Goal: Task Accomplishment & Management: Complete application form

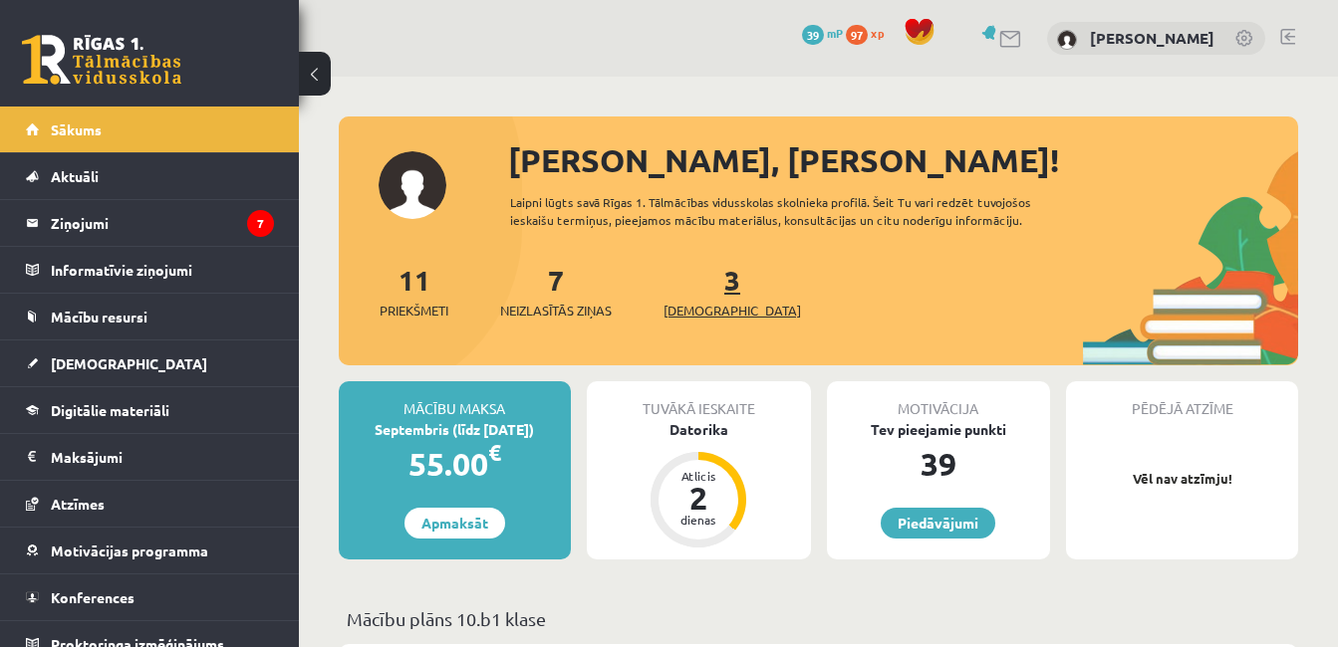
click at [692, 308] on span "[DEMOGRAPHIC_DATA]" at bounding box center [731, 311] width 137 height 20
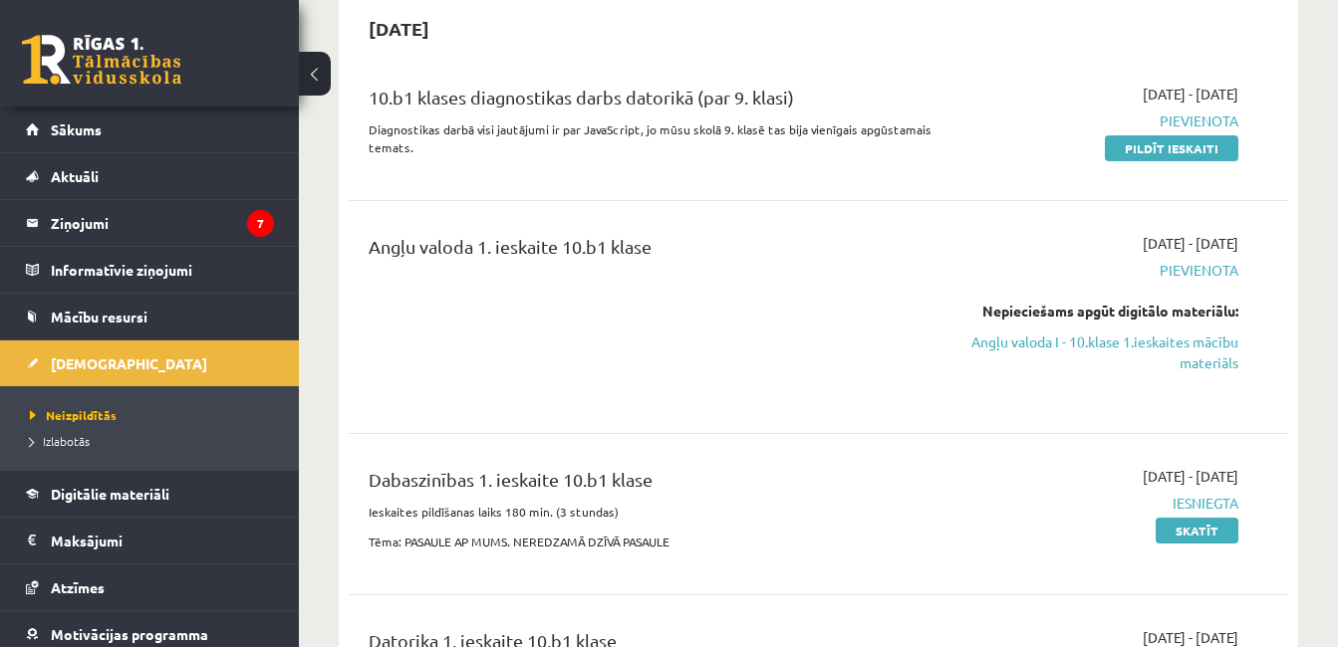
scroll to position [199, 0]
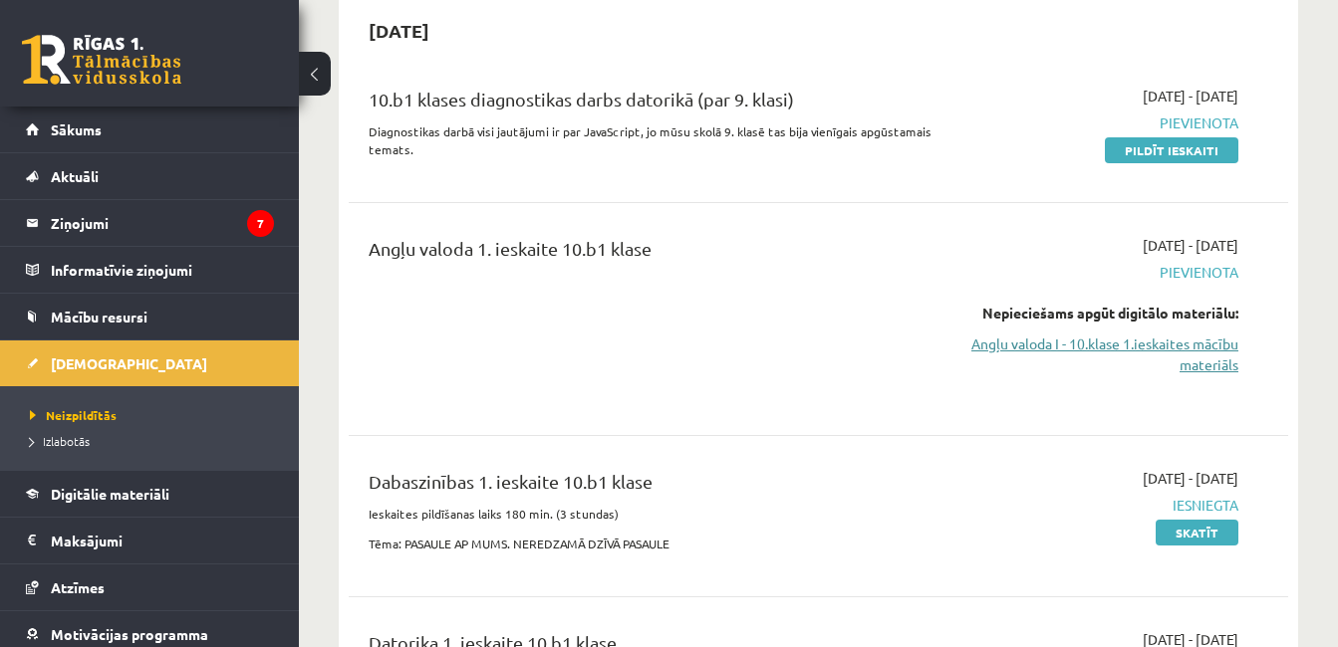
click at [1035, 346] on link "Angļu valoda I - 10.klase 1.ieskaites mācību materiāls" at bounding box center [1103, 355] width 270 height 42
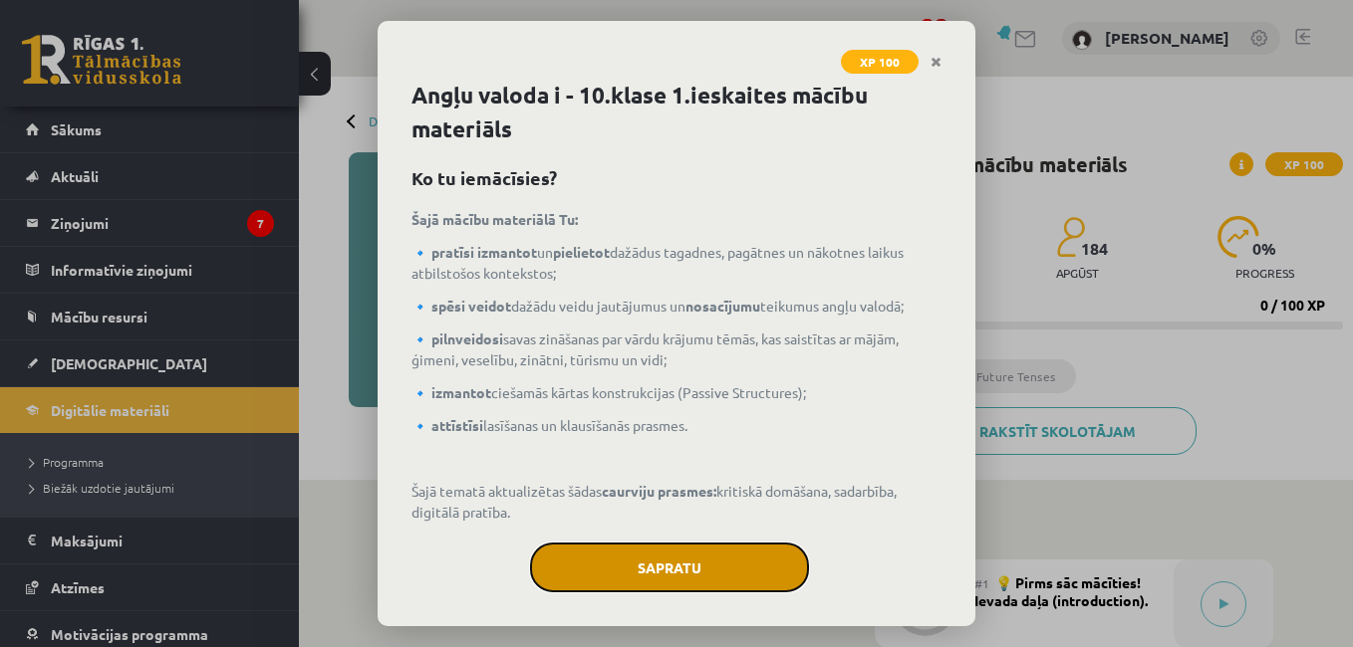
click at [689, 566] on button "Sapratu" at bounding box center [669, 568] width 279 height 50
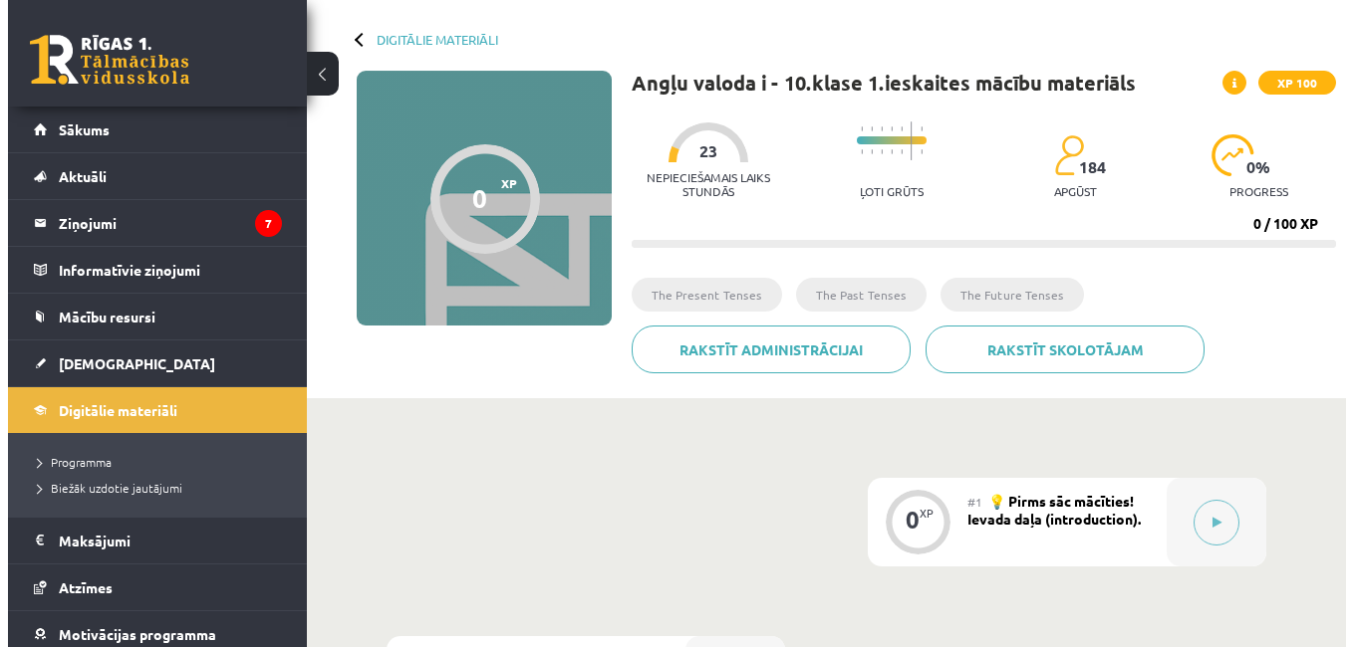
scroll to position [199, 0]
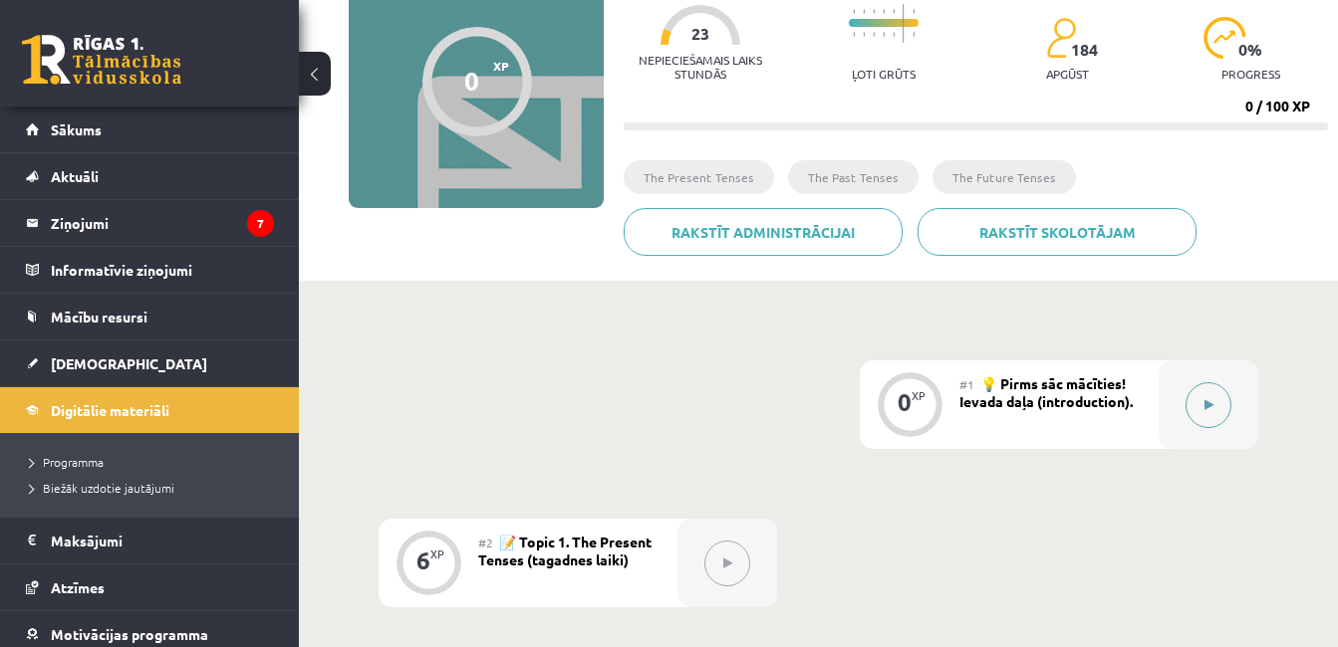
click at [1207, 407] on icon at bounding box center [1208, 405] width 9 height 12
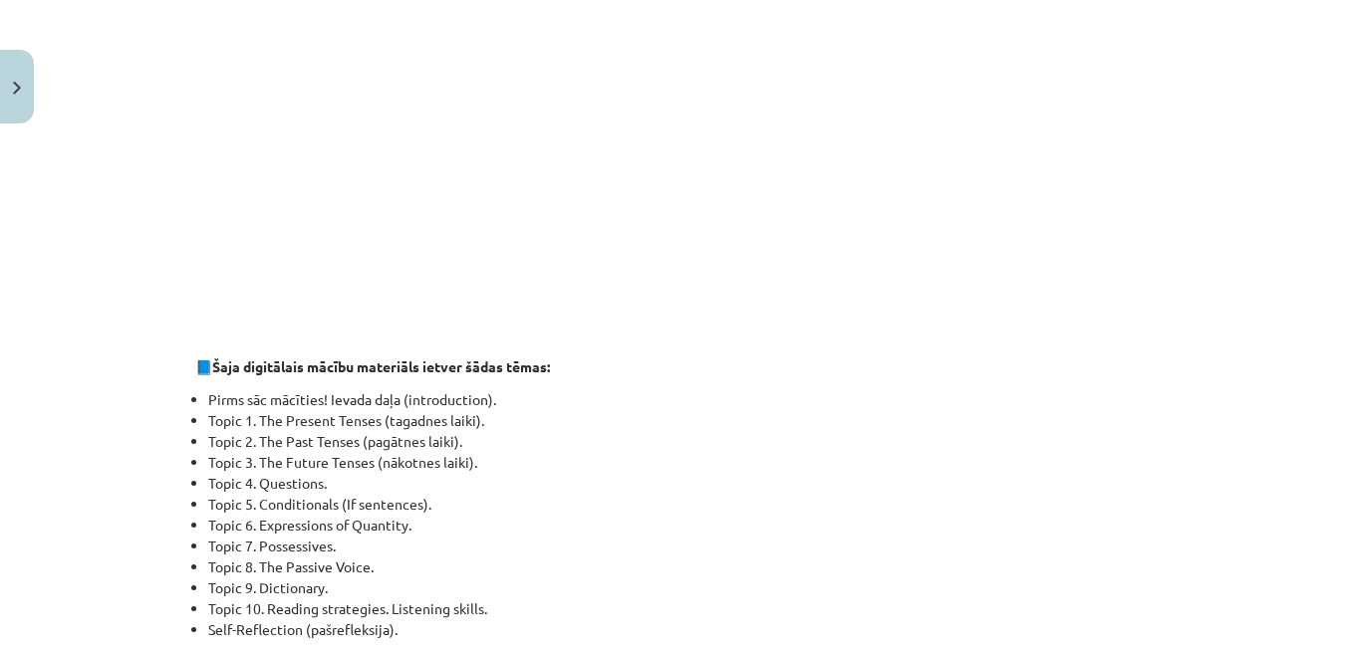
scroll to position [797, 0]
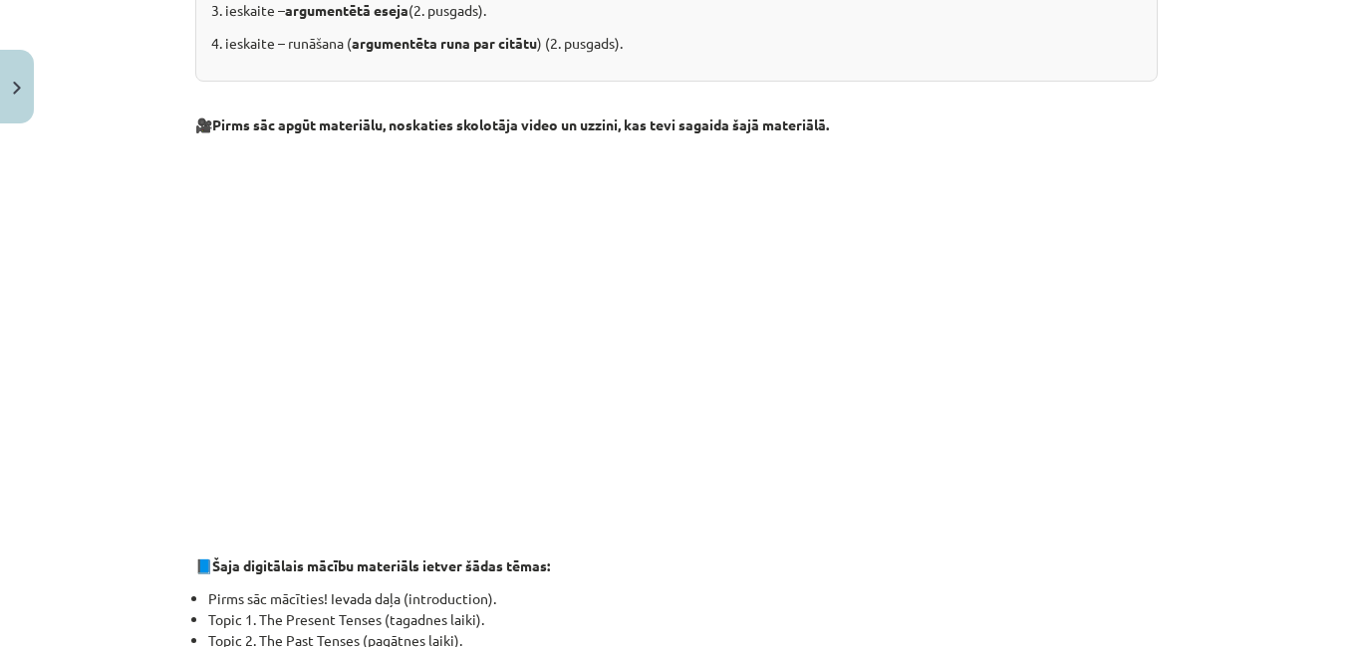
click at [942, 576] on p "📘 Šaja digitālais mācību materiāls ietver šādas tēmas:" at bounding box center [676, 566] width 962 height 21
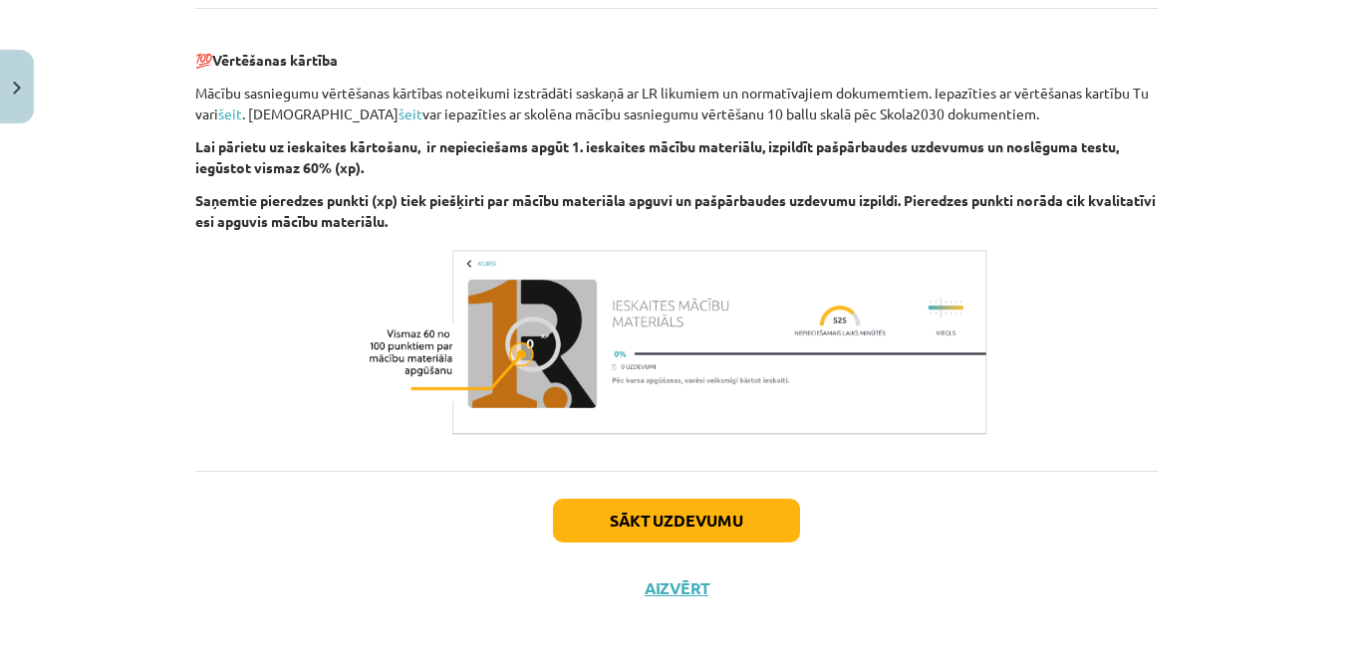
scroll to position [2327, 0]
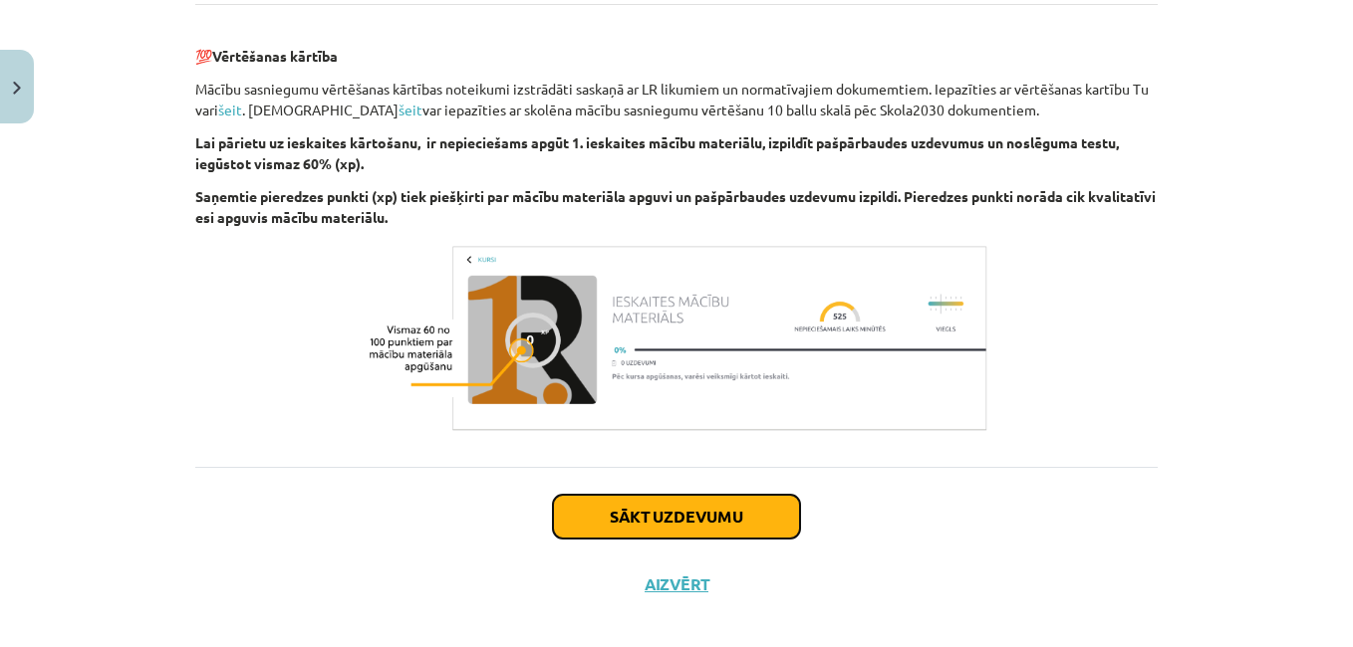
click at [669, 498] on button "Sākt uzdevumu" at bounding box center [676, 517] width 247 height 44
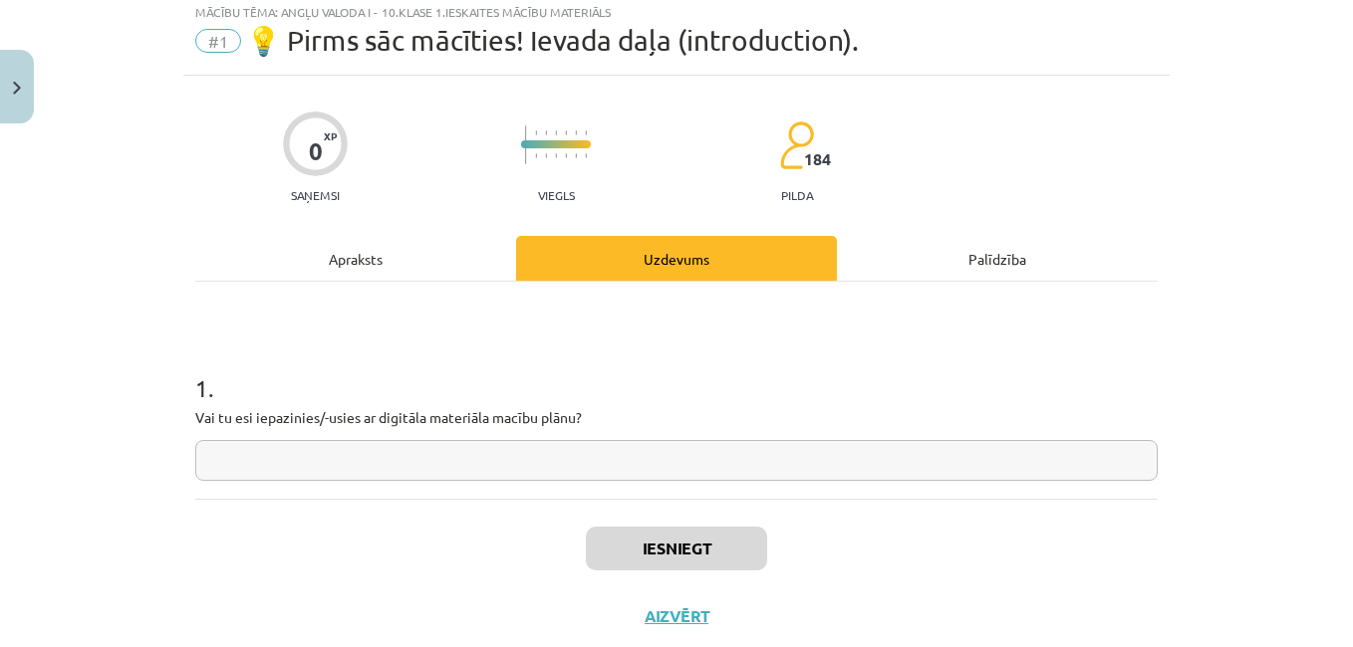
scroll to position [110, 0]
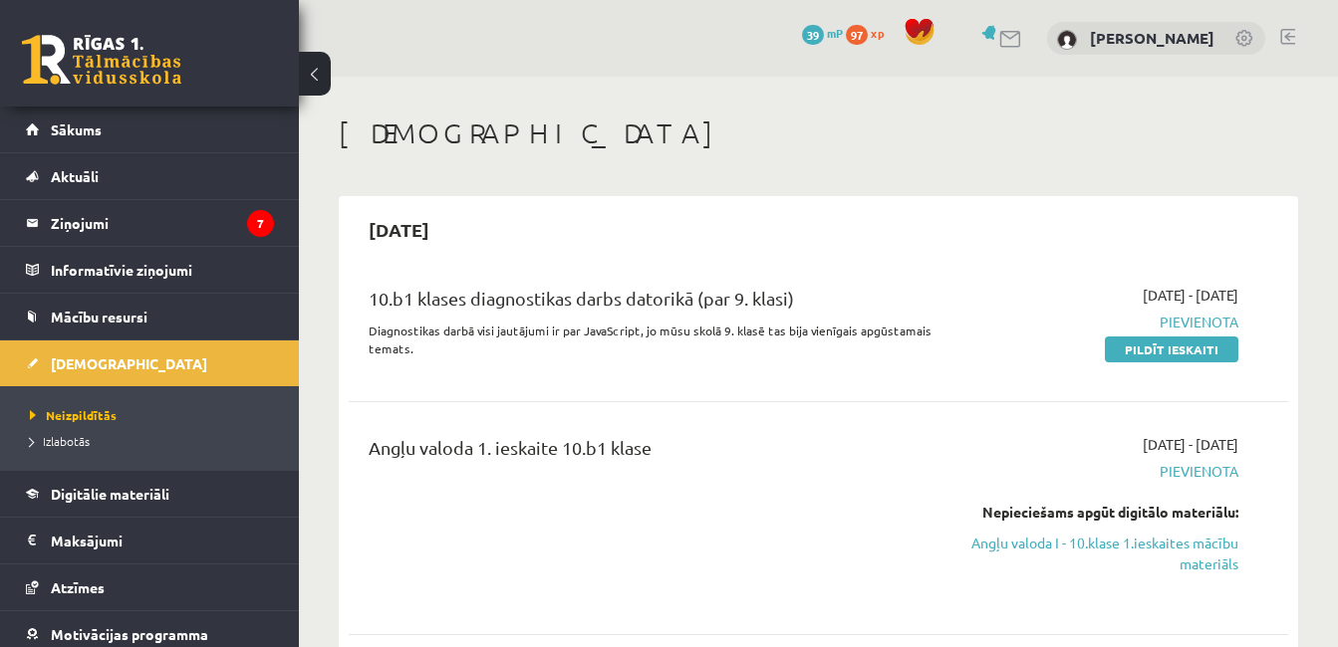
scroll to position [199, 0]
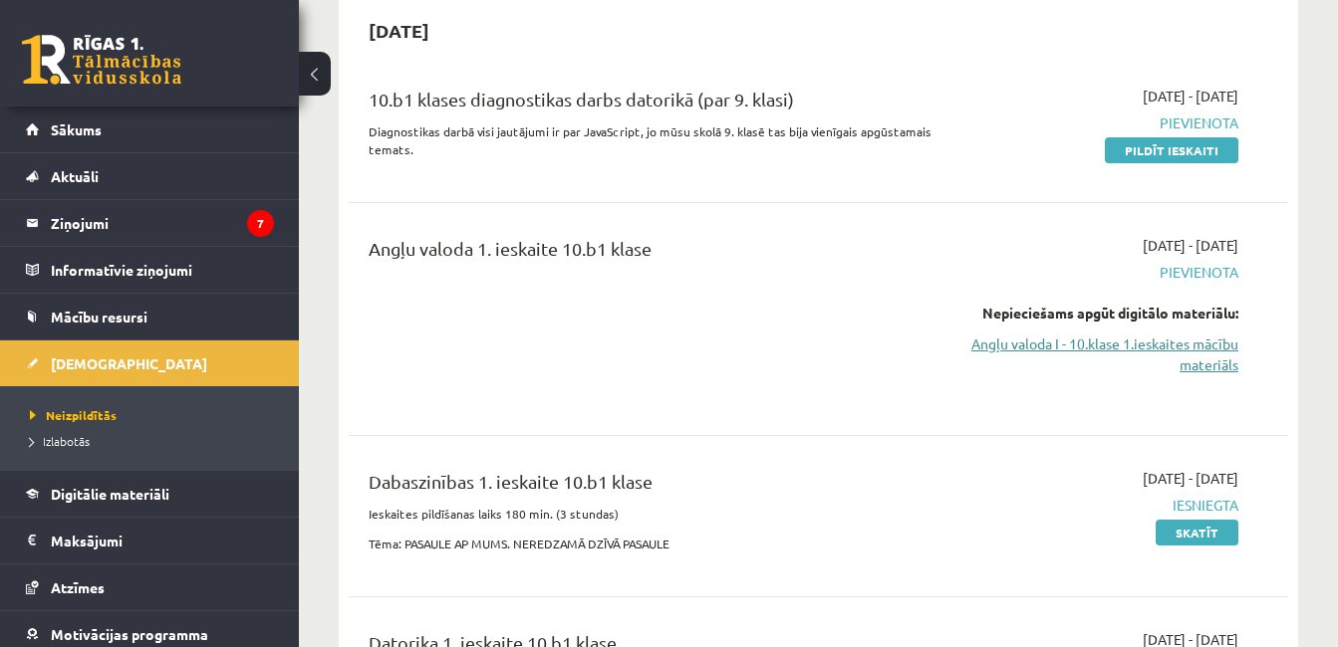
click at [1021, 340] on link "Angļu valoda I - 10.klase 1.ieskaites mācību materiāls" at bounding box center [1103, 355] width 270 height 42
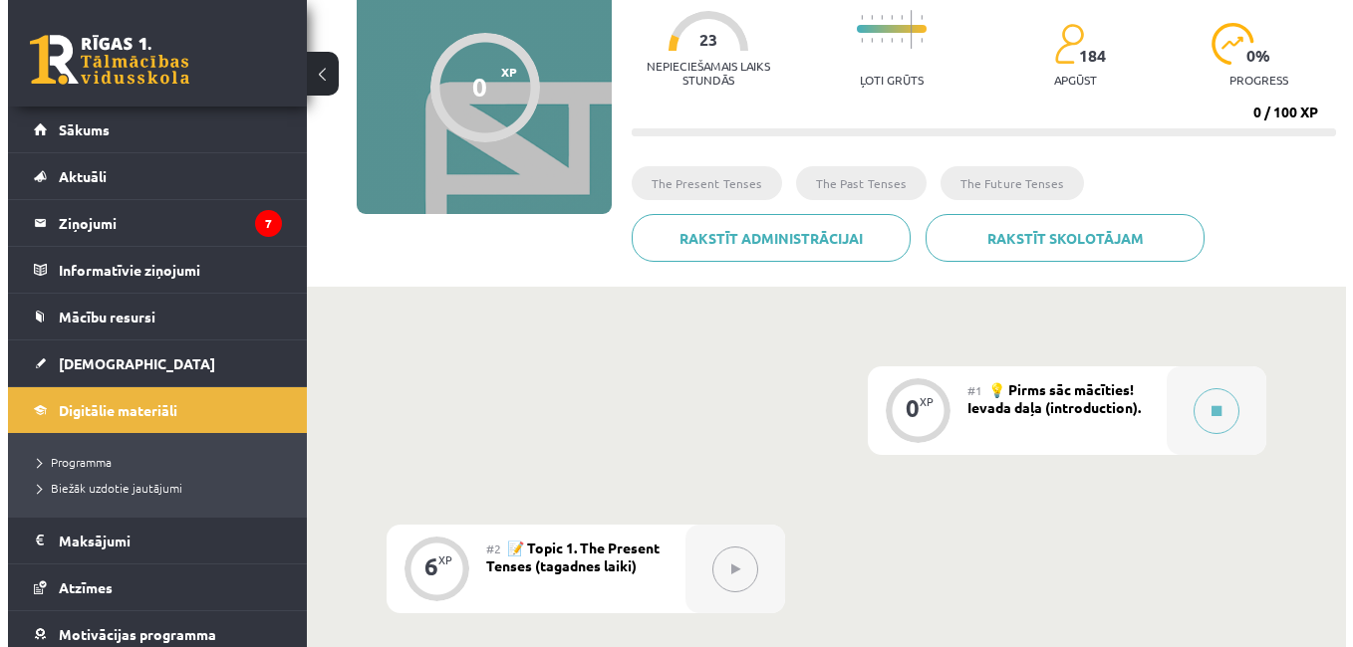
scroll to position [199, 0]
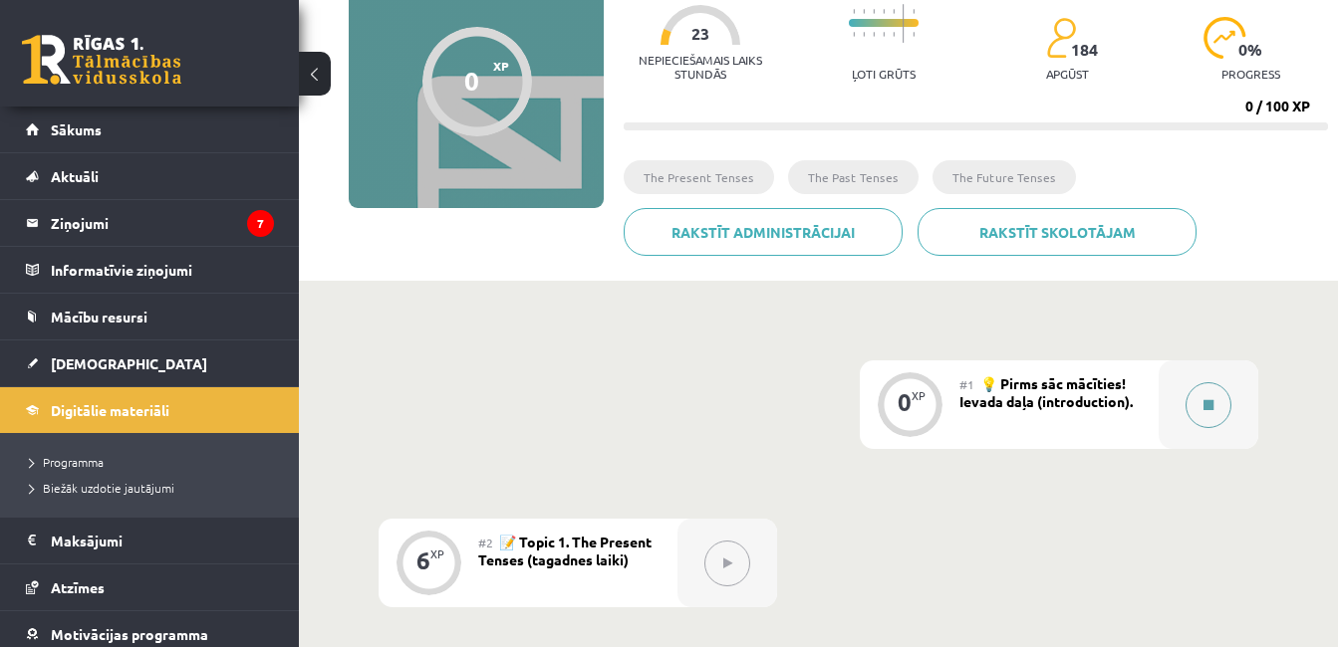
click at [1202, 396] on button at bounding box center [1208, 406] width 46 height 46
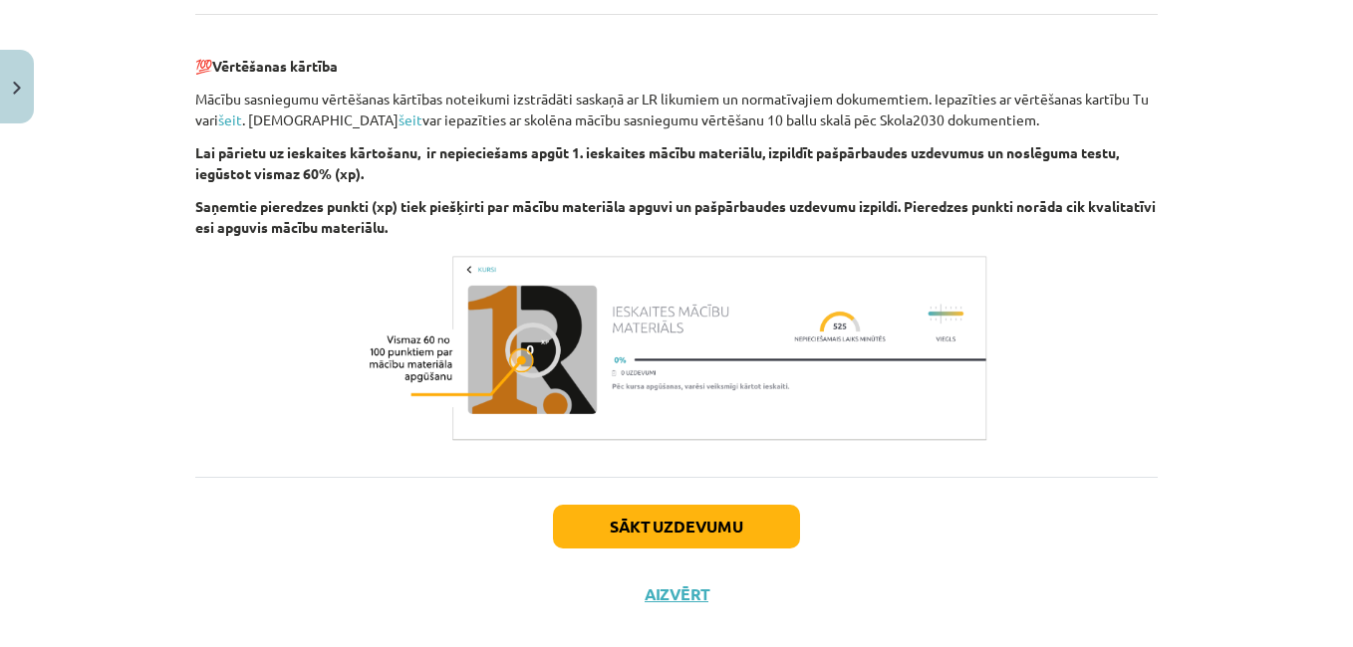
scroll to position [2327, 0]
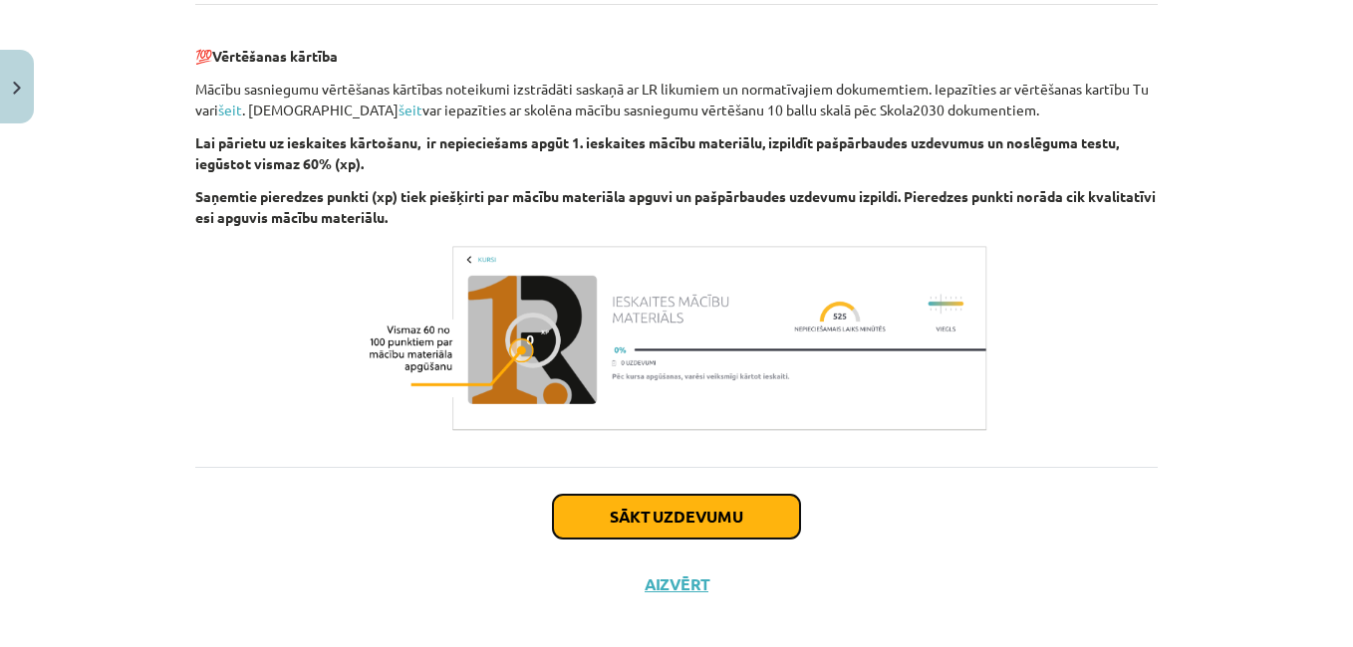
click at [664, 497] on button "Sākt uzdevumu" at bounding box center [676, 517] width 247 height 44
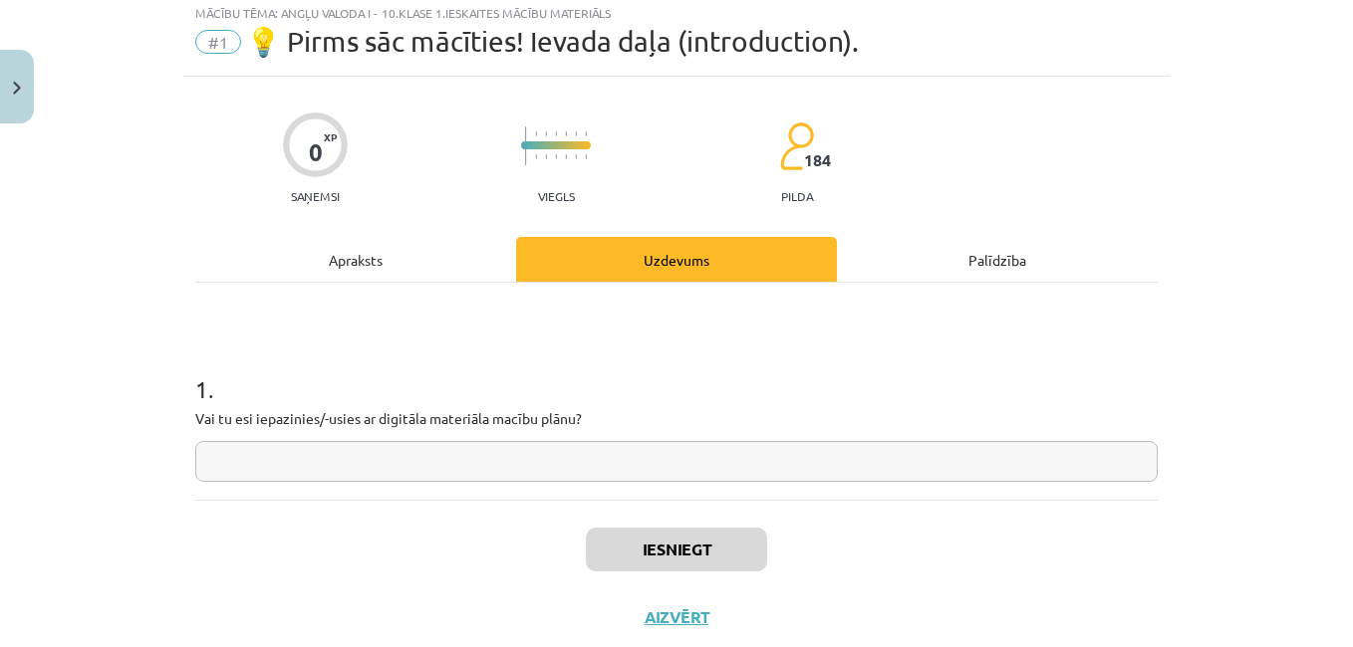
scroll to position [50, 0]
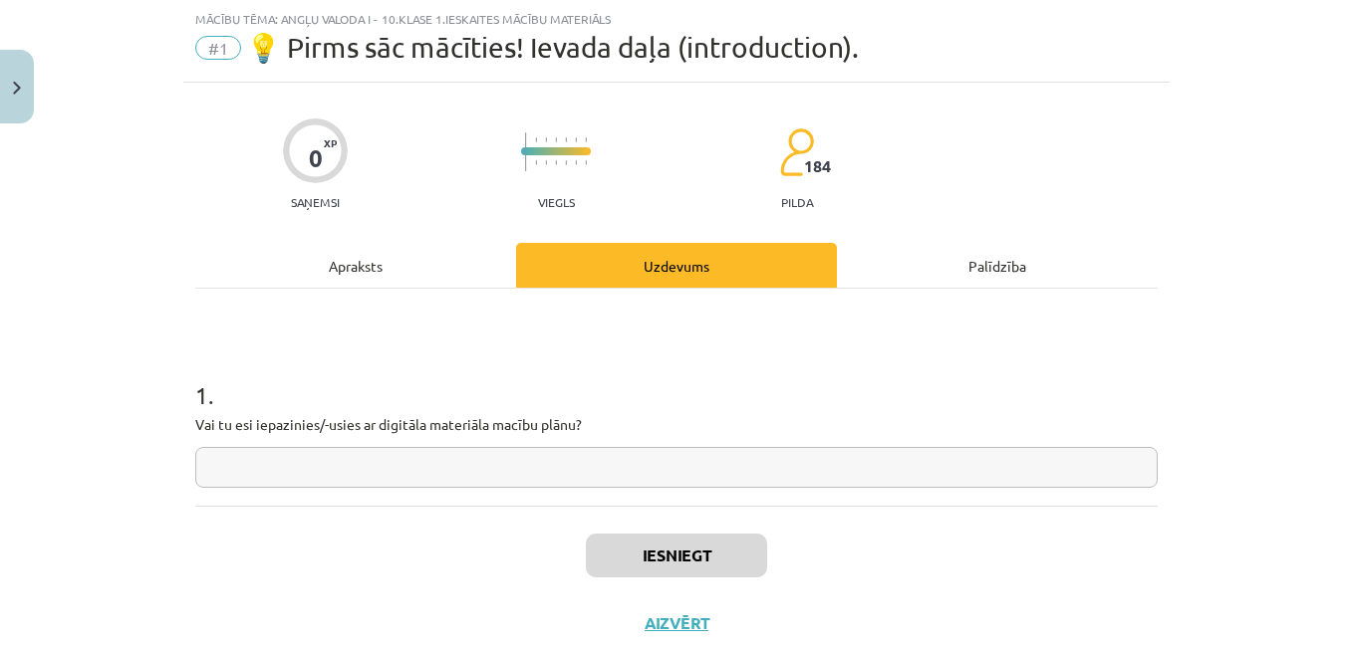
click at [345, 454] on input "text" at bounding box center [676, 467] width 962 height 41
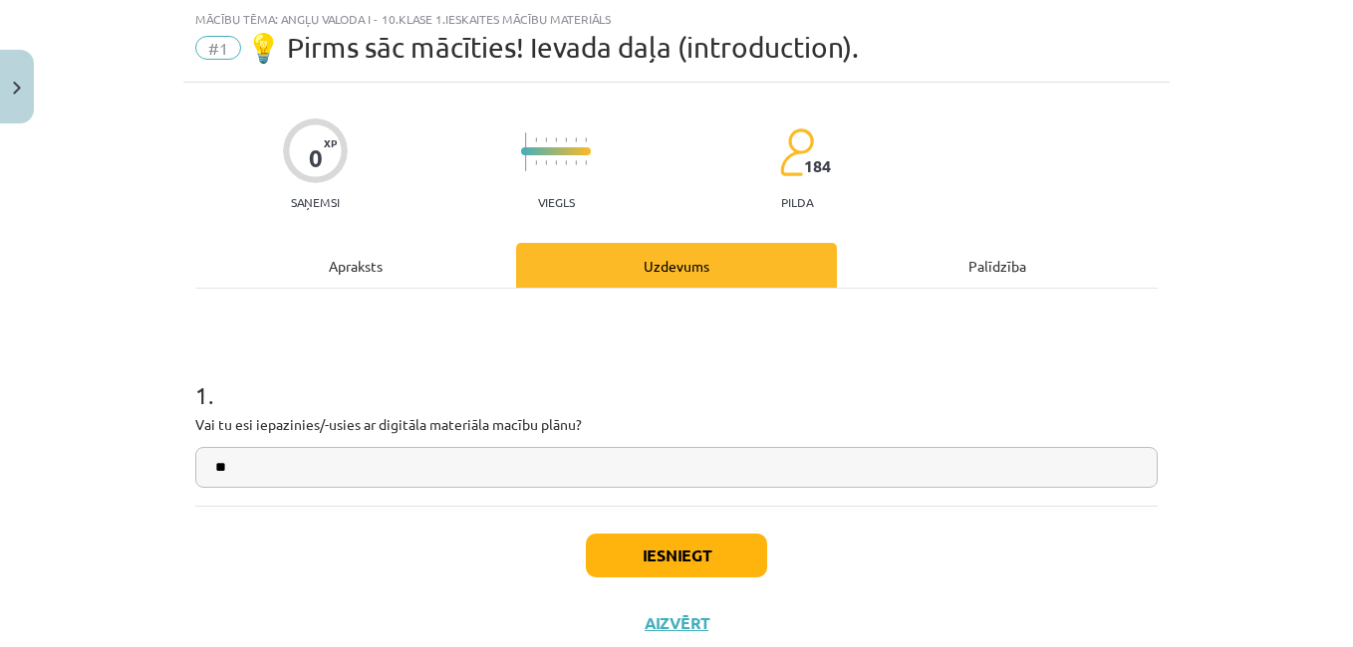
type input "**"
click at [639, 560] on button "Iesniegt" at bounding box center [676, 556] width 181 height 44
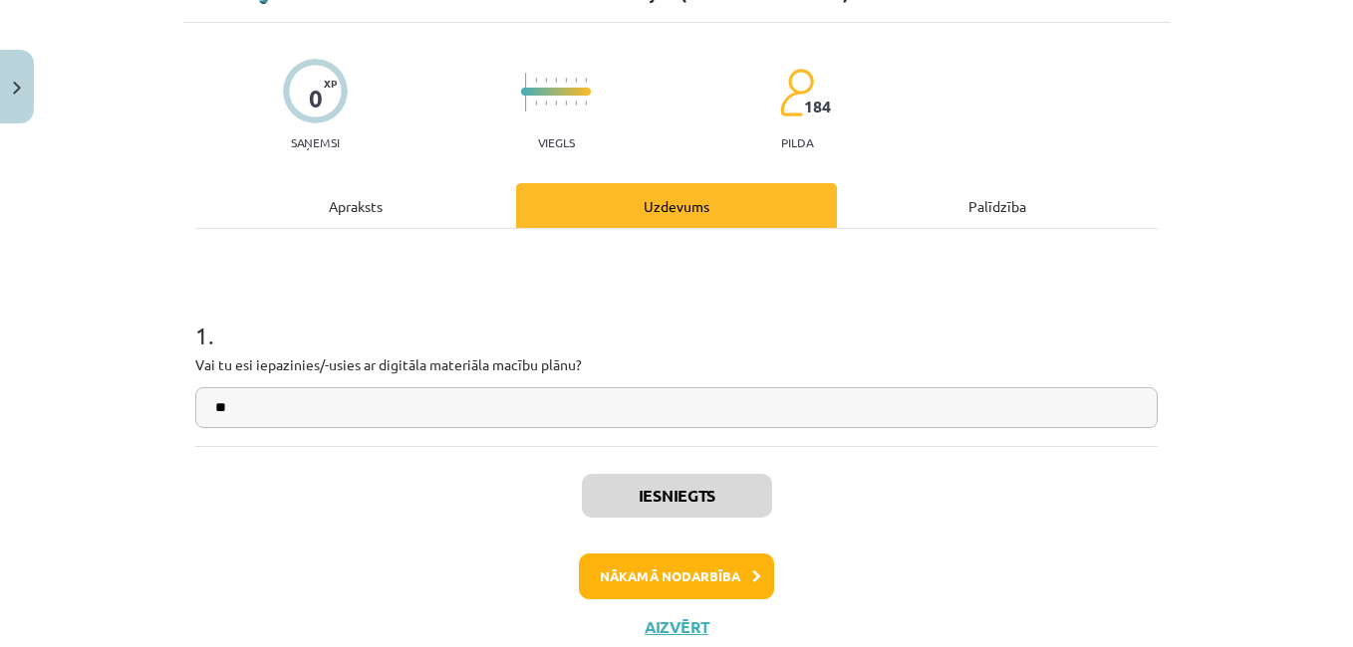
scroll to position [173, 0]
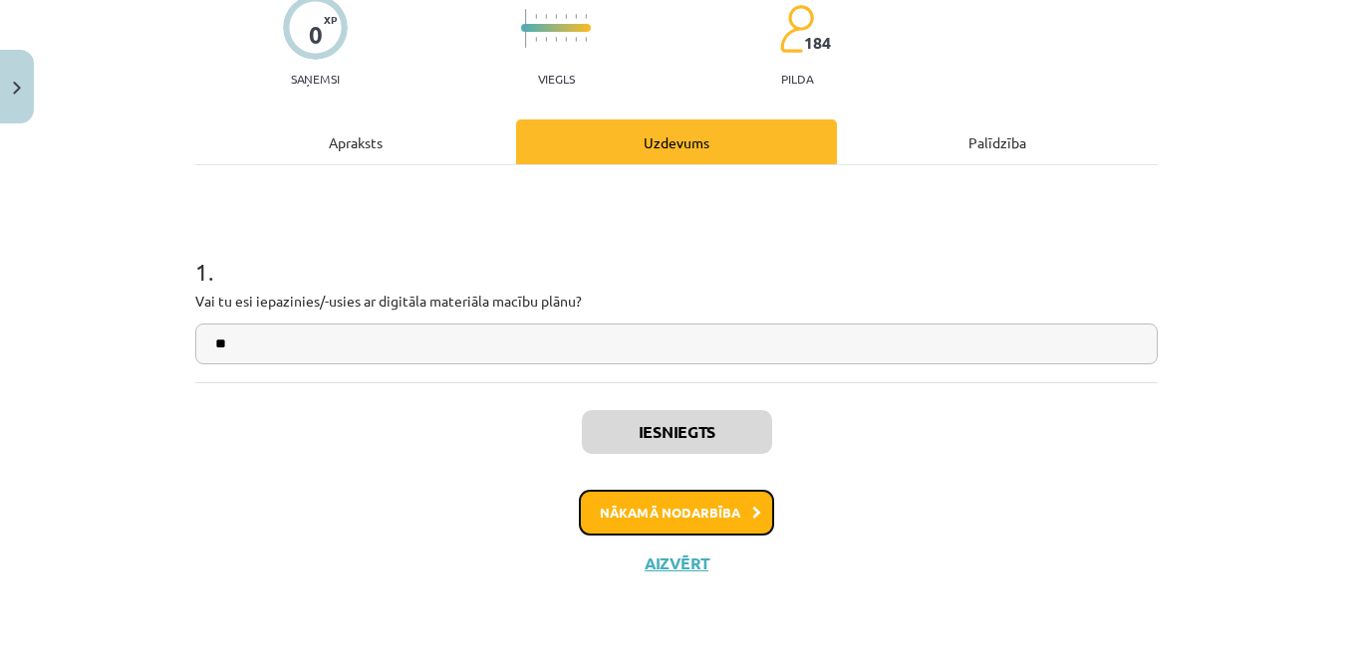
click at [656, 507] on button "Nākamā nodarbība" at bounding box center [676, 513] width 195 height 46
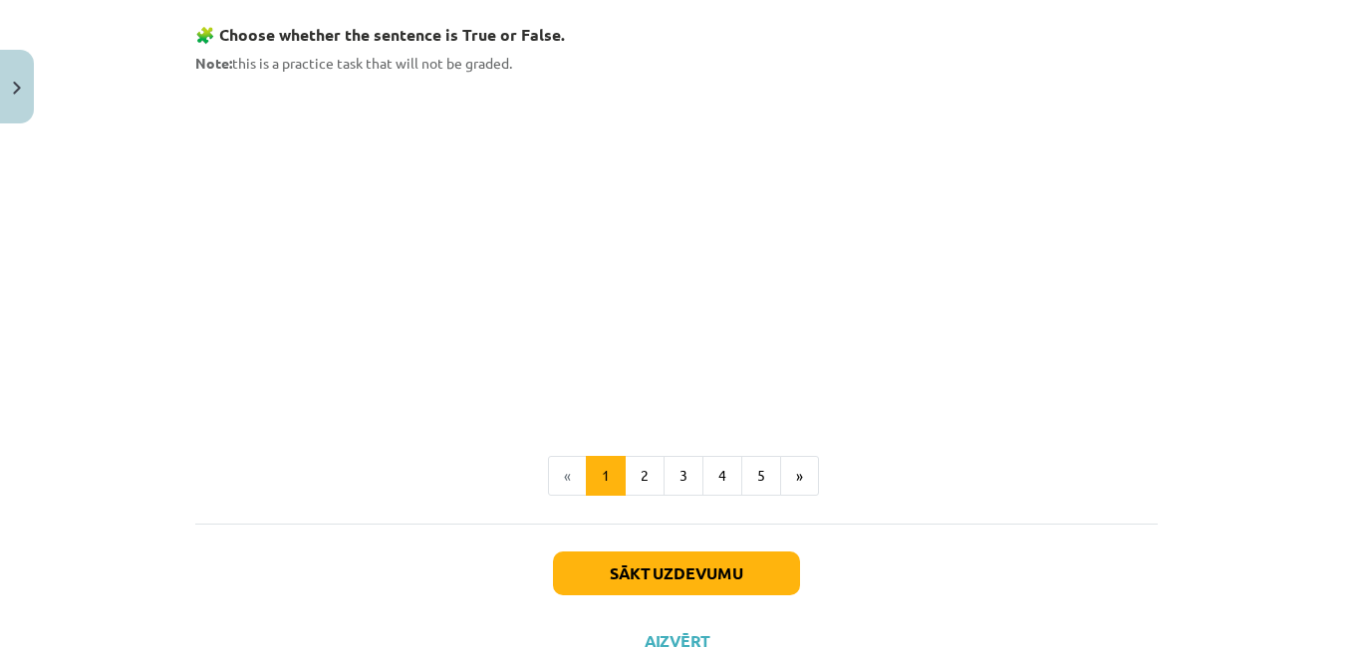
scroll to position [1369, 0]
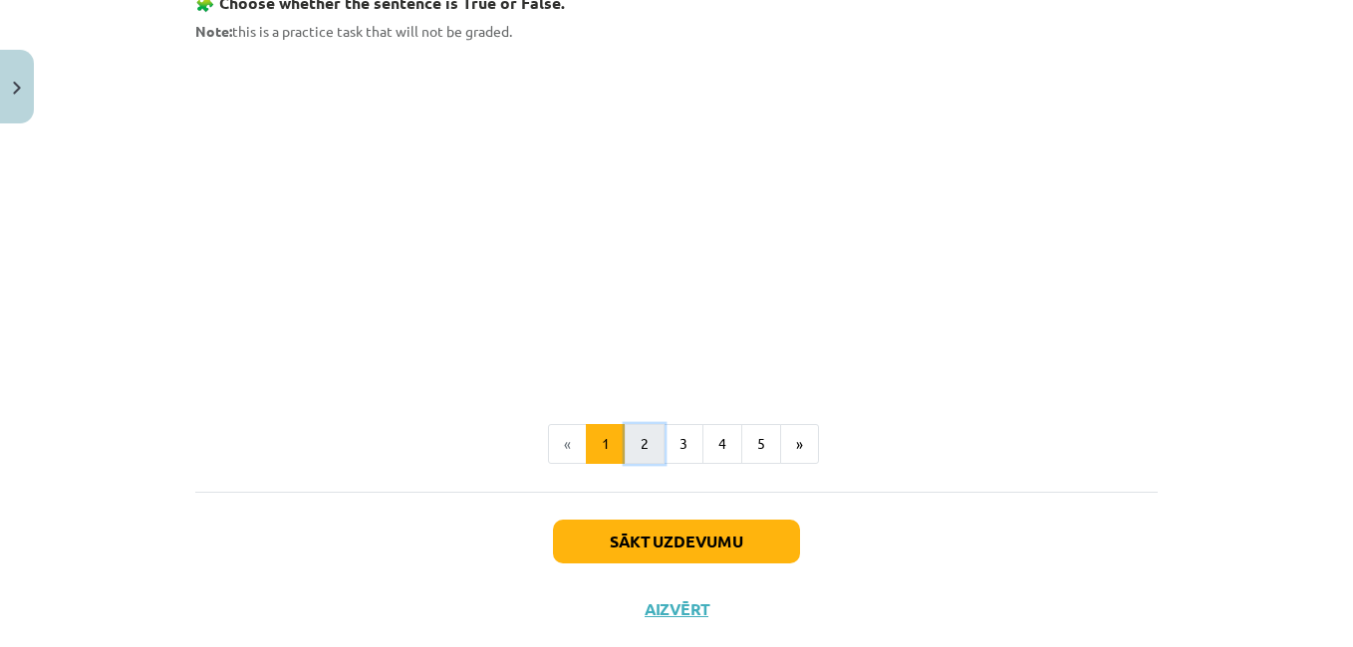
click at [633, 448] on button "2" at bounding box center [645, 444] width 40 height 40
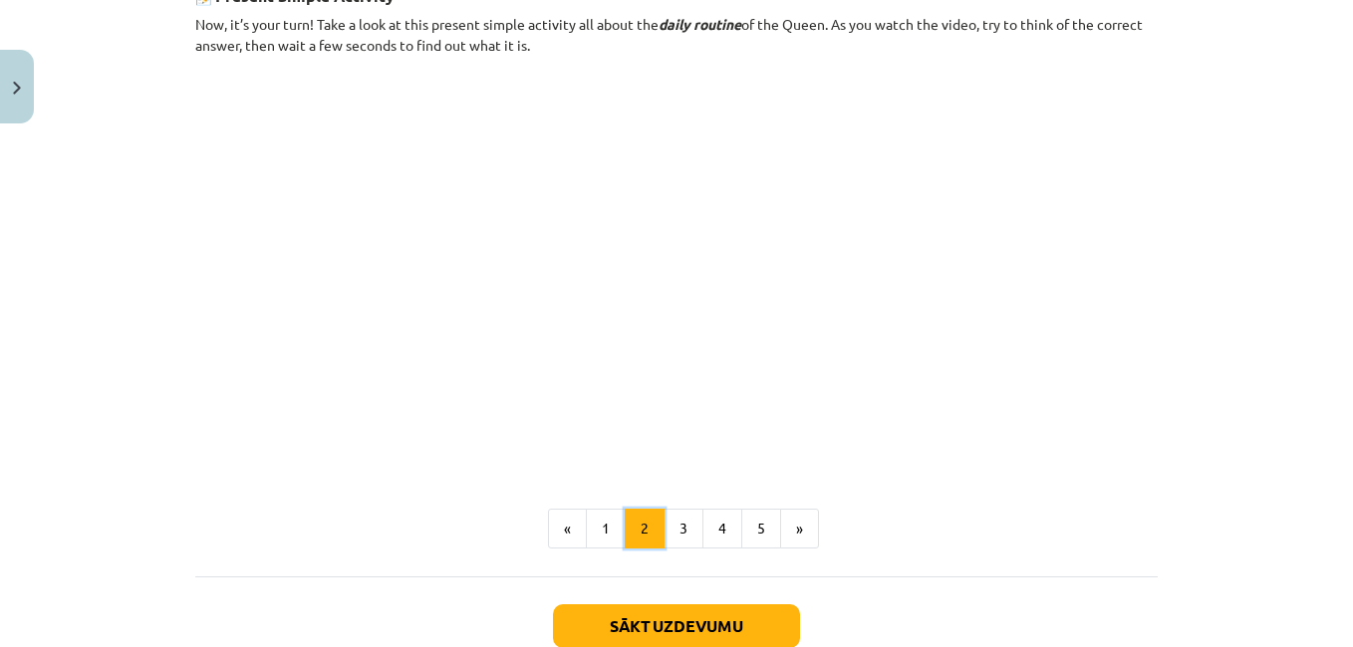
scroll to position [1318, 0]
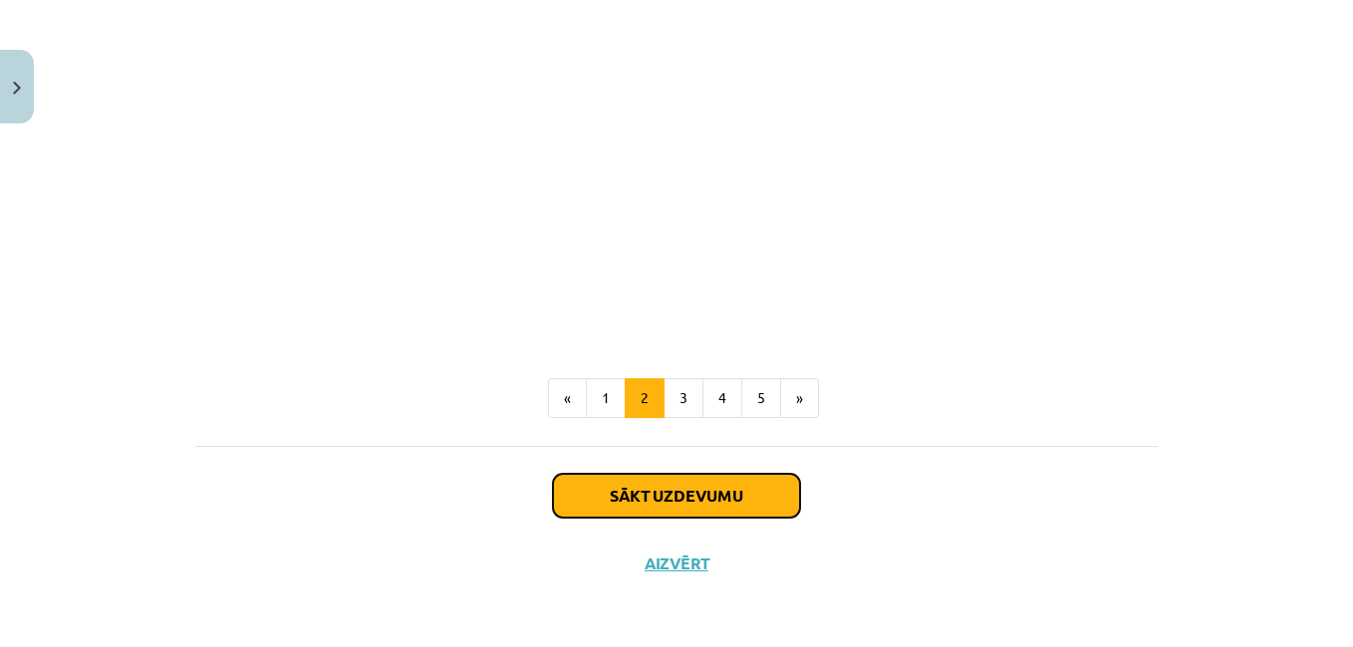
click at [623, 502] on button "Sākt uzdevumu" at bounding box center [676, 496] width 247 height 44
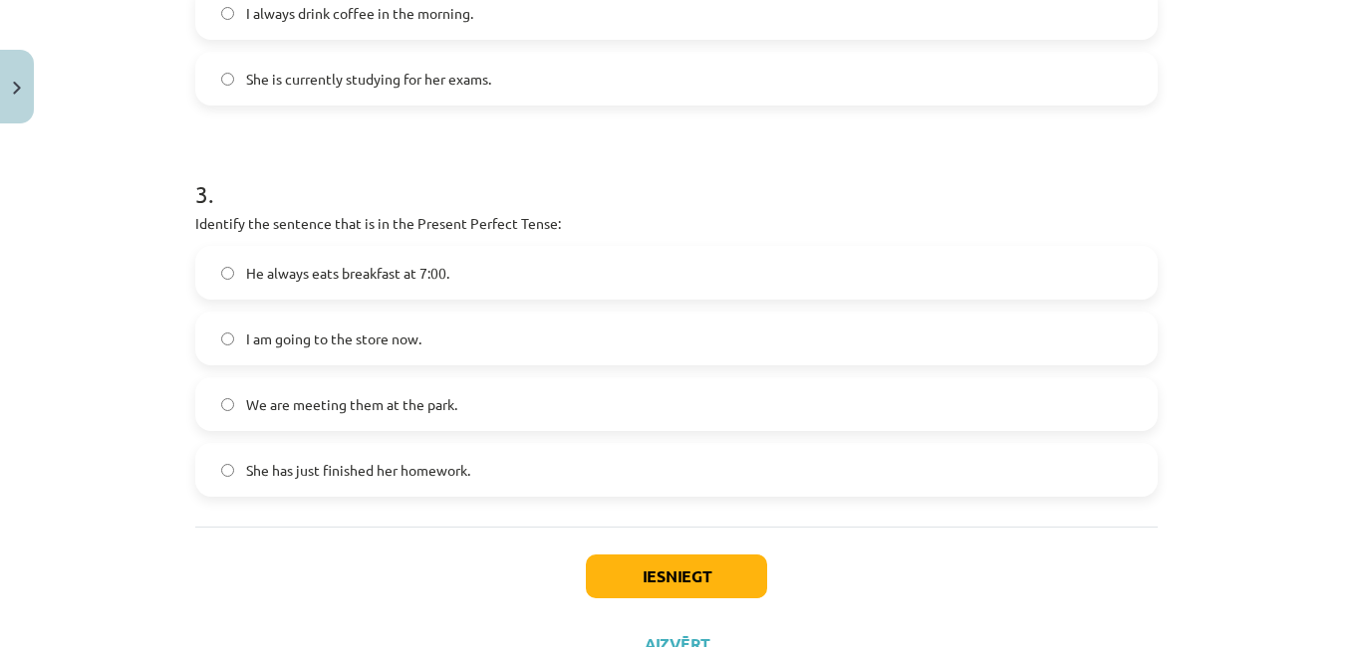
scroll to position [1046, 0]
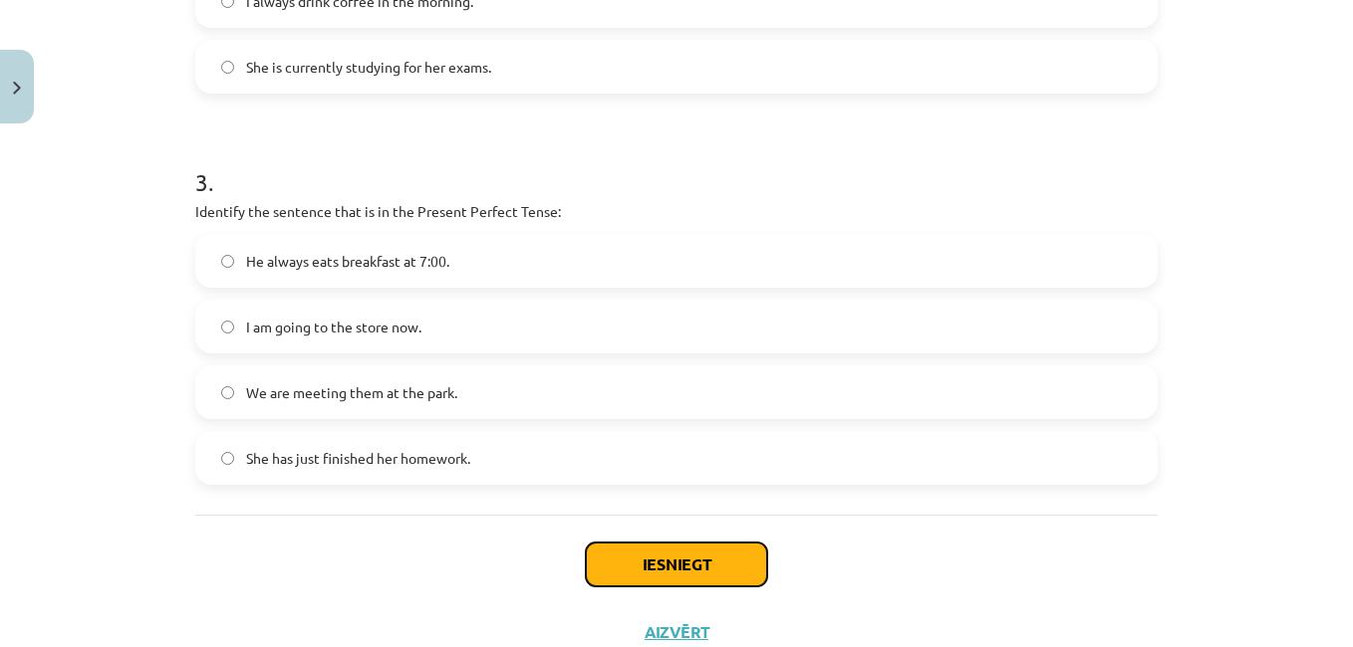
click at [659, 569] on button "Iesniegt" at bounding box center [676, 565] width 181 height 44
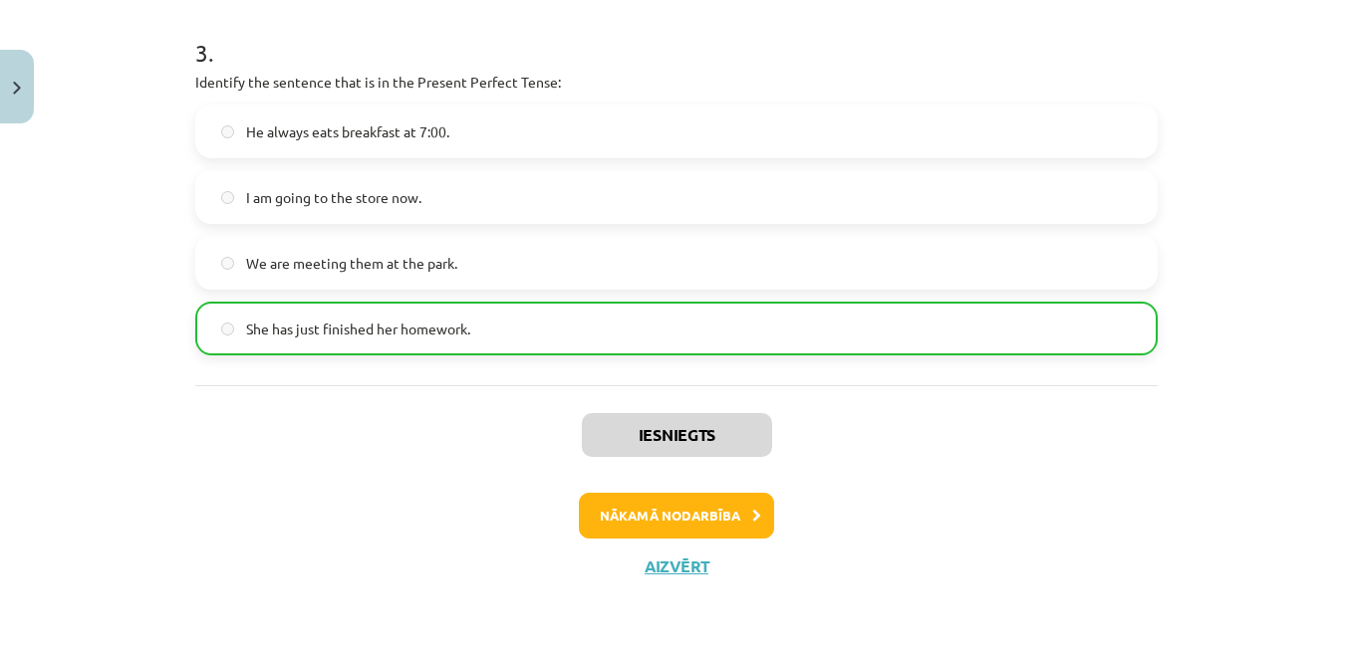
scroll to position [1178, 0]
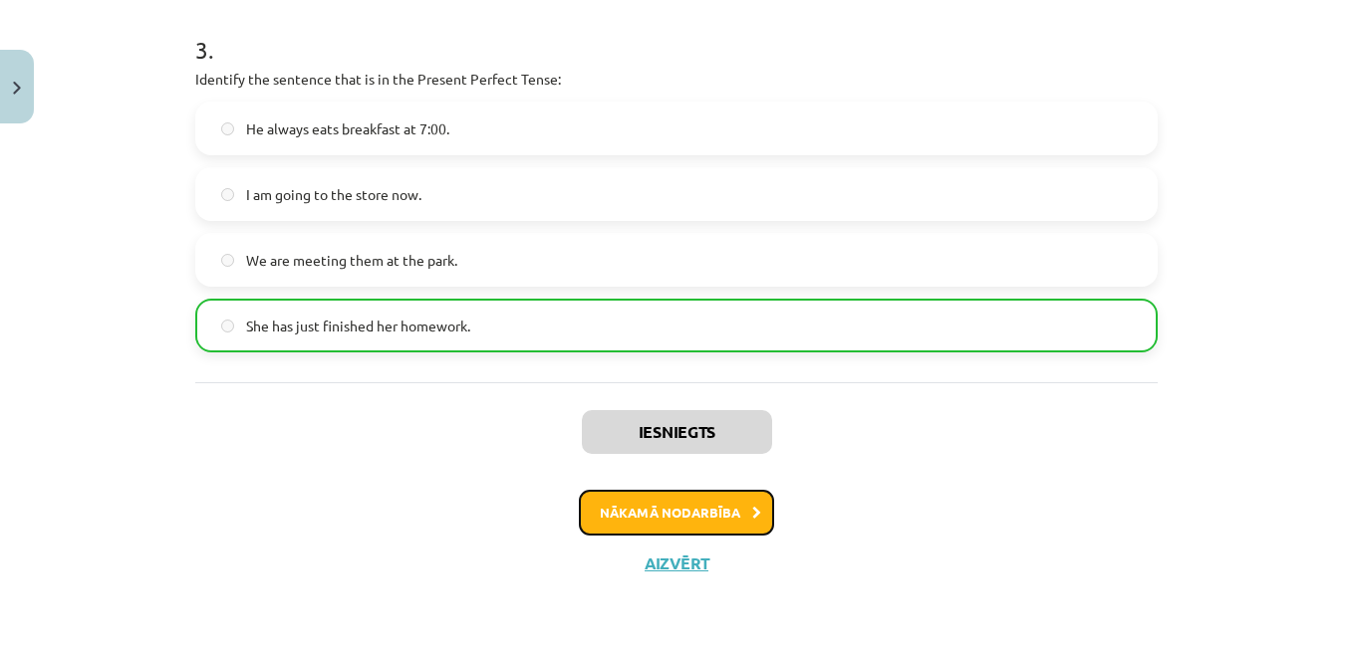
click at [688, 507] on button "Nākamā nodarbība" at bounding box center [676, 513] width 195 height 46
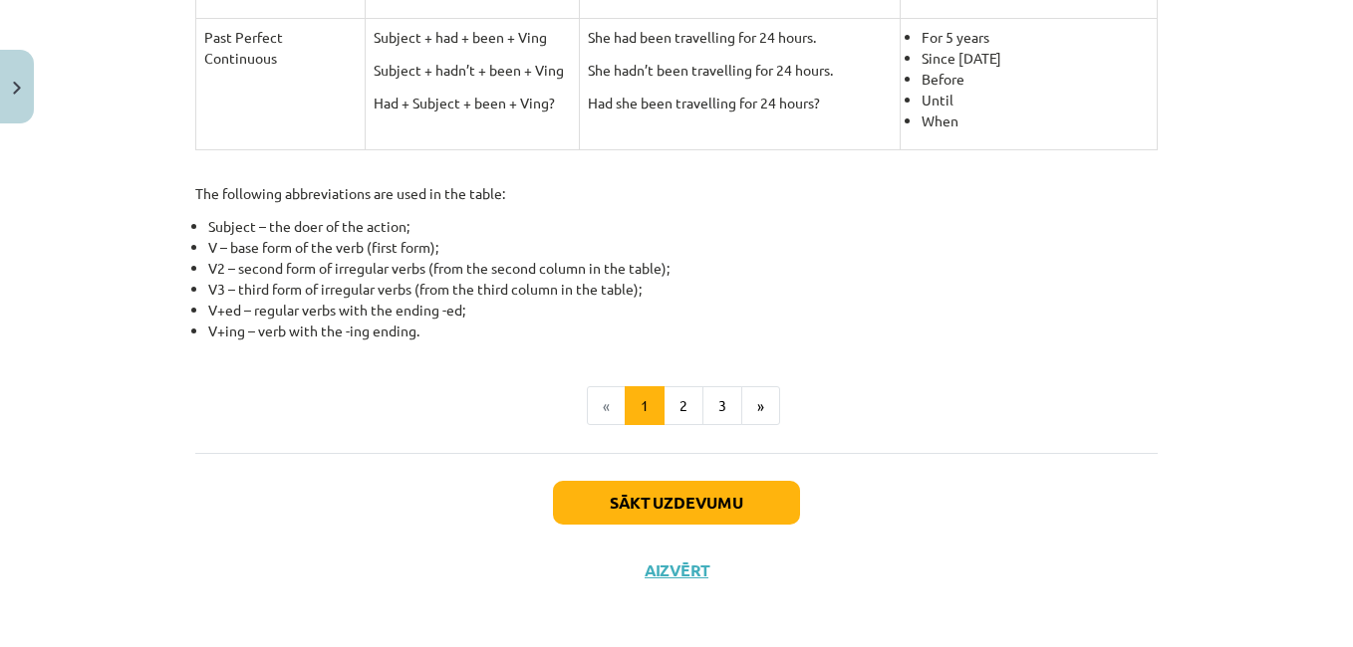
scroll to position [1040, 0]
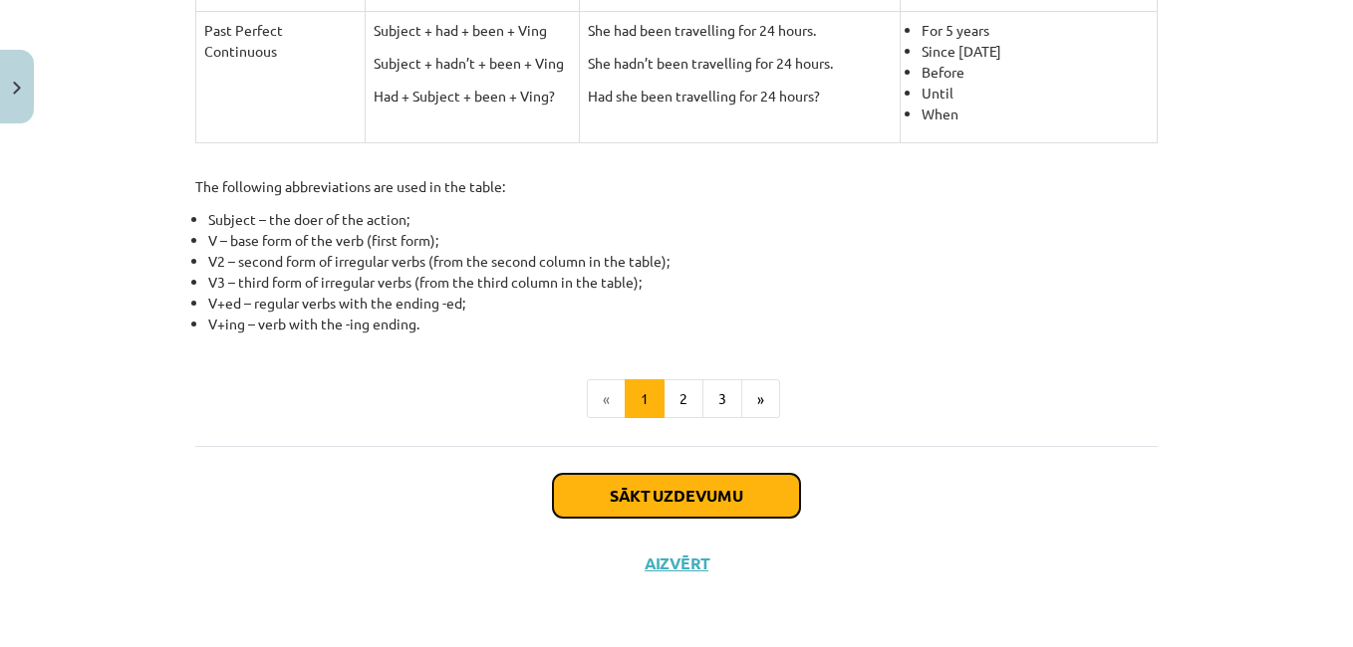
click at [657, 501] on button "Sākt uzdevumu" at bounding box center [676, 496] width 247 height 44
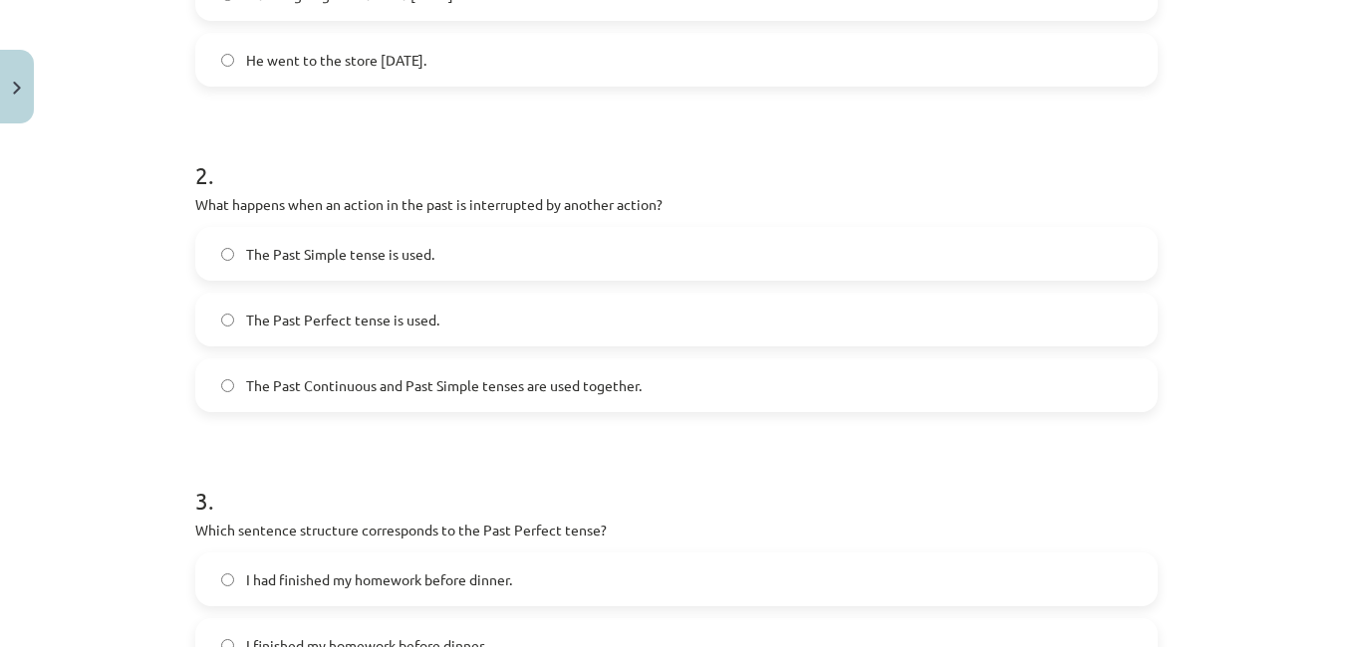
scroll to position [647, 0]
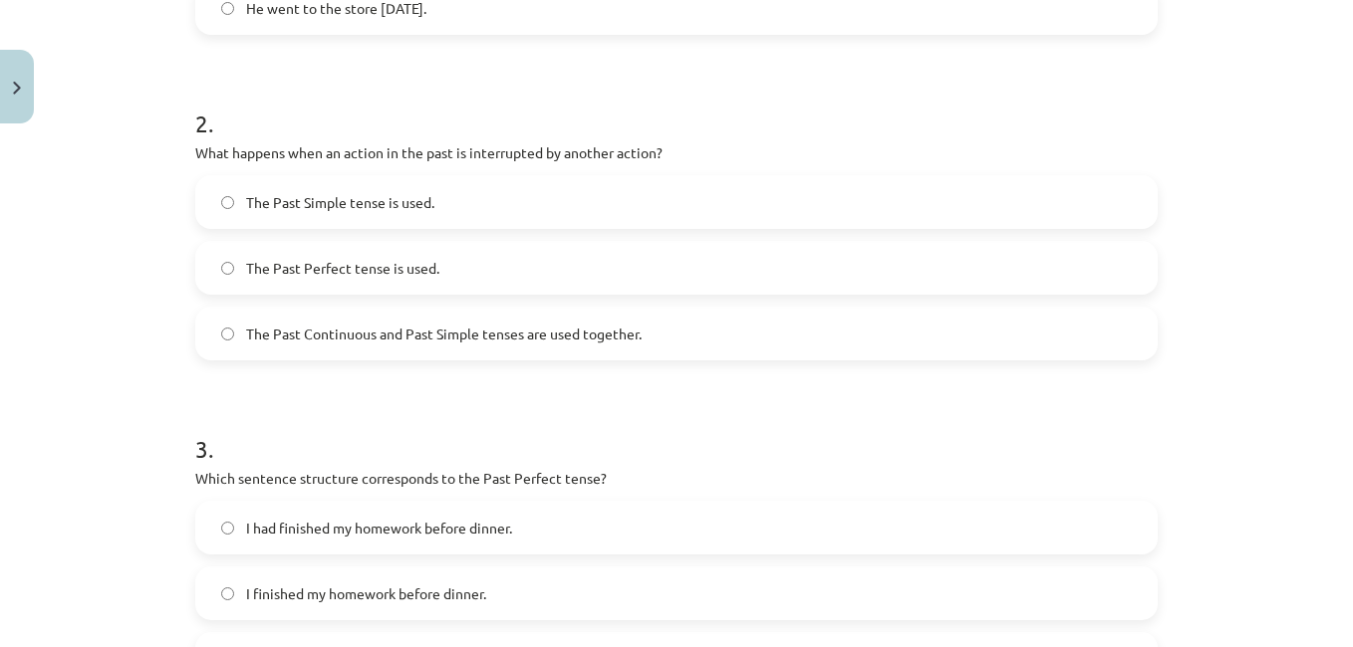
click at [228, 268] on label "The Past Perfect tense is used." at bounding box center [676, 268] width 958 height 50
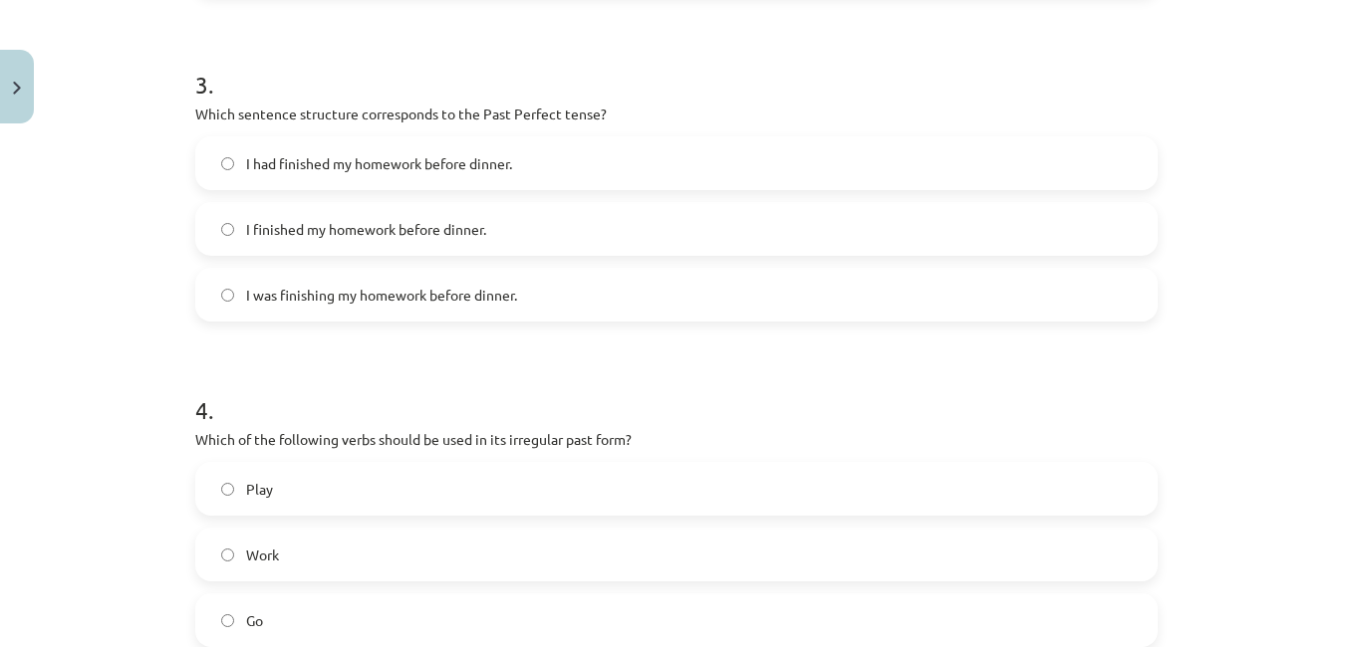
scroll to position [944, 0]
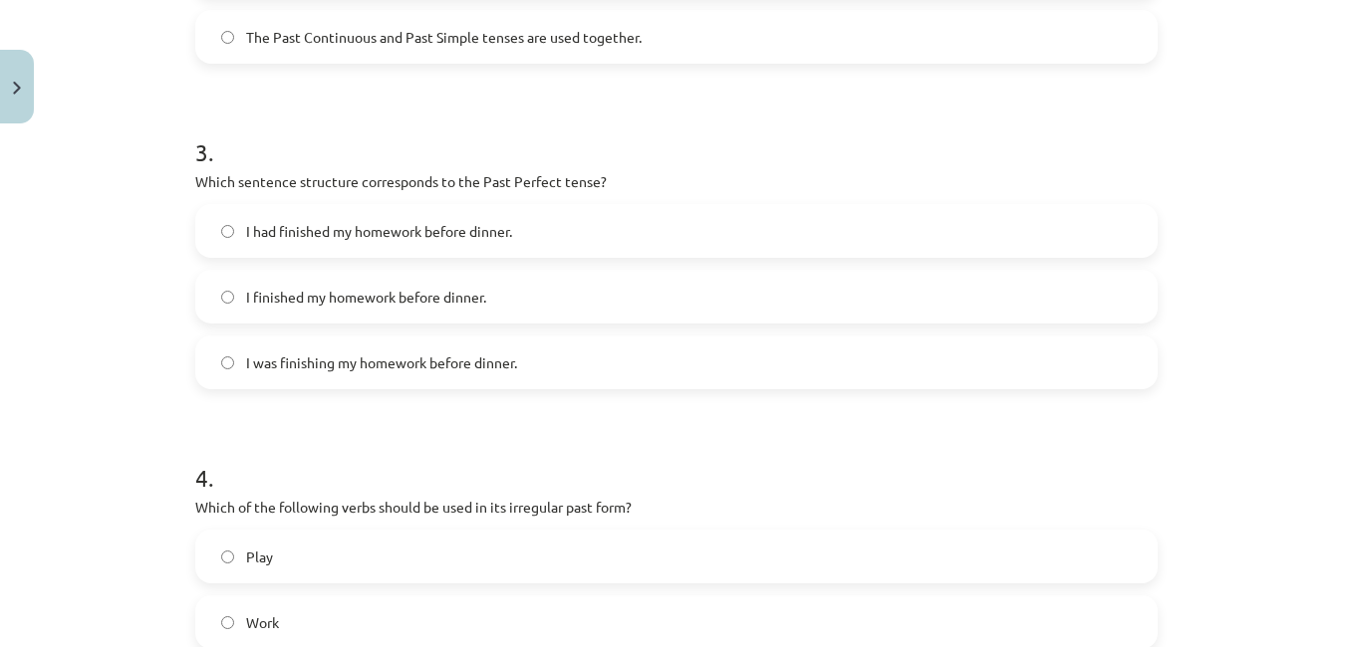
click at [228, 229] on label "I had finished my homework before dinner." at bounding box center [676, 231] width 958 height 50
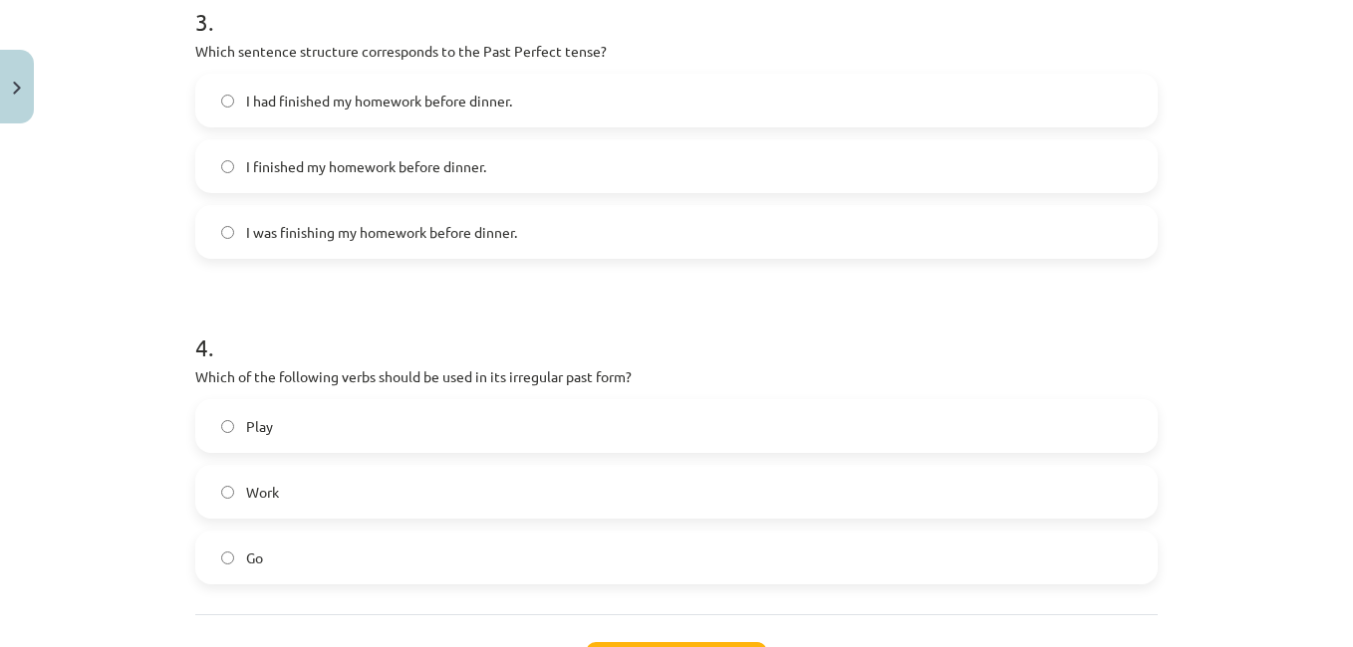
scroll to position [1243, 0]
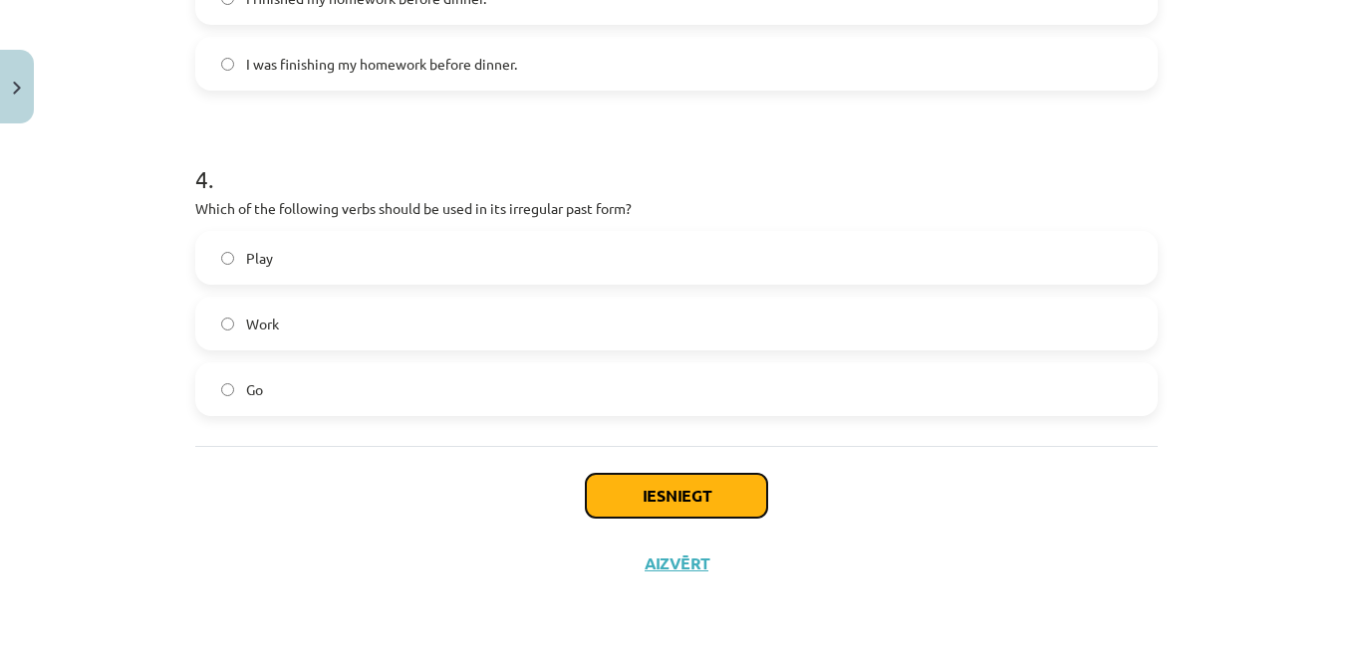
click at [651, 495] on button "Iesniegt" at bounding box center [676, 496] width 181 height 44
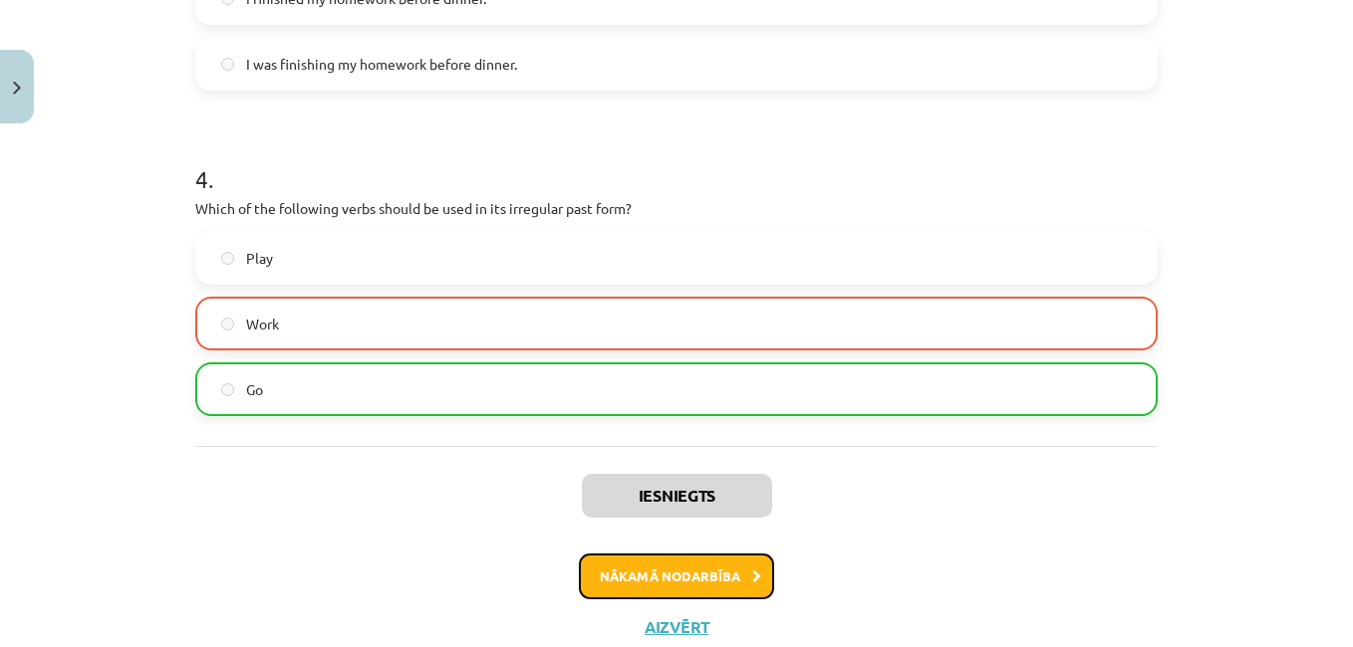
click at [666, 580] on button "Nākamā nodarbība" at bounding box center [676, 577] width 195 height 46
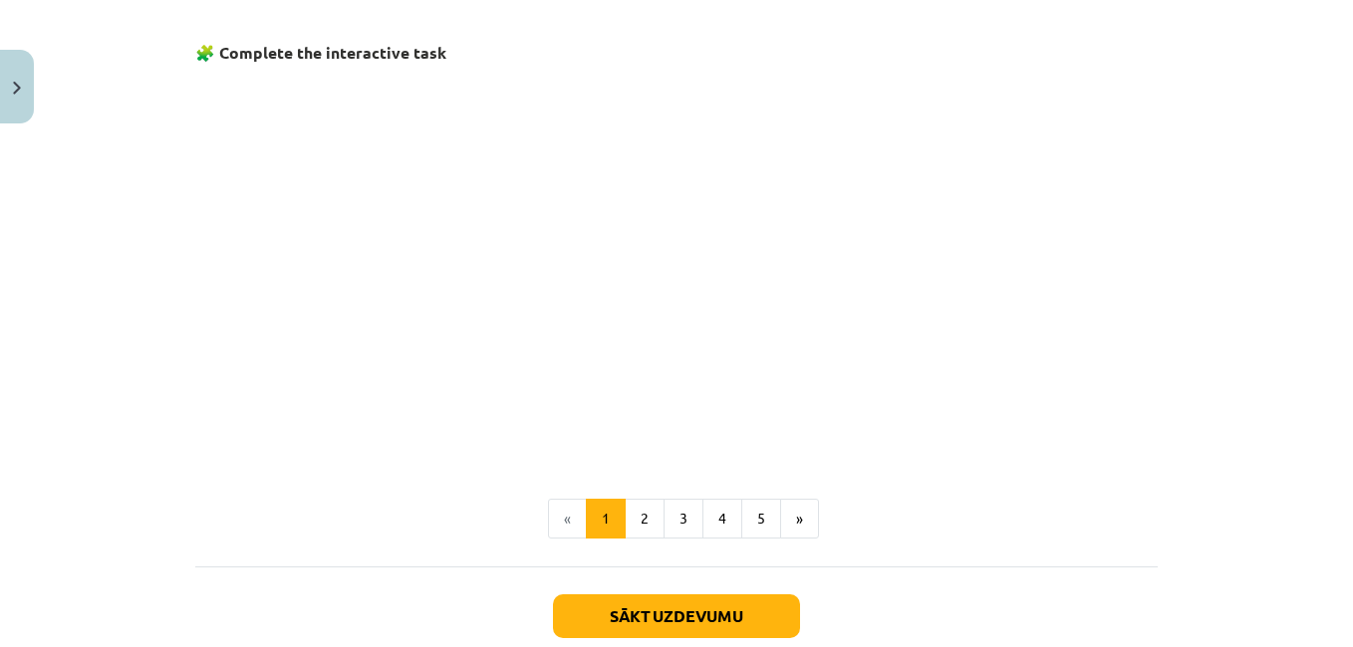
scroll to position [1356, 0]
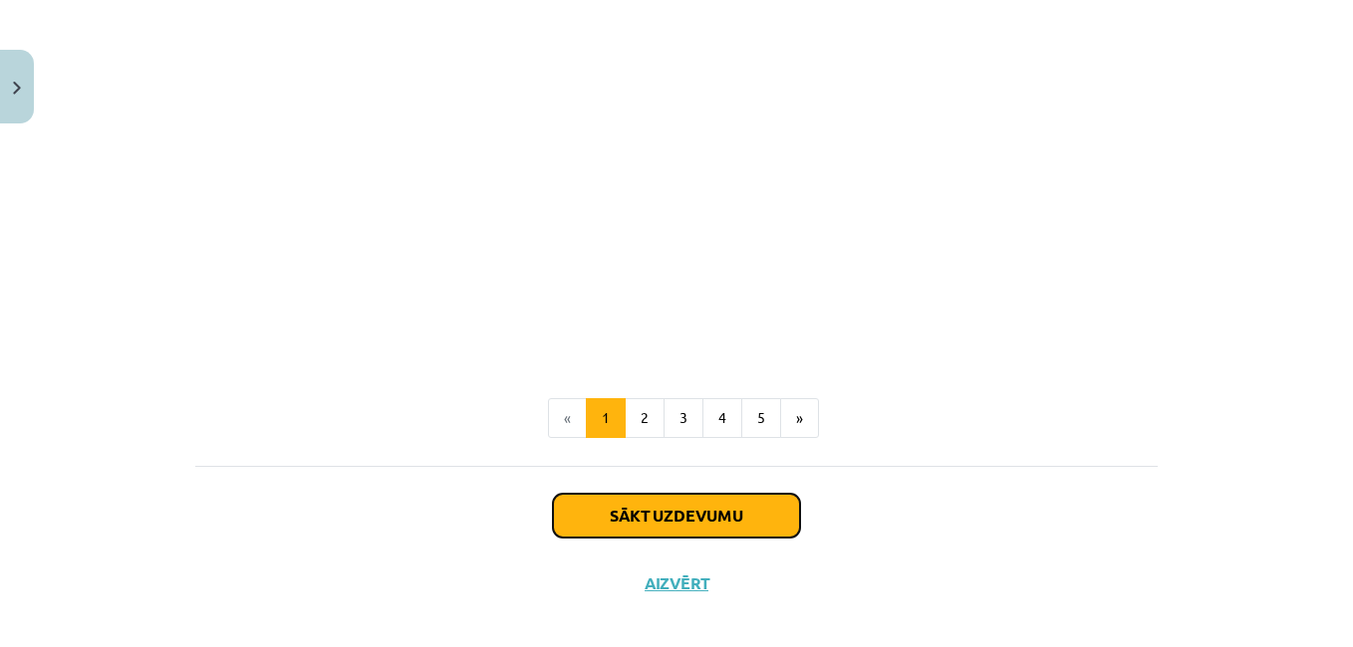
click at [639, 494] on button "Sākt uzdevumu" at bounding box center [676, 516] width 247 height 44
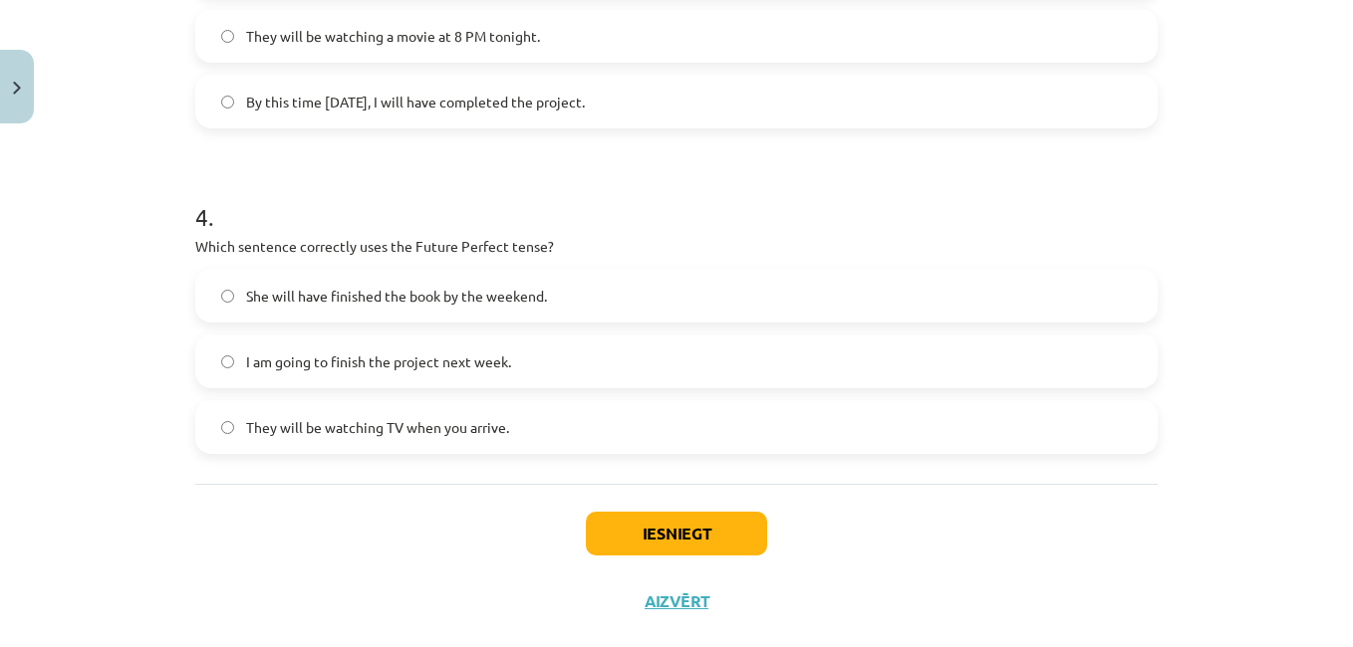
scroll to position [1243, 0]
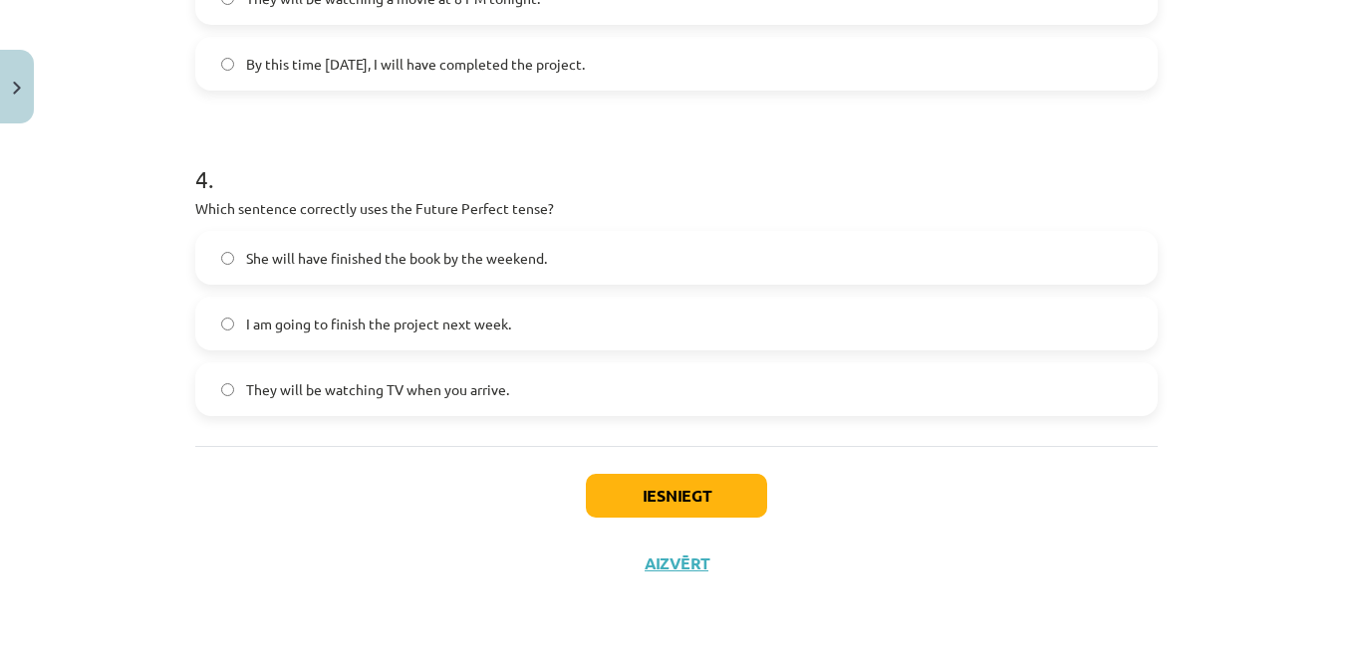
click at [228, 259] on label "She will have finished the book by the weekend." at bounding box center [676, 258] width 958 height 50
click at [631, 502] on button "Iesniegt" at bounding box center [676, 496] width 181 height 44
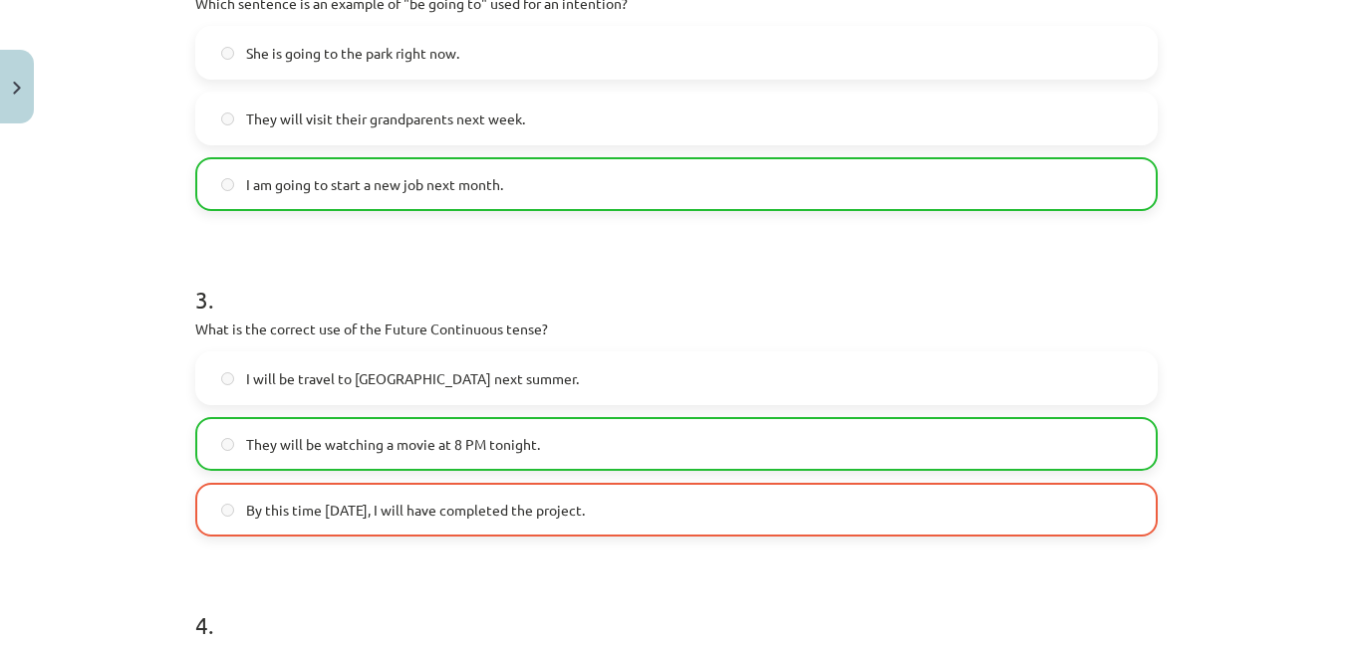
scroll to position [1307, 0]
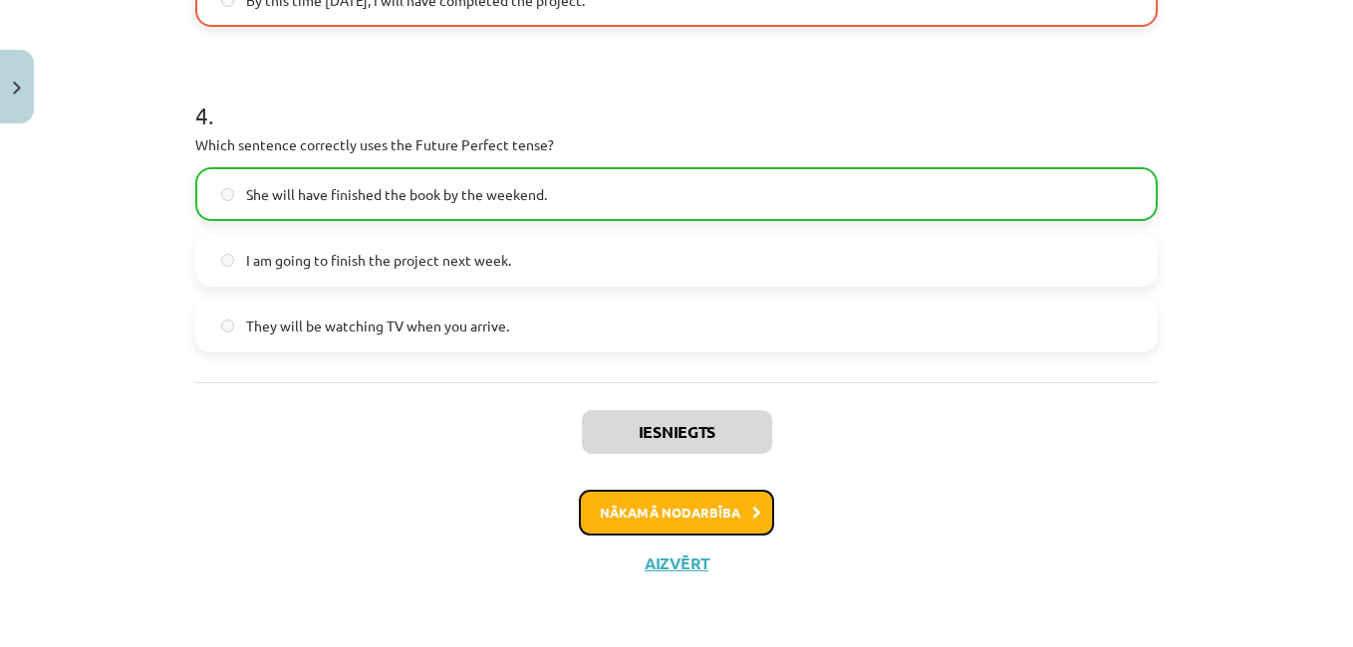
click at [646, 516] on button "Nākamā nodarbība" at bounding box center [676, 513] width 195 height 46
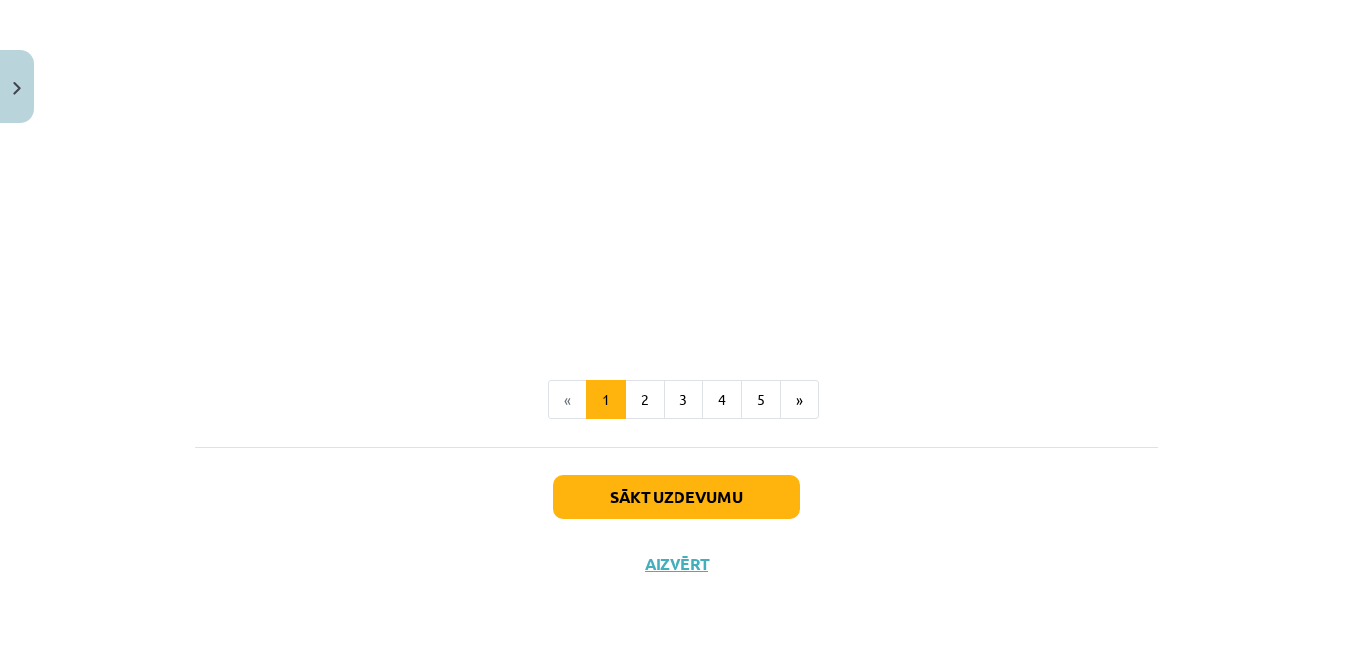
scroll to position [577, 0]
click at [792, 409] on button "»" at bounding box center [799, 400] width 39 height 40
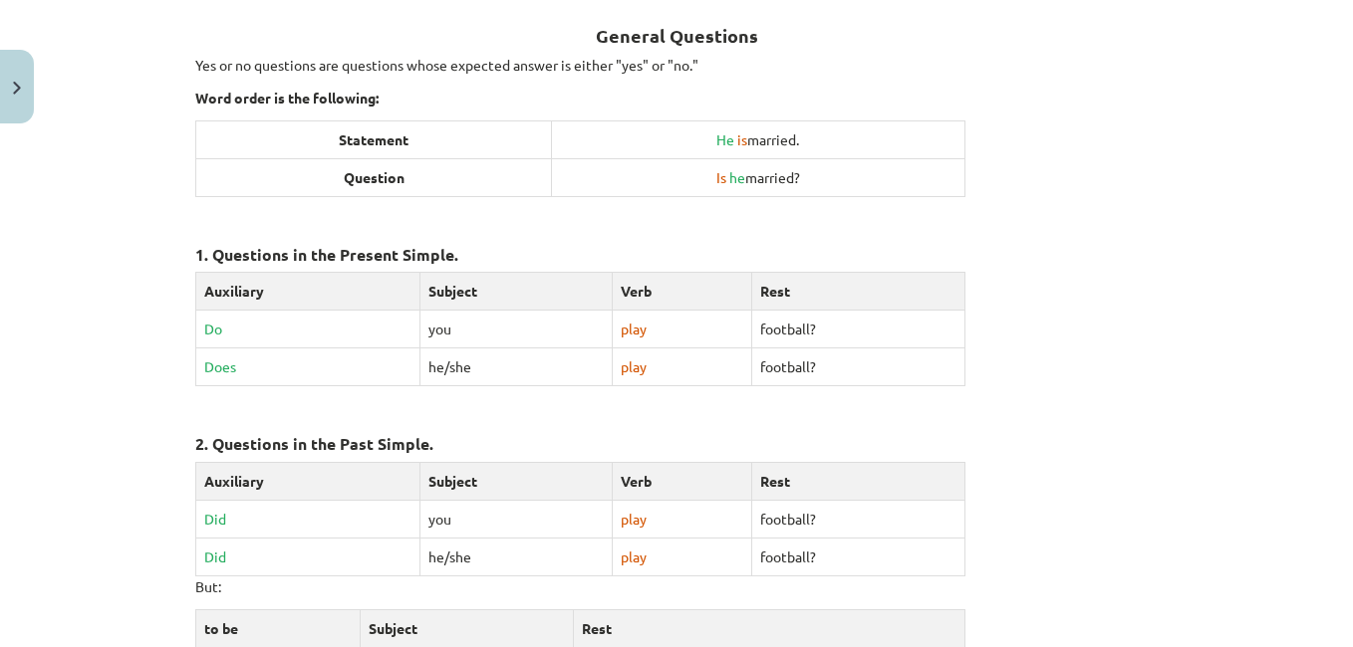
scroll to position [1051, 0]
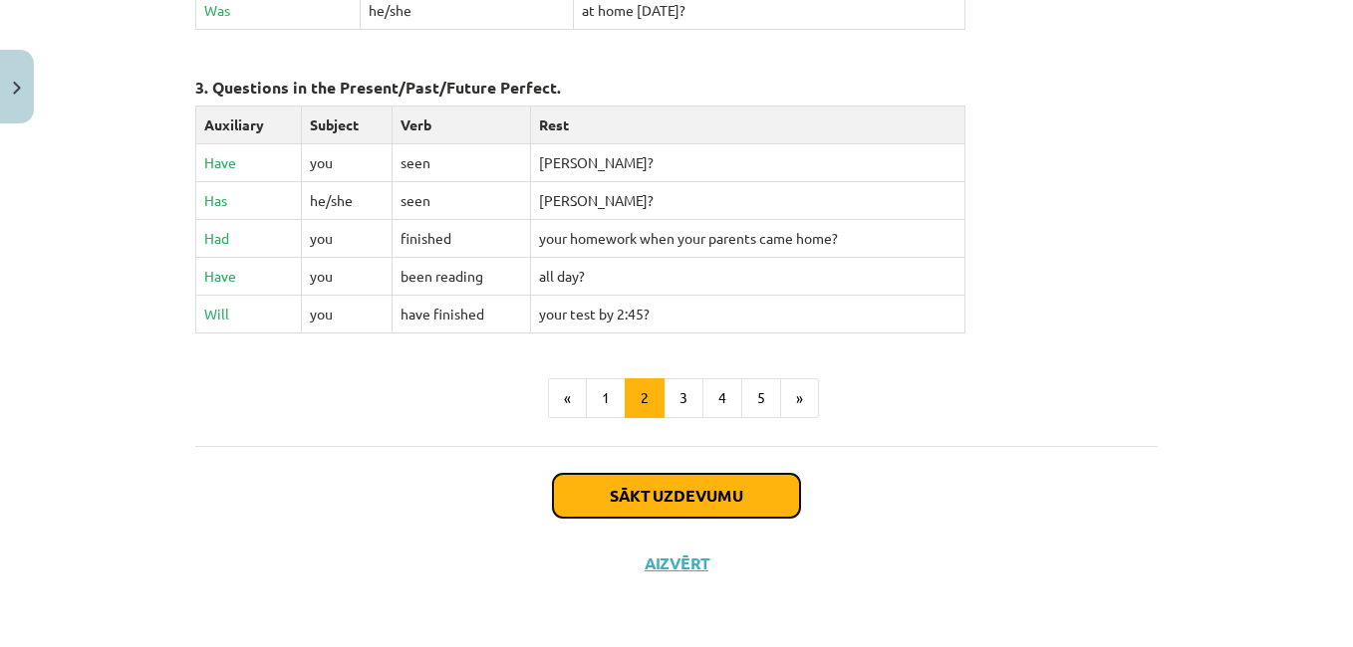
click at [665, 496] on button "Sākt uzdevumu" at bounding box center [676, 496] width 247 height 44
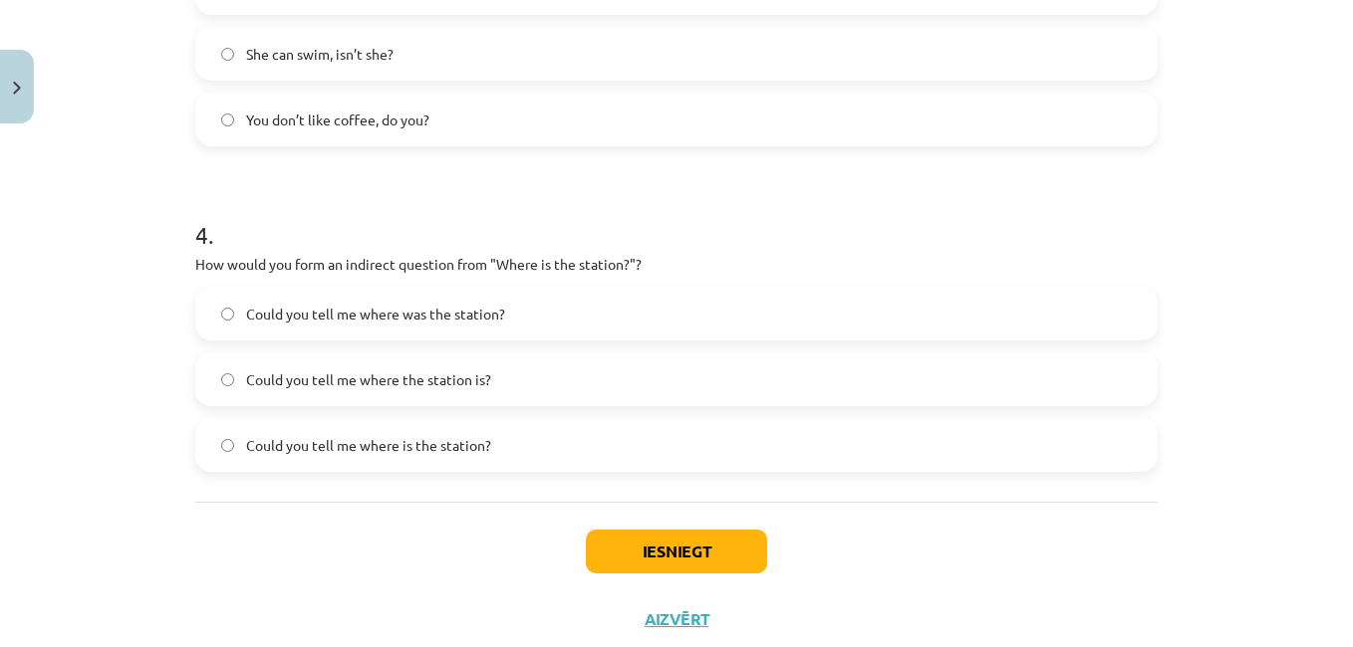
scroll to position [1195, 0]
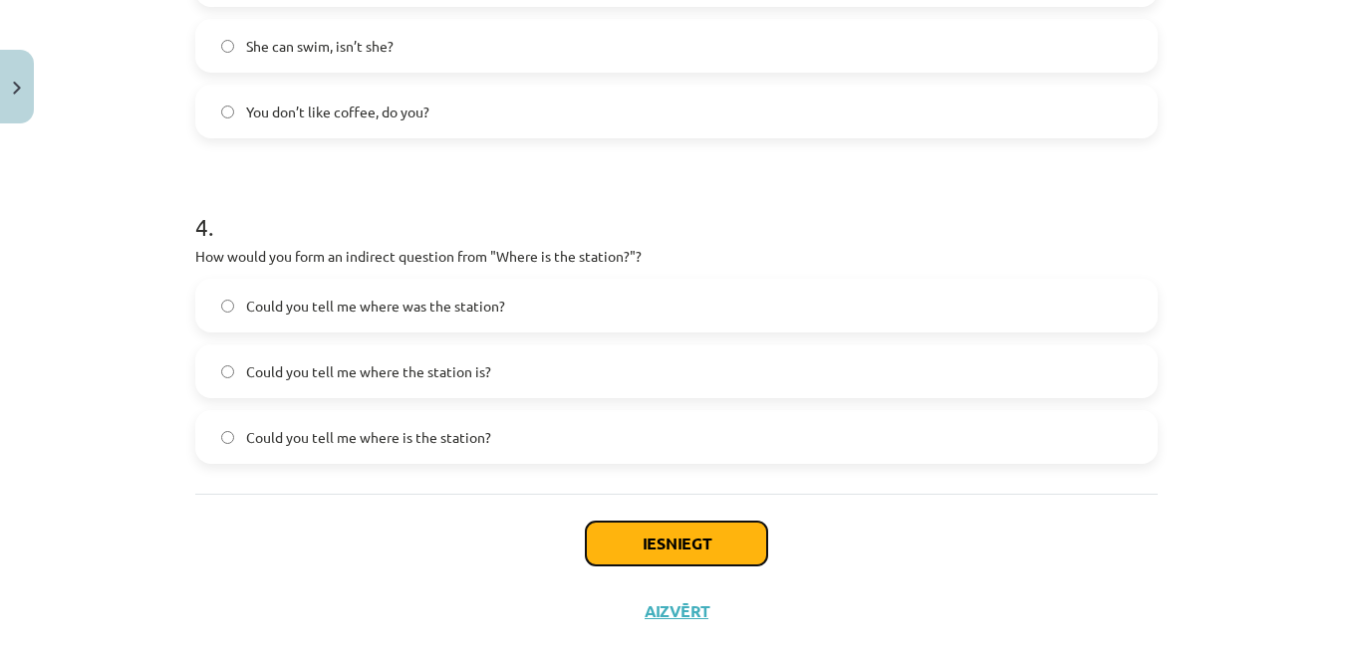
click at [637, 545] on button "Iesniegt" at bounding box center [676, 544] width 181 height 44
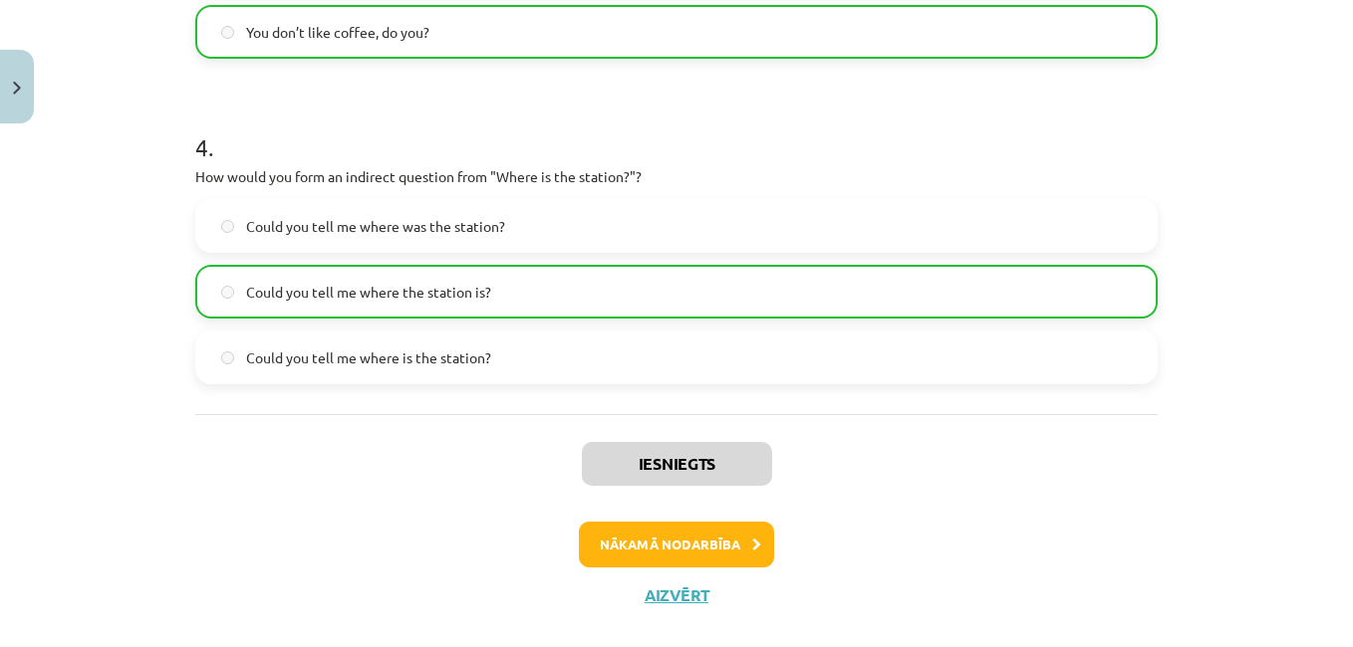
scroll to position [1307, 0]
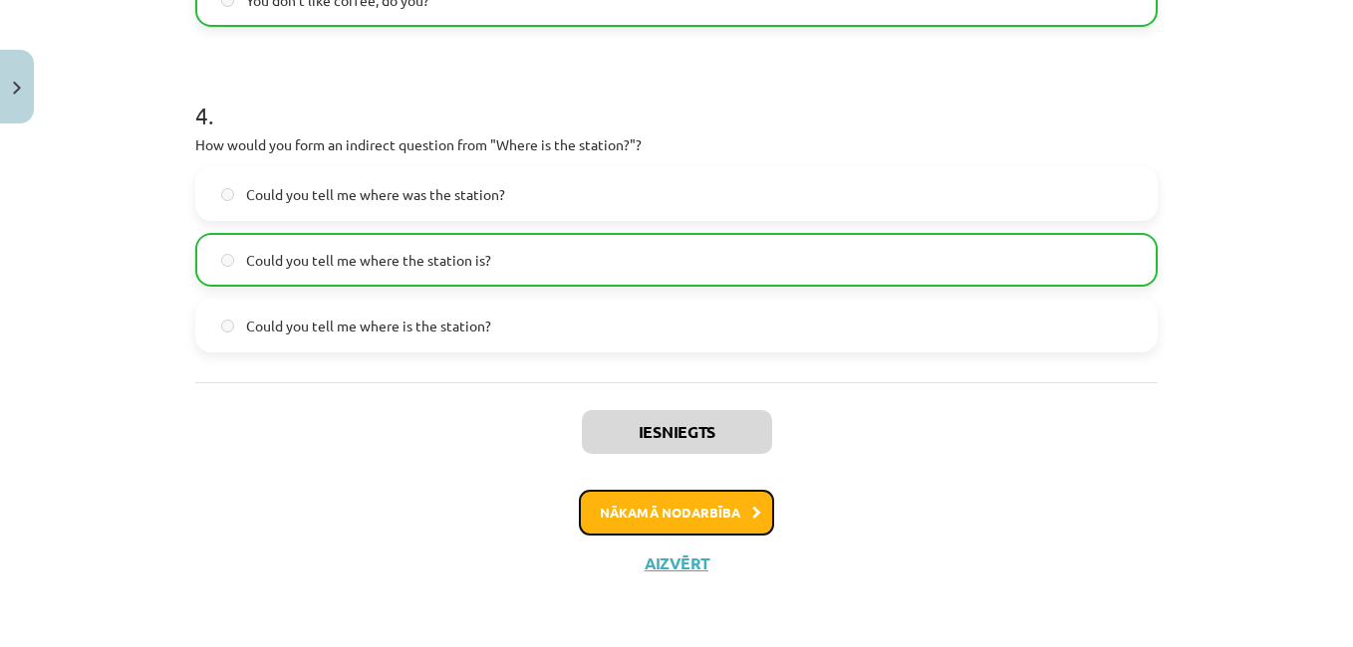
click at [659, 517] on button "Nākamā nodarbība" at bounding box center [676, 513] width 195 height 46
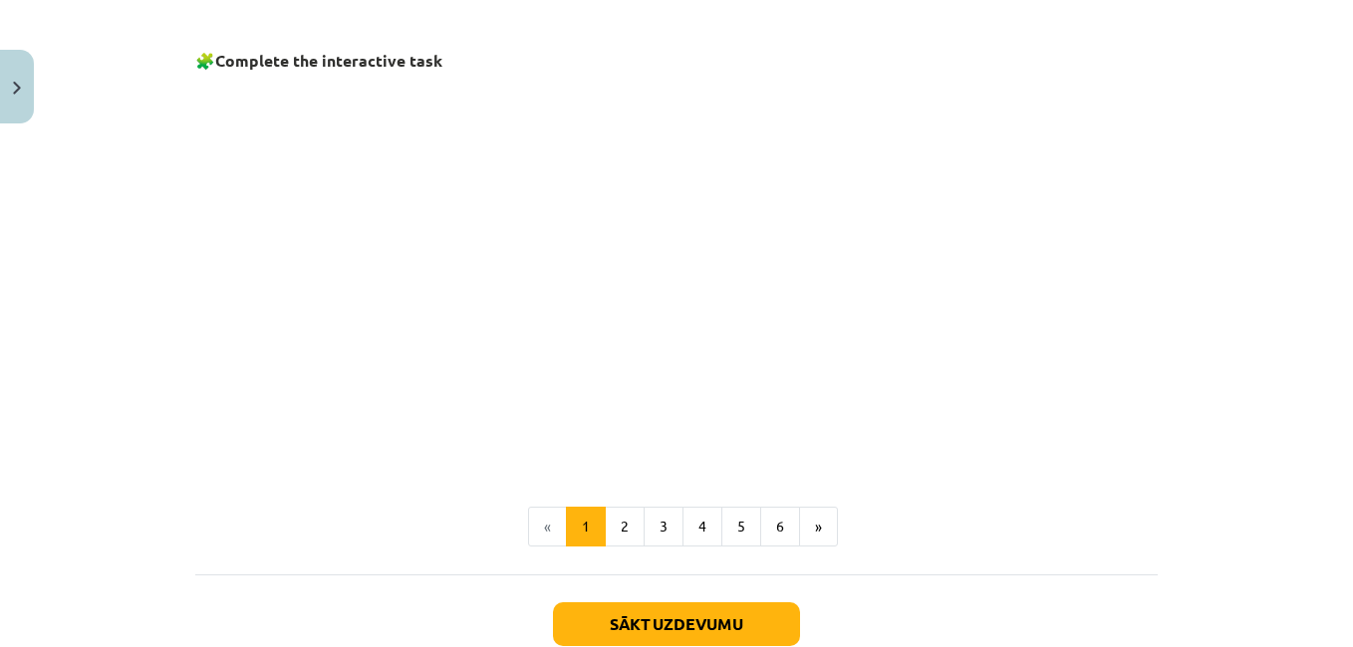
scroll to position [1441, 0]
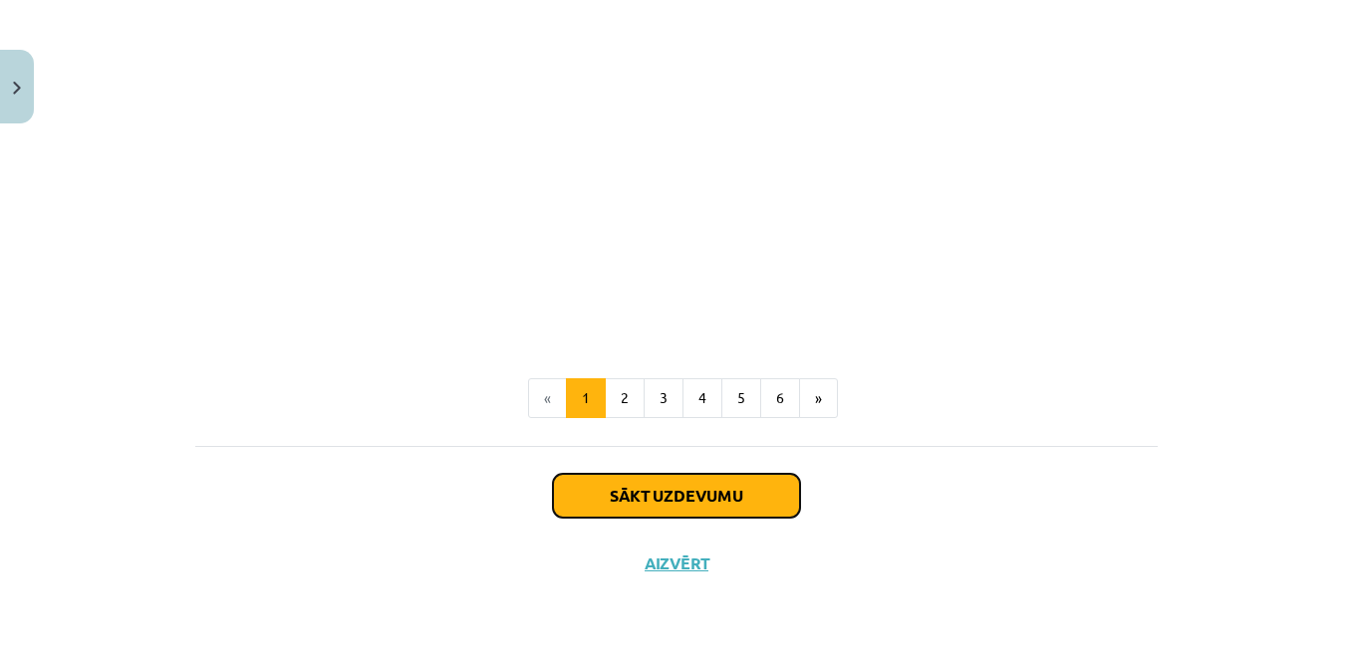
click at [651, 491] on button "Sākt uzdevumu" at bounding box center [676, 496] width 247 height 44
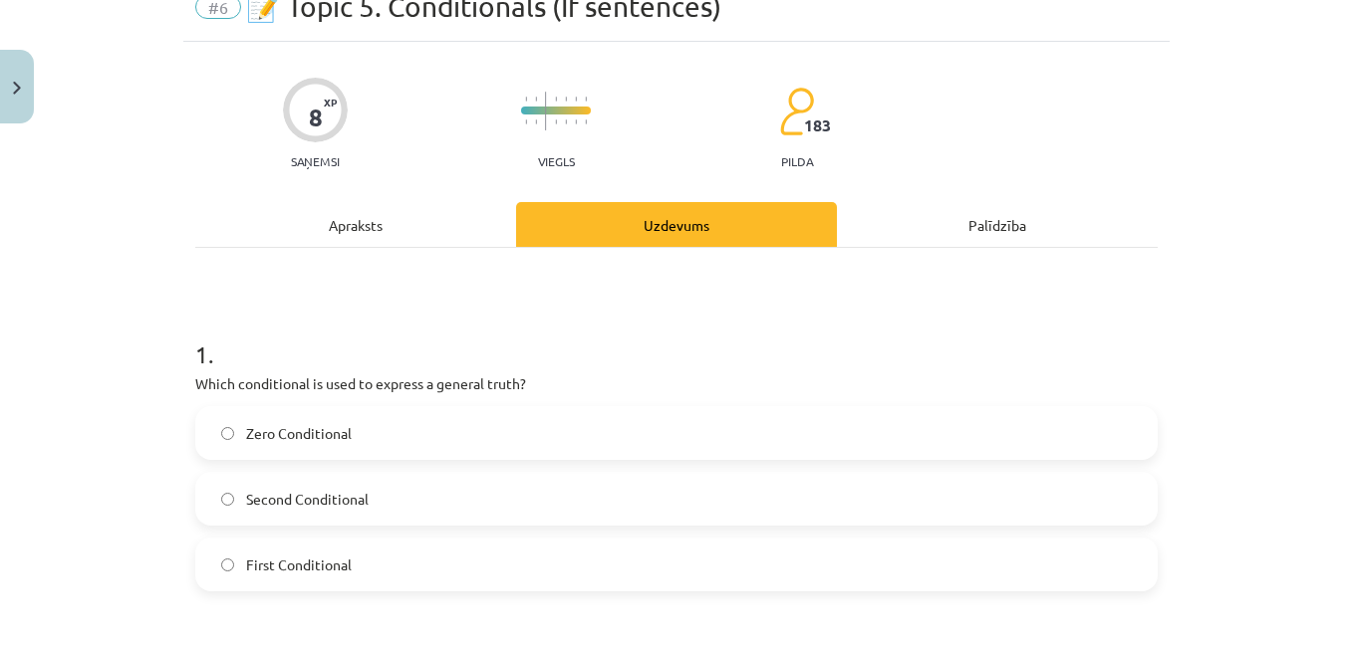
scroll to position [149, 0]
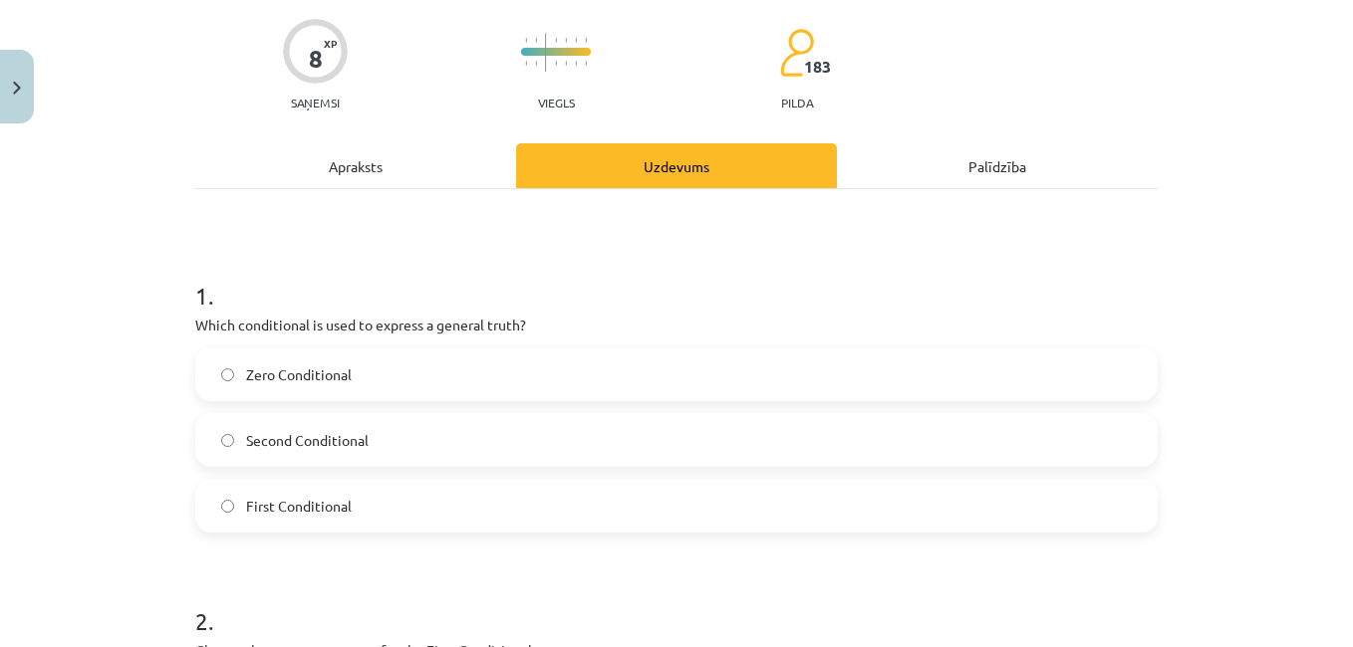
click at [227, 371] on label "Zero Conditional" at bounding box center [676, 375] width 958 height 50
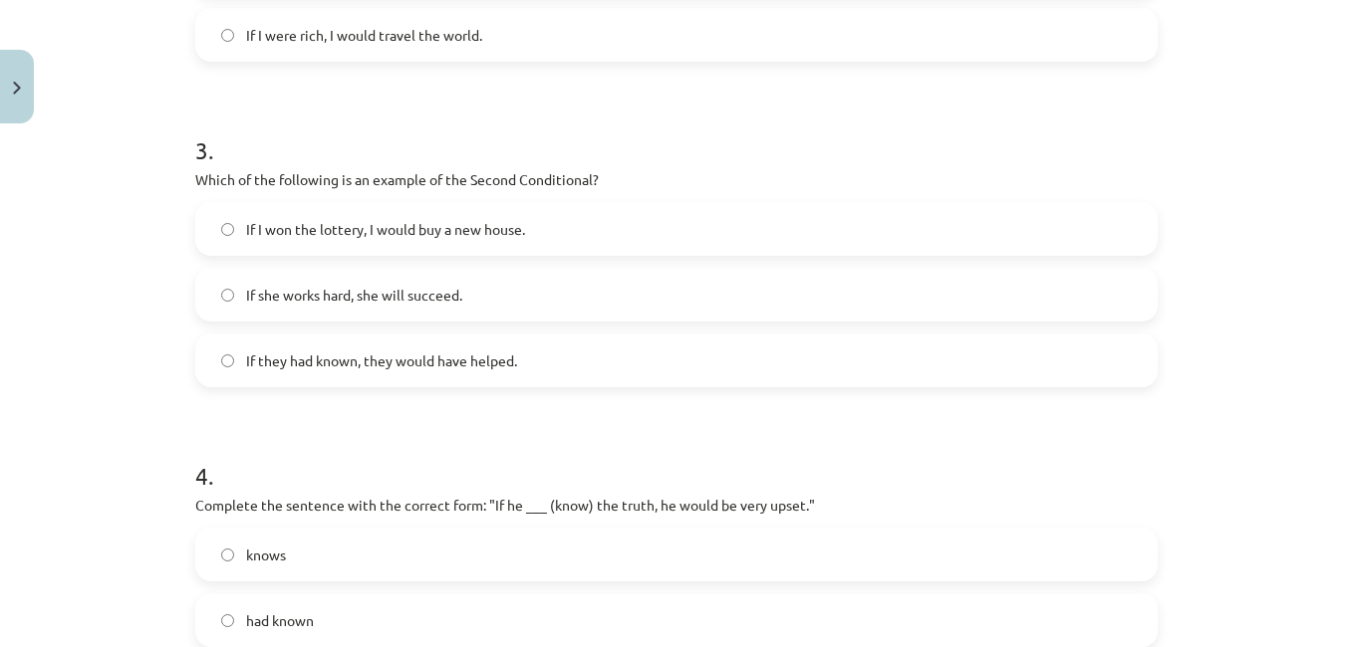
scroll to position [1146, 0]
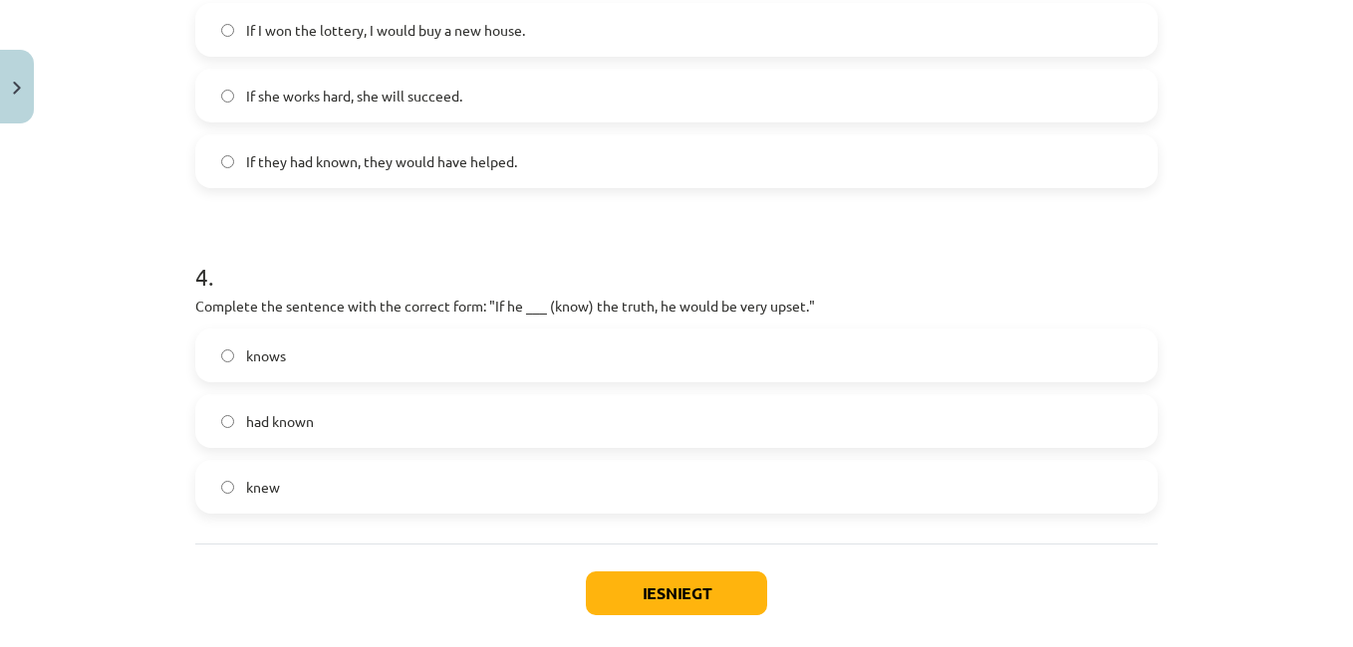
click at [232, 485] on label "knew" at bounding box center [676, 487] width 958 height 50
click at [642, 597] on button "Iesniegt" at bounding box center [676, 594] width 181 height 44
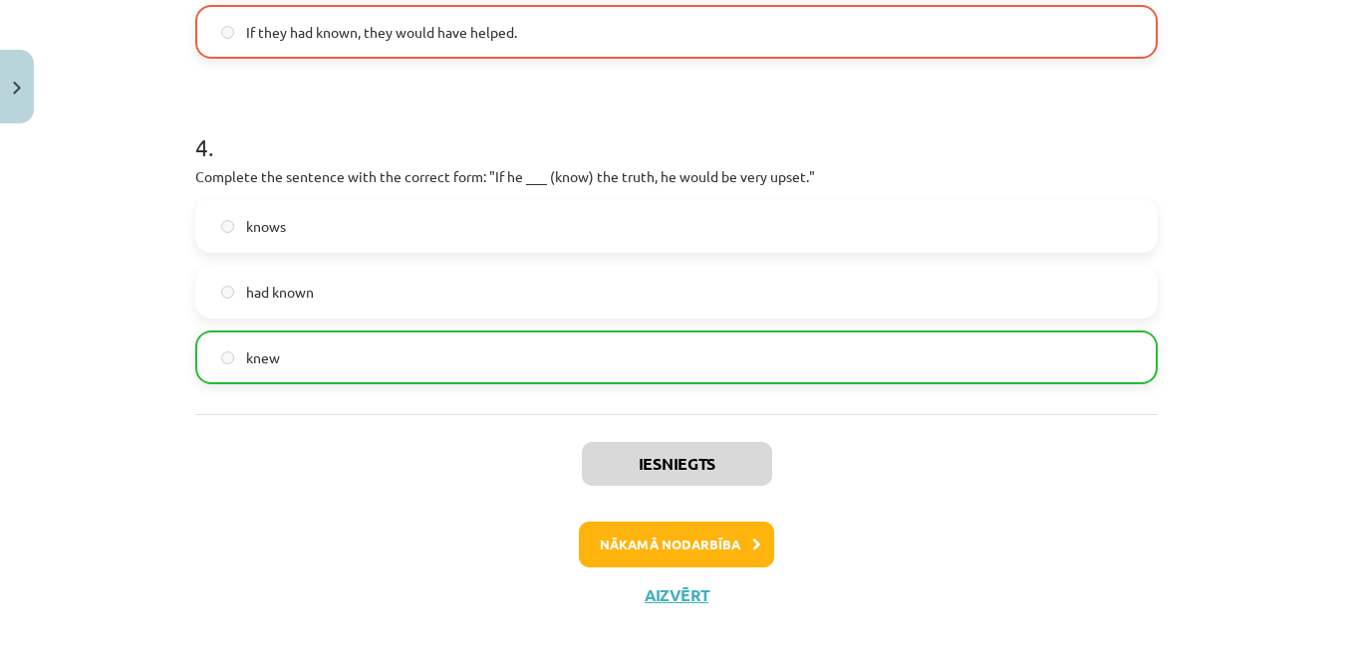
scroll to position [1307, 0]
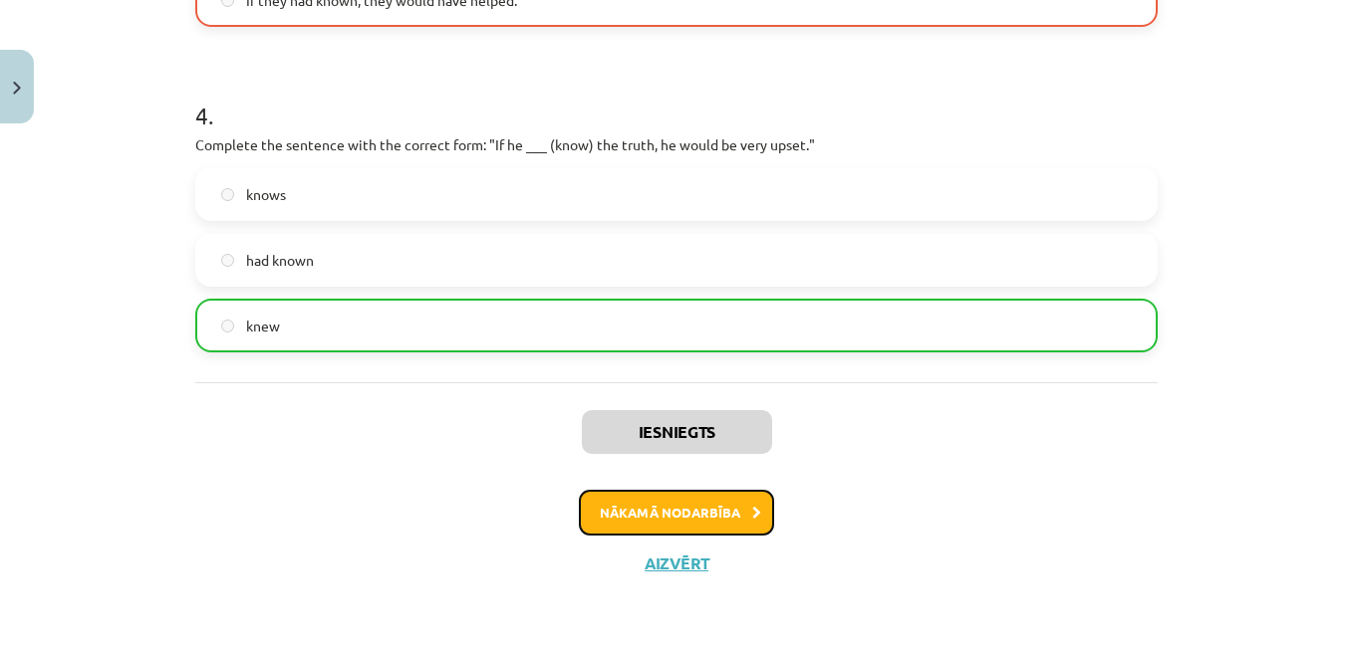
click at [624, 510] on button "Nākamā nodarbība" at bounding box center [676, 513] width 195 height 46
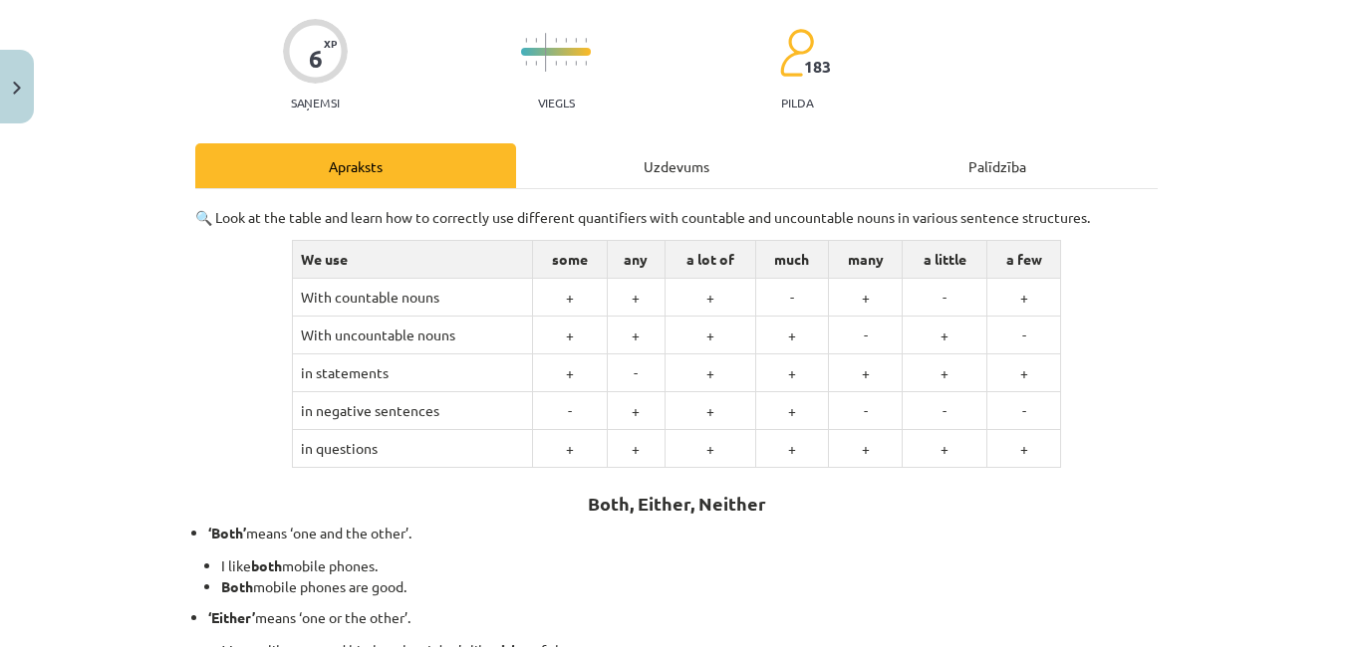
scroll to position [548, 0]
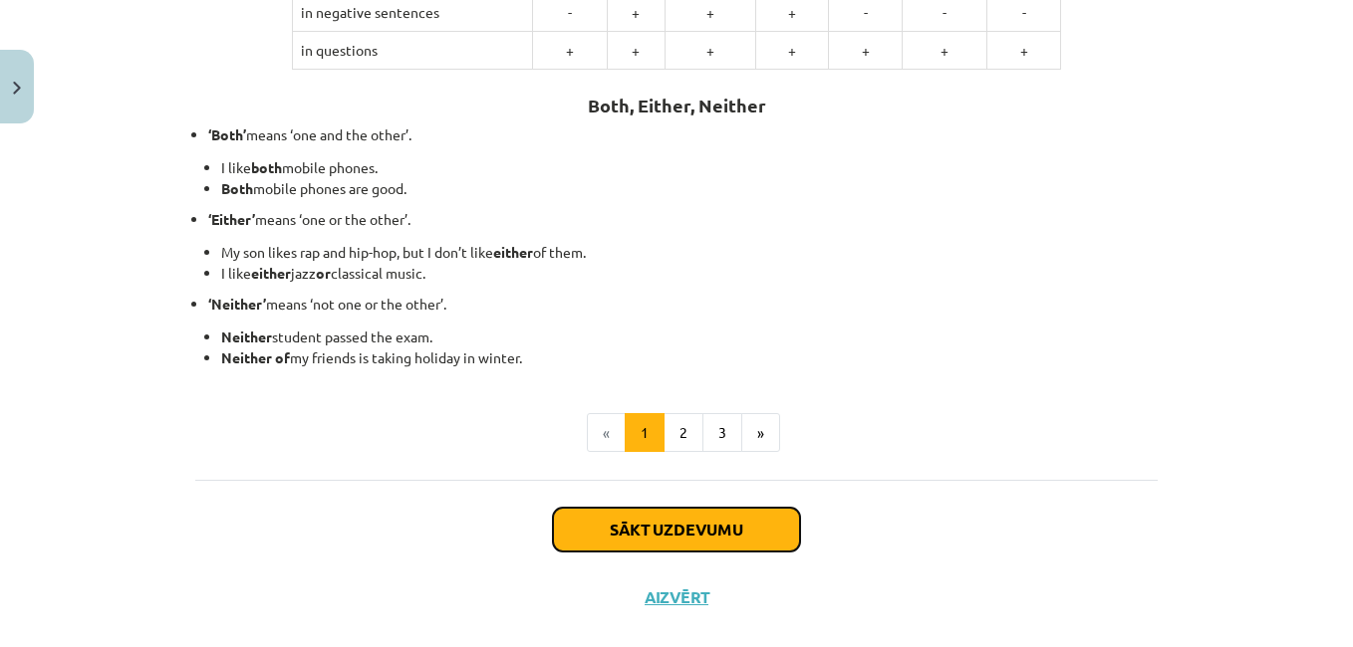
click at [657, 528] on button "Sākt uzdevumu" at bounding box center [676, 530] width 247 height 44
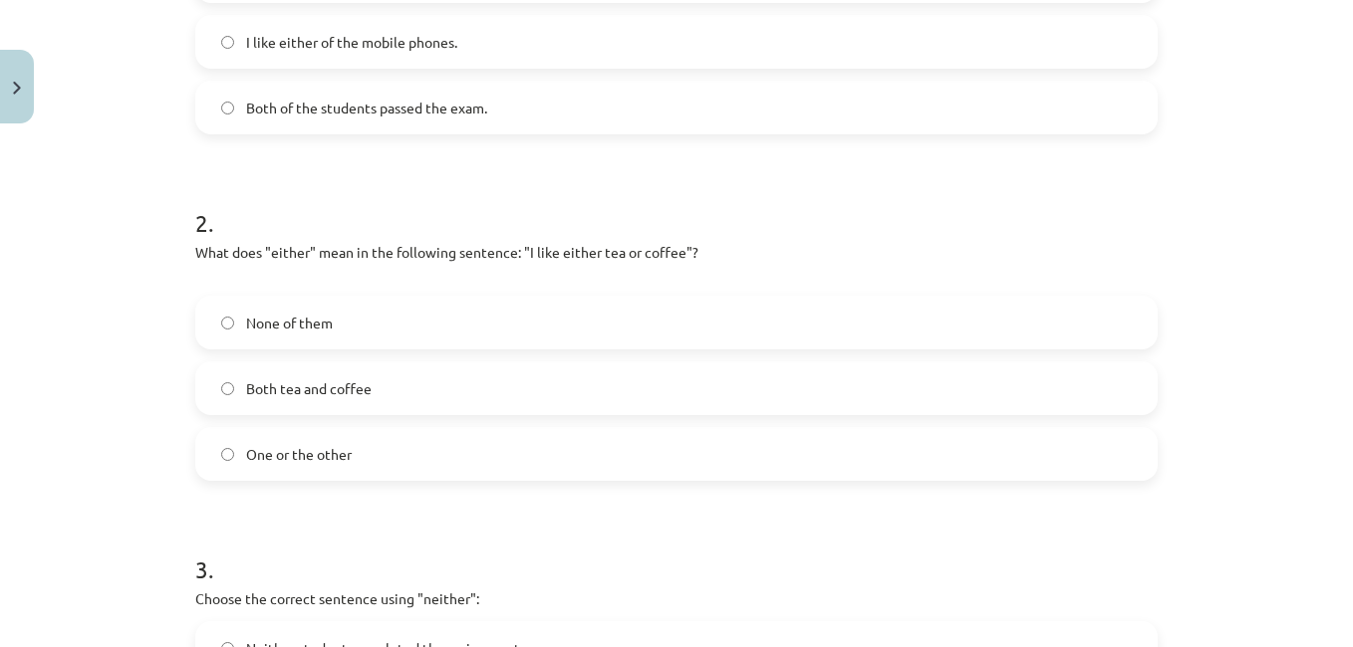
scroll to position [938, 0]
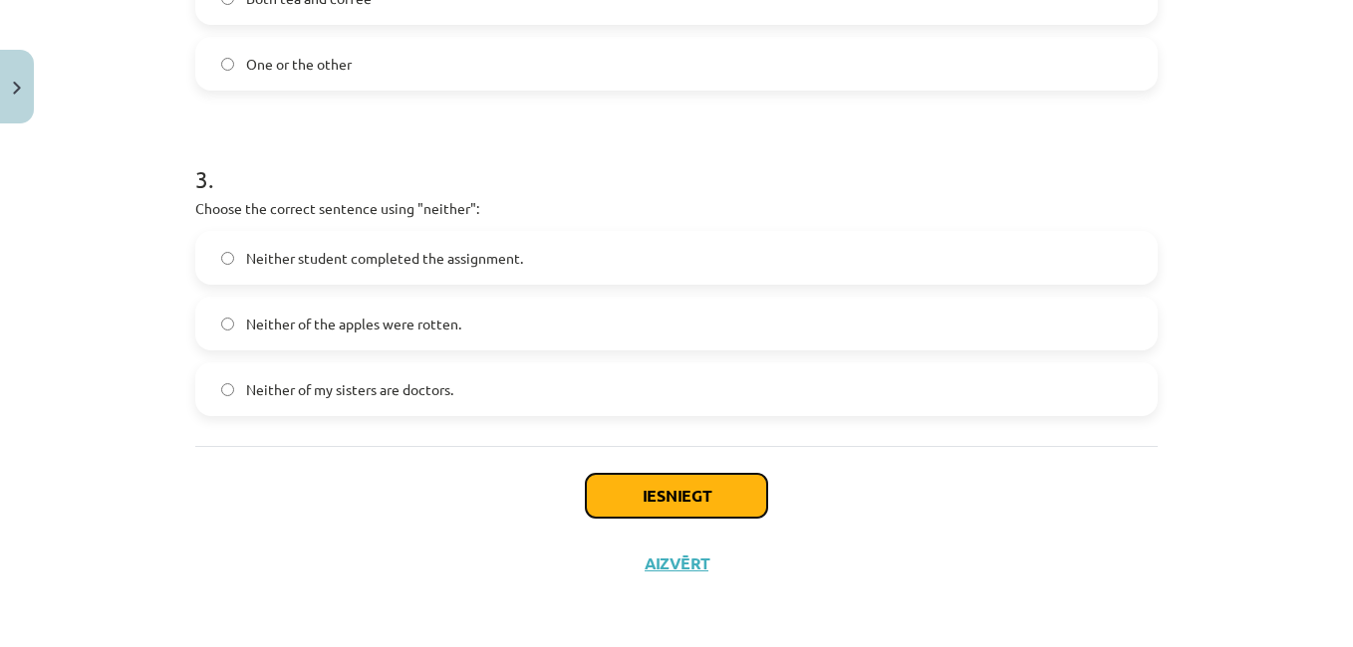
click at [670, 492] on button "Iesniegt" at bounding box center [676, 496] width 181 height 44
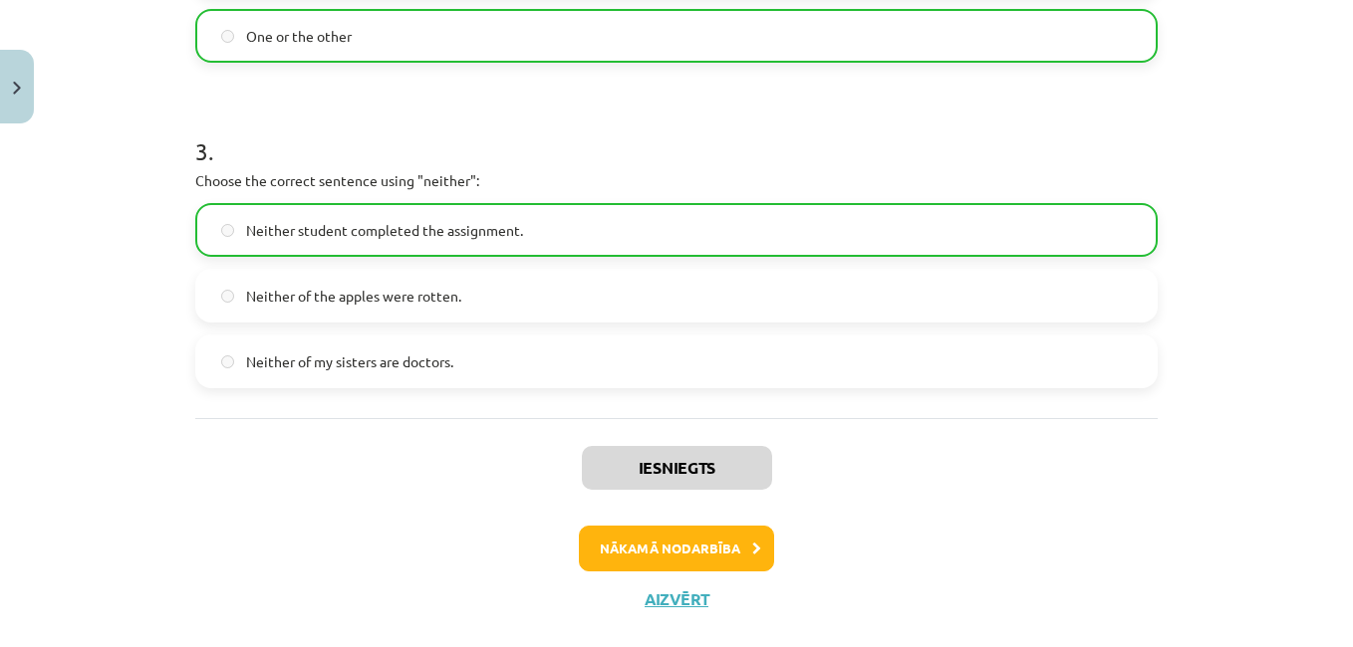
scroll to position [1002, 0]
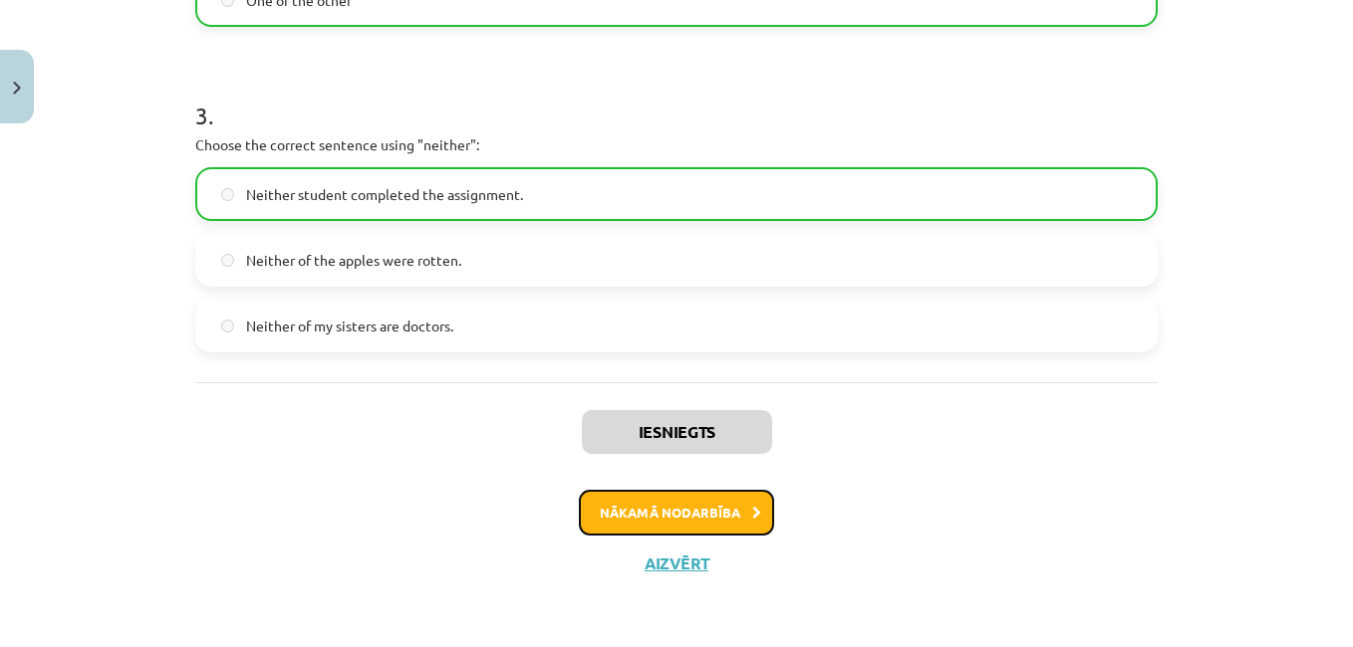
click at [616, 519] on button "Nākamā nodarbība" at bounding box center [676, 513] width 195 height 46
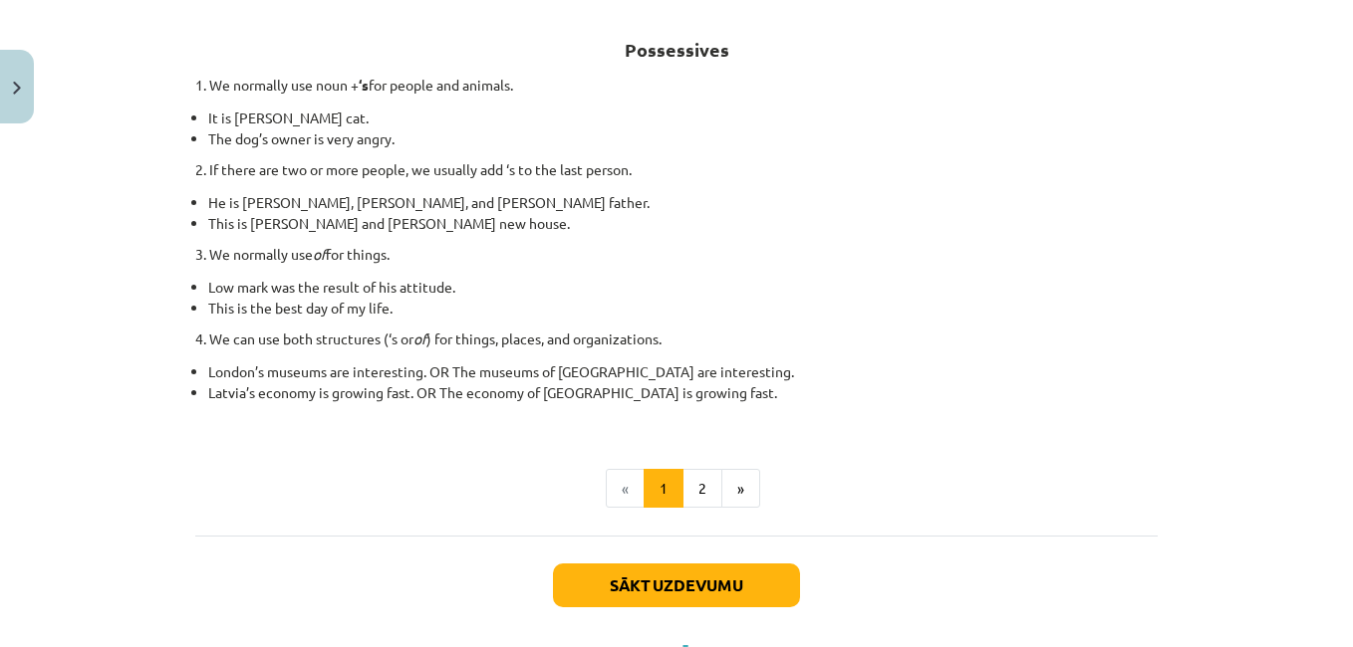
scroll to position [432, 0]
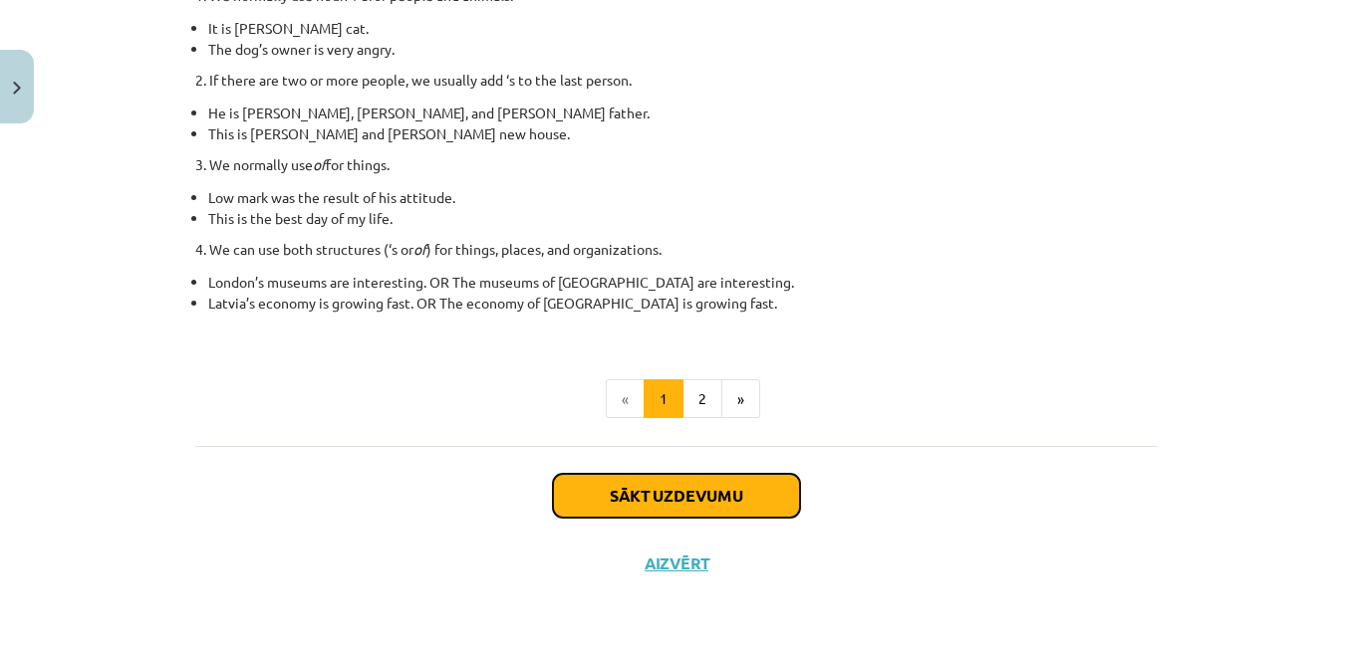
click at [628, 495] on button "Sākt uzdevumu" at bounding box center [676, 496] width 247 height 44
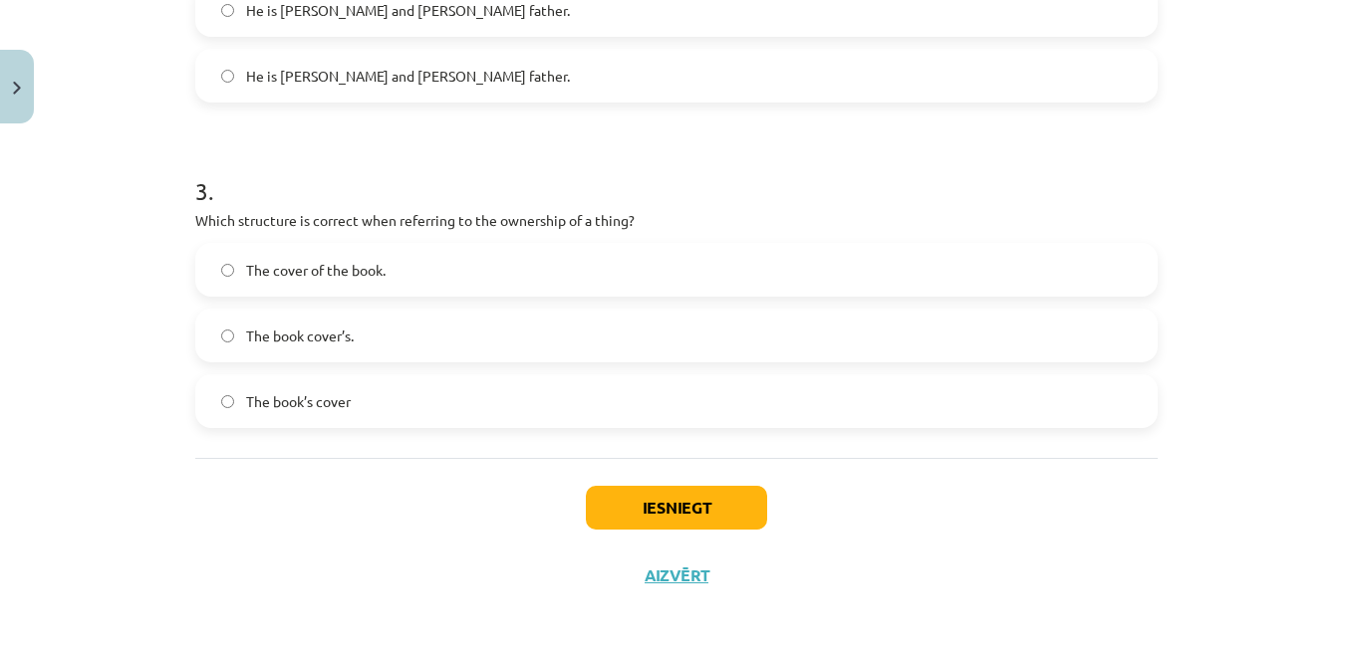
scroll to position [917, 0]
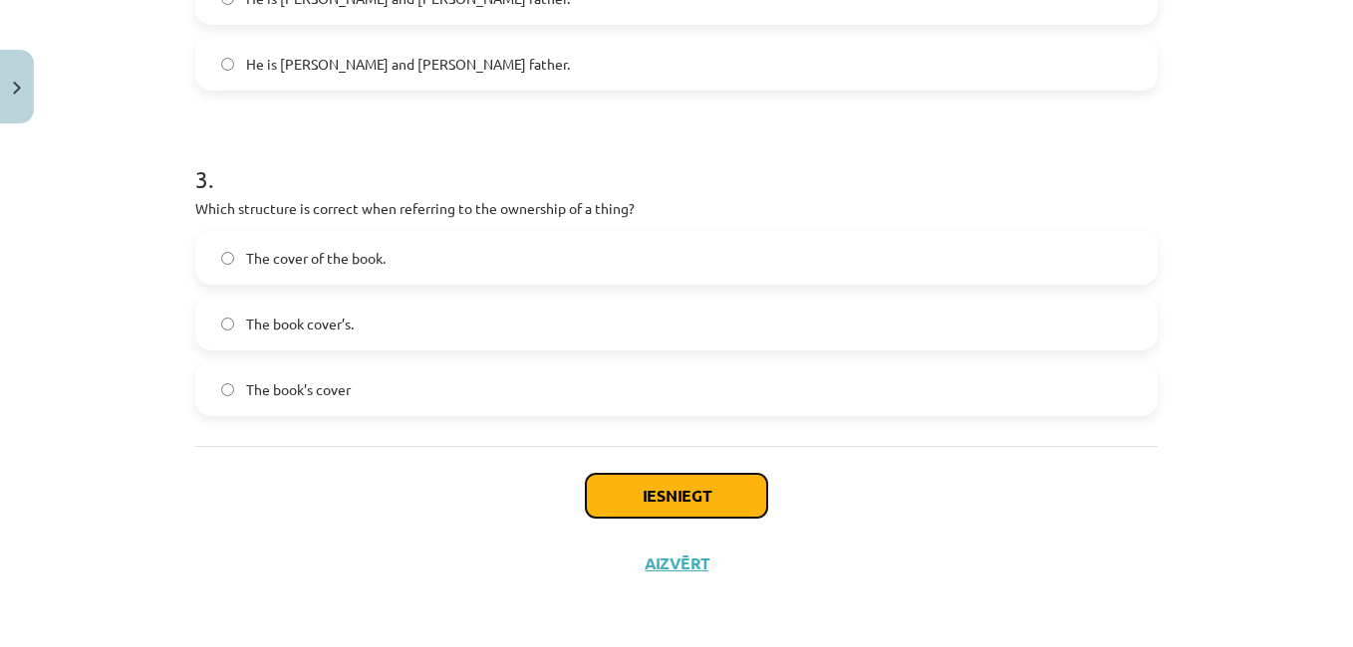
click at [646, 498] on button "Iesniegt" at bounding box center [676, 496] width 181 height 44
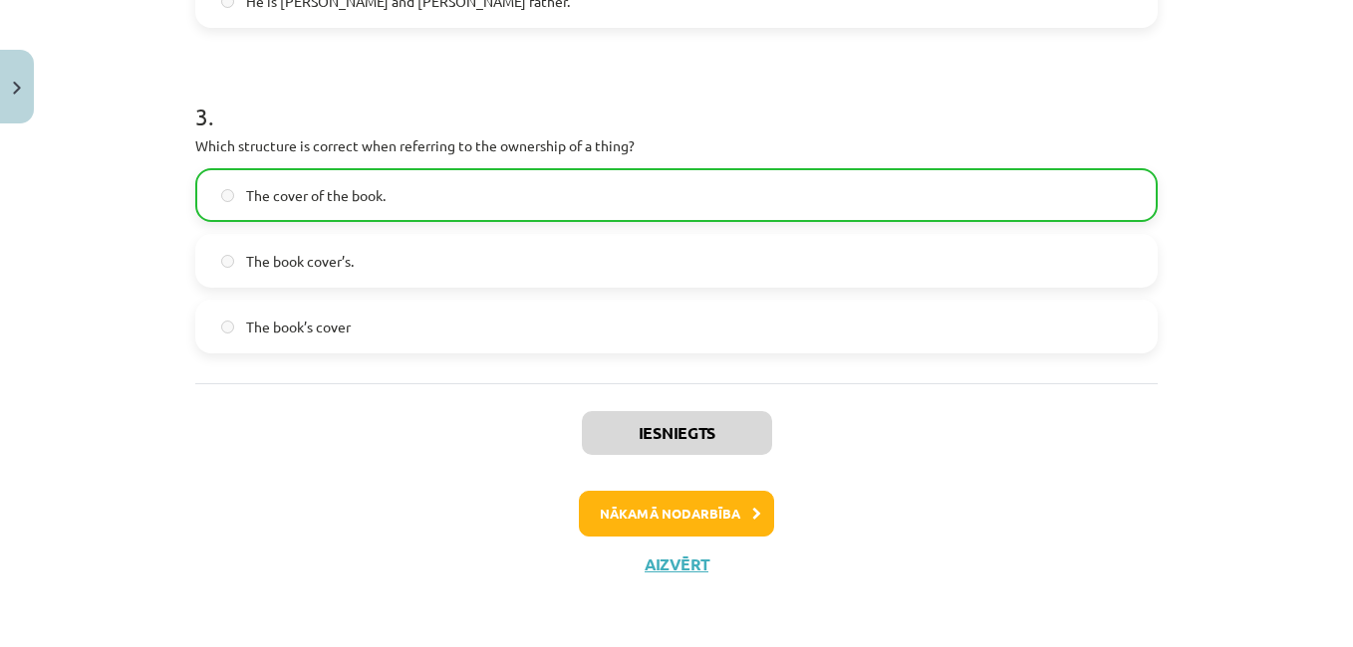
scroll to position [981, 0]
click at [619, 515] on button "Nākamā nodarbība" at bounding box center [676, 513] width 195 height 46
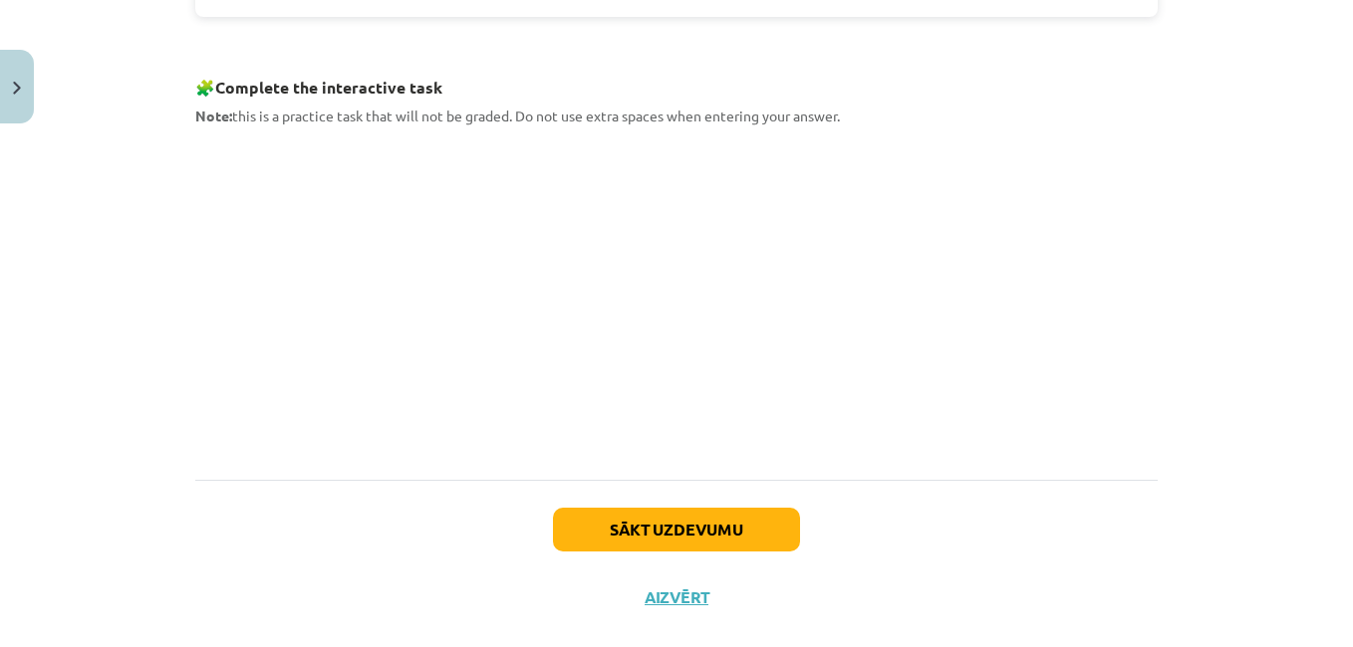
scroll to position [1042, 0]
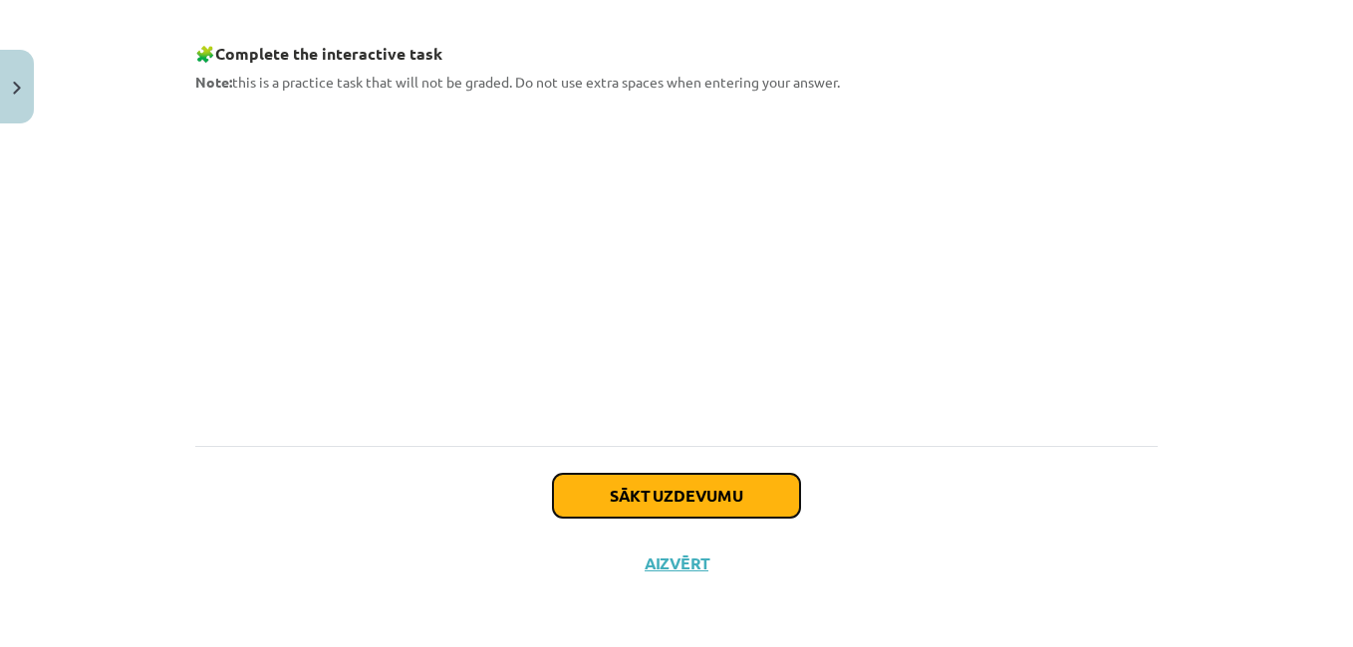
click at [715, 497] on button "Sākt uzdevumu" at bounding box center [676, 496] width 247 height 44
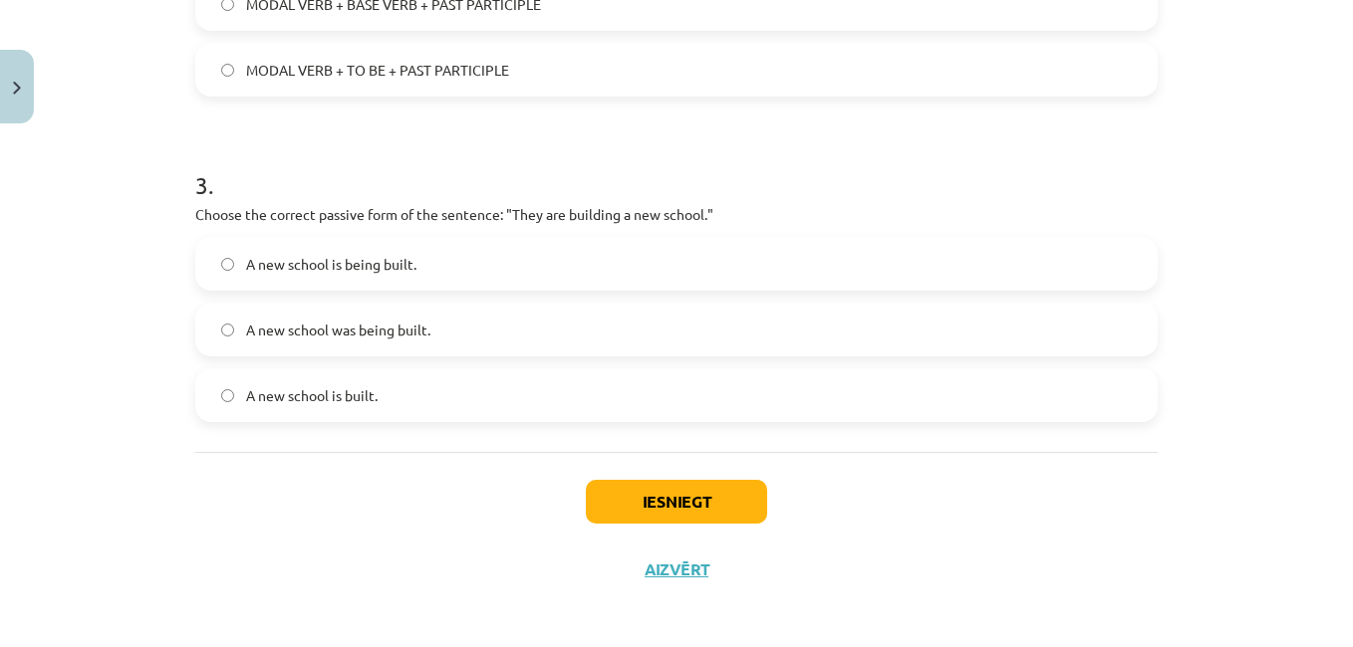
scroll to position [917, 0]
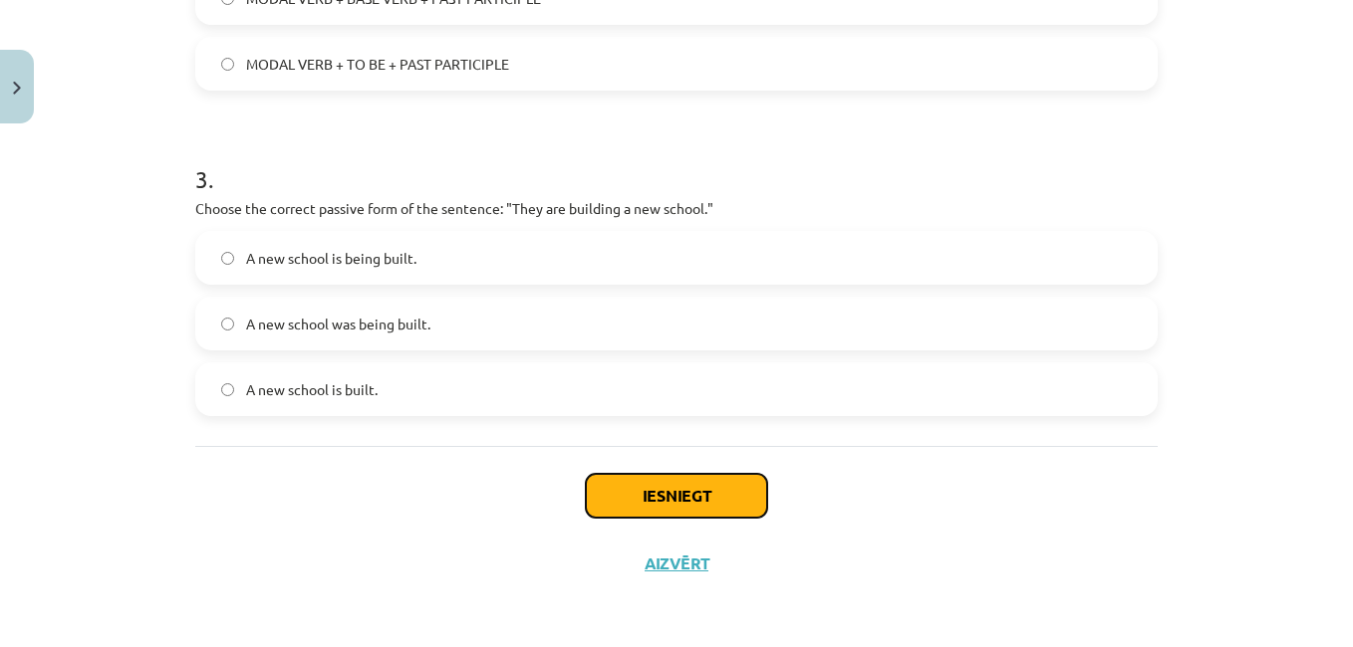
click at [651, 496] on button "Iesniegt" at bounding box center [676, 496] width 181 height 44
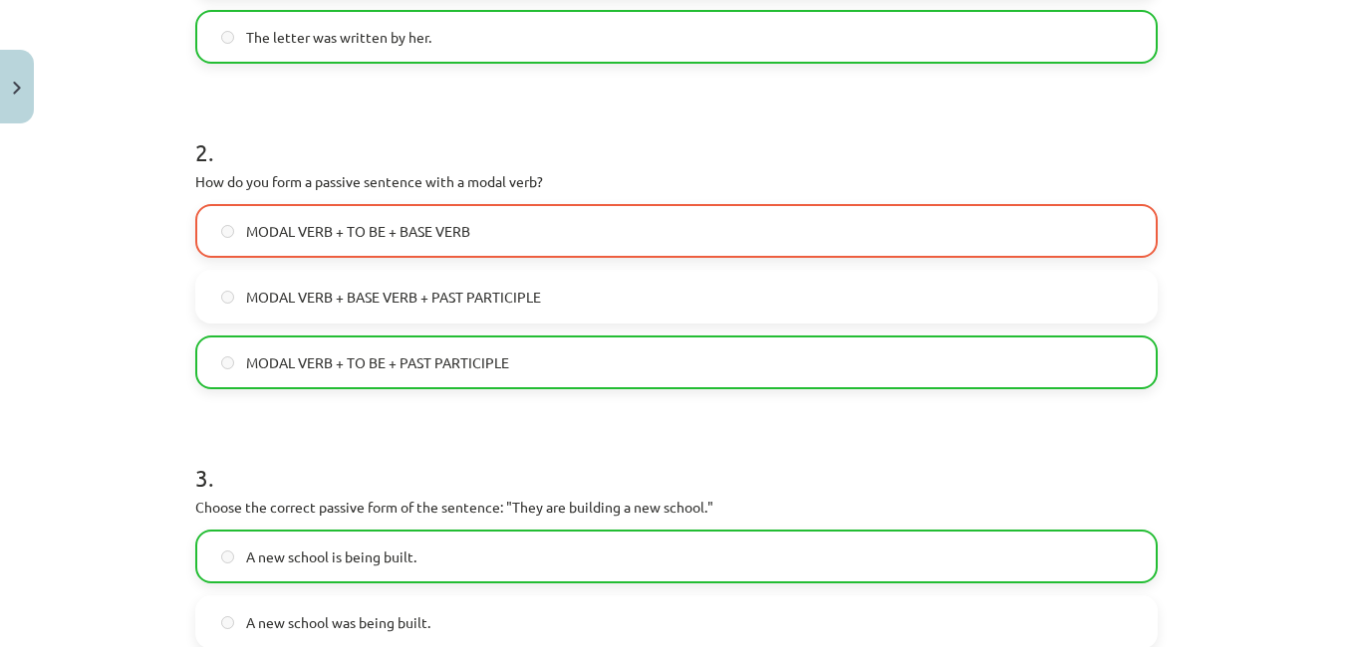
scroll to position [981, 0]
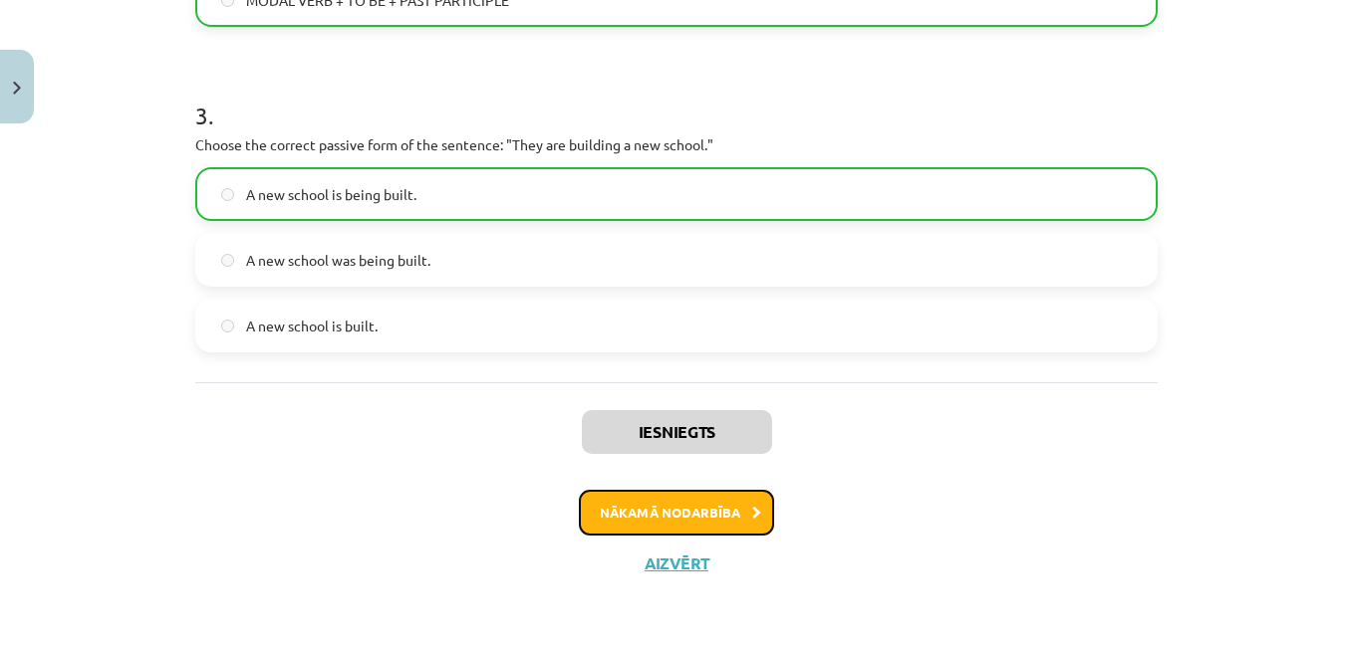
click at [656, 519] on button "Nākamā nodarbība" at bounding box center [676, 513] width 195 height 46
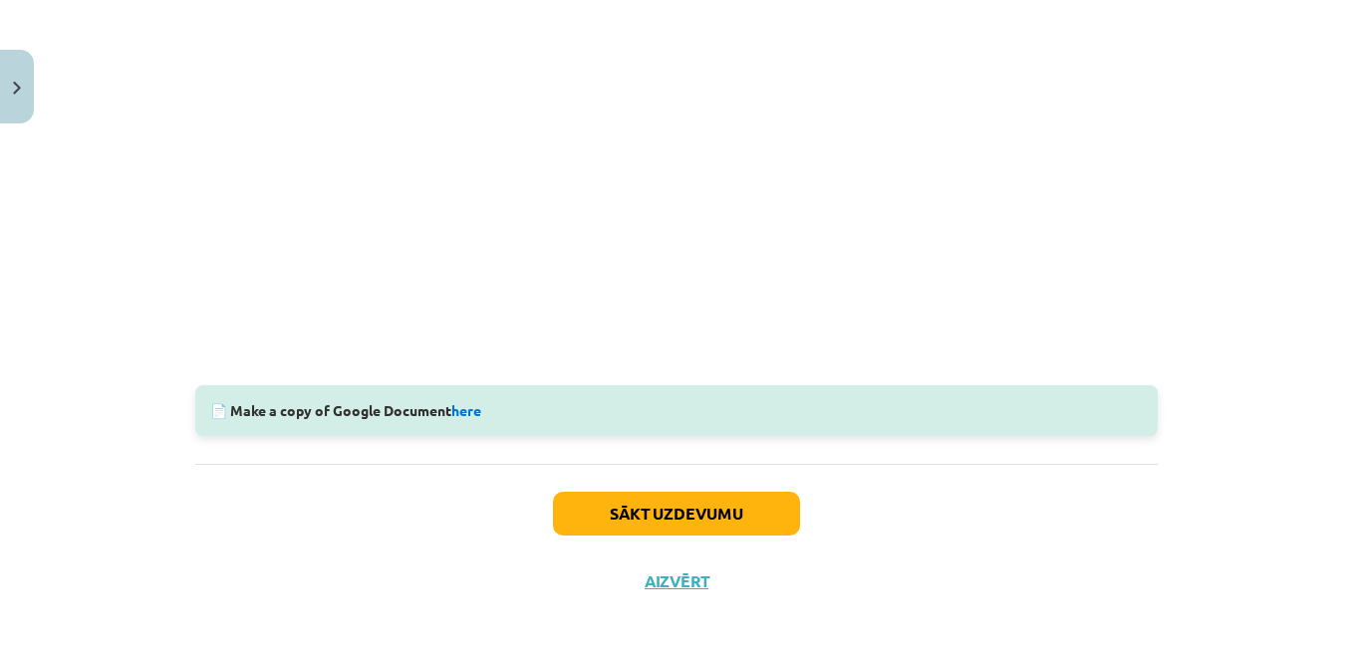
scroll to position [639, 0]
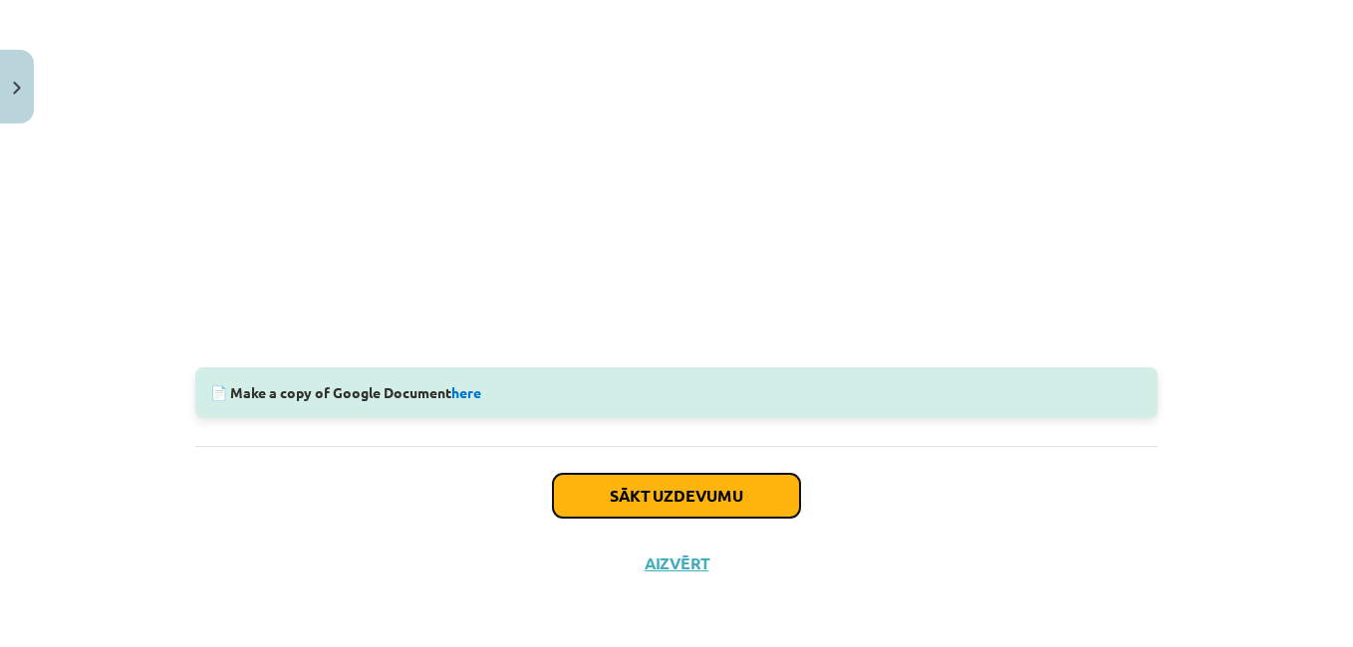
click at [678, 495] on button "Sākt uzdevumu" at bounding box center [676, 496] width 247 height 44
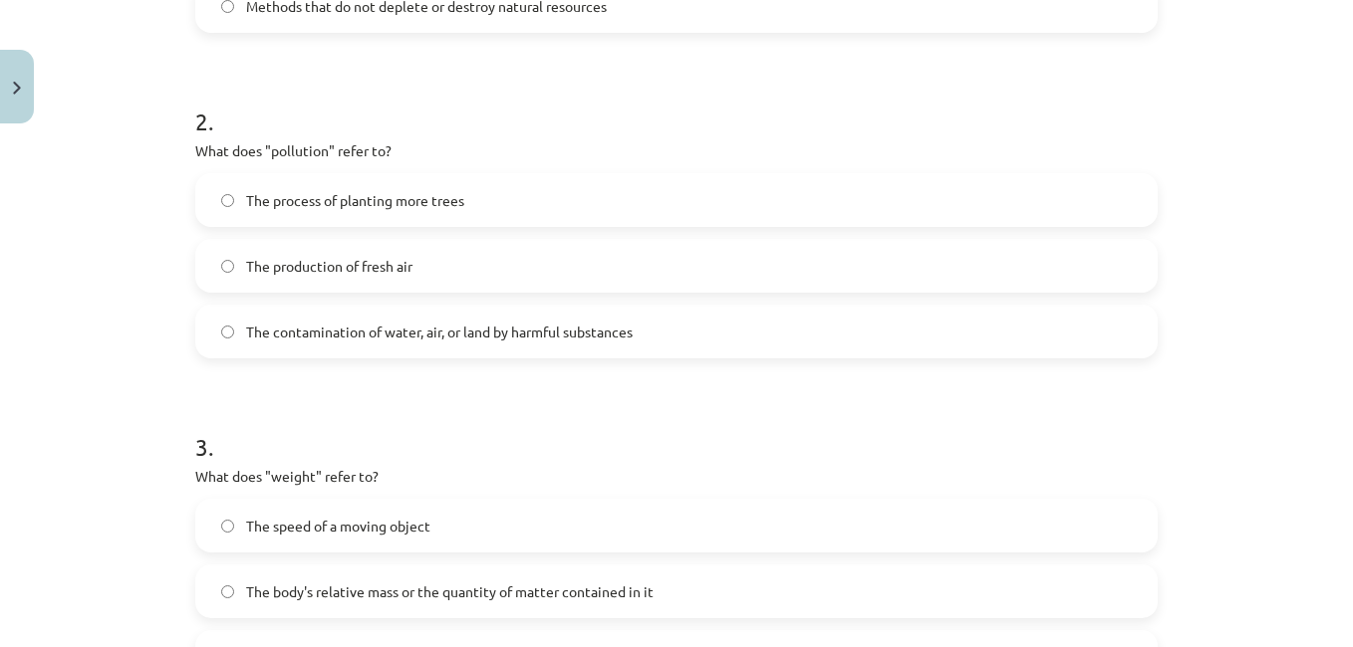
scroll to position [847, 0]
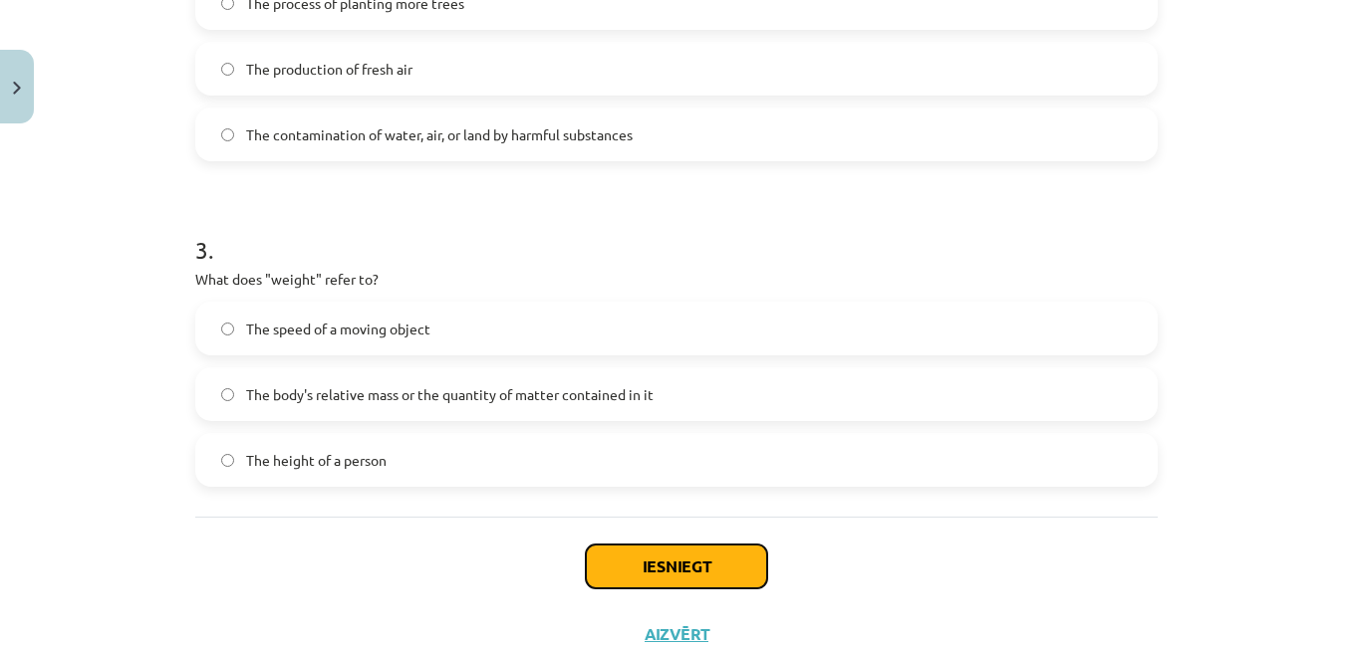
click at [643, 575] on button "Iesniegt" at bounding box center [676, 567] width 181 height 44
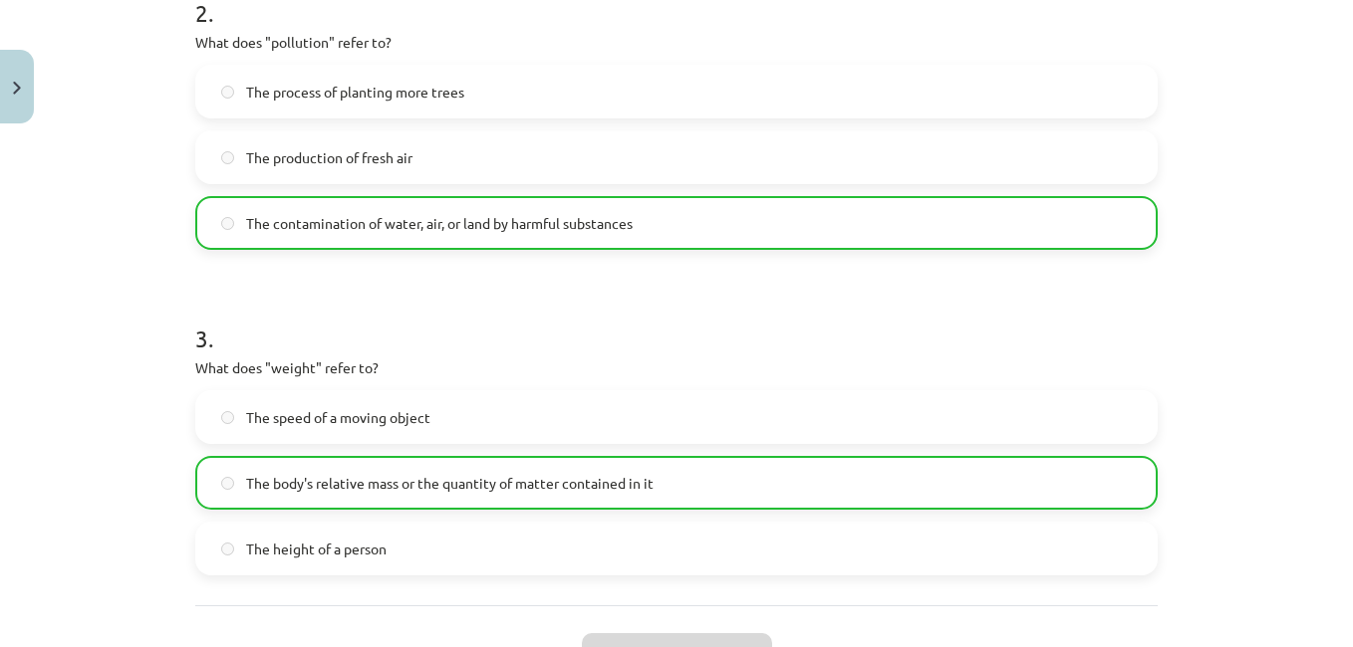
scroll to position [946, 0]
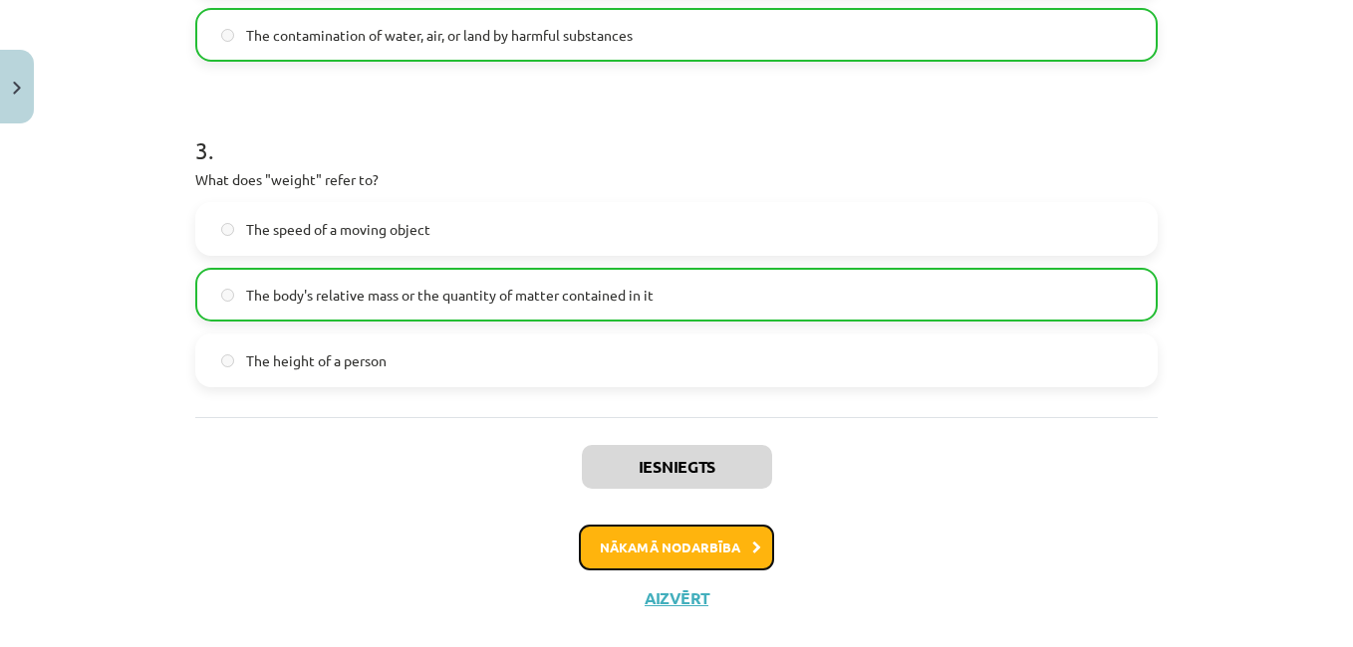
click at [615, 552] on button "Nākamā nodarbība" at bounding box center [676, 548] width 195 height 46
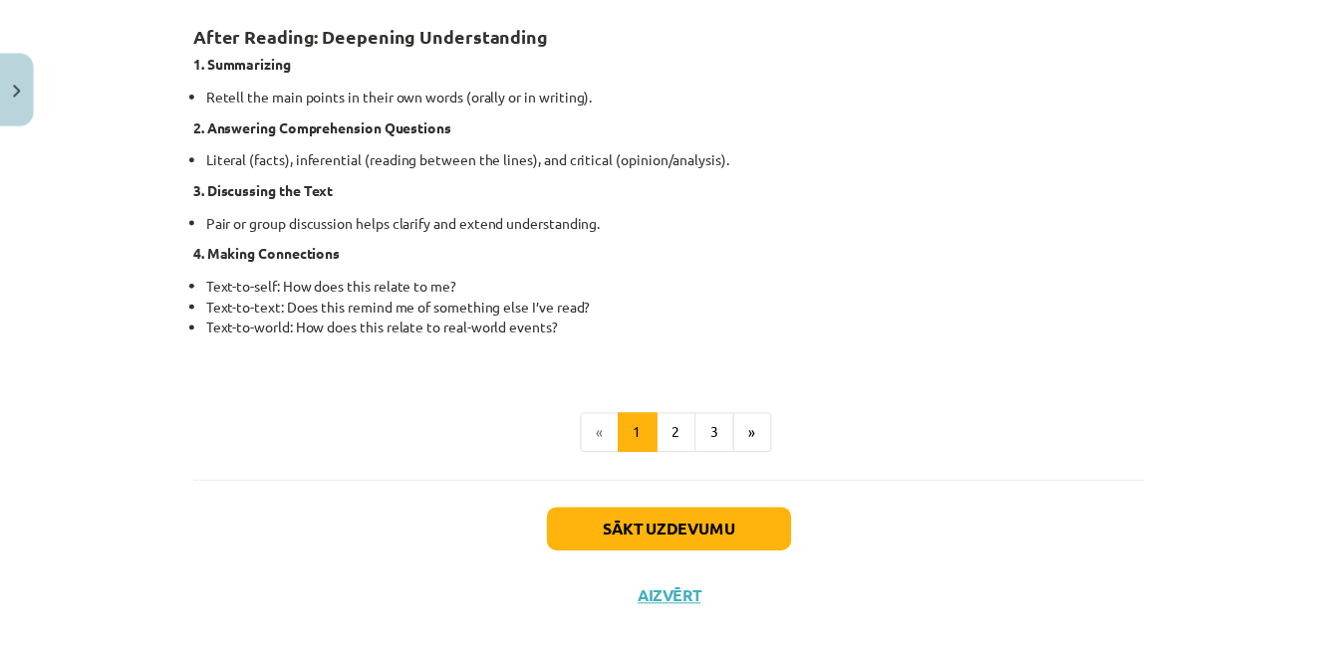
scroll to position [1656, 0]
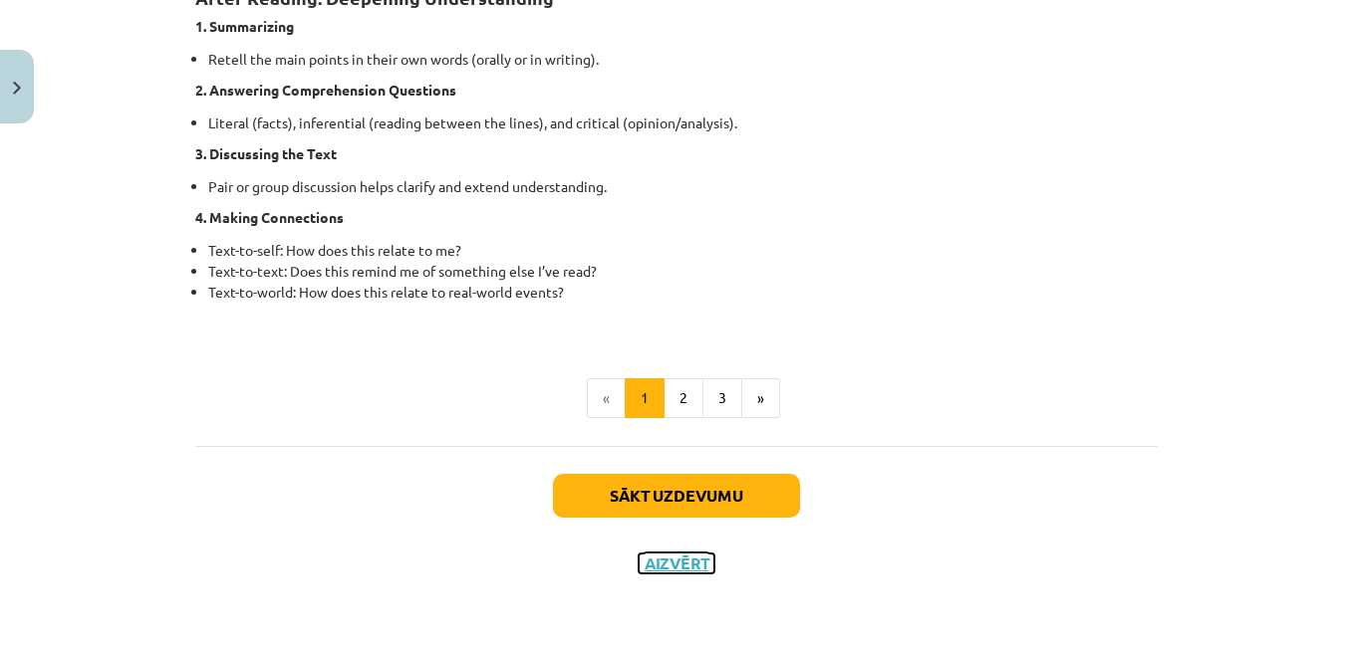
click at [663, 563] on button "Aizvērt" at bounding box center [677, 564] width 76 height 20
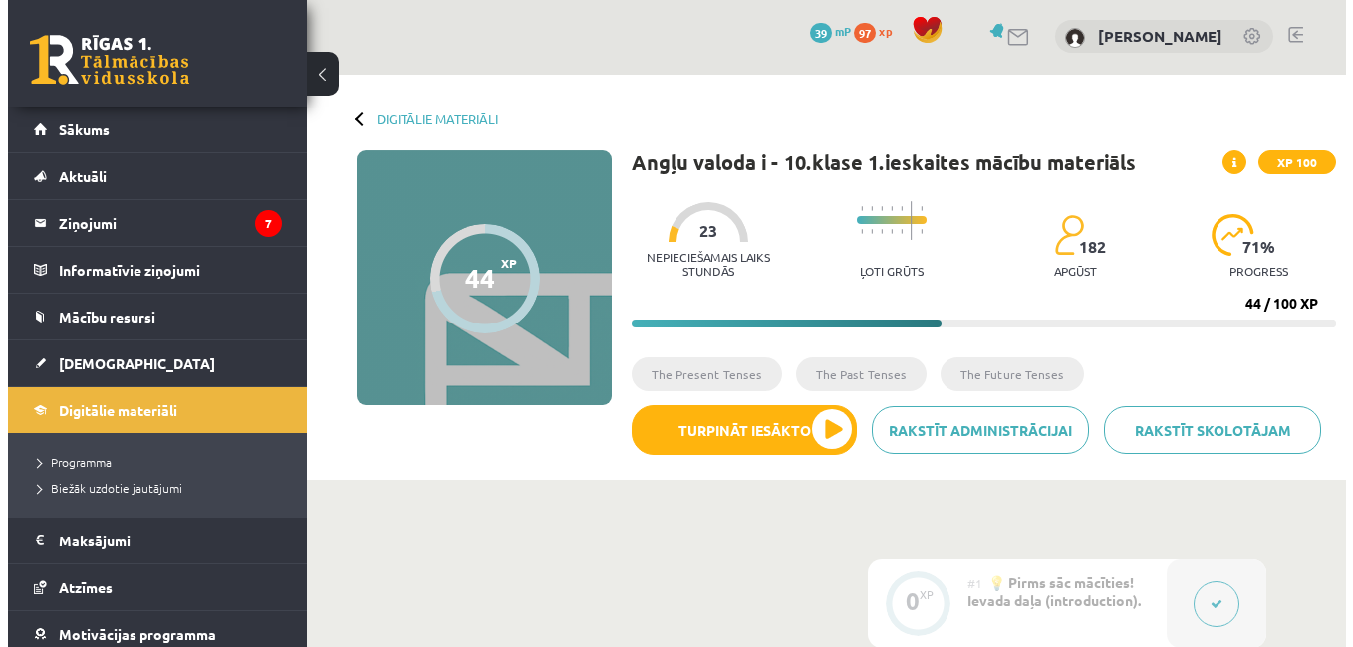
scroll to position [0, 0]
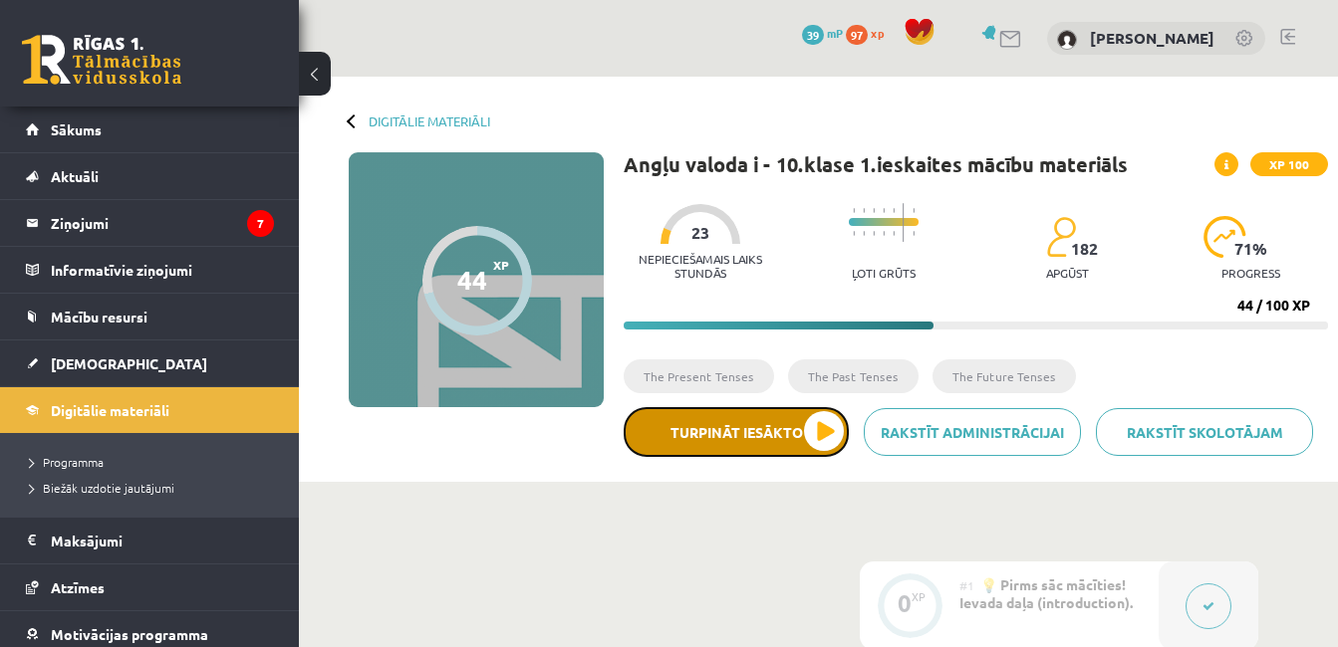
click at [820, 436] on button "Turpināt iesākto" at bounding box center [736, 432] width 225 height 50
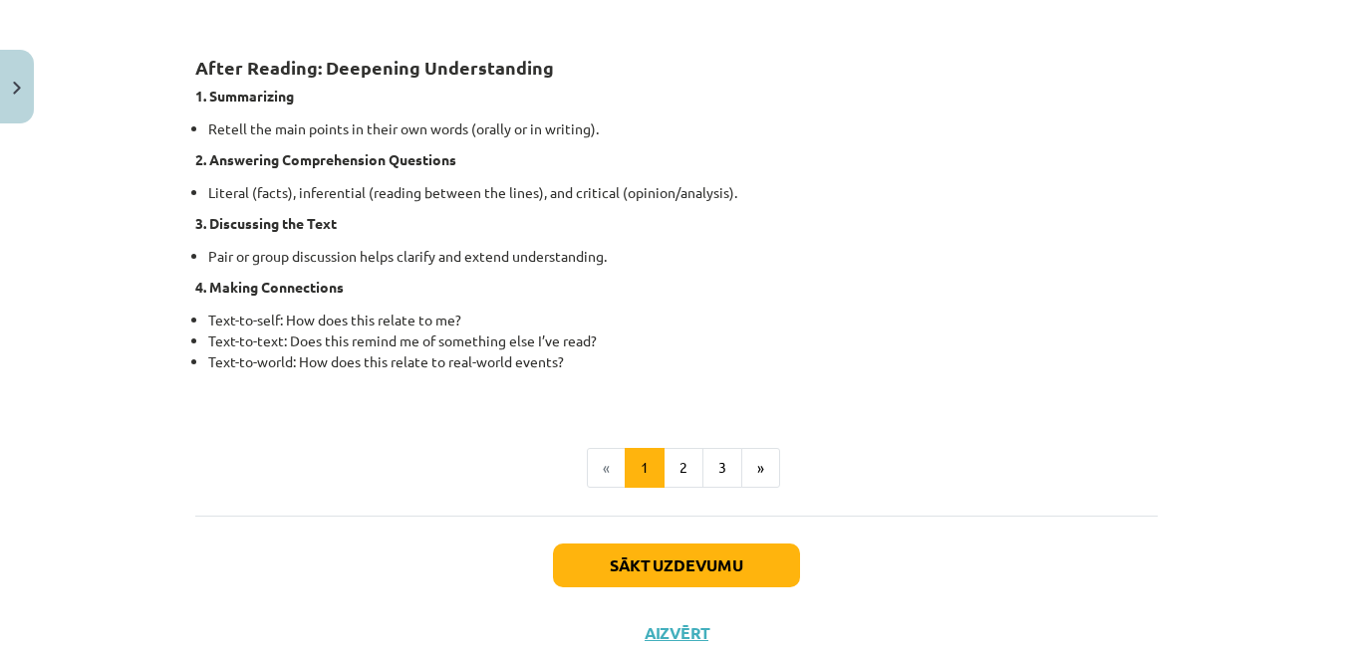
scroll to position [1656, 0]
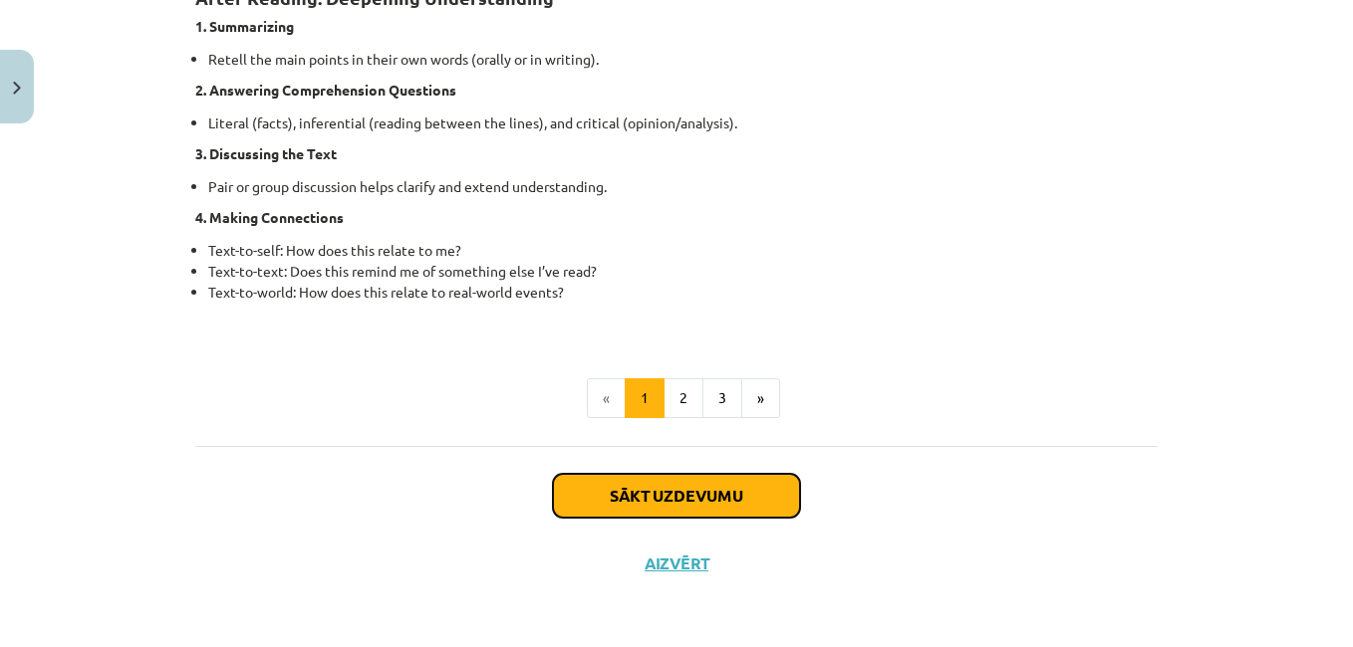
click at [588, 494] on button "Sākt uzdevumu" at bounding box center [676, 496] width 247 height 44
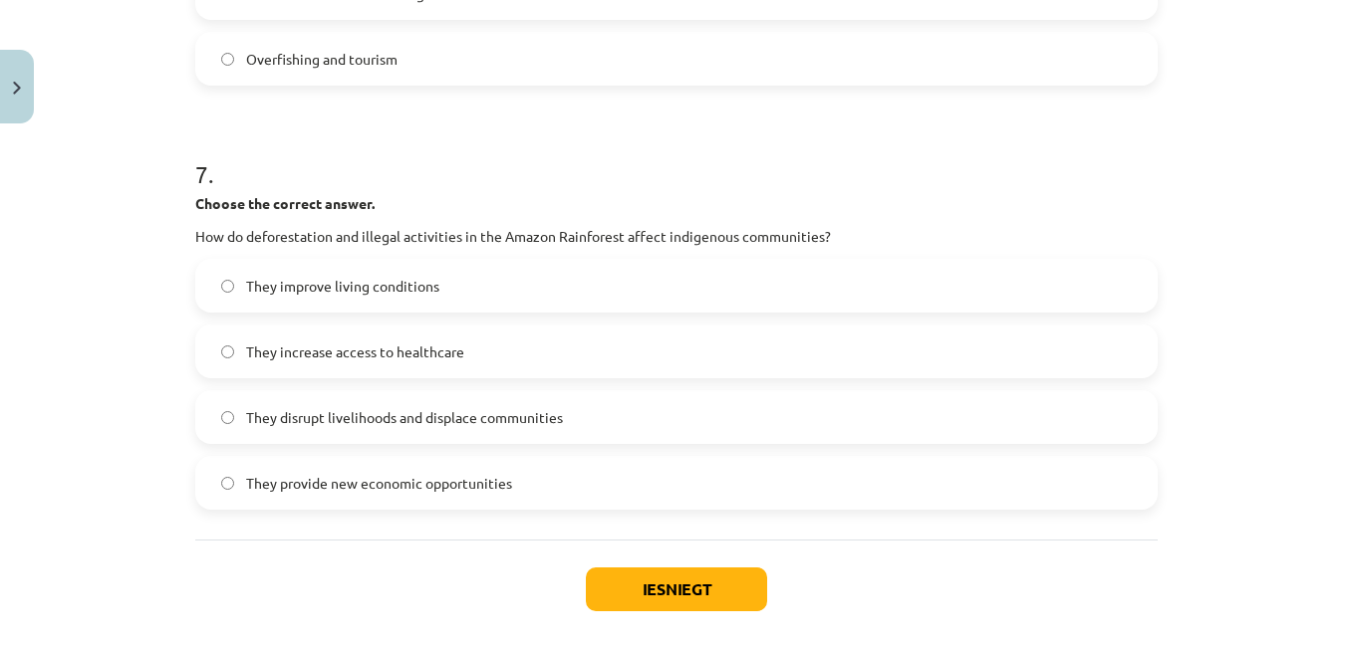
scroll to position [2385, 0]
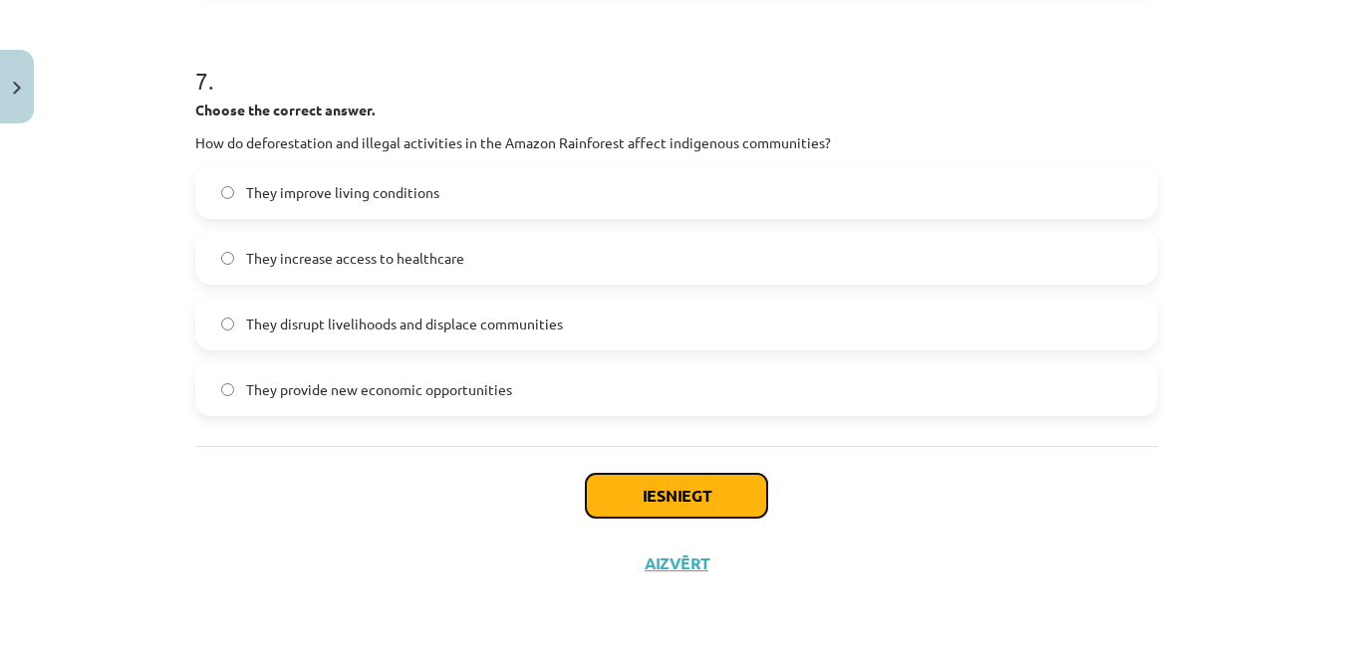
click at [639, 494] on button "Iesniegt" at bounding box center [676, 496] width 181 height 44
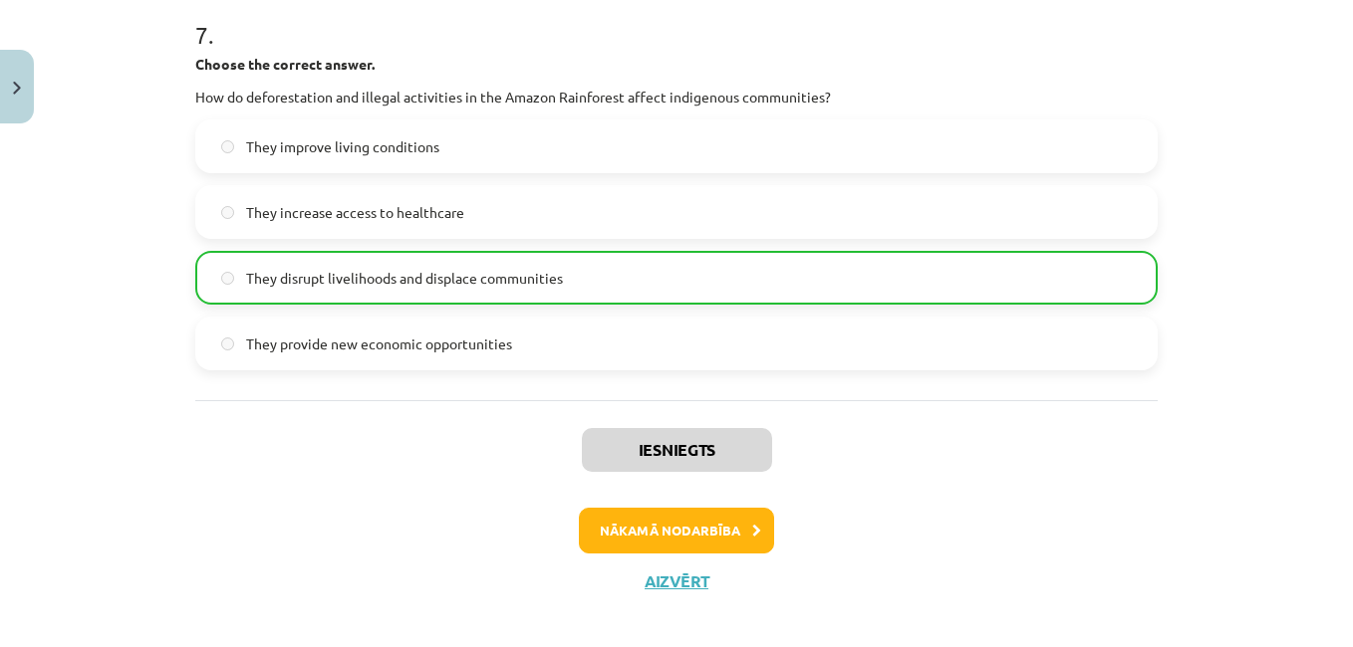
scroll to position [2449, 0]
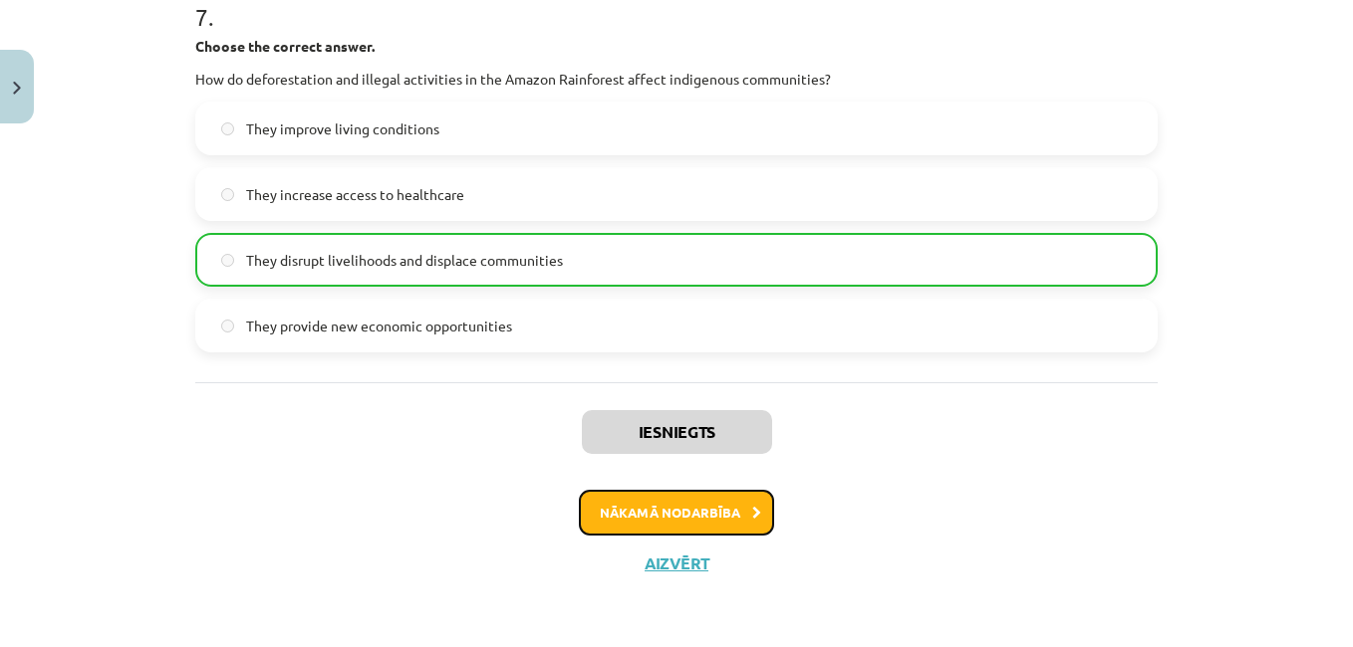
click at [657, 518] on button "Nākamā nodarbība" at bounding box center [676, 513] width 195 height 46
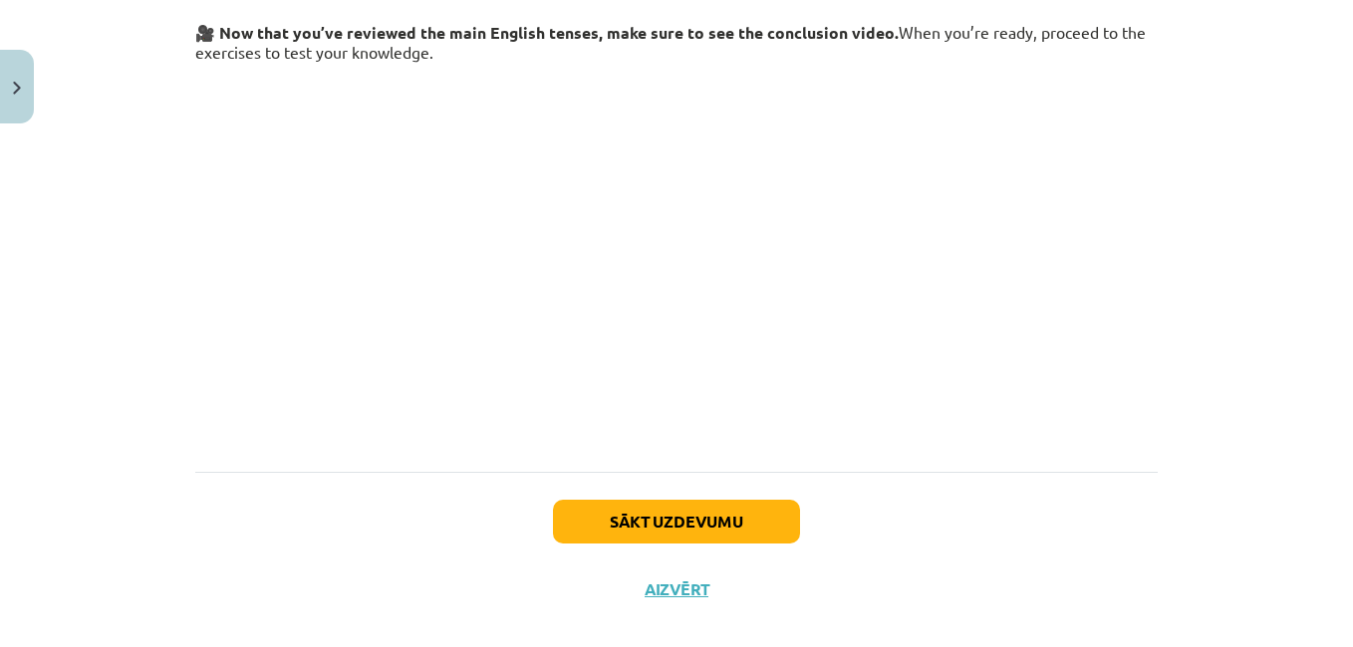
scroll to position [375, 0]
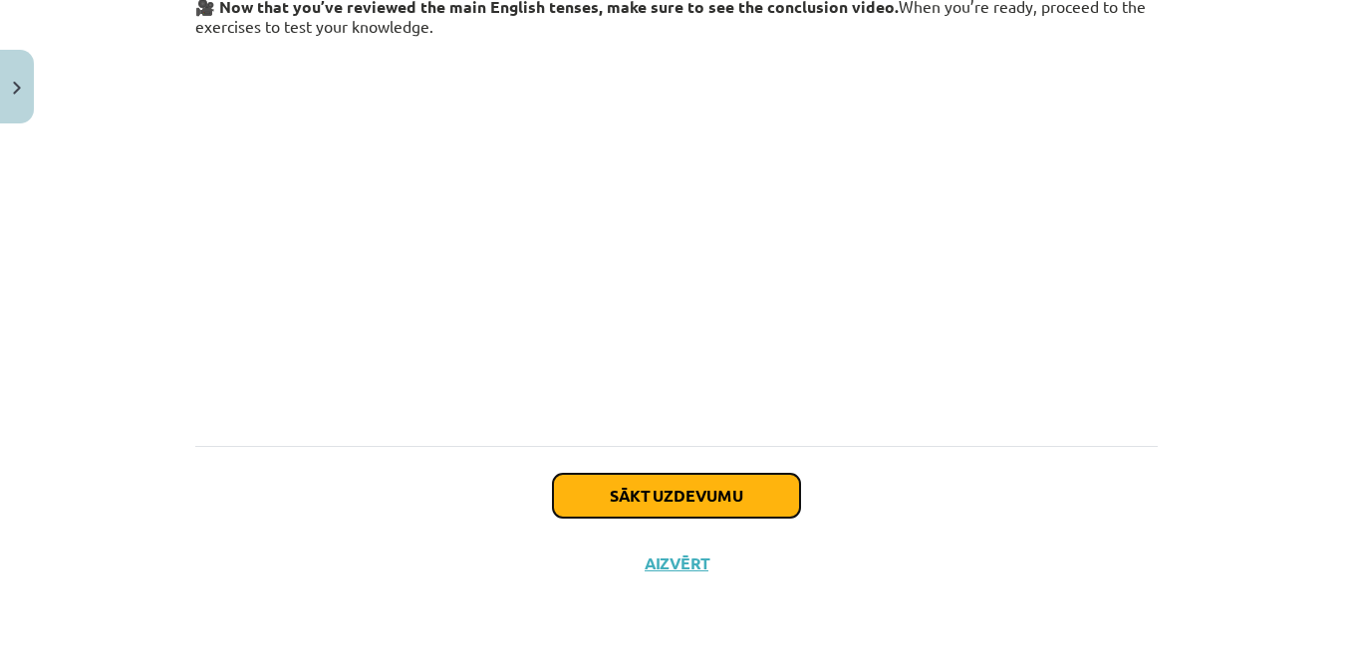
click at [678, 491] on button "Sākt uzdevumu" at bounding box center [676, 496] width 247 height 44
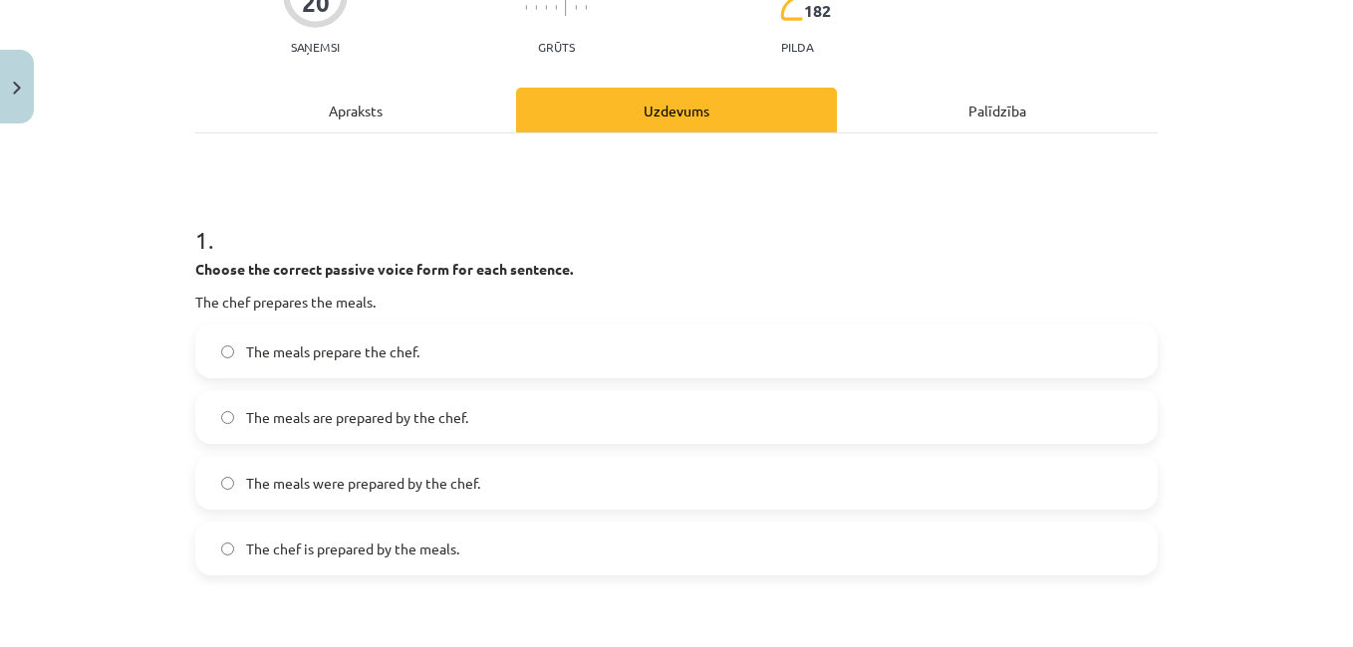
scroll to position [249, 0]
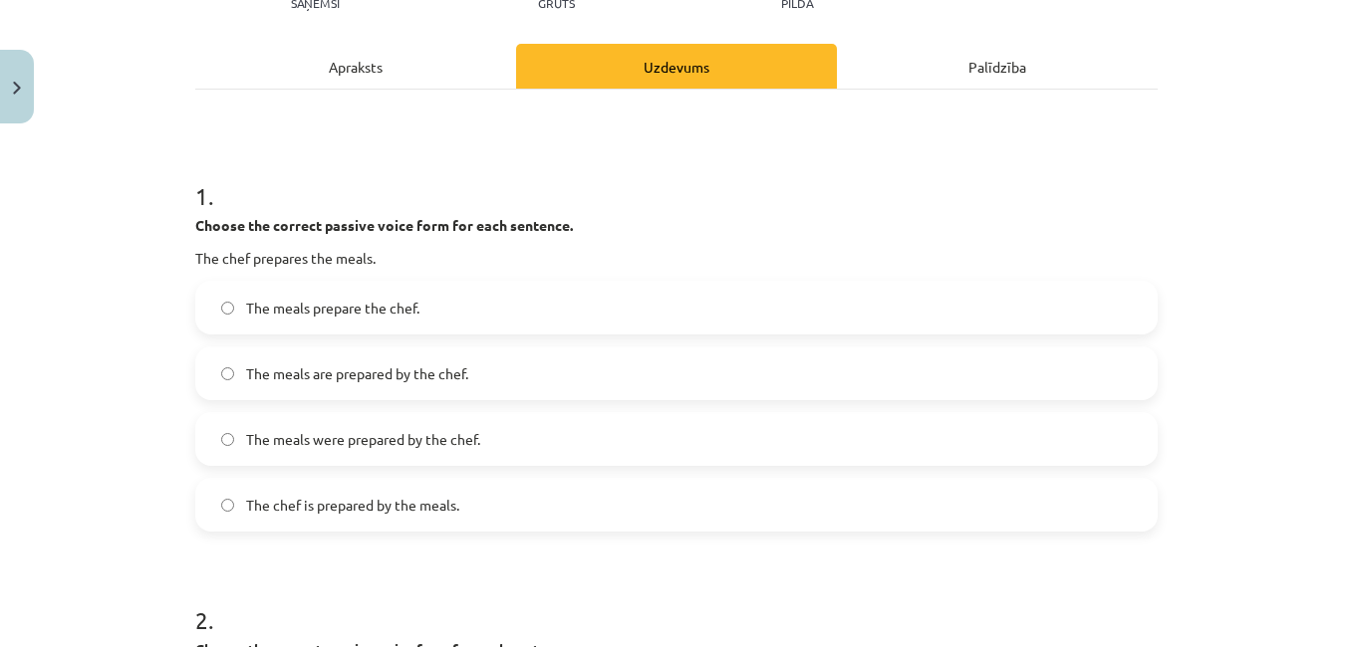
click at [227, 381] on label "The meals are prepared by the chef." at bounding box center [676, 374] width 958 height 50
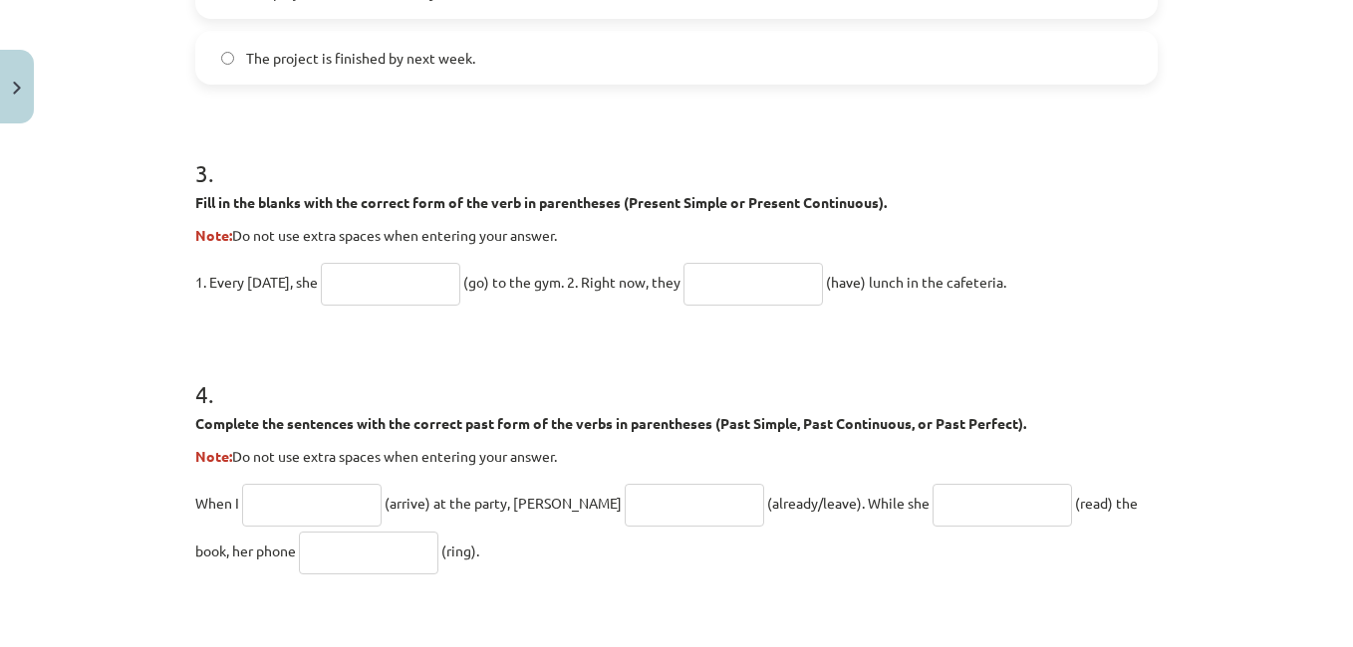
scroll to position [1146, 0]
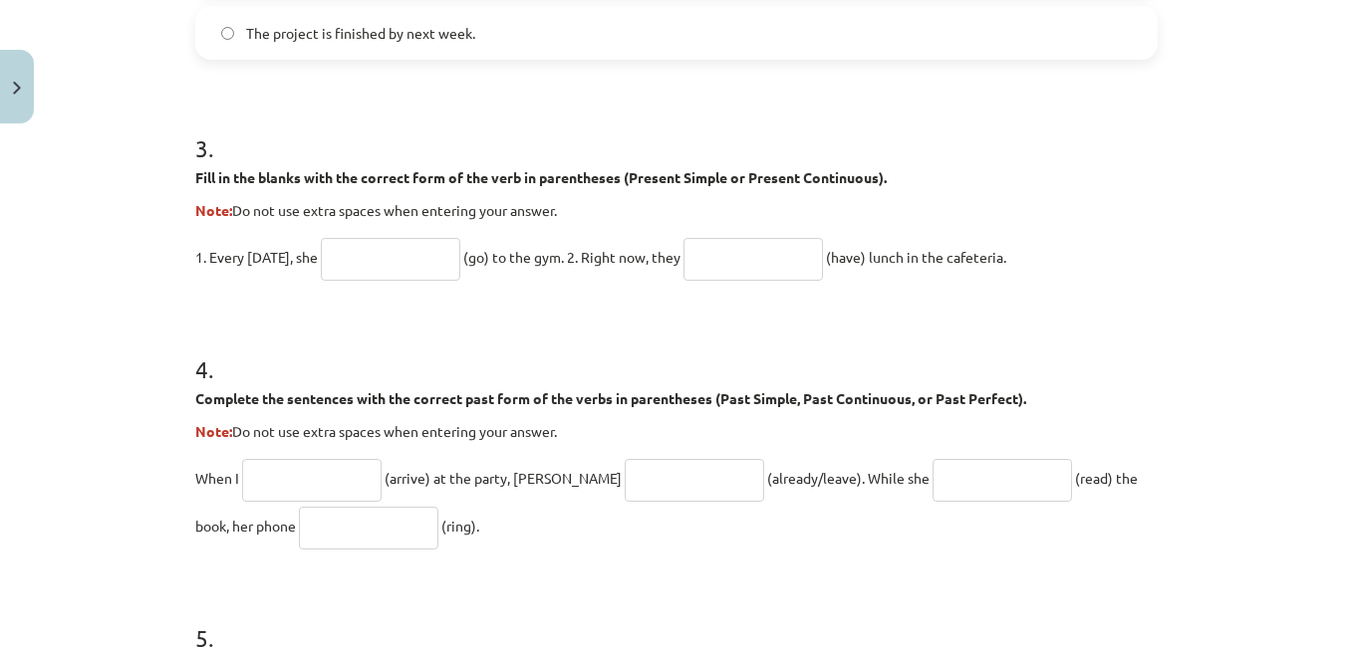
click at [381, 261] on input "text" at bounding box center [390, 259] width 139 height 43
type input "****"
click at [734, 259] on input "text" at bounding box center [752, 259] width 139 height 43
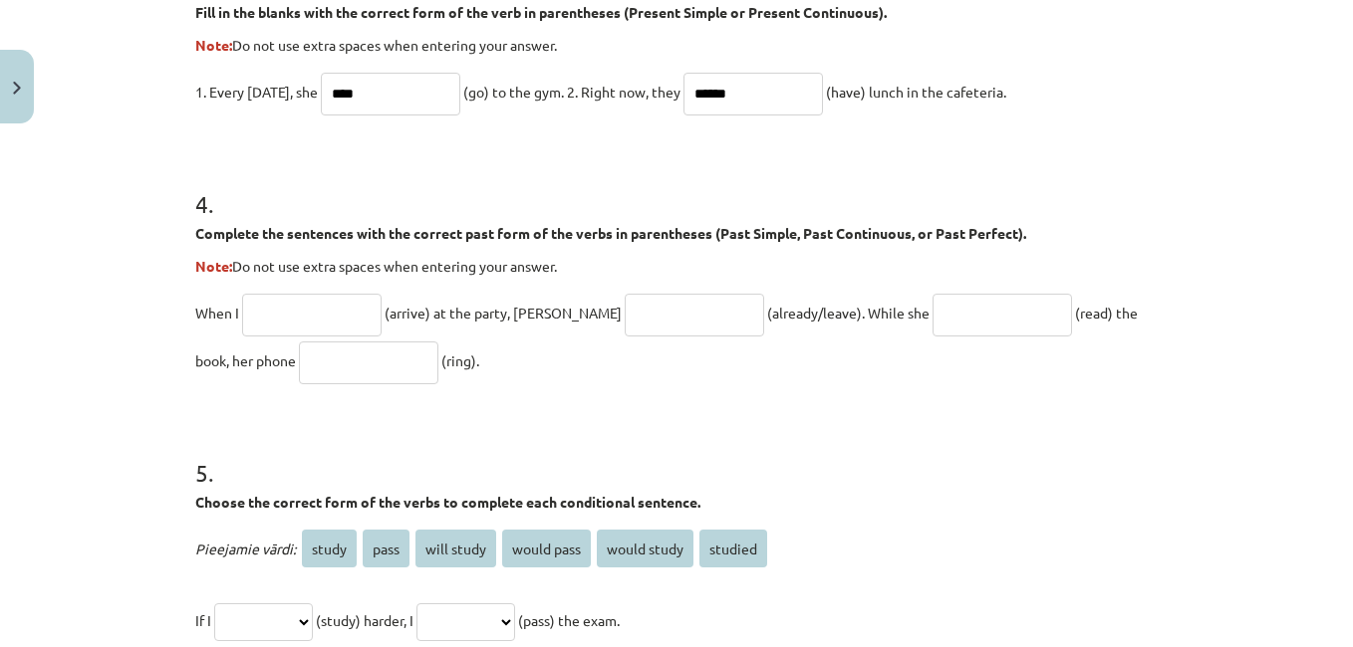
scroll to position [1345, 0]
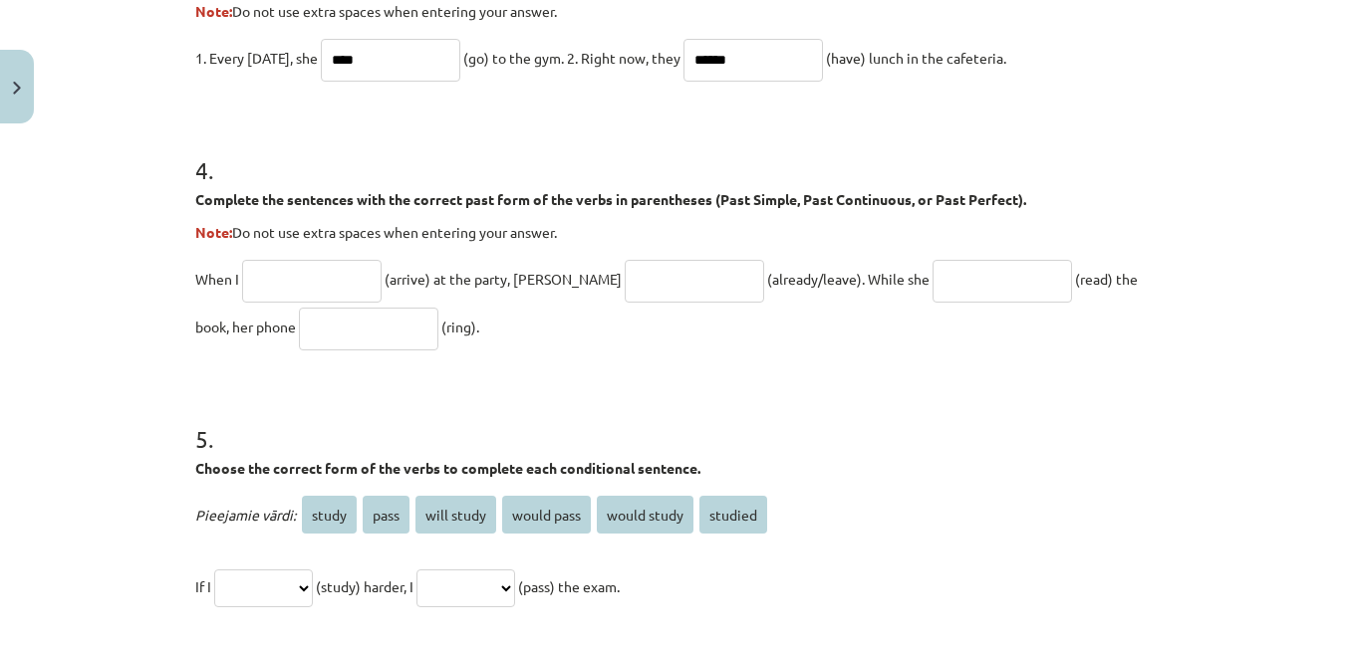
type input "******"
click at [273, 283] on input "text" at bounding box center [311, 281] width 139 height 43
type input "*******"
click at [625, 282] on input "text" at bounding box center [694, 281] width 139 height 43
type input "**********"
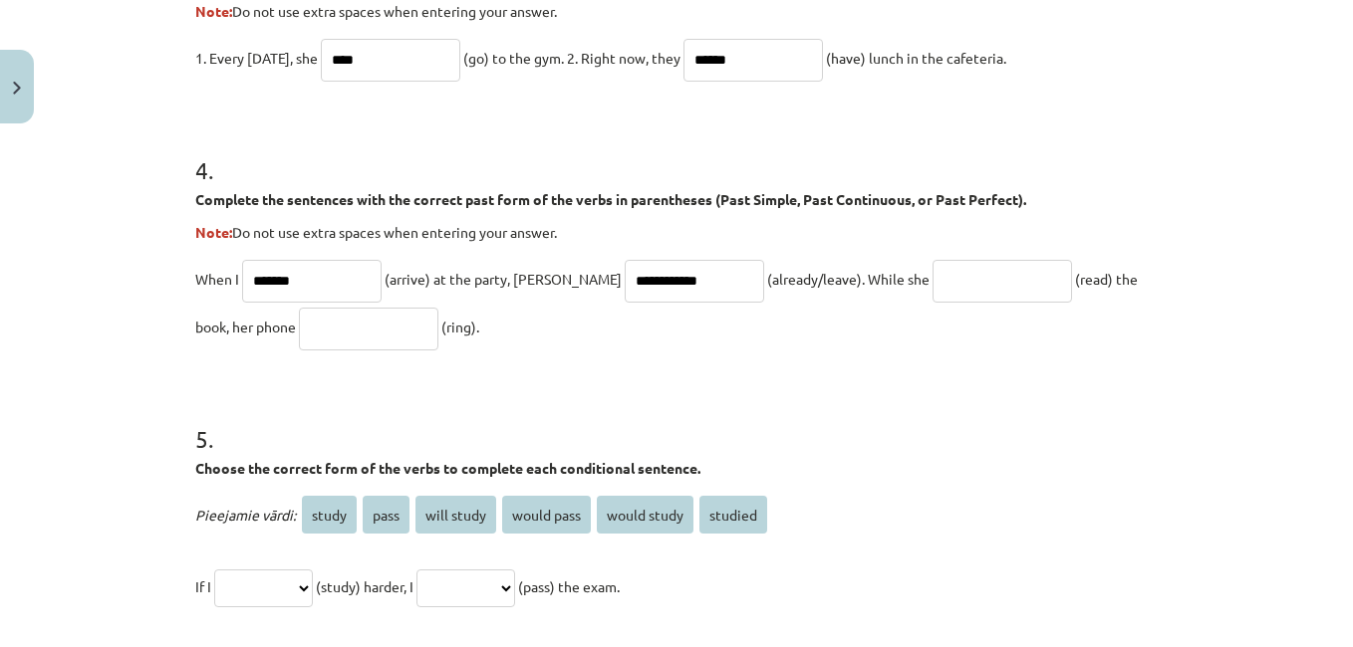
click at [932, 267] on input "text" at bounding box center [1001, 281] width 139 height 43
type input "*******"
click at [299, 332] on input "text" at bounding box center [368, 329] width 139 height 43
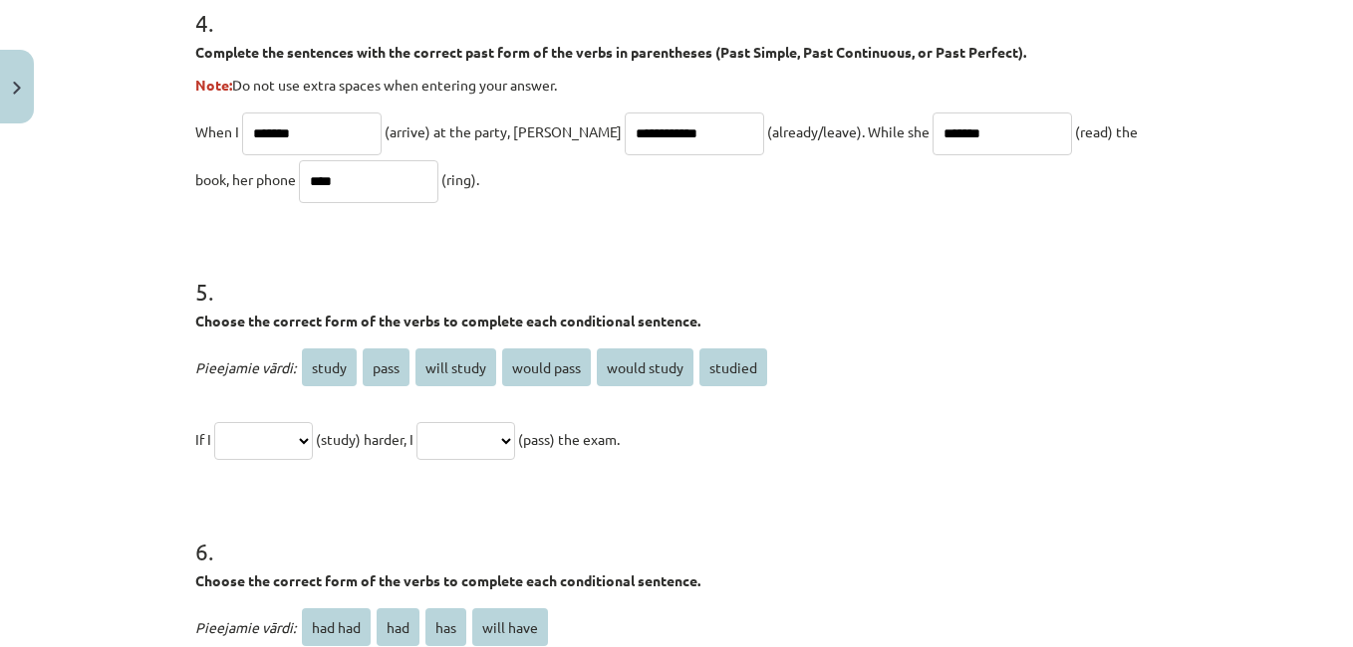
scroll to position [1544, 0]
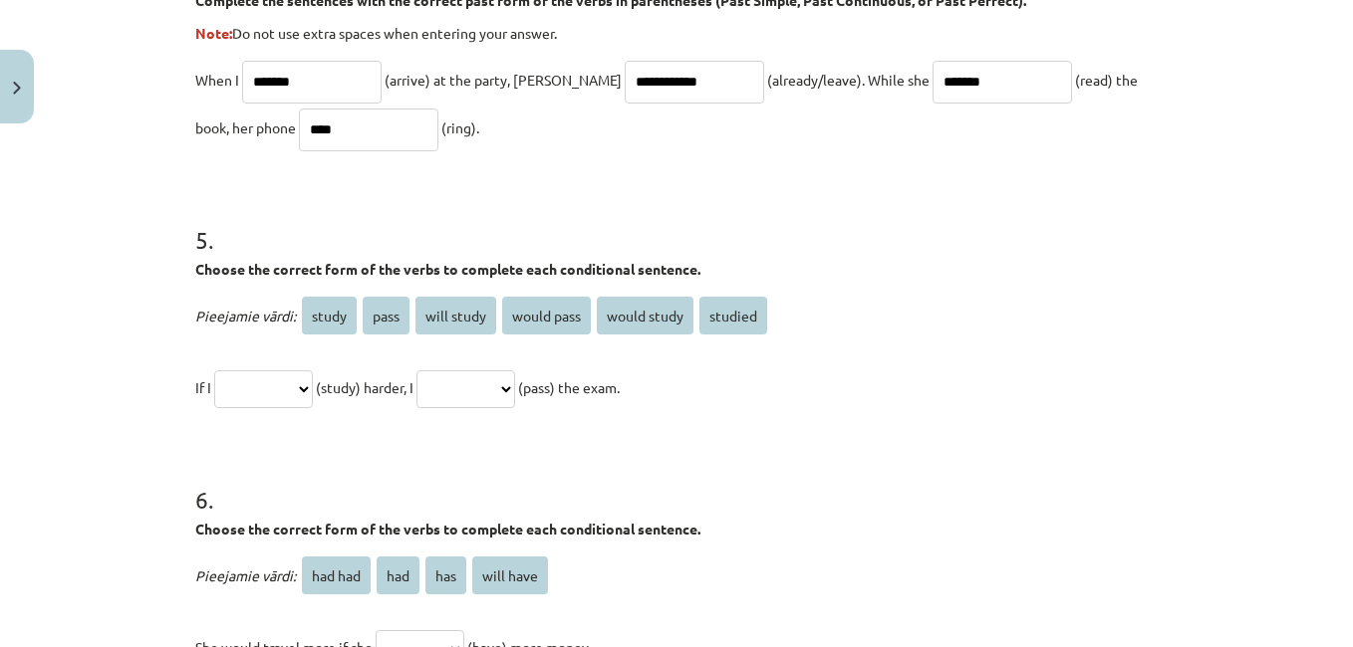
type input "****"
click at [313, 387] on select "**********" at bounding box center [263, 390] width 99 height 38
select select "**********"
click at [214, 371] on select "**********" at bounding box center [263, 390] width 99 height 38
click at [515, 388] on select "**********" at bounding box center [465, 390] width 99 height 38
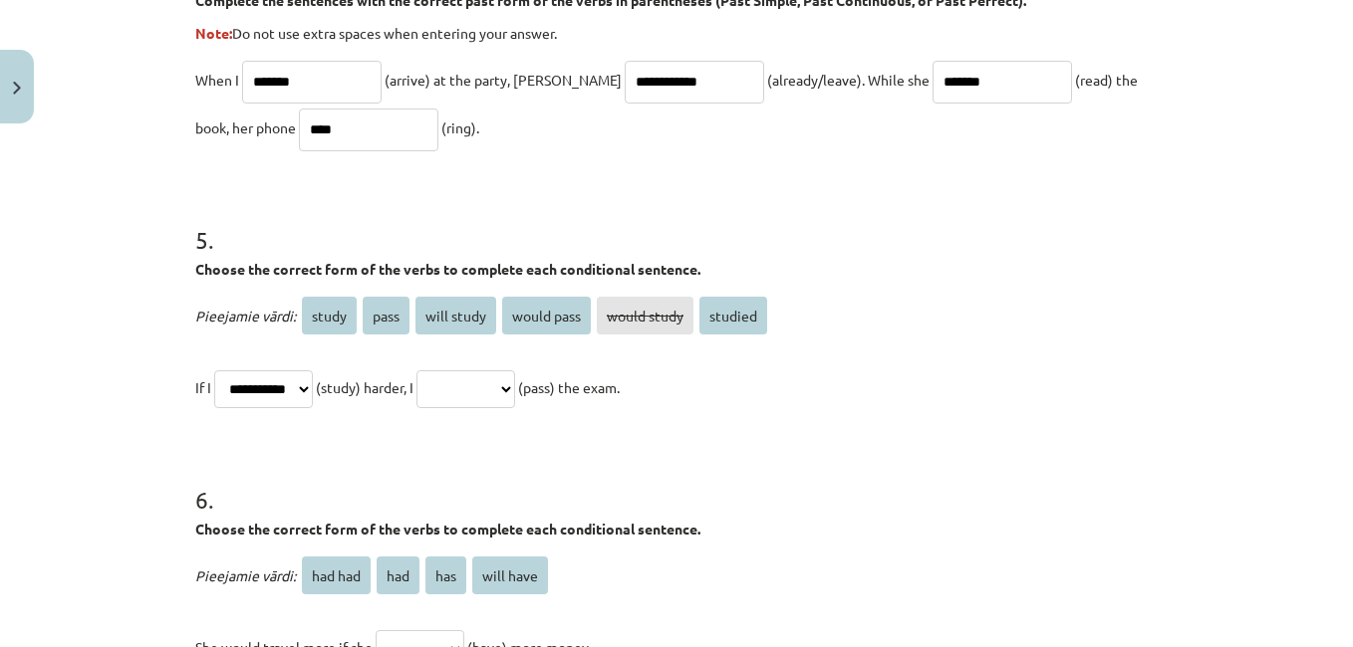
select select "**********"
click at [432, 371] on select "**********" at bounding box center [465, 390] width 99 height 38
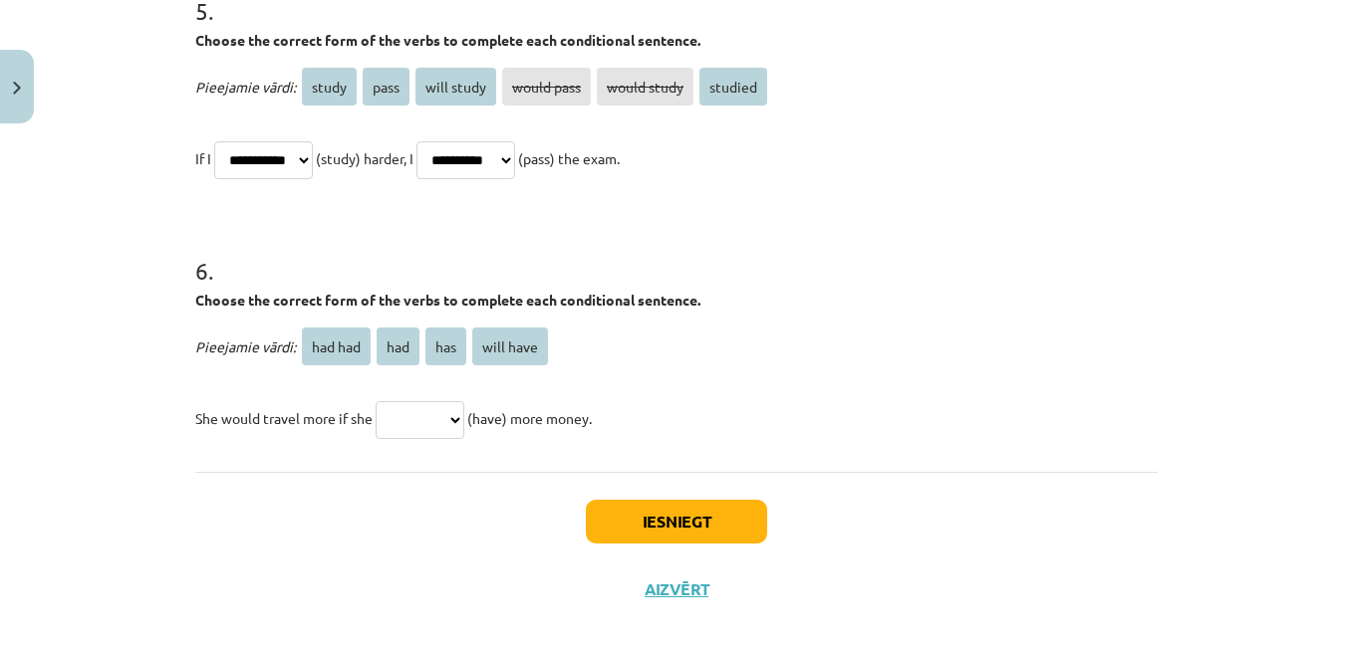
scroll to position [1799, 0]
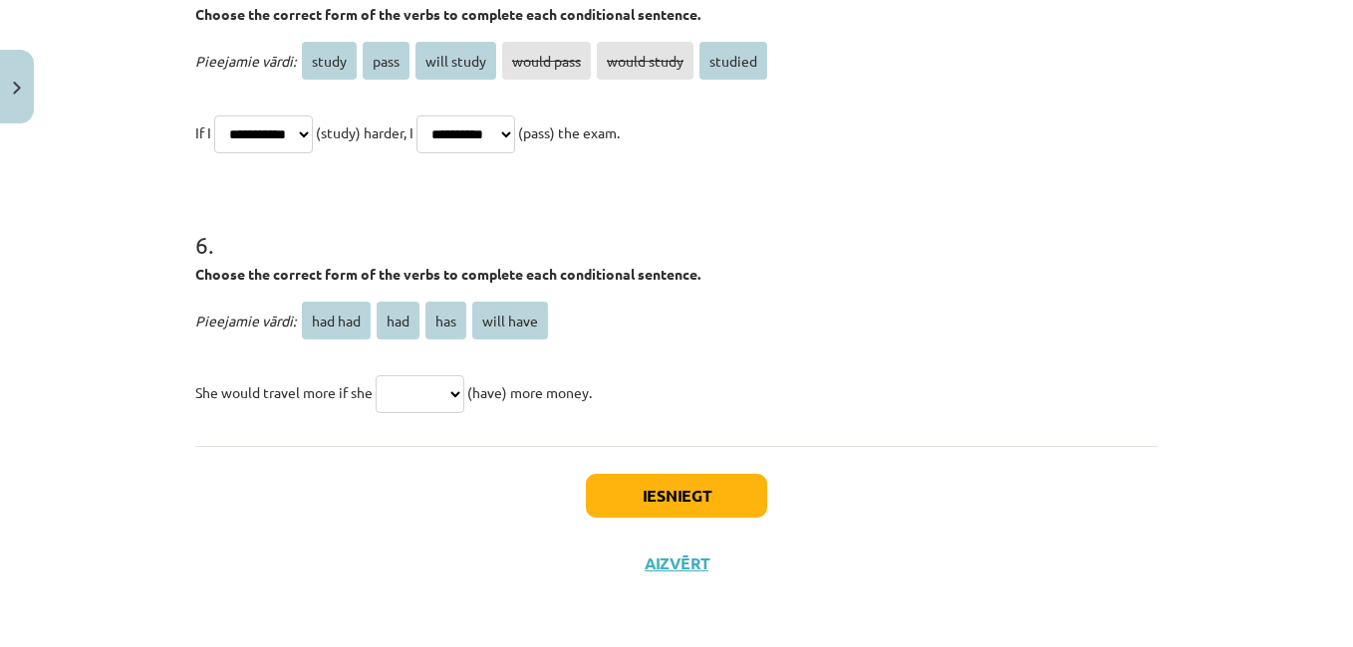
click at [453, 390] on select "******* *** *** *********" at bounding box center [420, 395] width 89 height 38
select select "***"
click at [376, 376] on select "******* *** *** *********" at bounding box center [420, 395] width 89 height 38
click at [655, 499] on button "Iesniegt" at bounding box center [676, 496] width 181 height 44
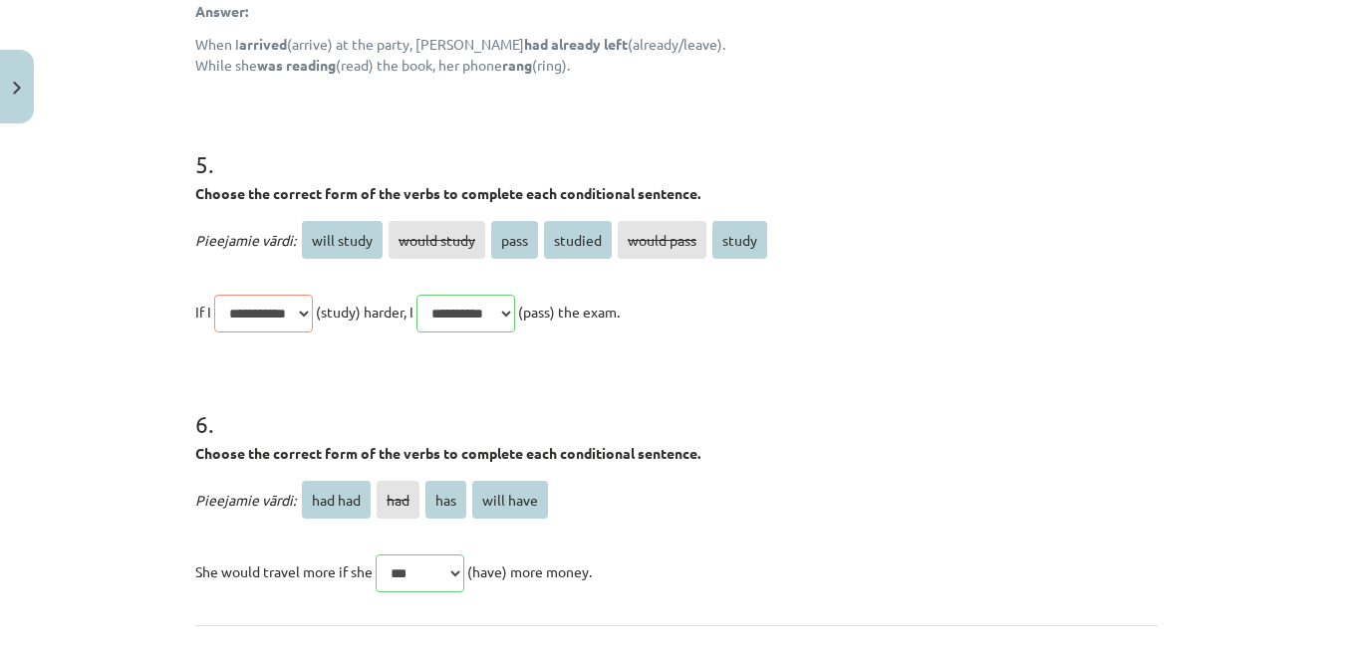
scroll to position [2155, 0]
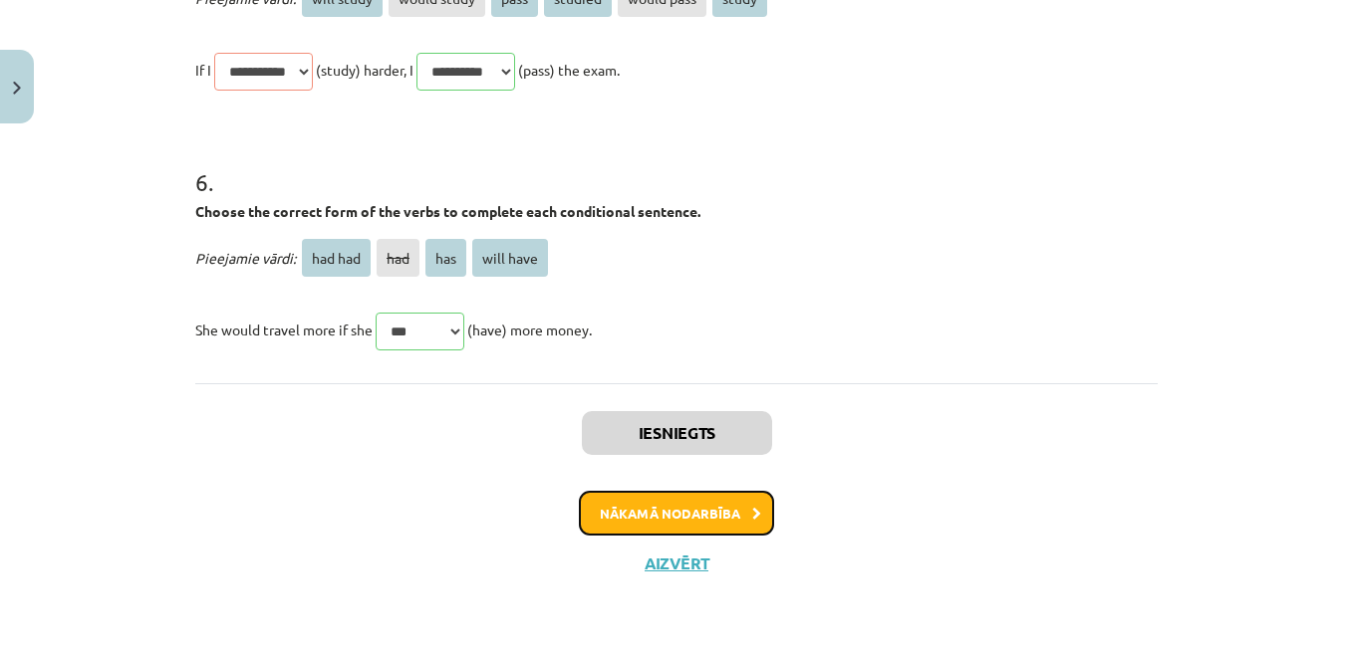
click at [697, 520] on button "Nākamā nodarbība" at bounding box center [676, 514] width 195 height 46
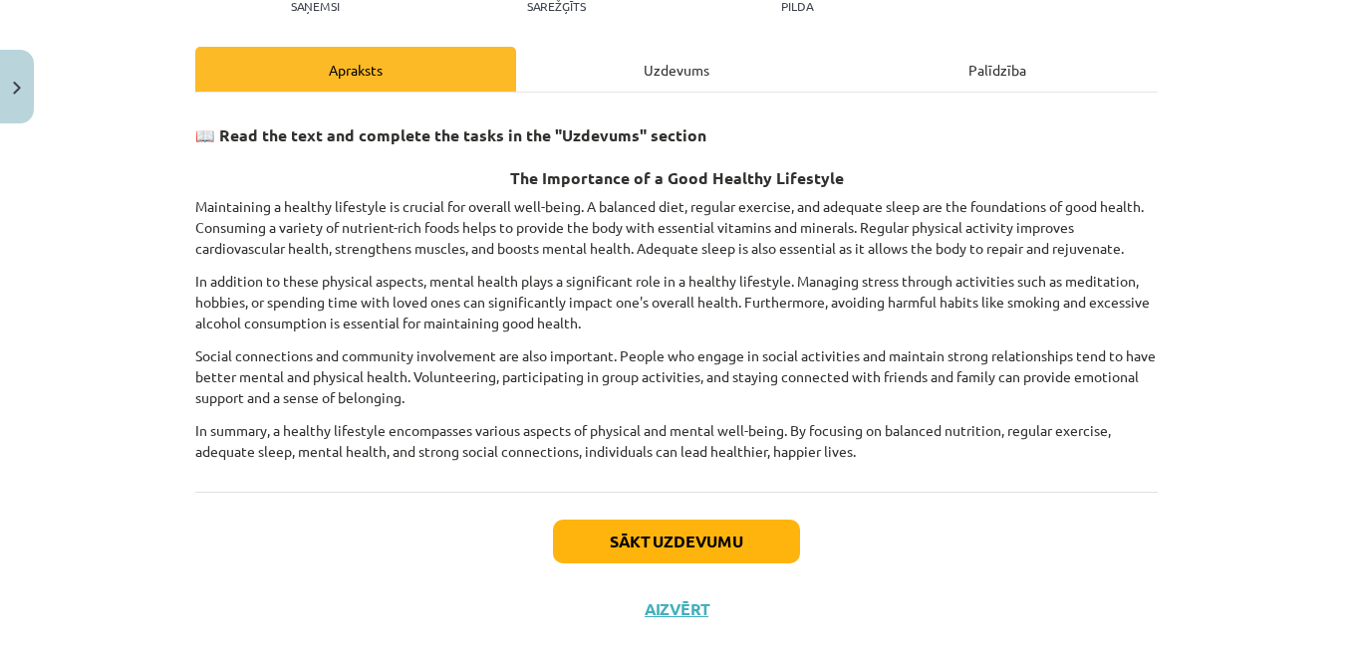
scroll to position [292, 0]
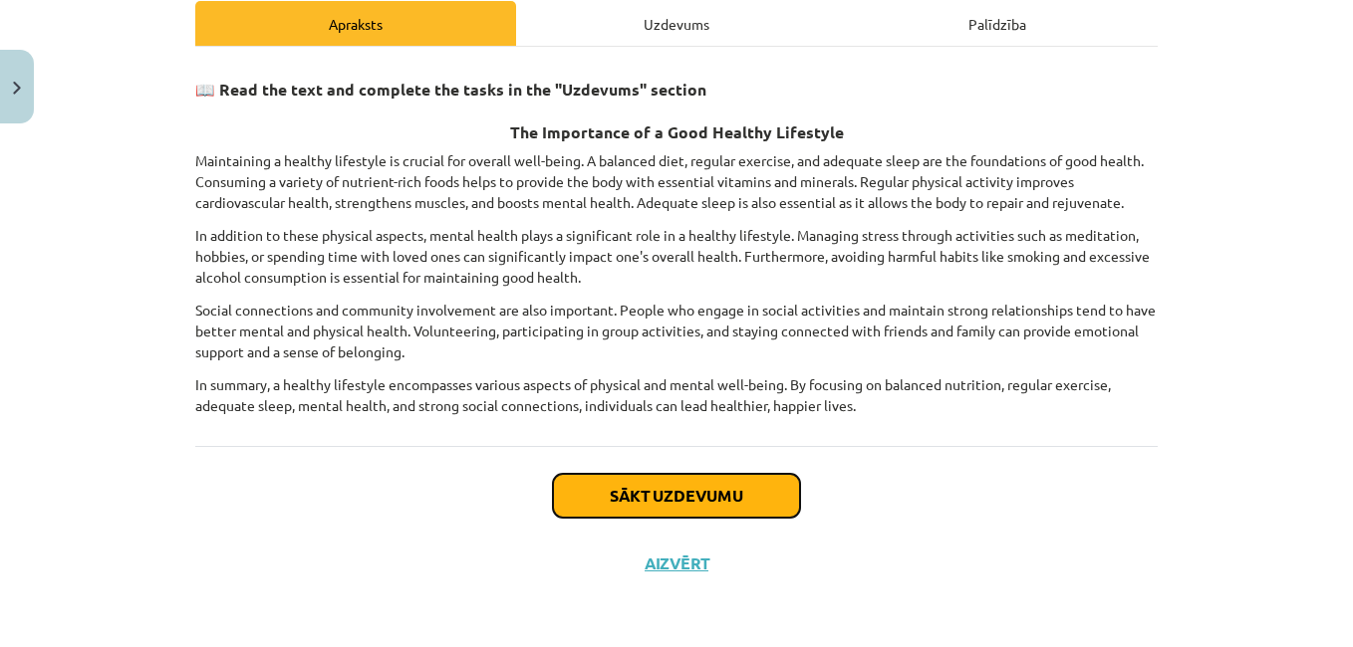
click at [635, 496] on button "Sākt uzdevumu" at bounding box center [676, 496] width 247 height 44
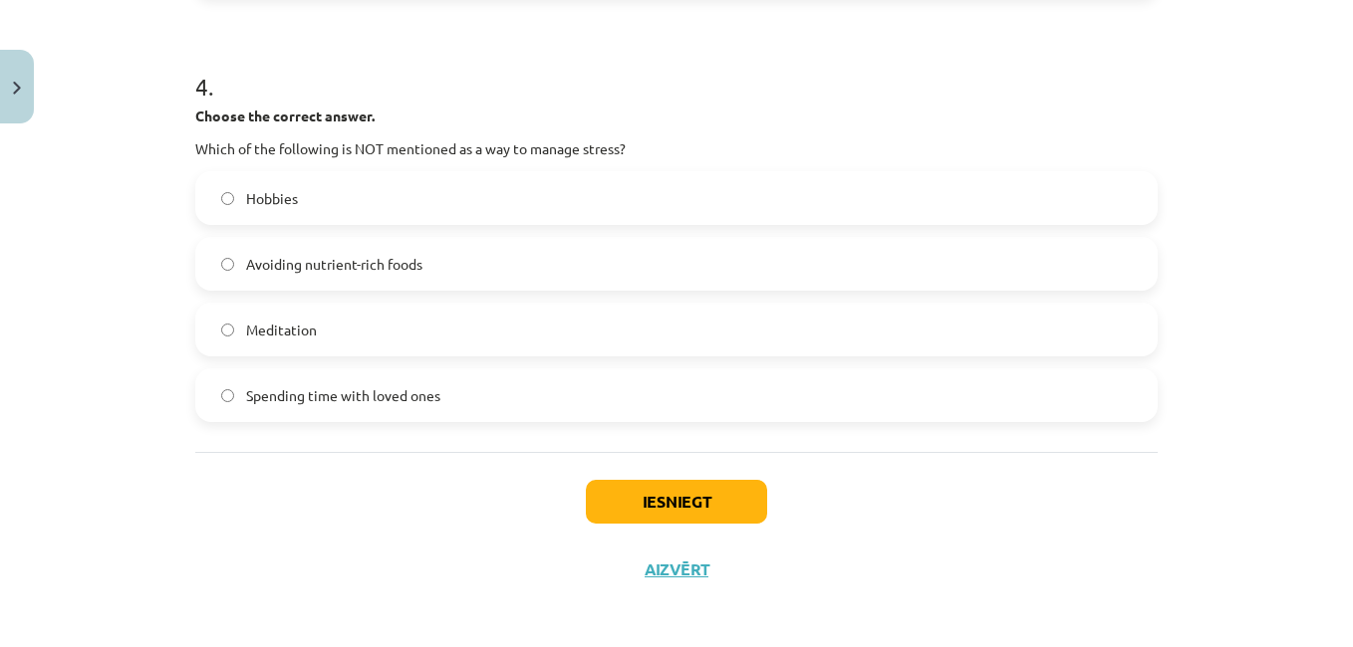
scroll to position [1375, 0]
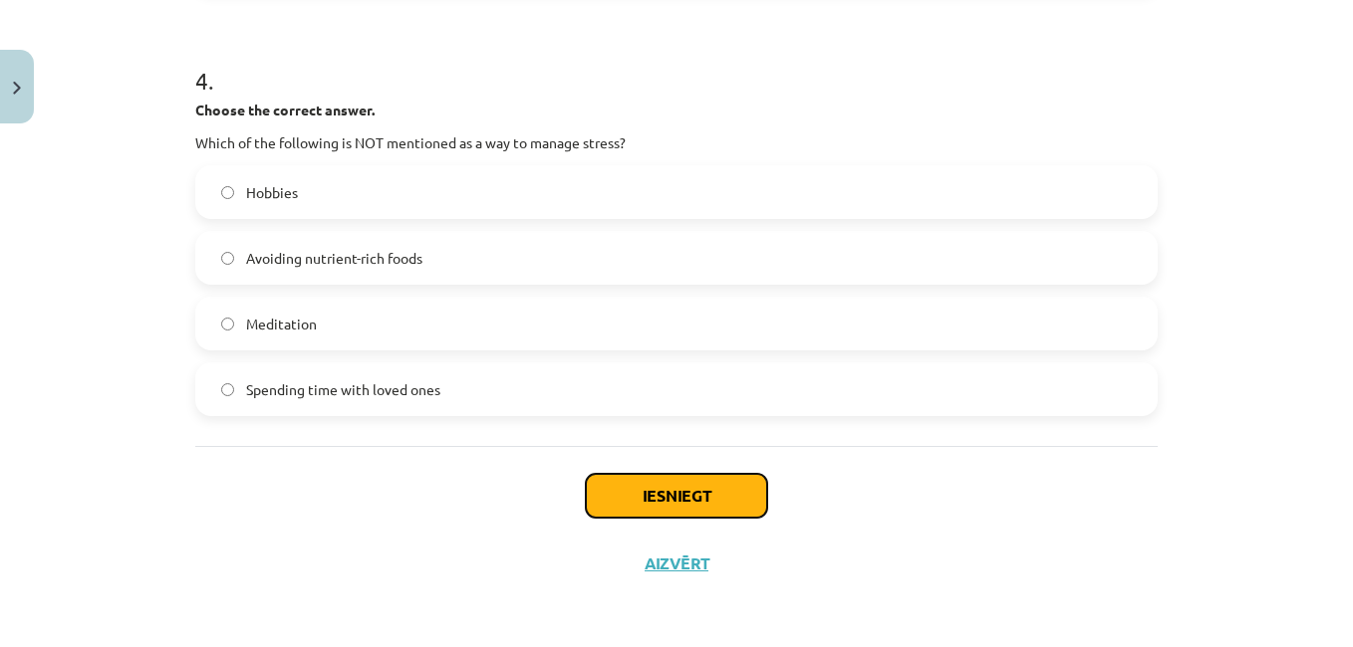
click at [675, 494] on button "Iesniegt" at bounding box center [676, 496] width 181 height 44
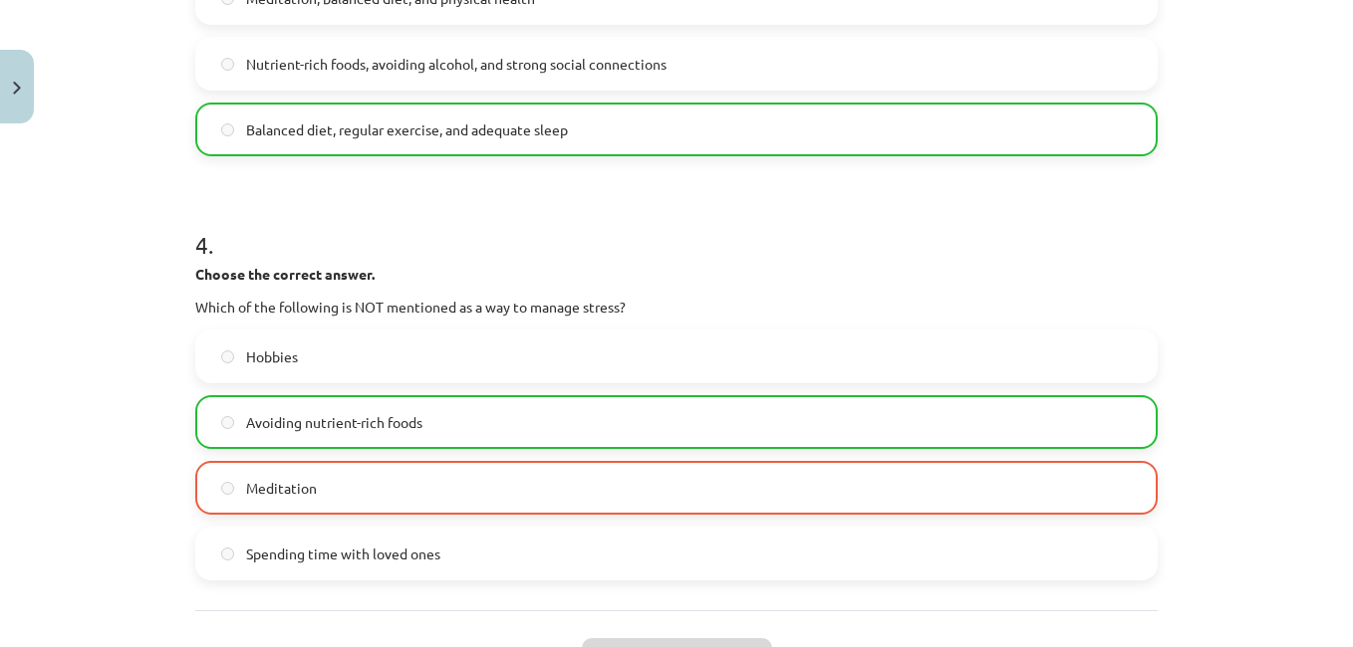
scroll to position [1438, 0]
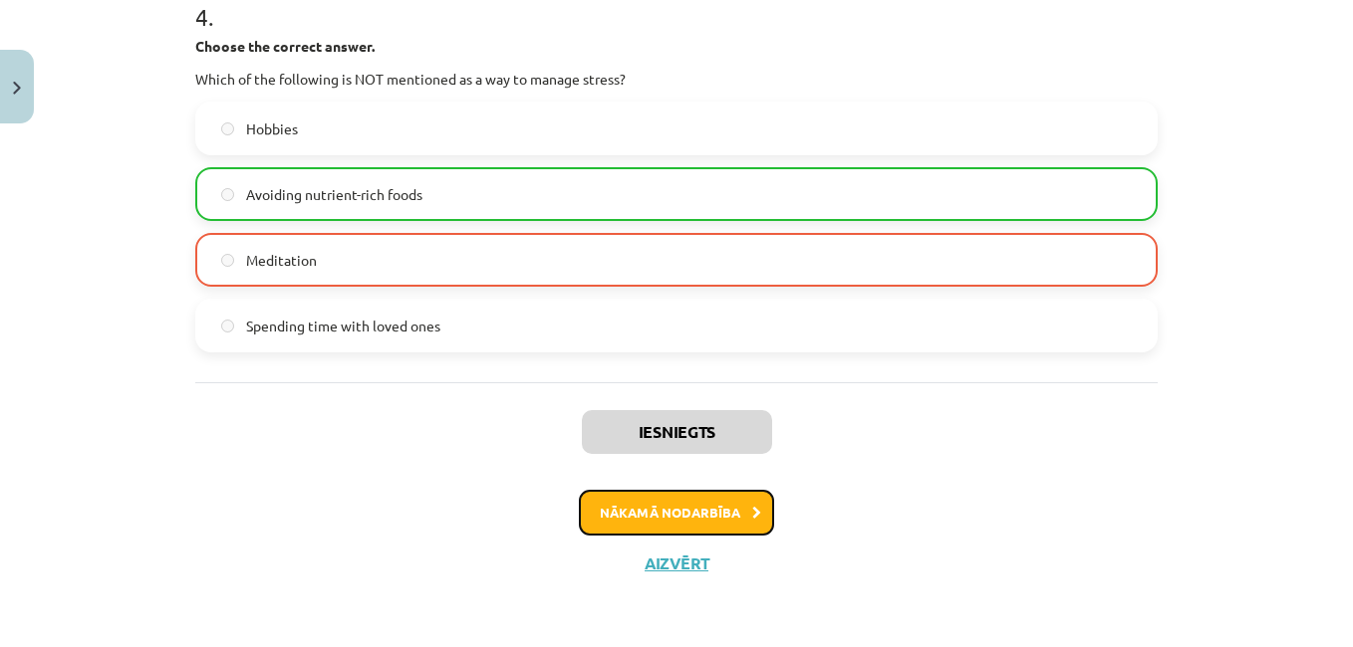
click at [629, 525] on button "Nākamā nodarbība" at bounding box center [676, 513] width 195 height 46
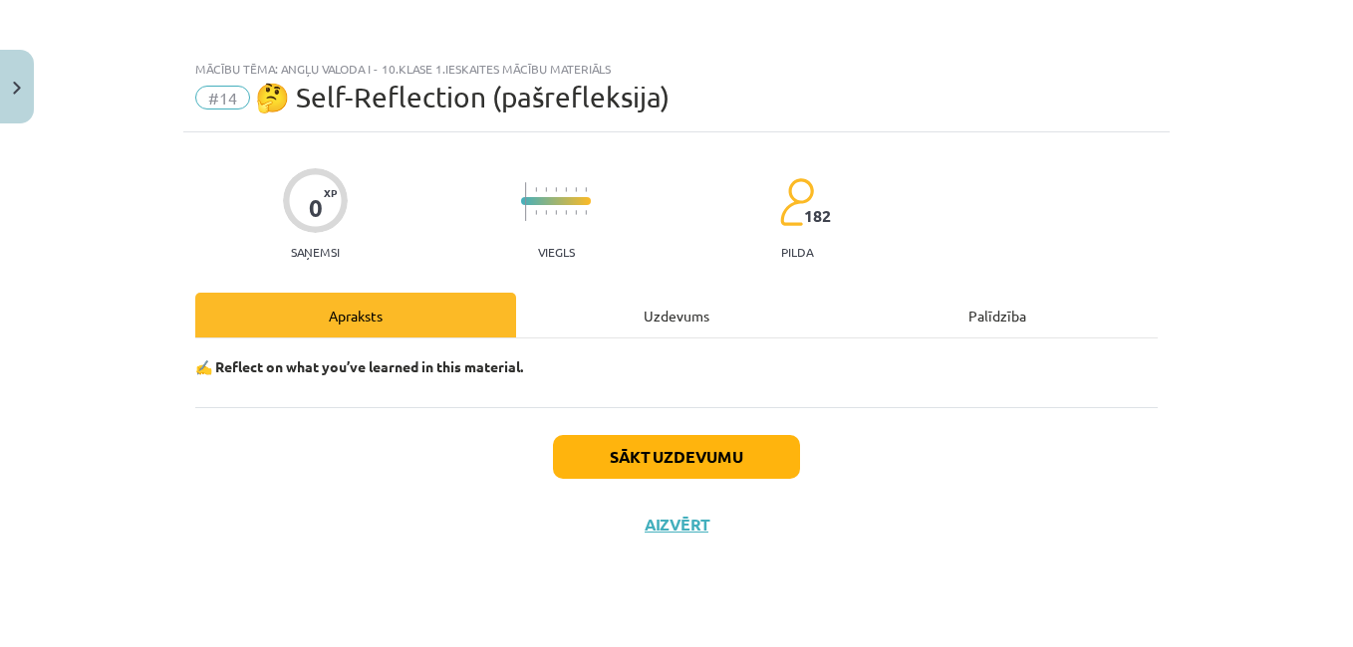
scroll to position [0, 0]
click at [658, 527] on button "Aizvērt" at bounding box center [677, 525] width 76 height 20
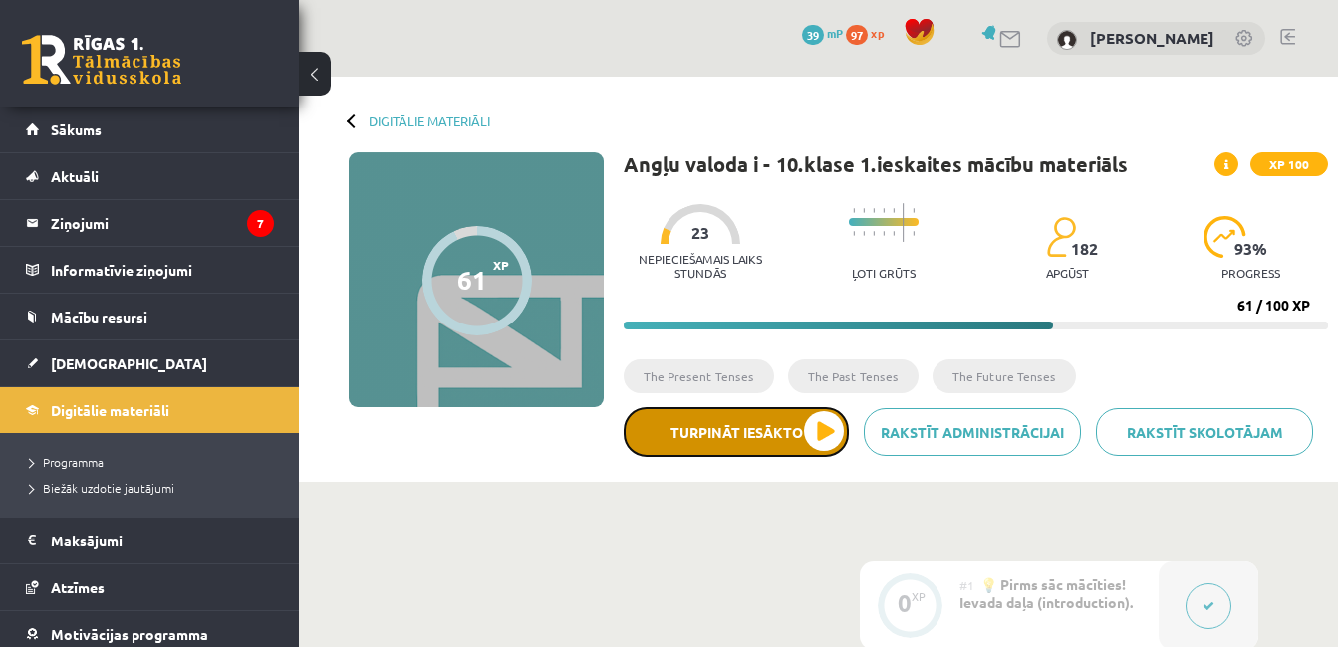
click at [825, 430] on button "Turpināt iesākto" at bounding box center [736, 432] width 225 height 50
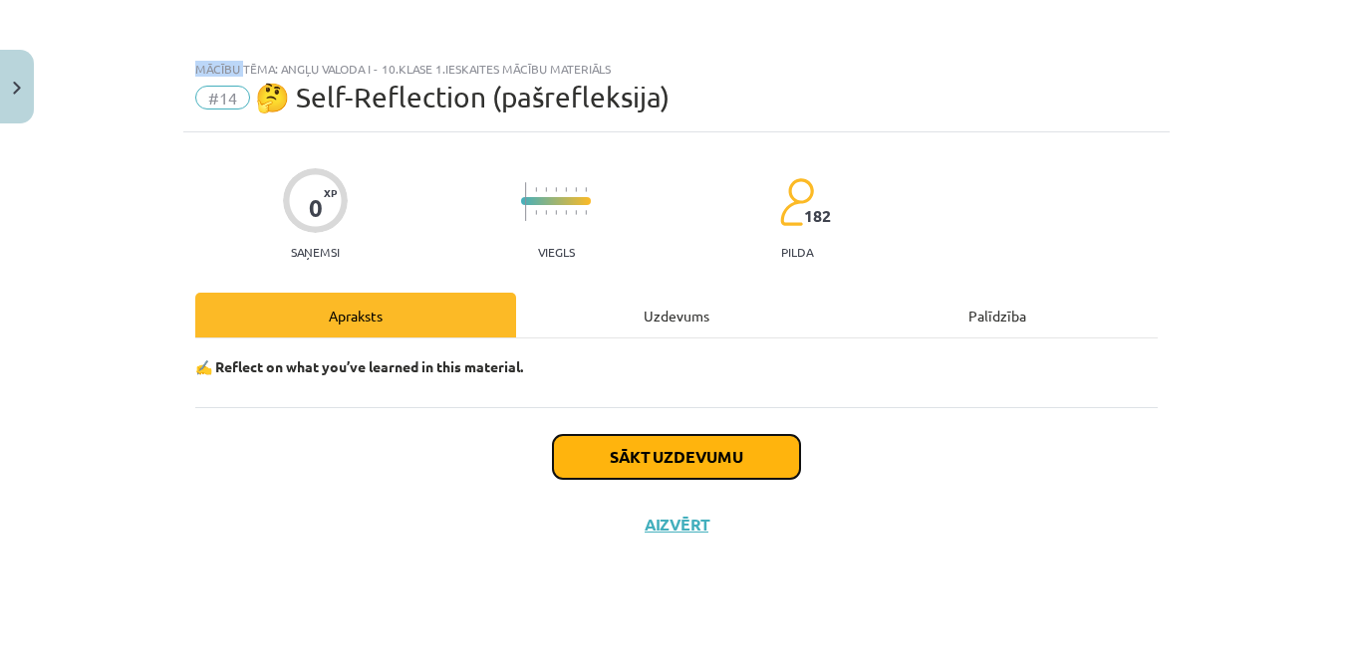
click at [644, 459] on button "Sākt uzdevumu" at bounding box center [676, 457] width 247 height 44
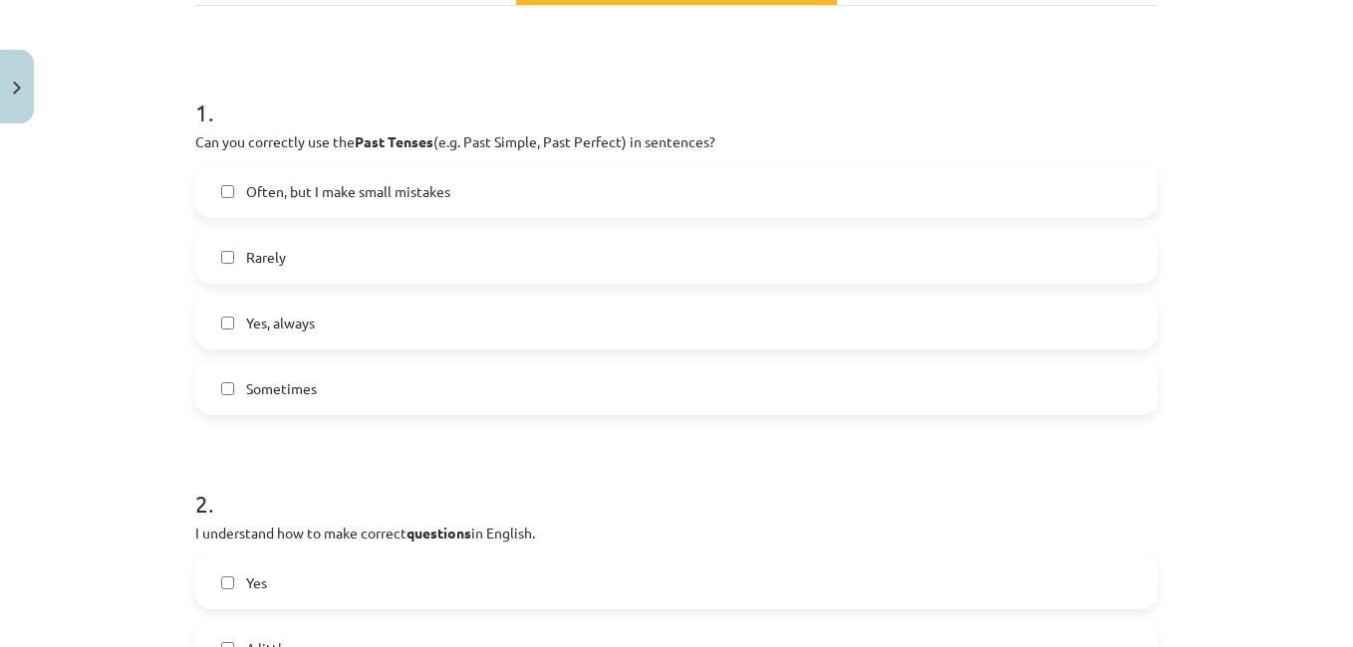
scroll to position [299, 0]
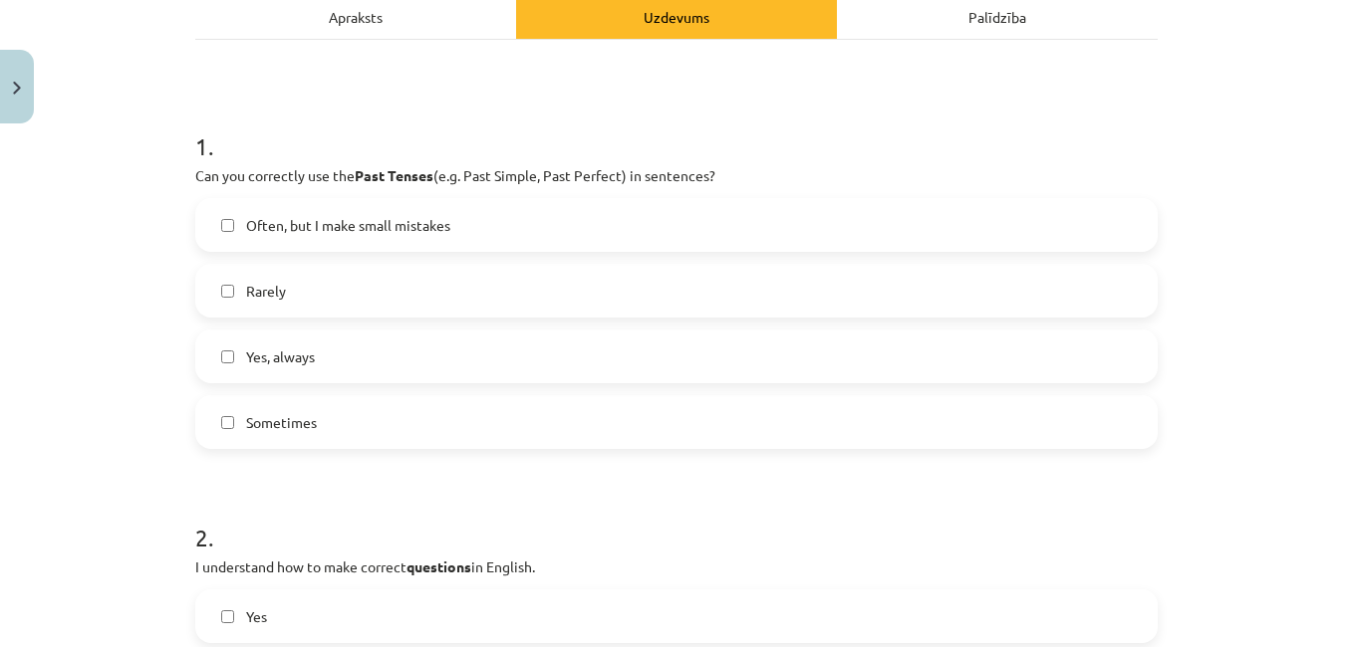
click at [212, 356] on label "Yes, always" at bounding box center [676, 357] width 958 height 50
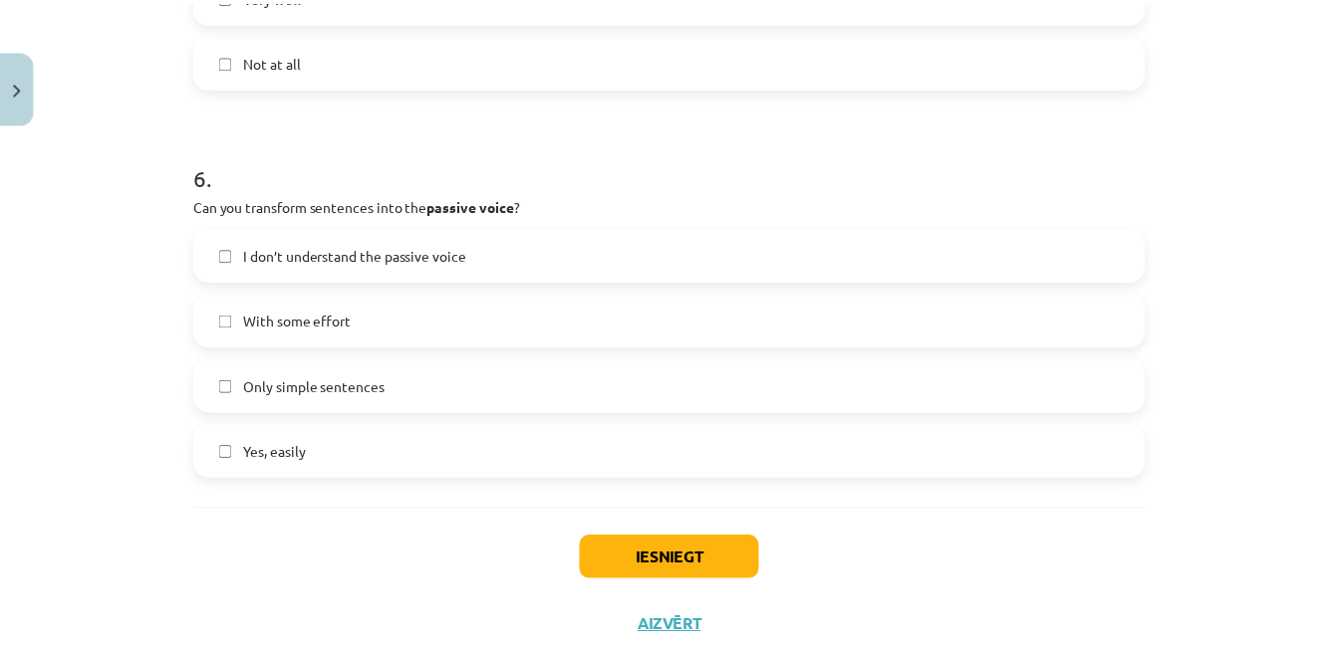
scroll to position [2192, 0]
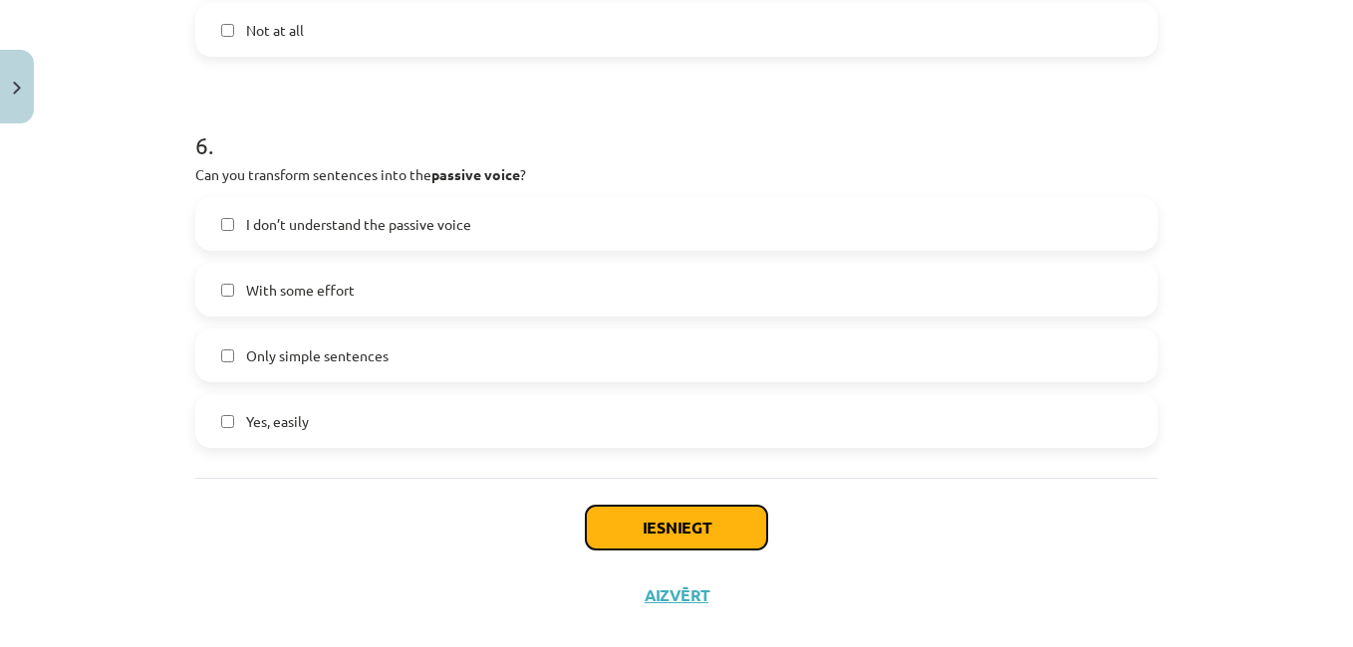
click at [661, 526] on button "Iesniegt" at bounding box center [676, 528] width 181 height 44
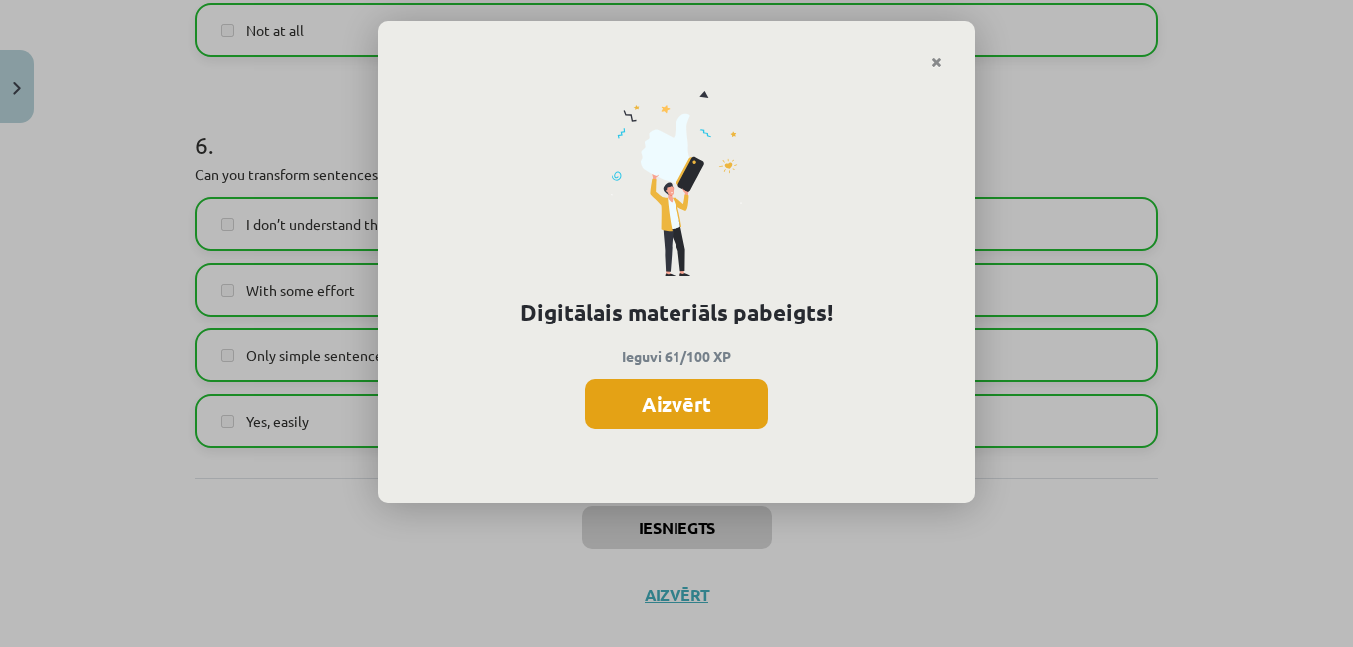
click at [666, 404] on button "Aizvērt" at bounding box center [676, 405] width 183 height 50
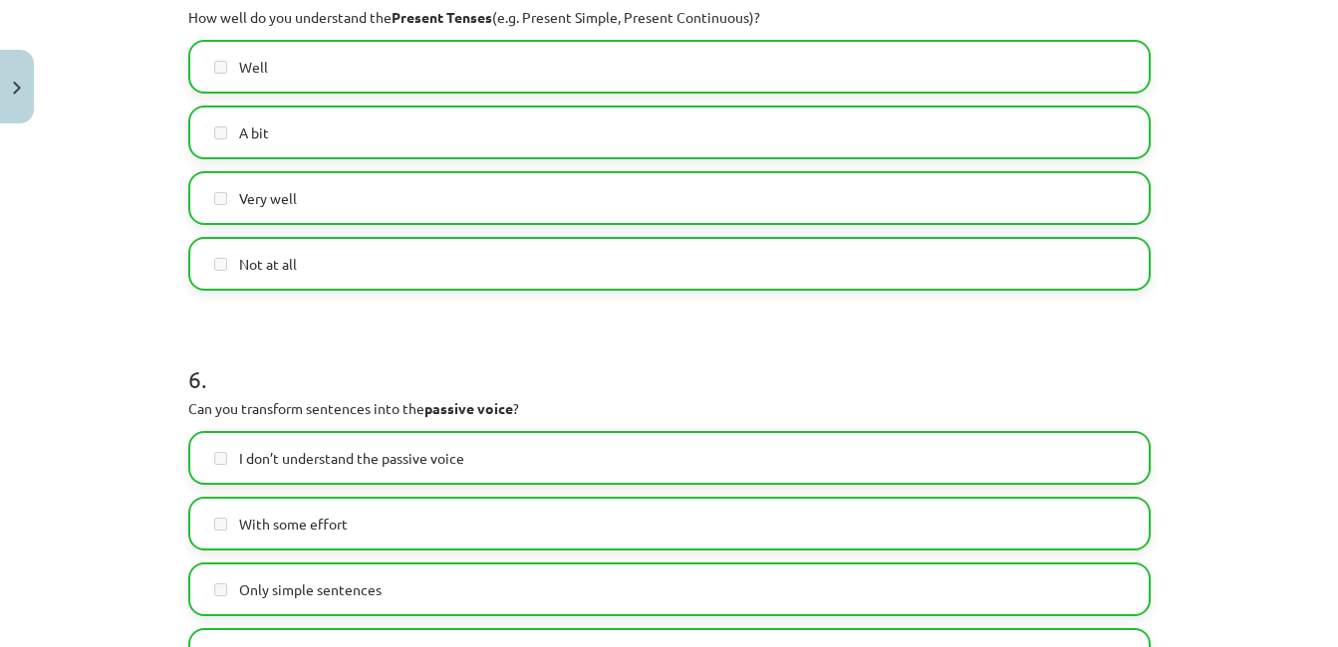
scroll to position [2223, 0]
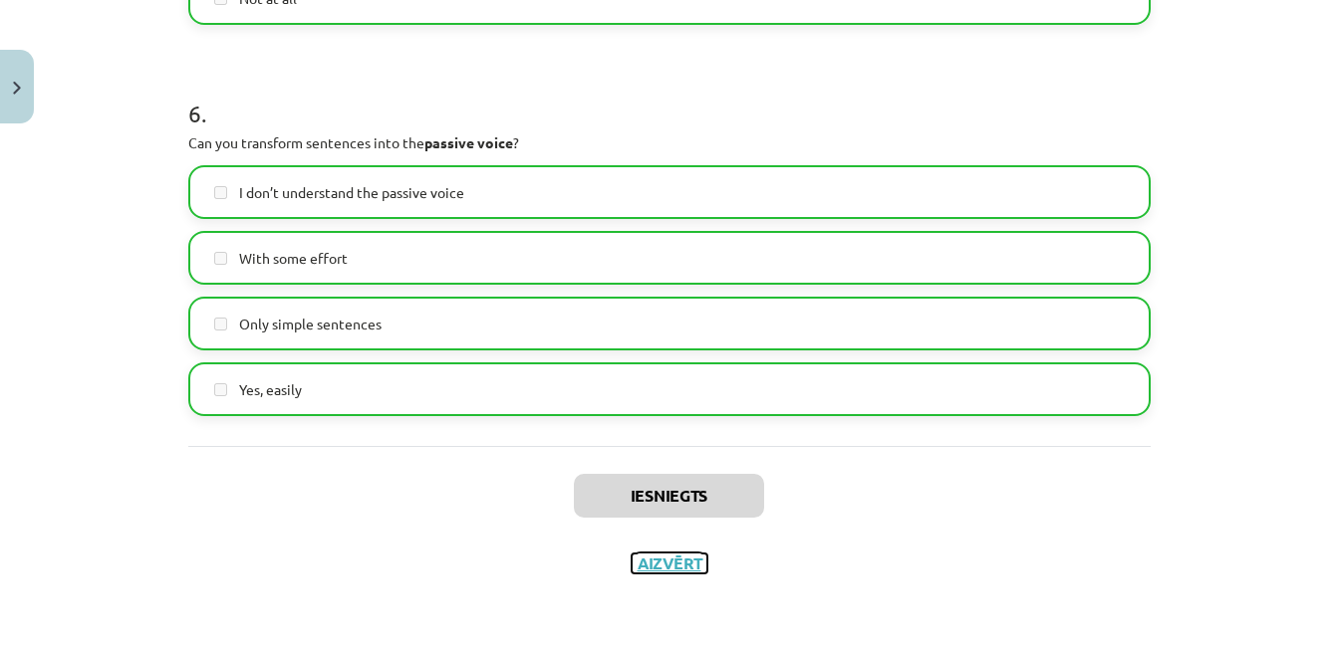
click at [652, 565] on button "Aizvērt" at bounding box center [670, 564] width 76 height 20
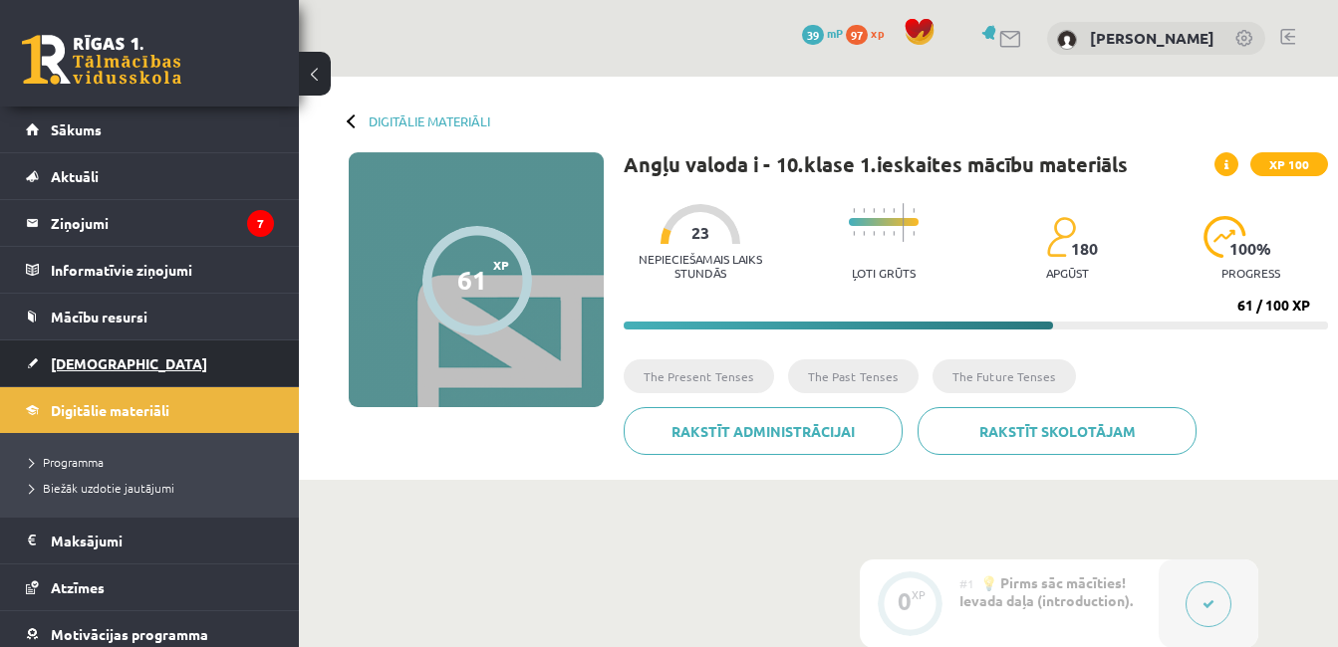
click at [74, 362] on span "[DEMOGRAPHIC_DATA]" at bounding box center [129, 364] width 156 height 18
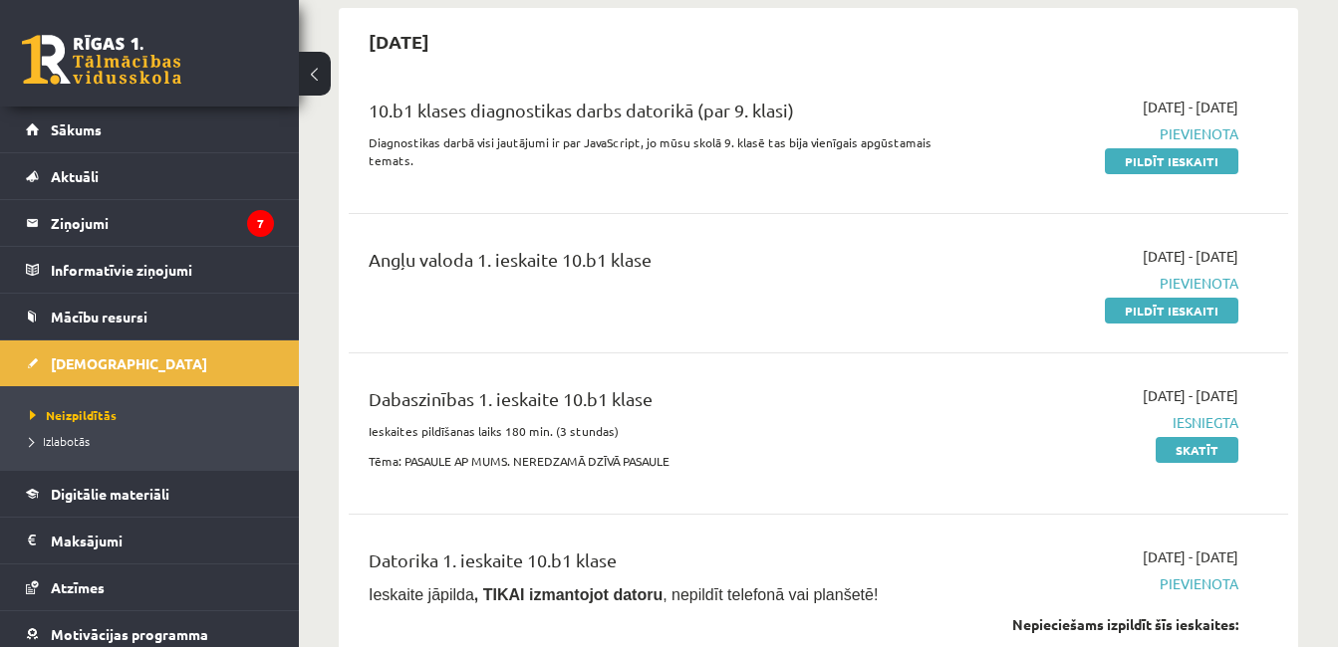
scroll to position [199, 0]
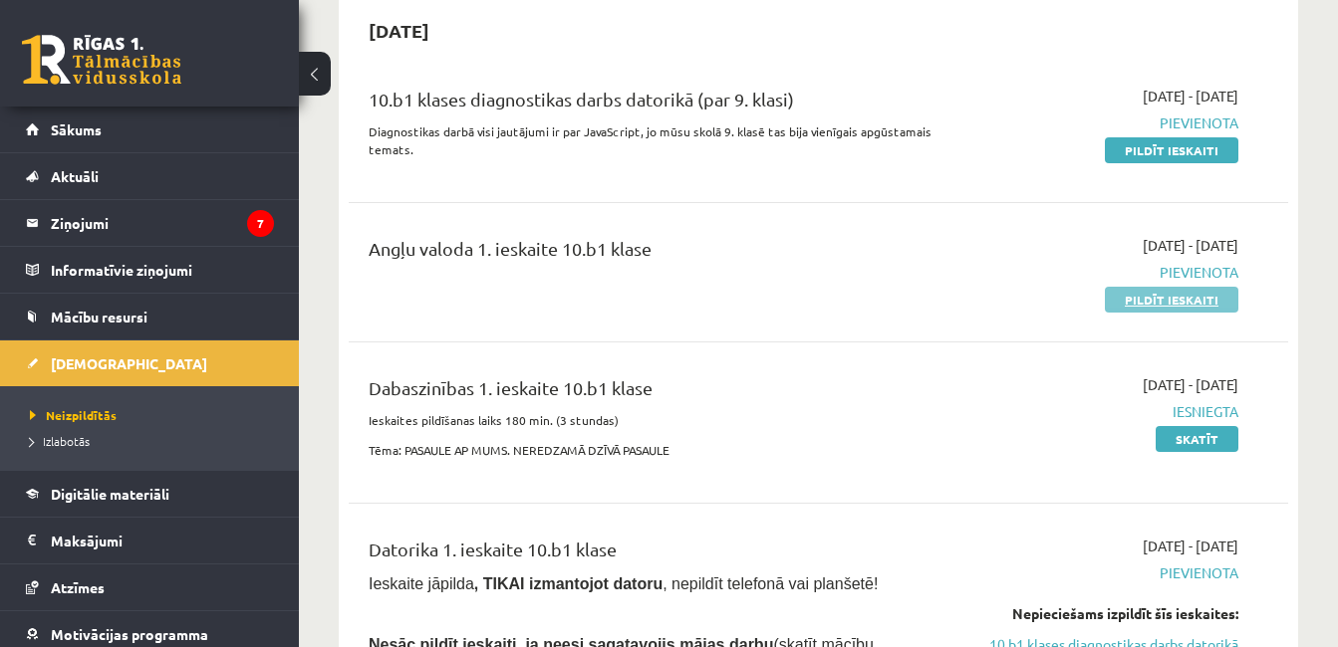
click at [1143, 299] on link "Pildīt ieskaiti" at bounding box center [1171, 300] width 133 height 26
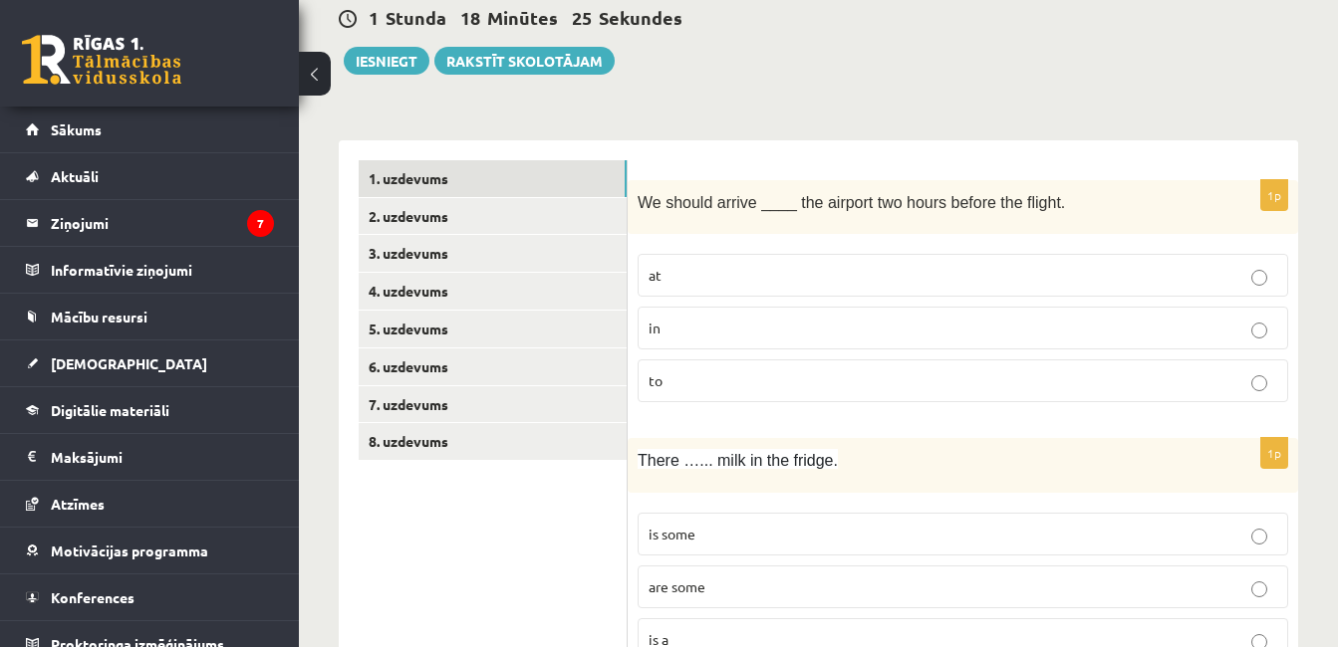
scroll to position [199, 0]
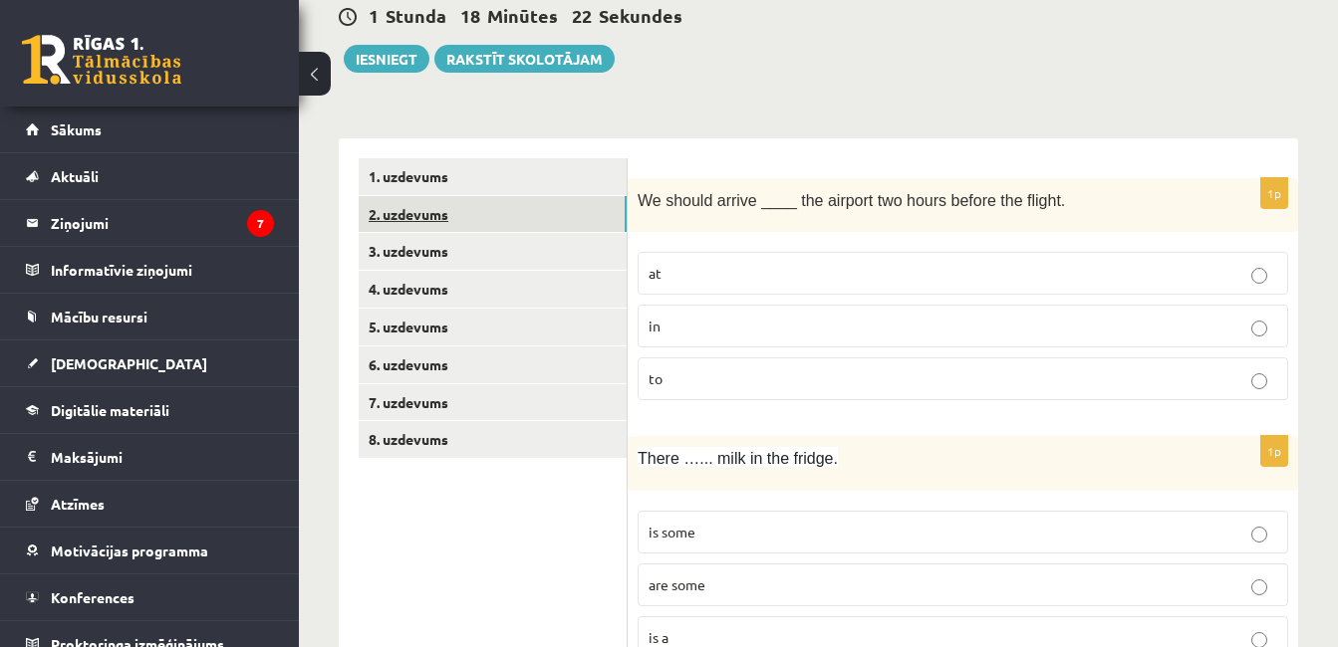
click at [414, 215] on link "2. uzdevums" at bounding box center [493, 214] width 268 height 37
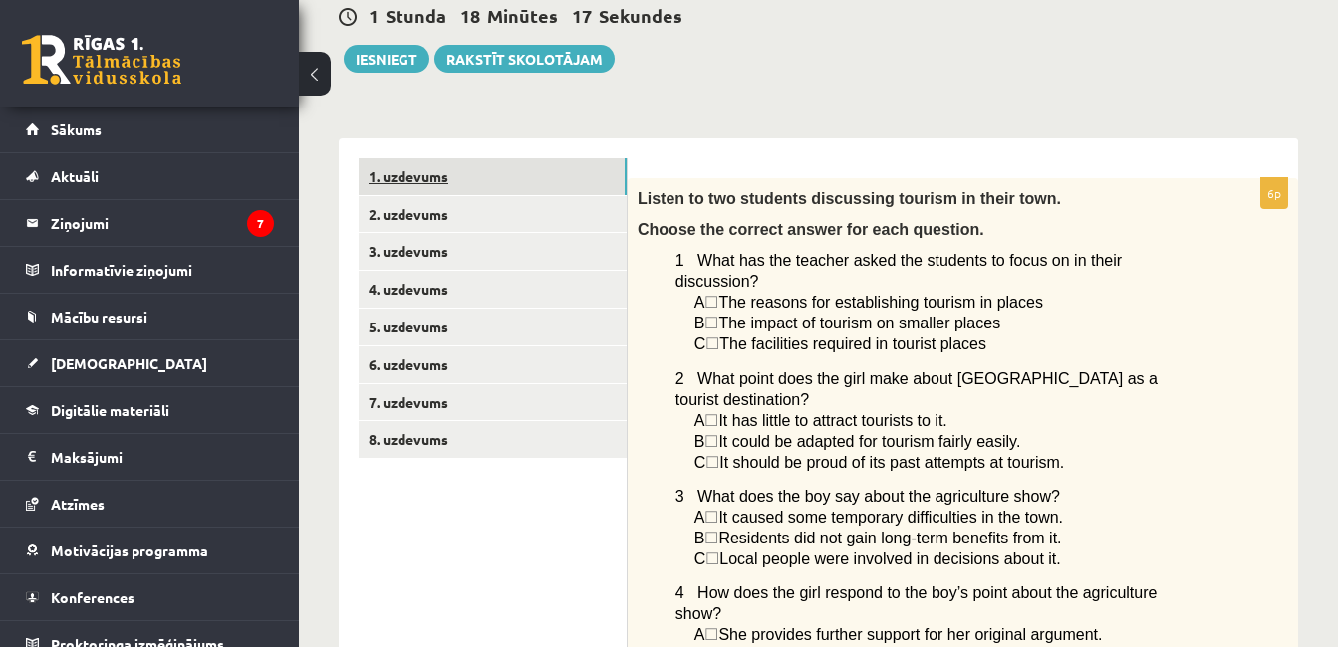
click at [404, 174] on link "1. uzdevums" at bounding box center [493, 176] width 268 height 37
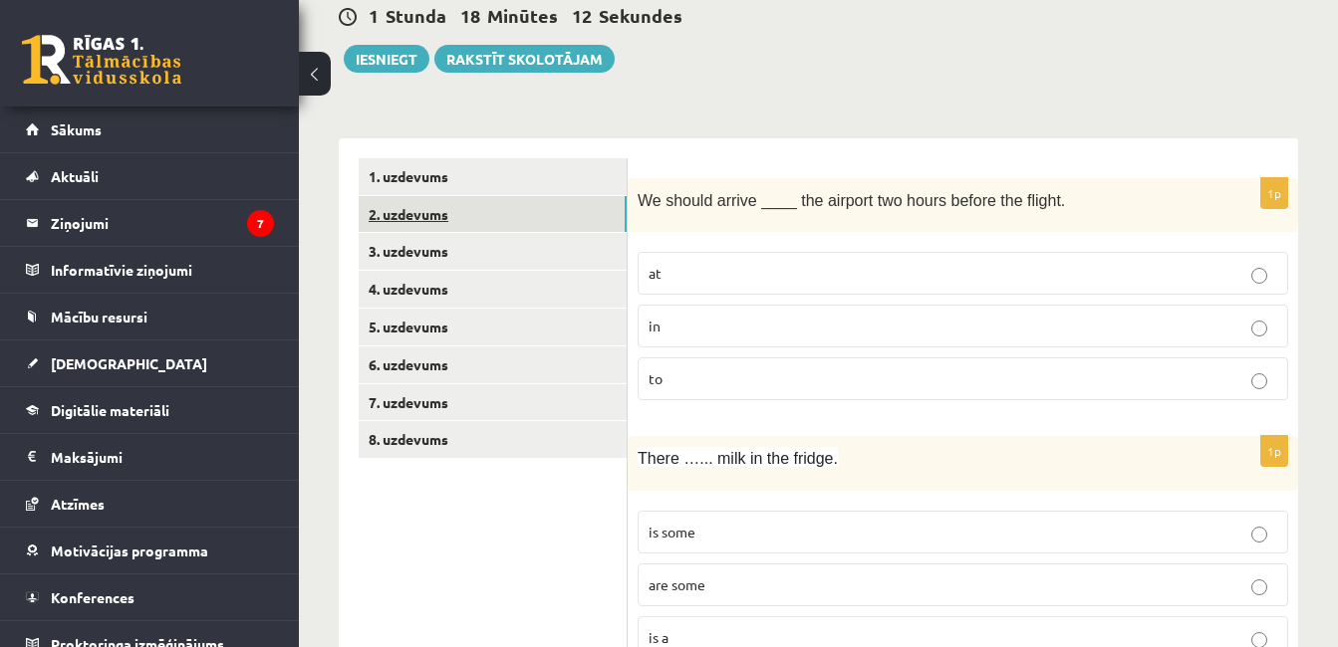
click at [402, 212] on link "2. uzdevums" at bounding box center [493, 214] width 268 height 37
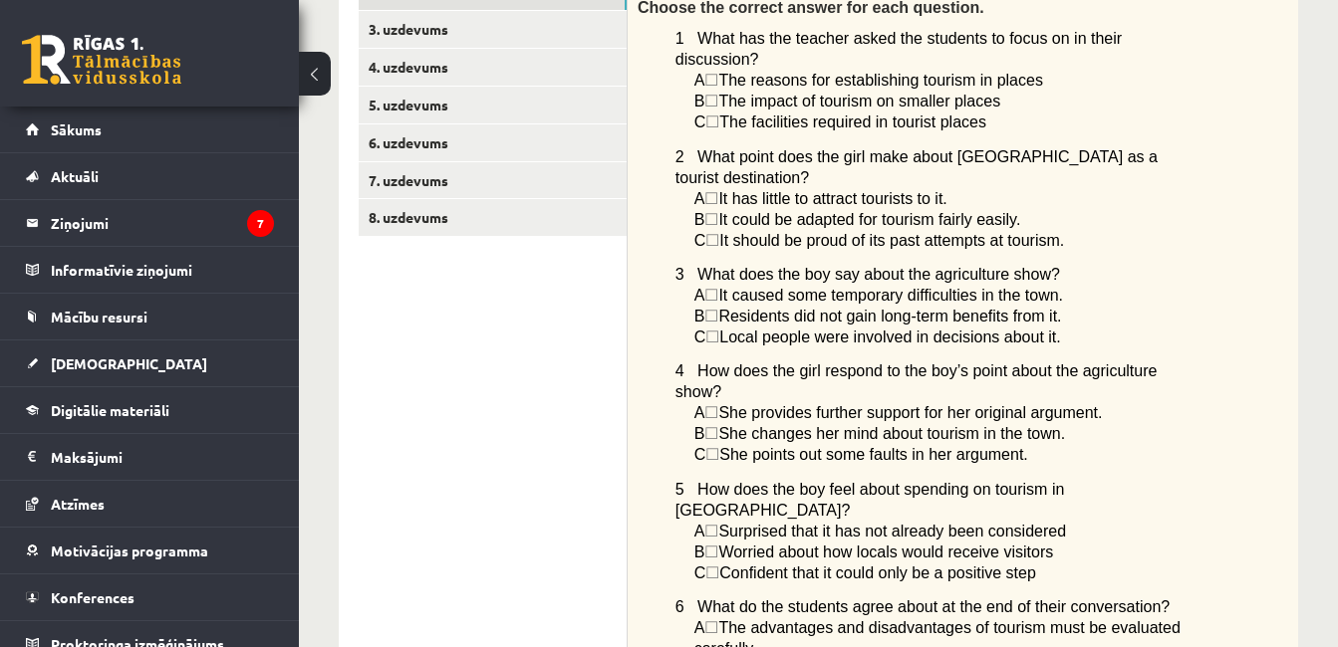
scroll to position [453, 0]
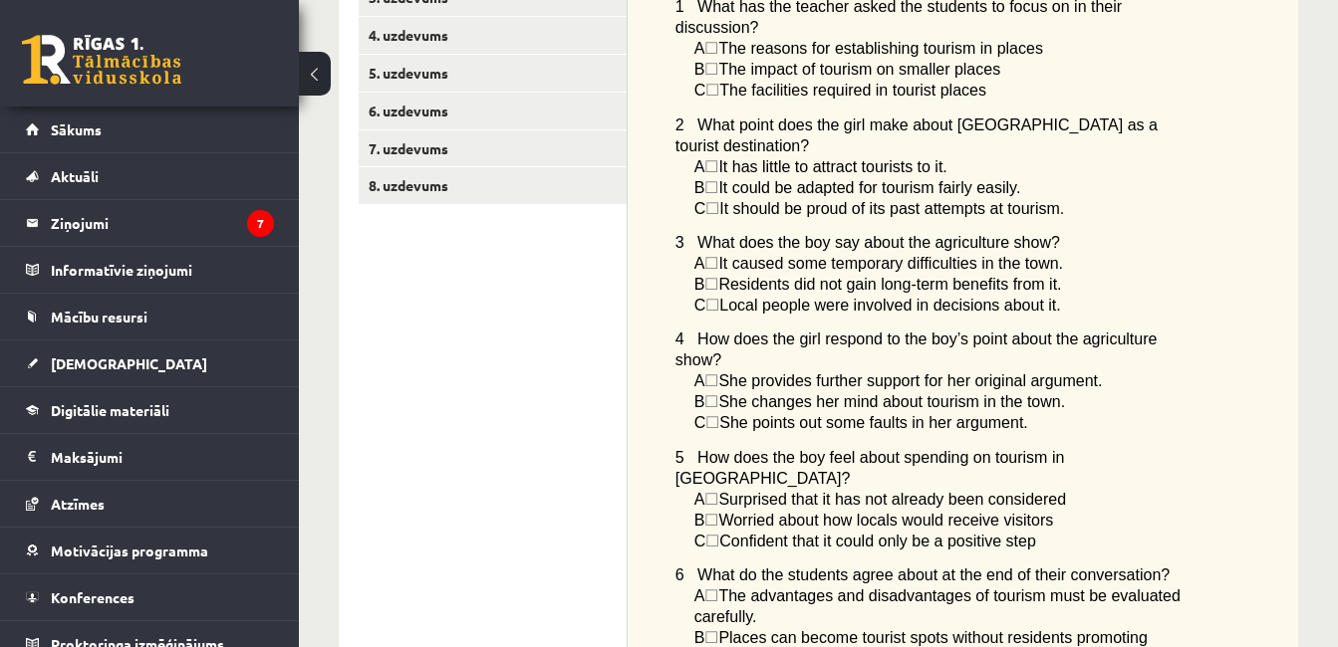
click at [717, 40] on span "☐" at bounding box center [711, 48] width 14 height 17
drag, startPoint x: 717, startPoint y: 48, endPoint x: 720, endPoint y: 63, distance: 15.2
click at [717, 61] on span "☐" at bounding box center [711, 69] width 14 height 17
click at [719, 82] on span "☐" at bounding box center [712, 90] width 14 height 17
drag, startPoint x: 697, startPoint y: 60, endPoint x: 696, endPoint y: 33, distance: 26.9
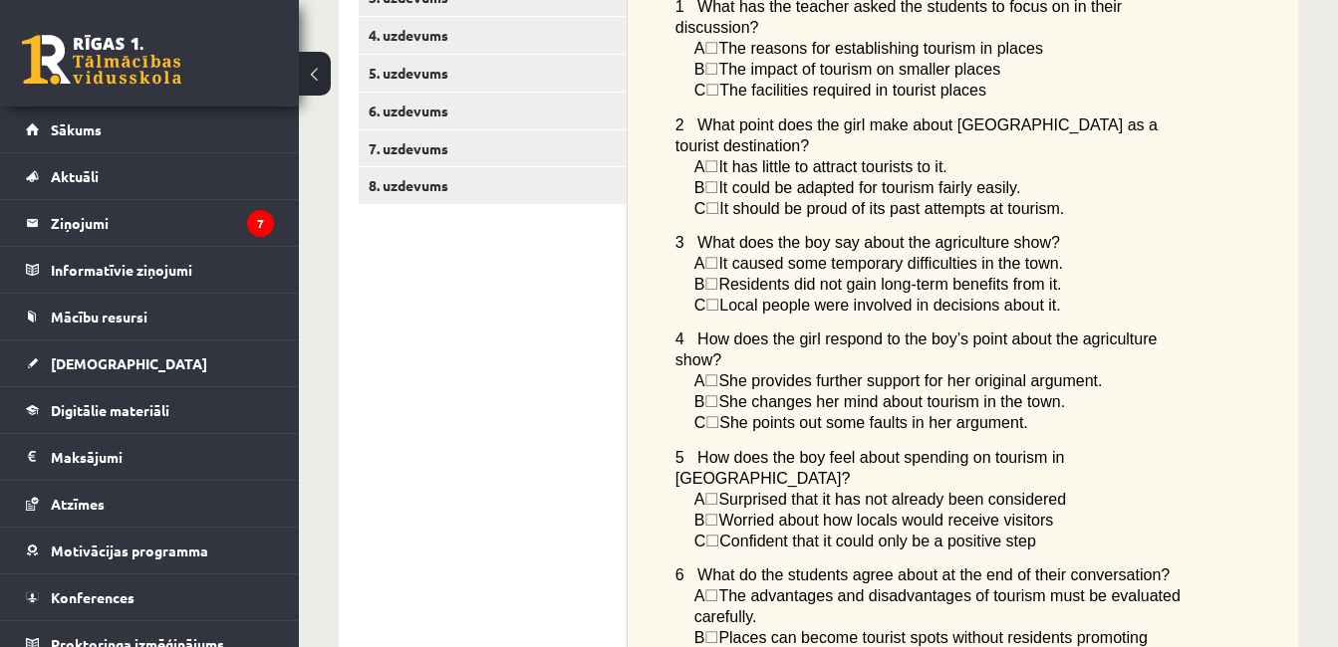
click at [697, 36] on div "Listen to two students discussing tourism in their town. Choose the correct ans…" at bounding box center [963, 318] width 670 height 789
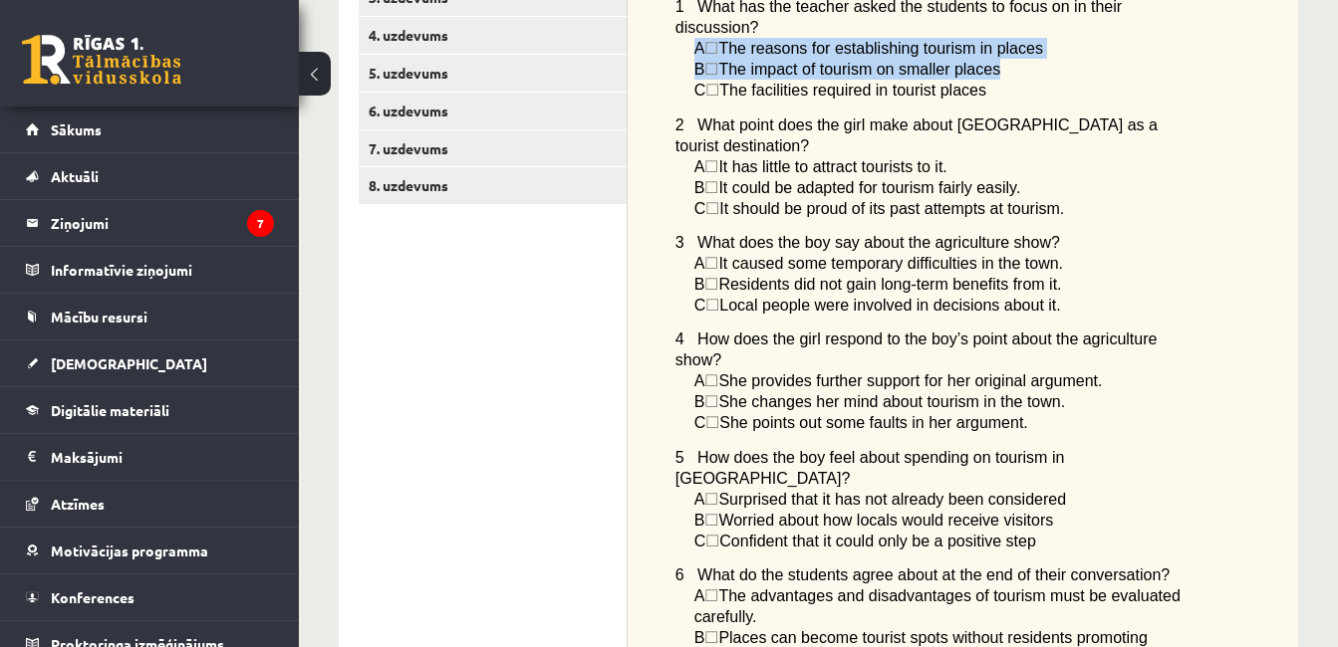
click at [696, 40] on span "A" at bounding box center [699, 48] width 11 height 17
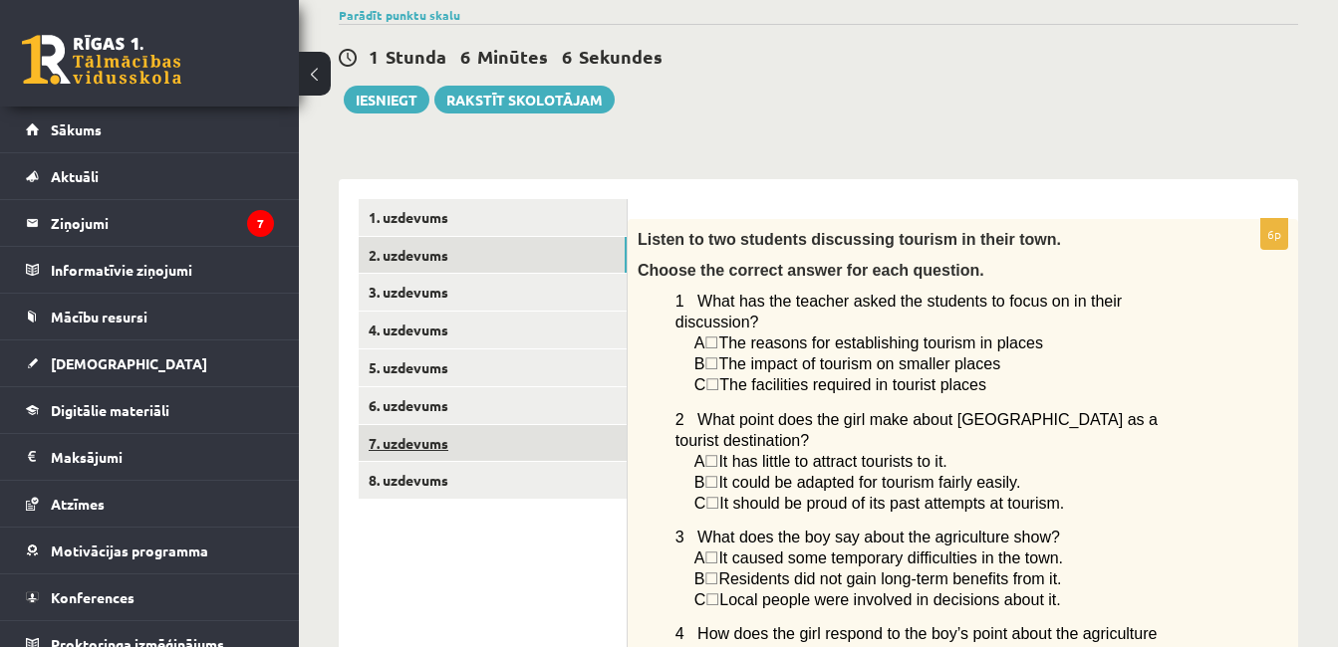
scroll to position [299, 0]
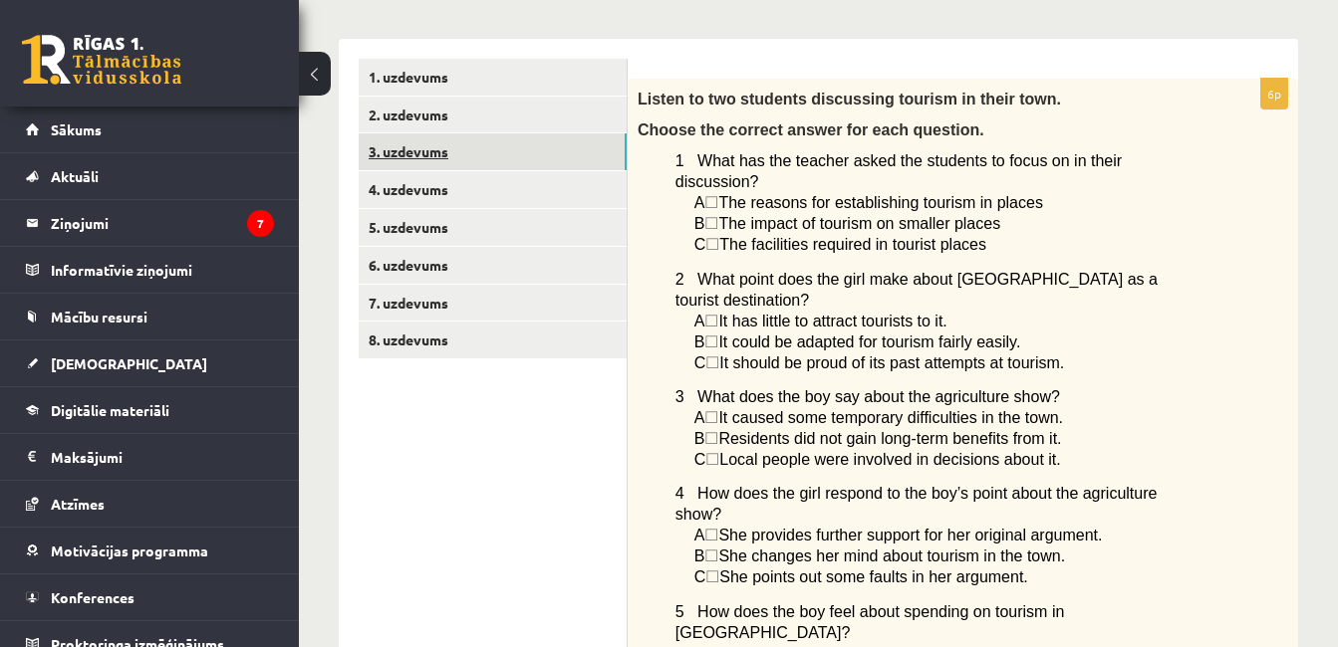
click at [394, 154] on link "3. uzdevums" at bounding box center [493, 151] width 268 height 37
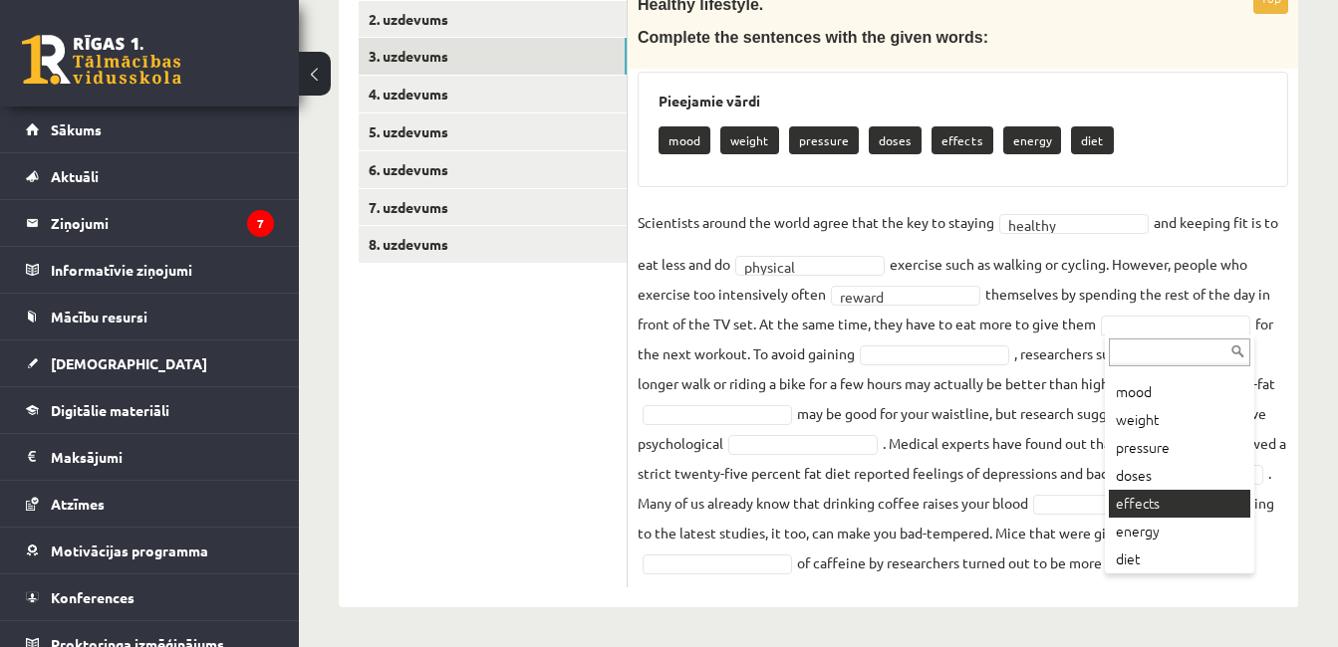
scroll to position [24, 0]
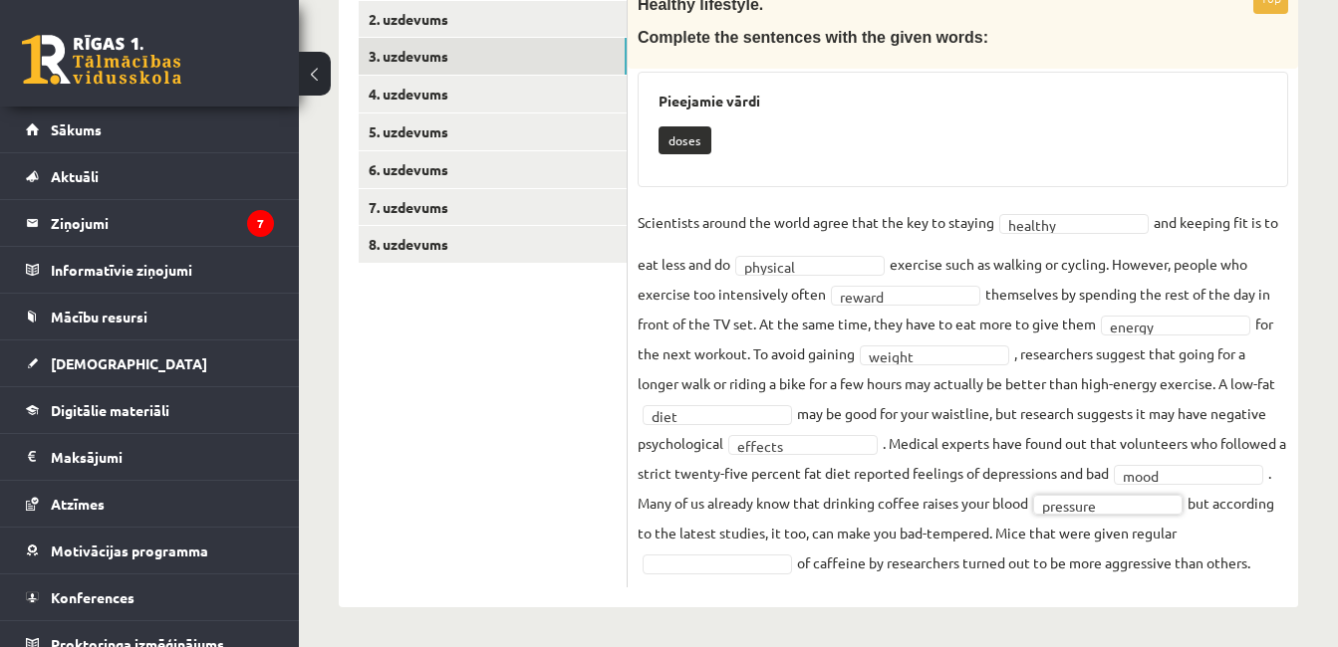
click at [729, 577] on fieldset "Scientists around the world agree that the key to staying healthy ******* and k…" at bounding box center [963, 392] width 650 height 371
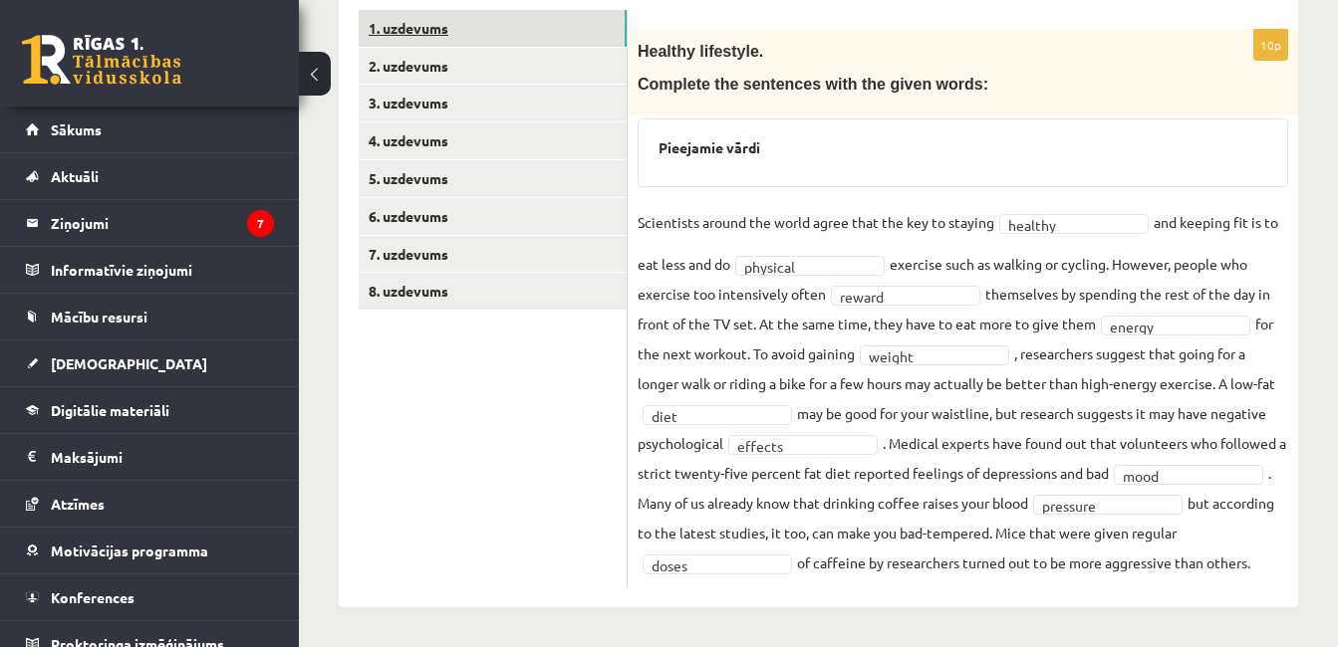
click at [411, 27] on link "1. uzdevums" at bounding box center [493, 28] width 268 height 37
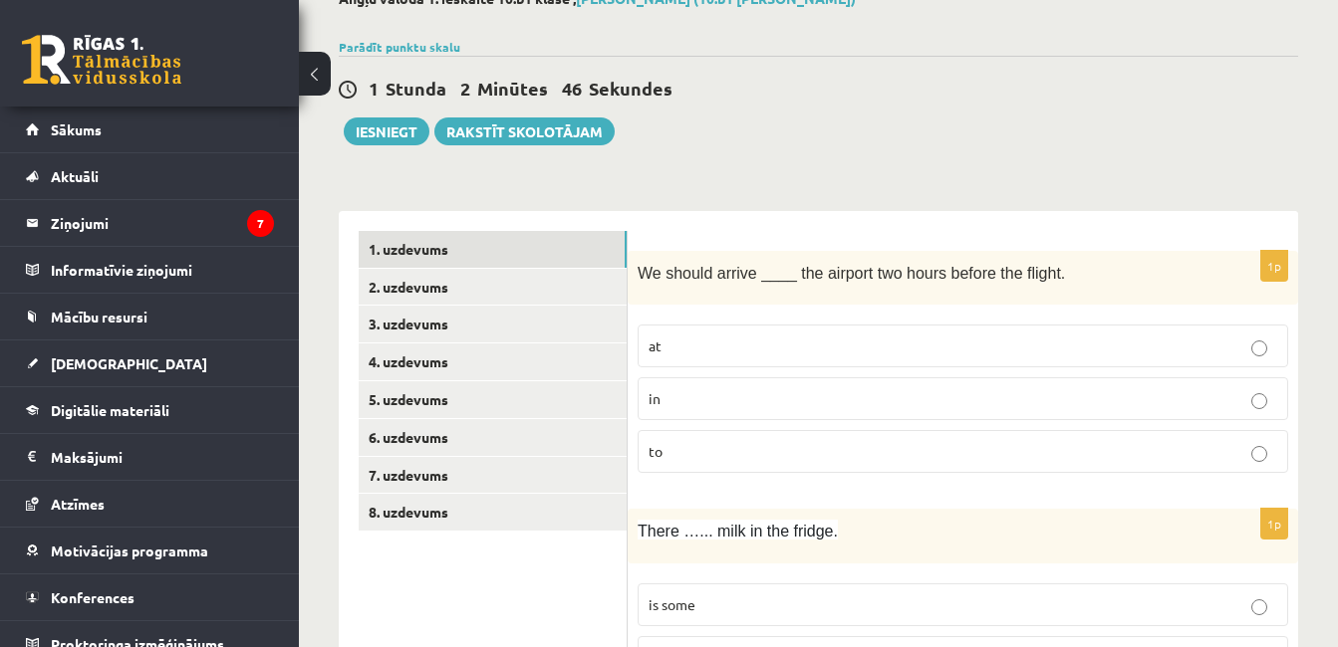
scroll to position [299, 0]
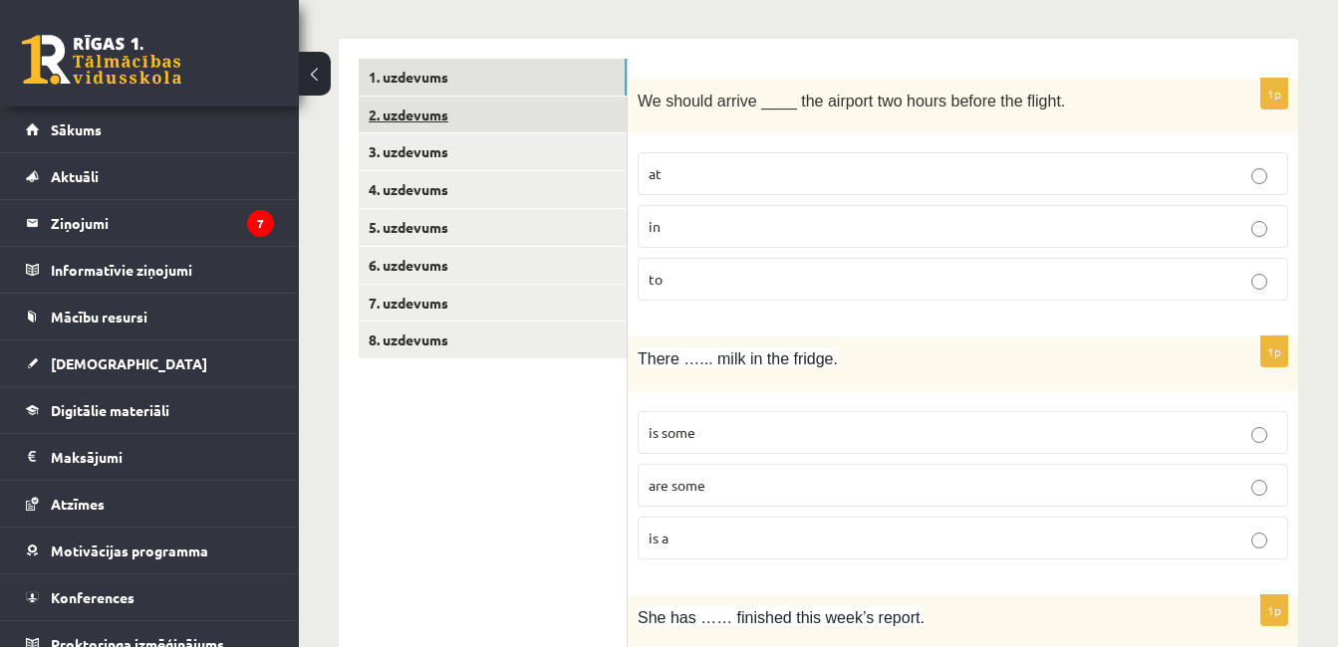
click at [403, 115] on link "2. uzdevums" at bounding box center [493, 115] width 268 height 37
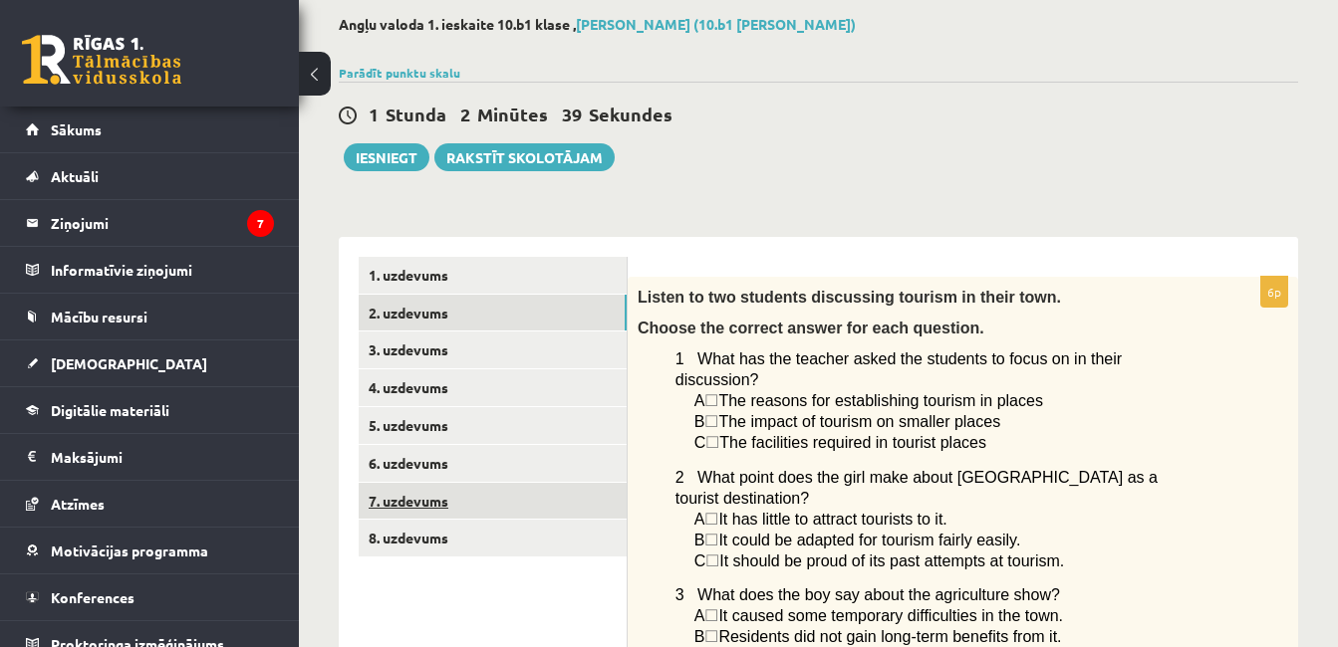
scroll to position [199, 0]
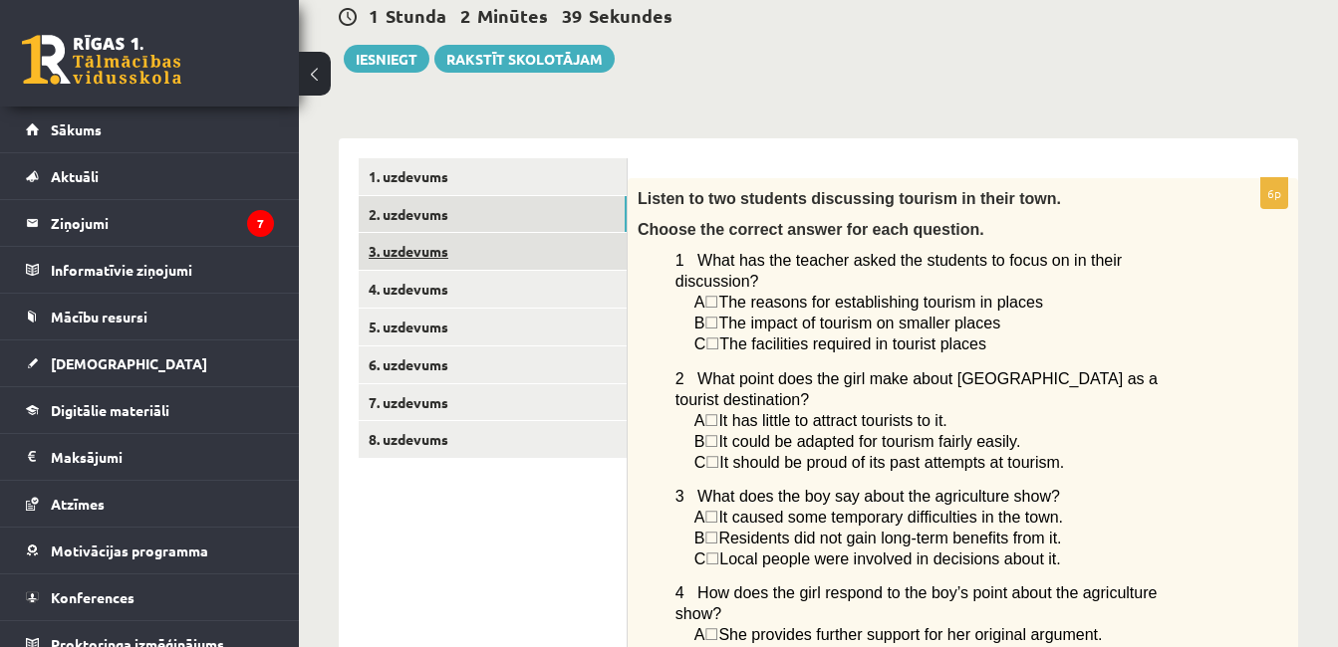
click at [387, 253] on link "3. uzdevums" at bounding box center [493, 251] width 268 height 37
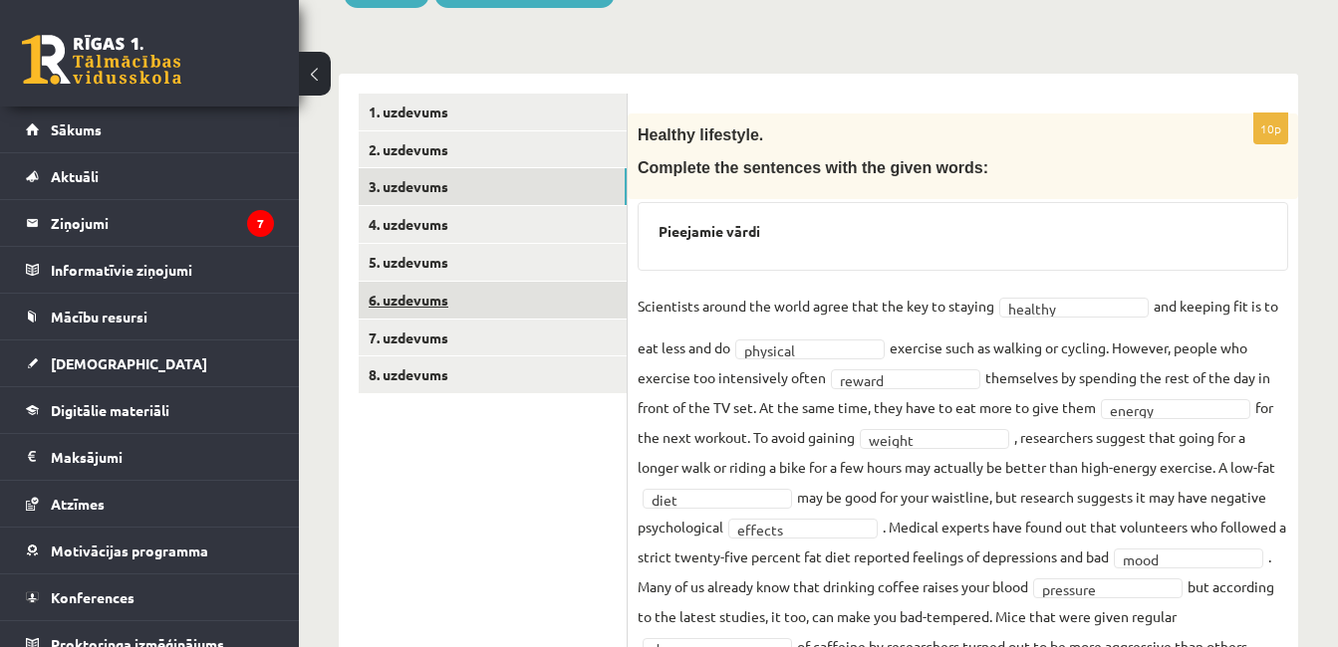
scroll to position [299, 0]
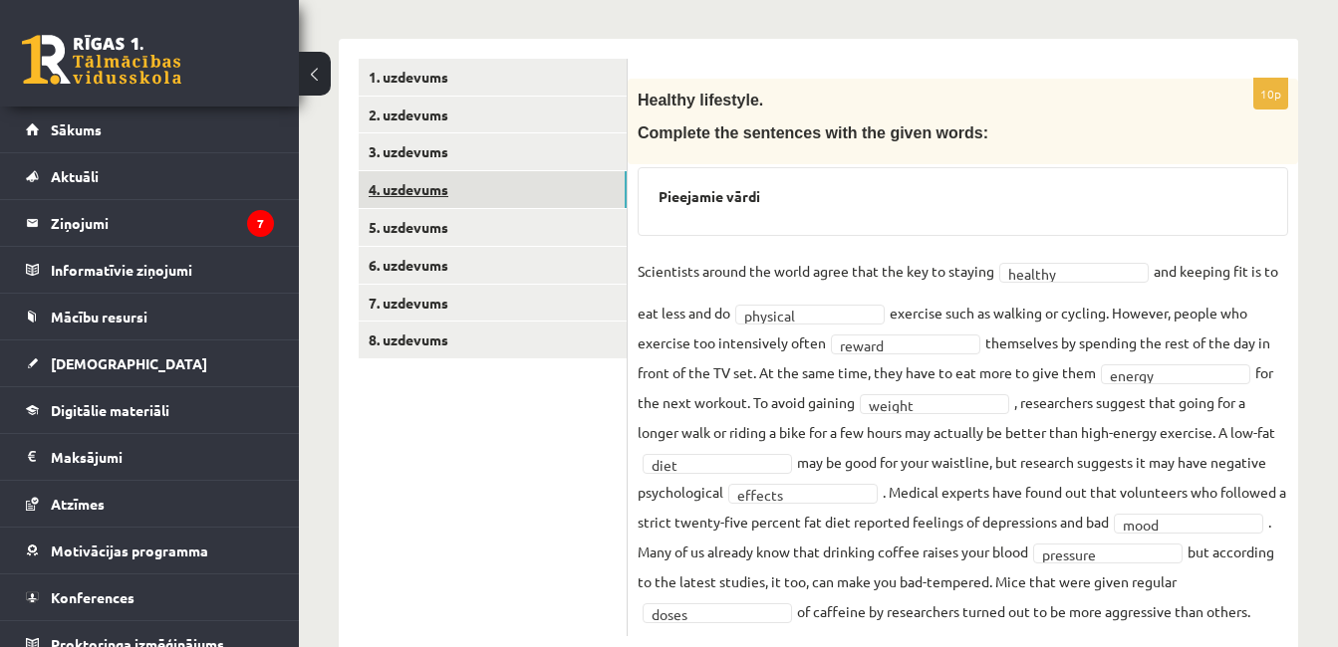
click at [396, 196] on link "4. uzdevums" at bounding box center [493, 189] width 268 height 37
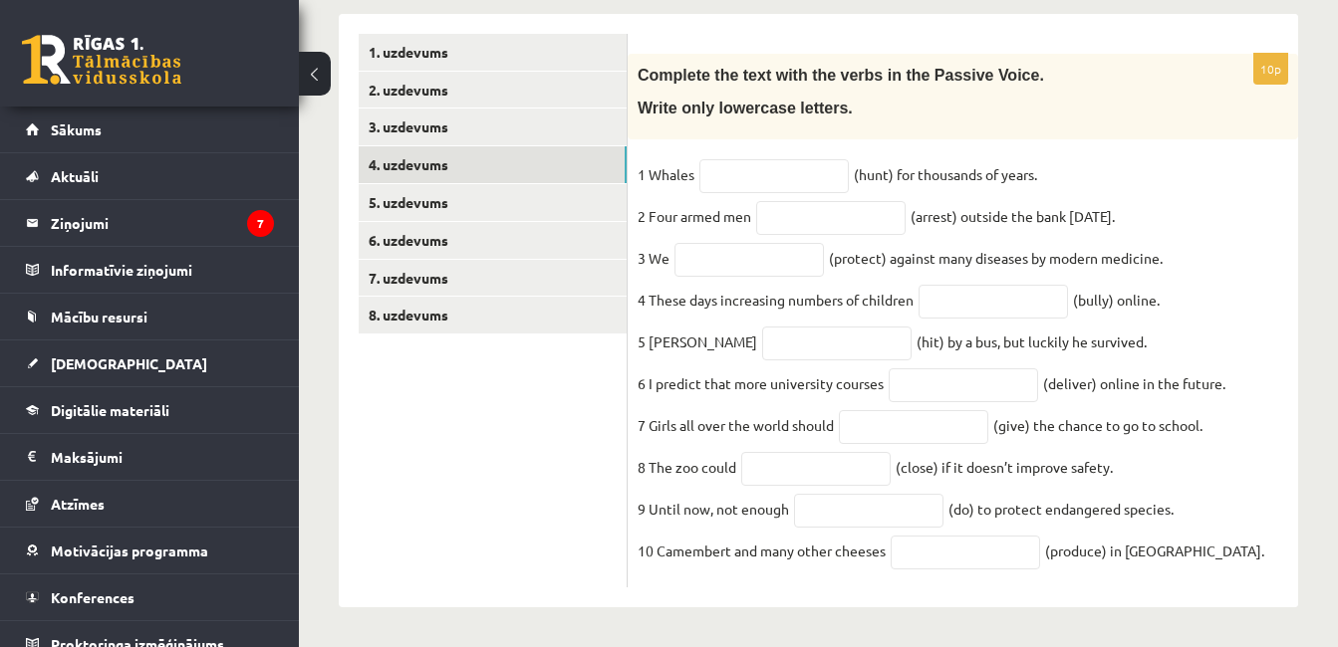
scroll to position [344, 0]
click at [771, 159] on input "text" at bounding box center [773, 176] width 149 height 34
type input "*******"
click at [859, 210] on input "text" at bounding box center [830, 218] width 149 height 34
type input "********"
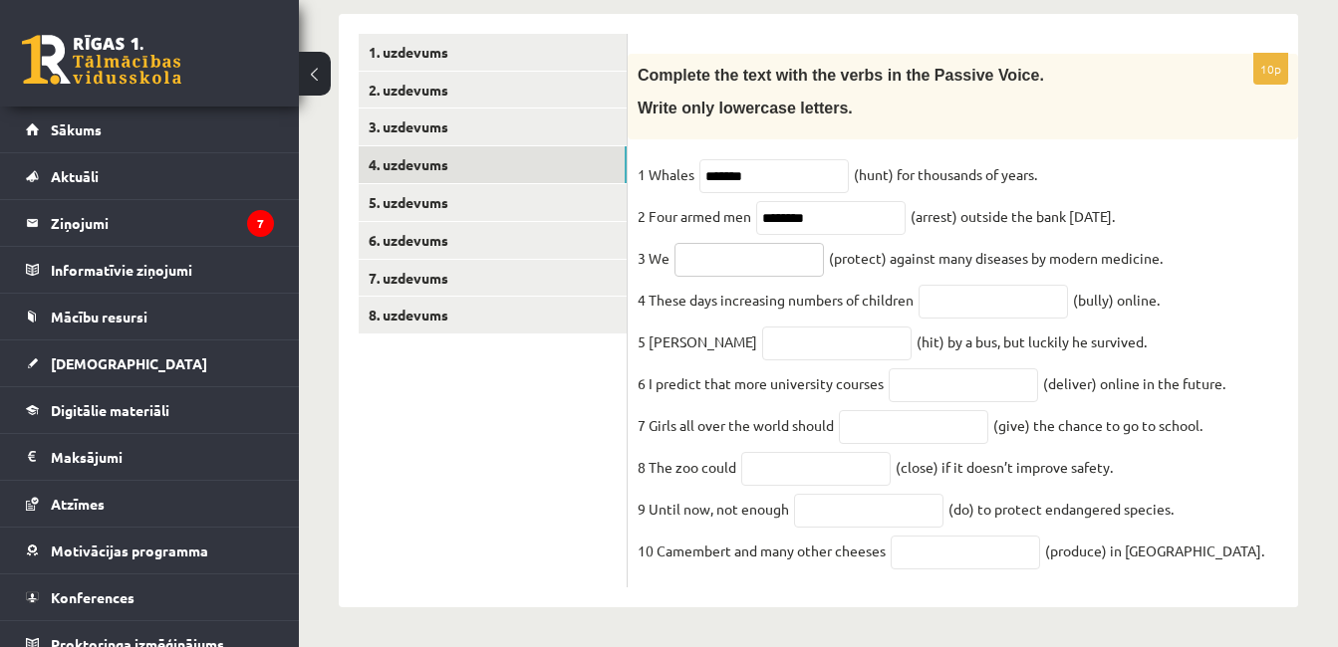
click at [706, 243] on input "text" at bounding box center [748, 260] width 149 height 34
type input "**********"
click at [944, 288] on input "text" at bounding box center [992, 302] width 149 height 34
type input "*******"
click at [762, 333] on input "text" at bounding box center [836, 344] width 149 height 34
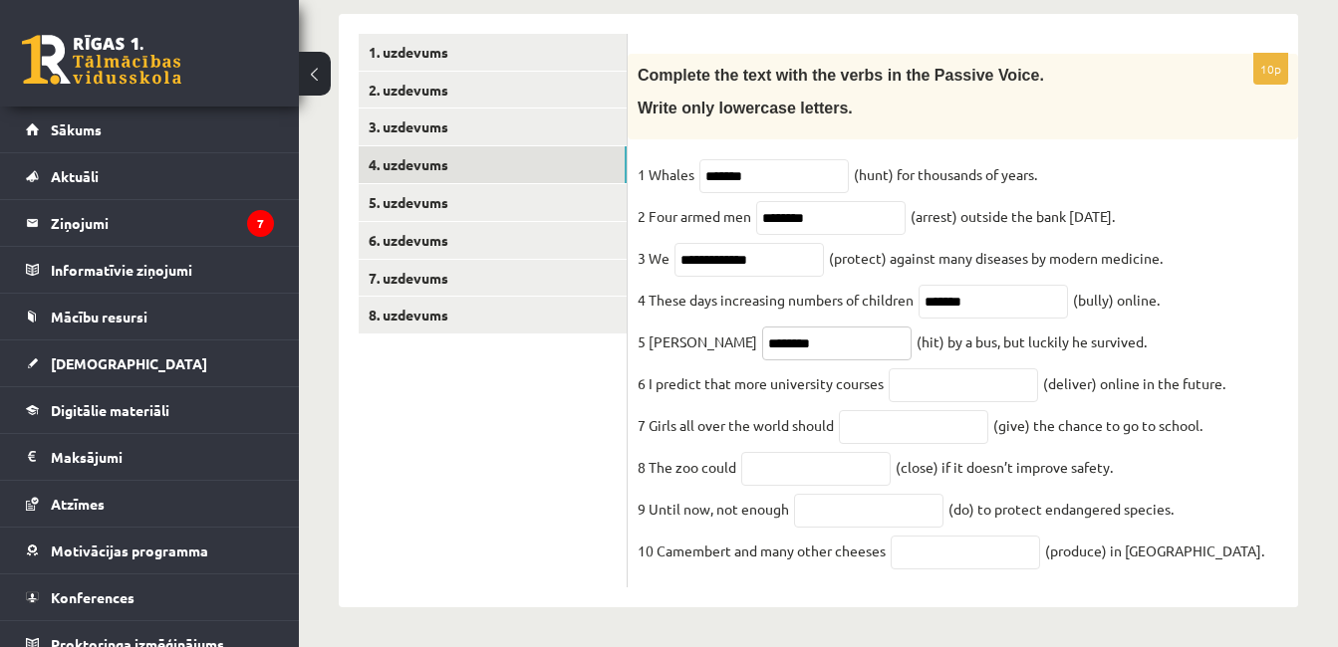
type input "********"
click at [958, 379] on input "text" at bounding box center [963, 386] width 149 height 34
drag, startPoint x: 964, startPoint y: 371, endPoint x: 658, endPoint y: 403, distance: 307.6
click at [658, 403] on fieldset "**********" at bounding box center [963, 368] width 650 height 418
type input "**********"
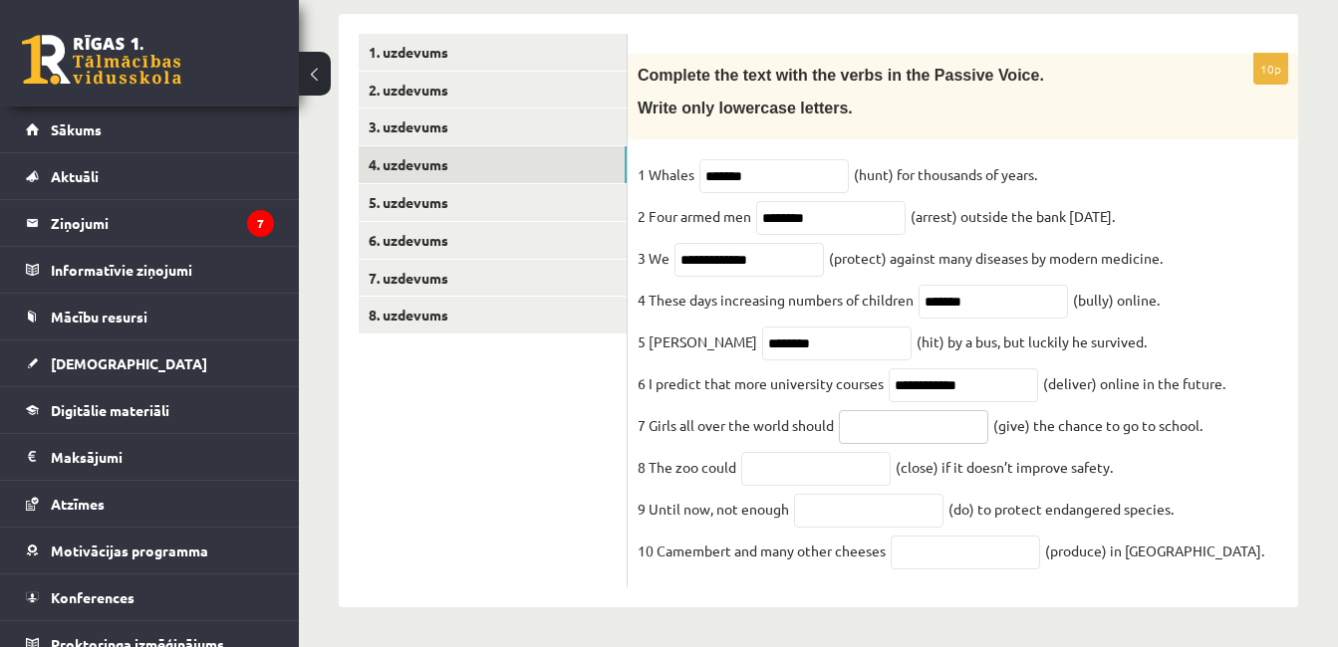
click at [891, 419] on input "text" at bounding box center [913, 427] width 149 height 34
type input "********"
click at [788, 459] on input "text" at bounding box center [815, 469] width 149 height 34
type input "*********"
click at [846, 514] on input "text" at bounding box center [868, 511] width 149 height 34
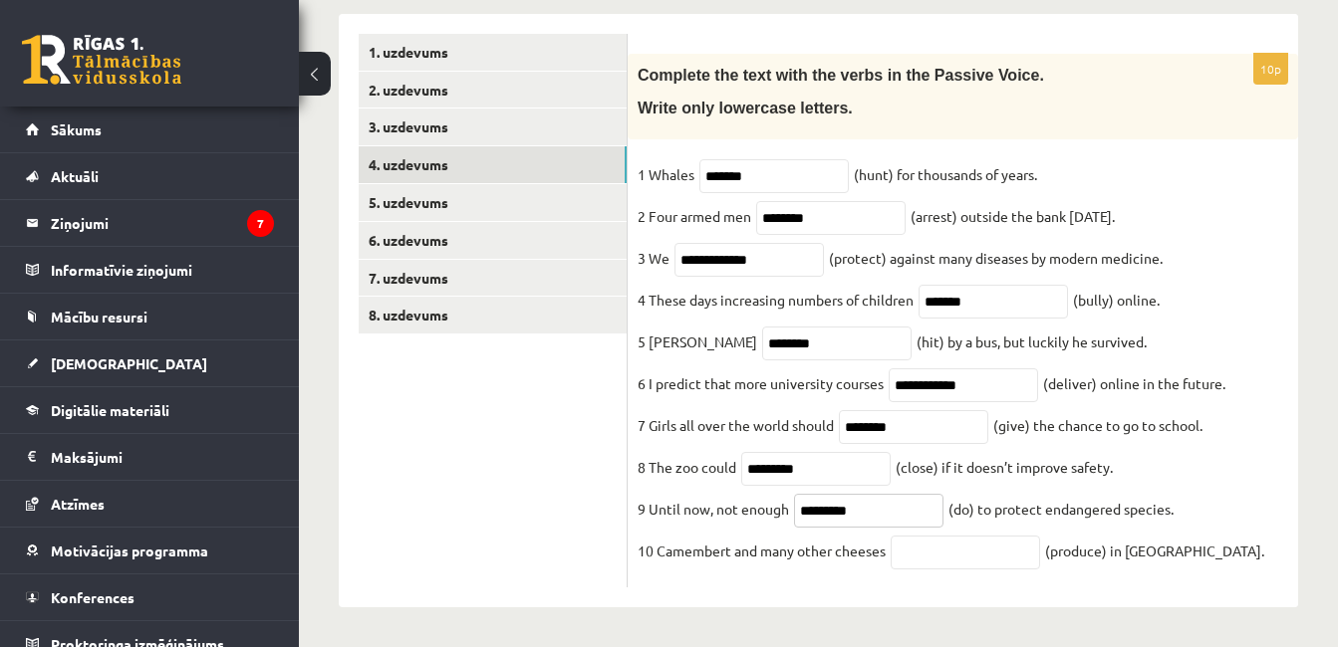
type input "*********"
click at [934, 550] on input "text" at bounding box center [965, 553] width 149 height 34
type input "********"
click at [394, 189] on link "5. uzdevums" at bounding box center [493, 202] width 268 height 37
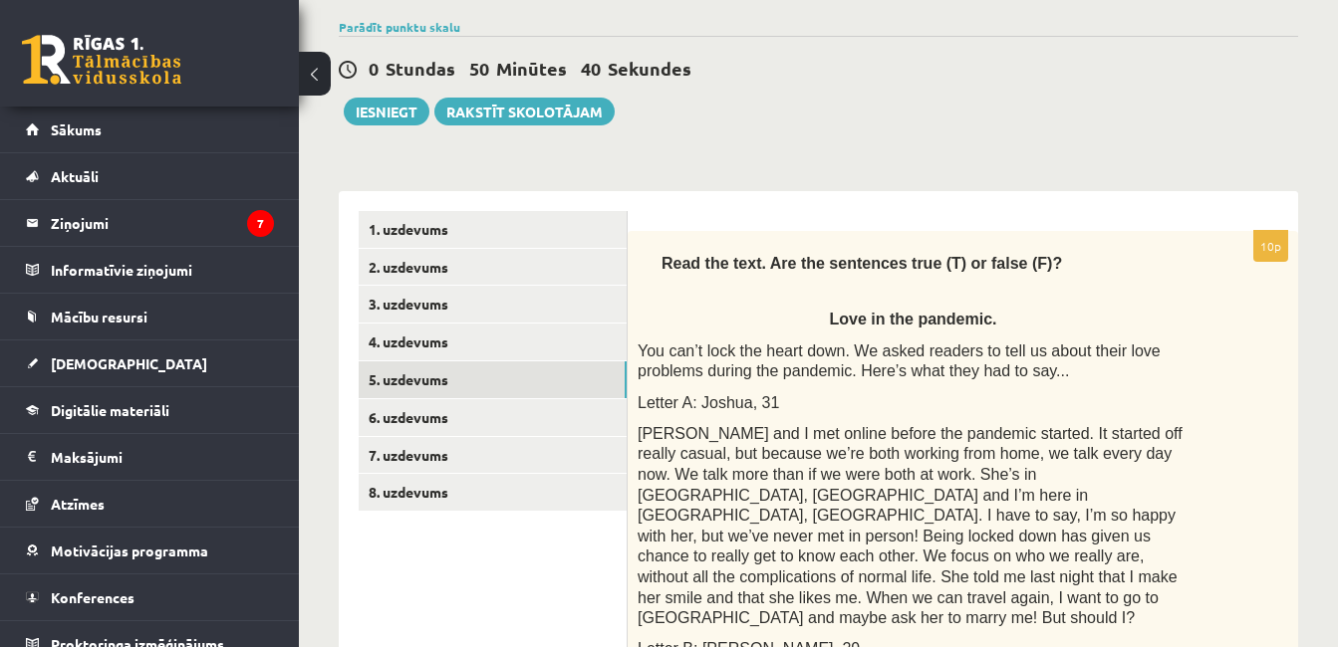
scroll to position [299, 0]
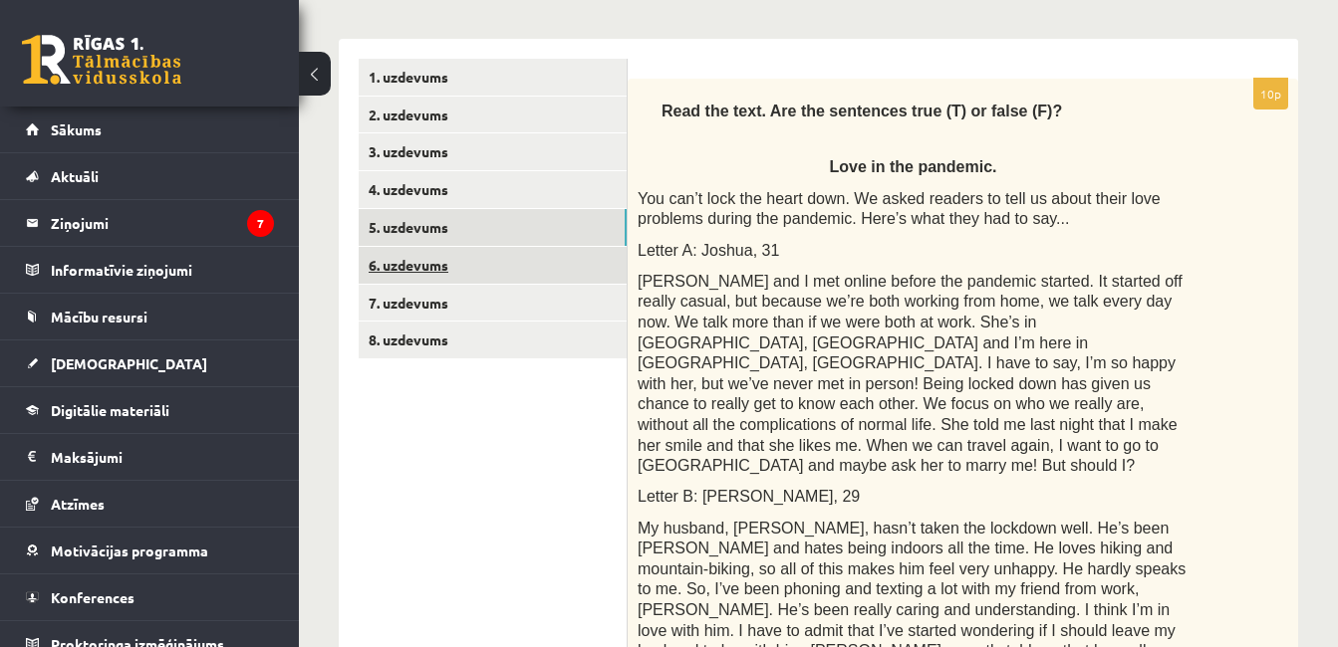
click at [415, 268] on link "6. uzdevums" at bounding box center [493, 265] width 268 height 37
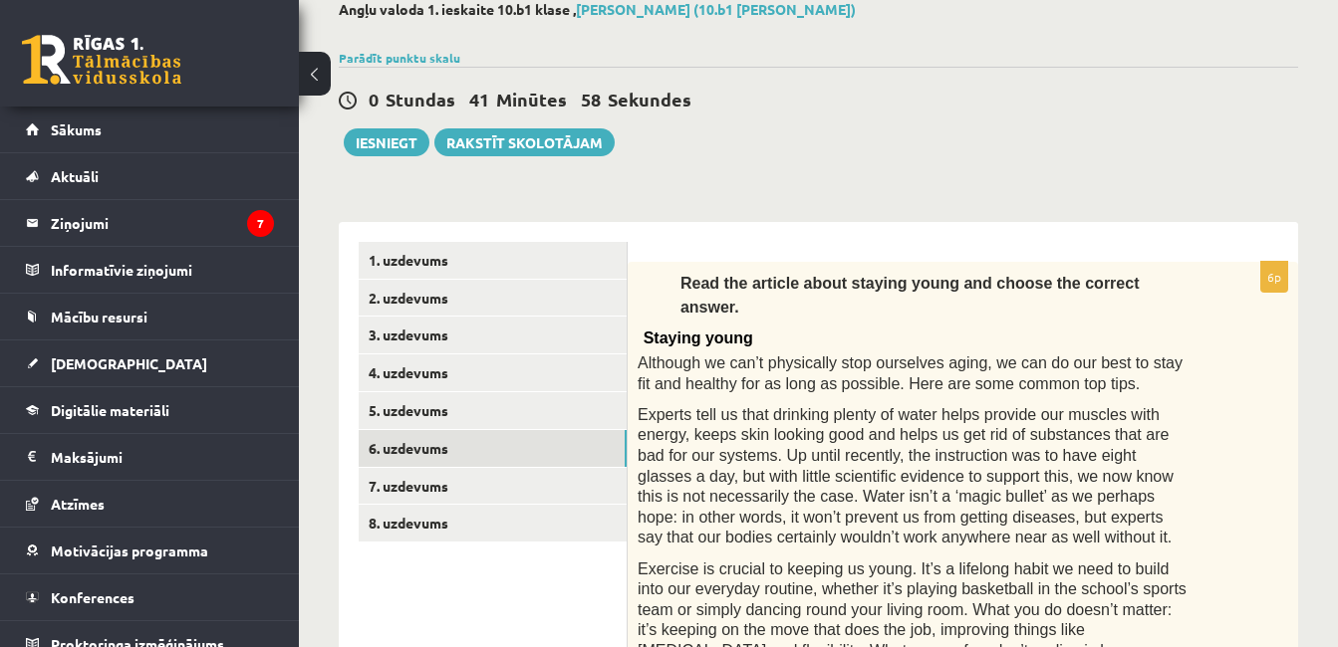
scroll to position [199, 0]
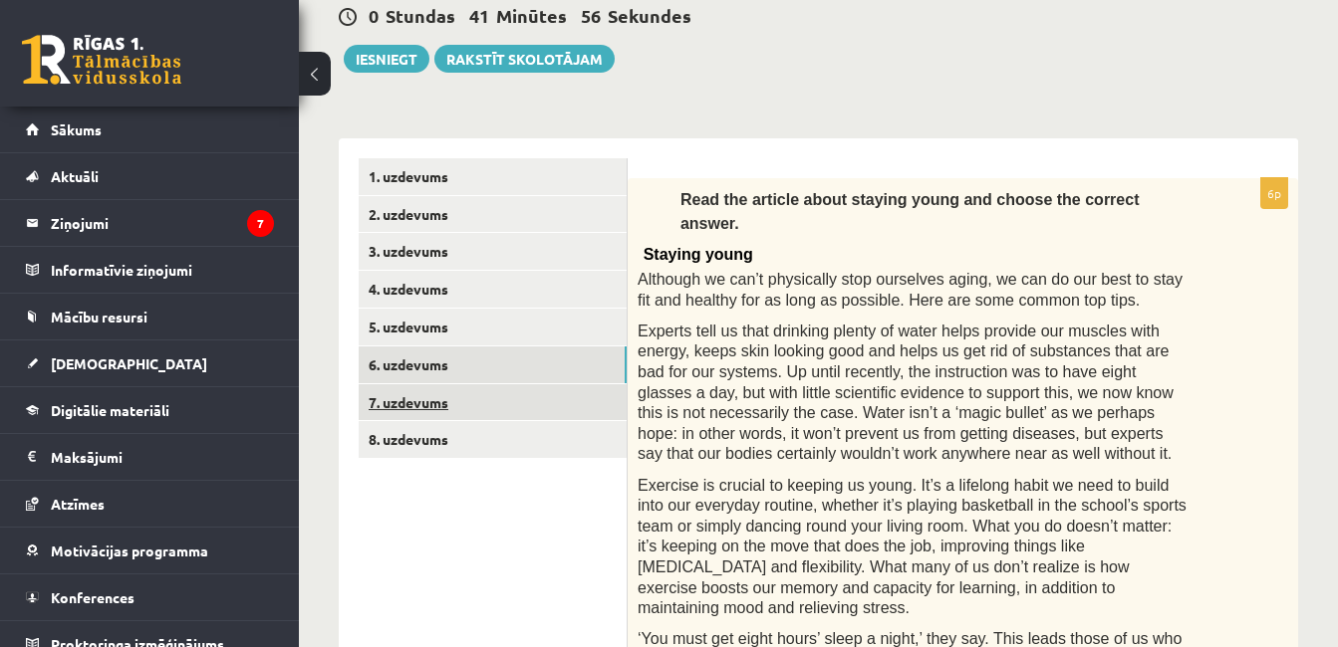
click at [412, 405] on link "7. uzdevums" at bounding box center [493, 403] width 268 height 37
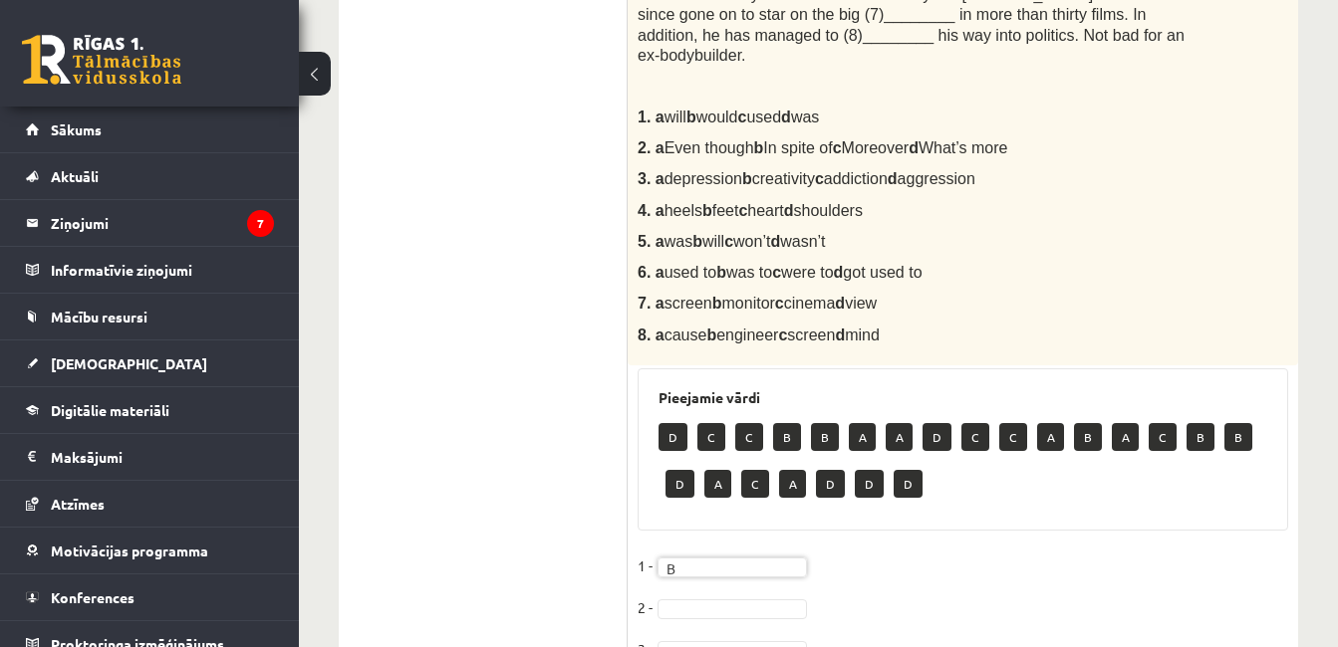
scroll to position [355, 0]
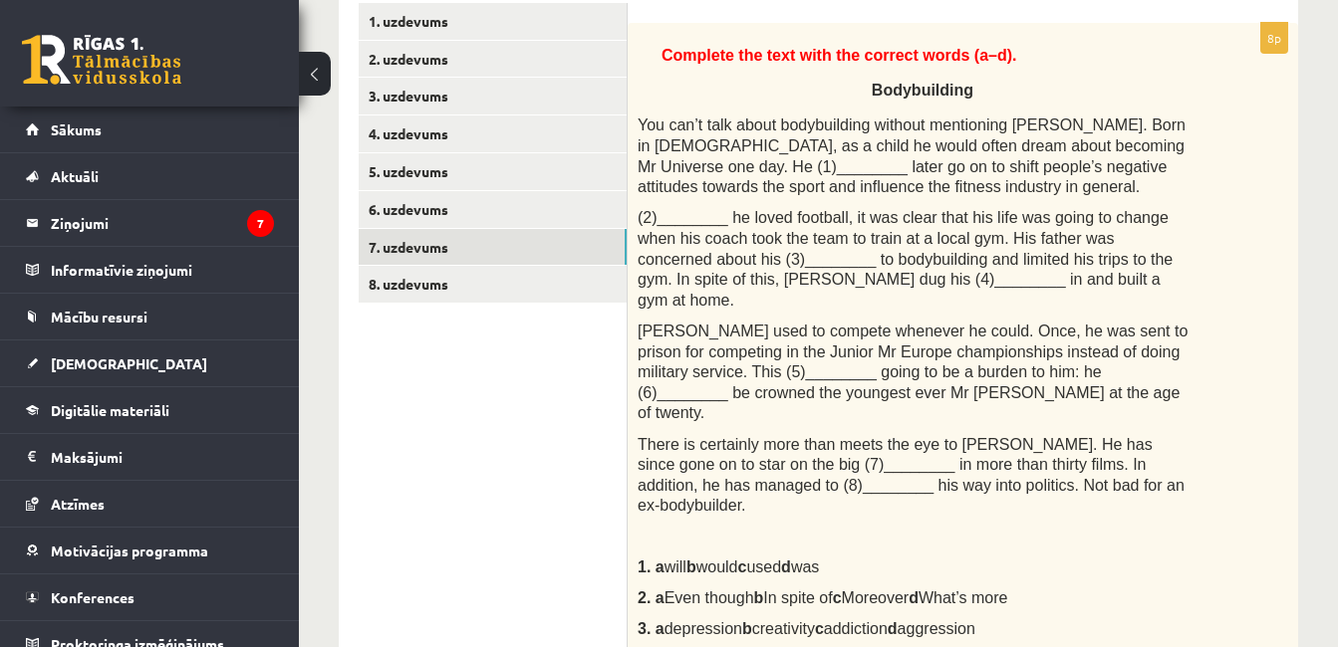
click at [677, 171] on span "You can’t talk about bodybuilding without mentioning Arnold Schwarzenegger. Bor…" at bounding box center [912, 156] width 548 height 79
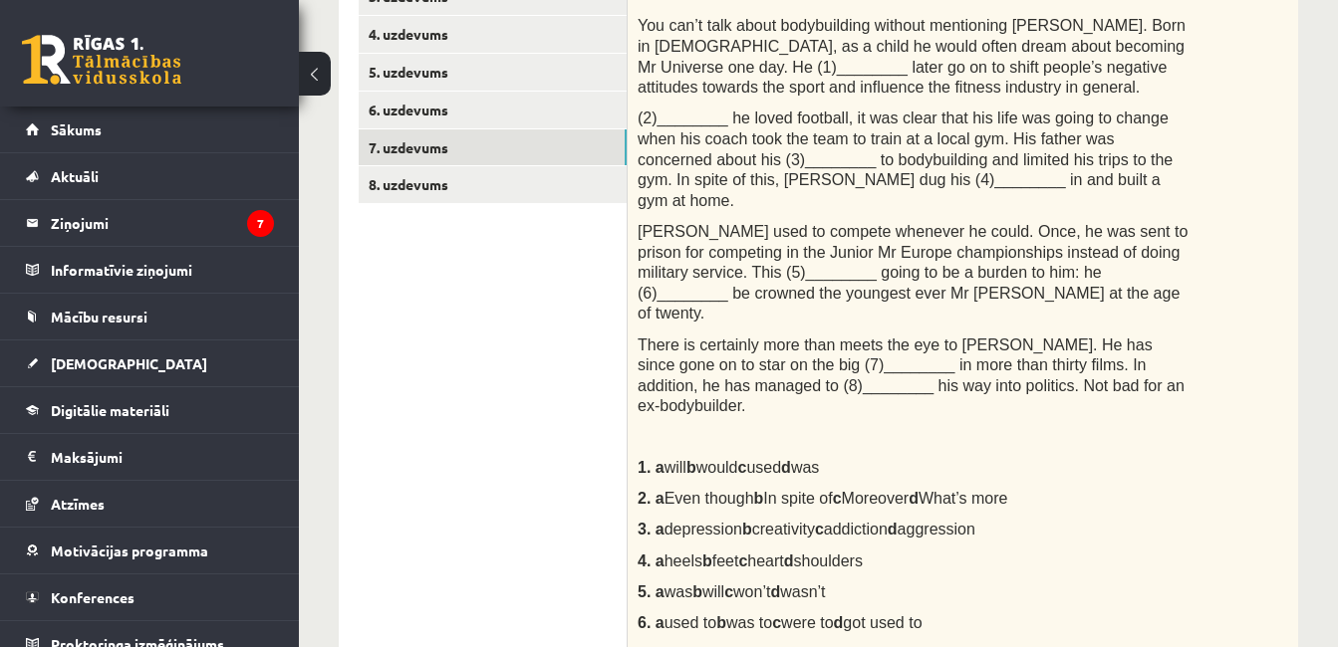
scroll to position [1052, 0]
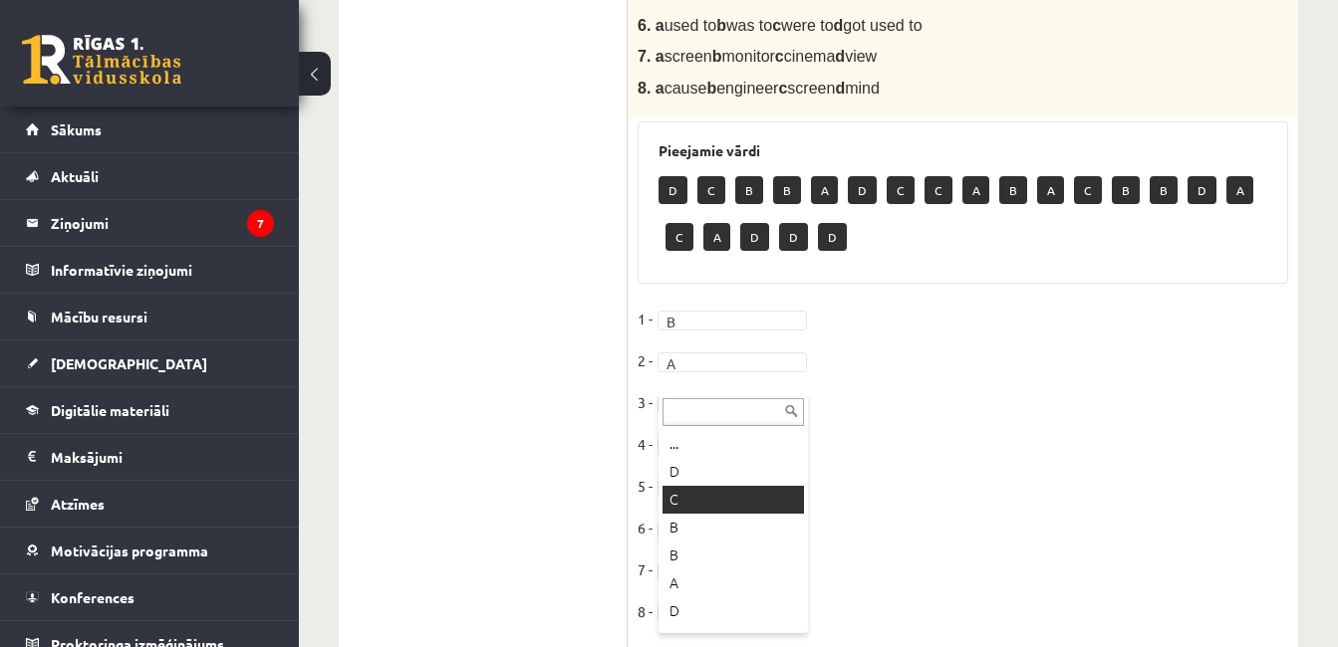
drag, startPoint x: 677, startPoint y: 500, endPoint x: 617, endPoint y: 429, distance: 93.2
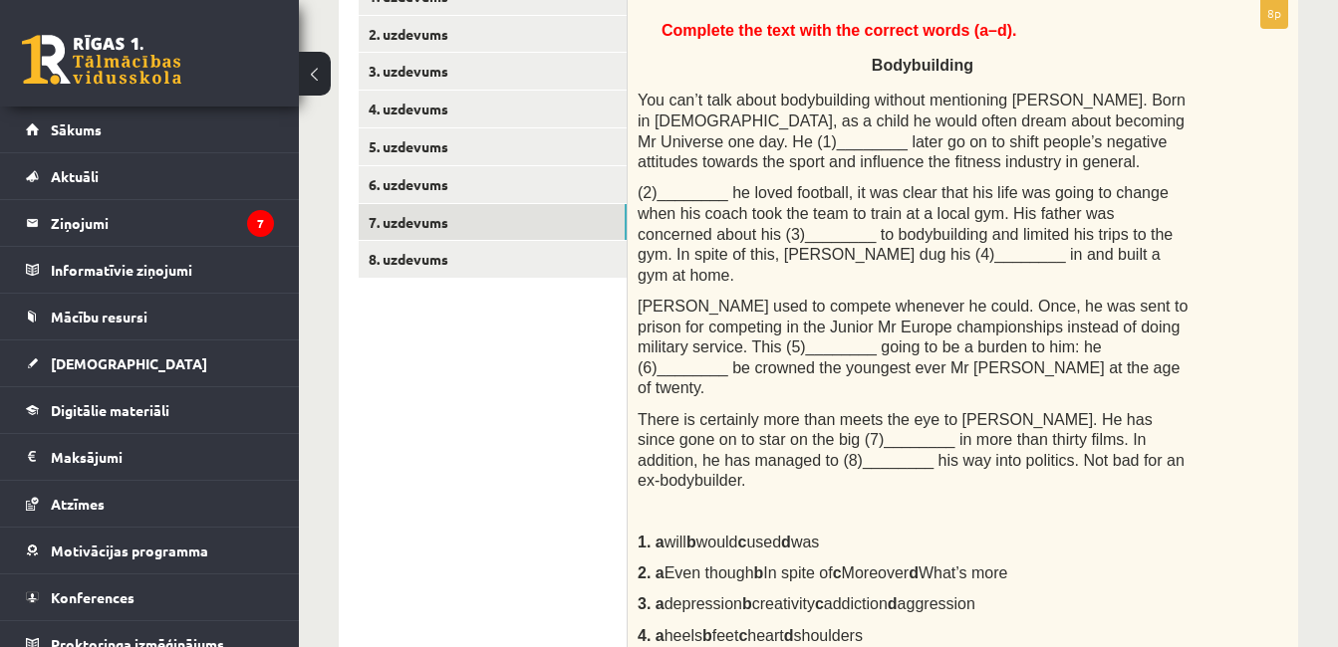
scroll to position [100, 0]
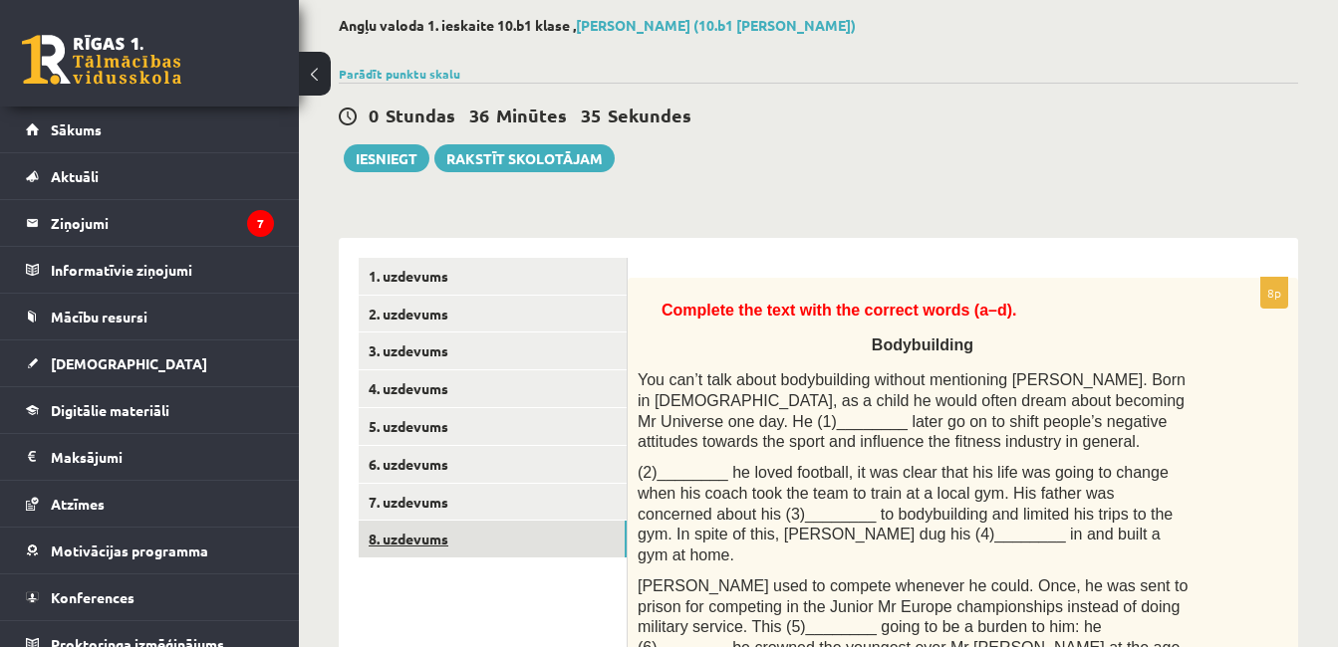
click at [403, 542] on link "8. uzdevums" at bounding box center [493, 539] width 268 height 37
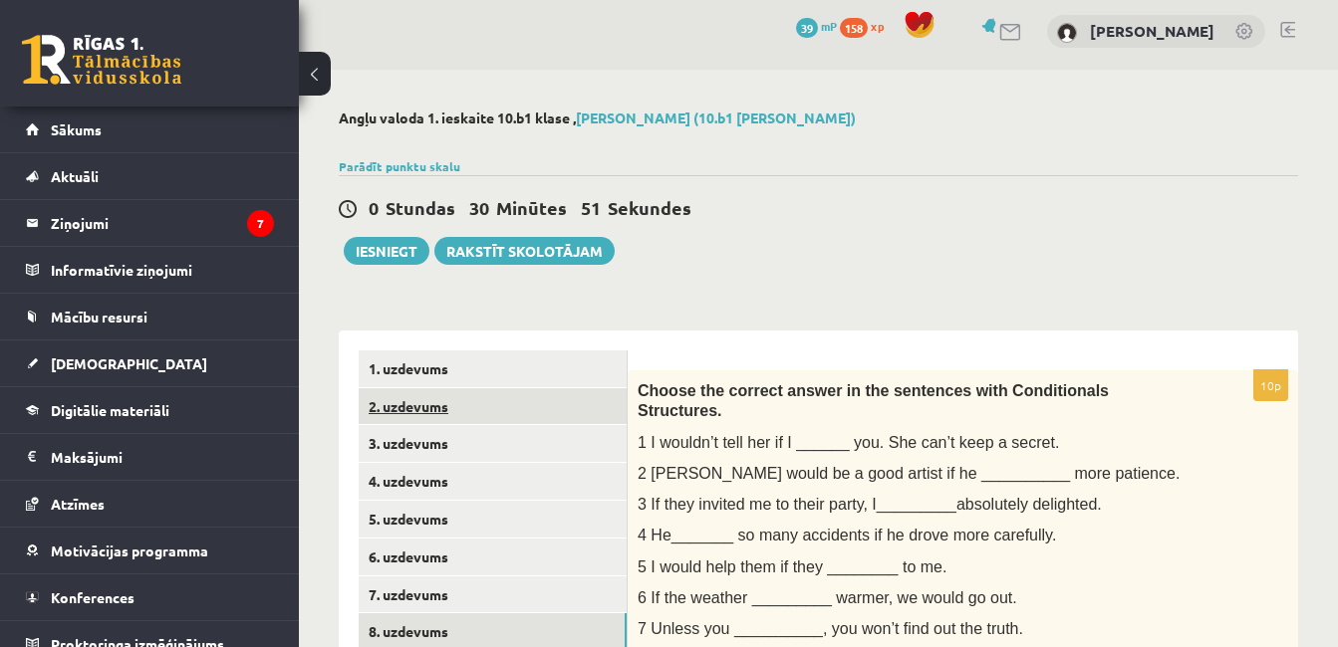
scroll to position [6, 0]
click at [386, 251] on button "Iesniegt" at bounding box center [387, 252] width 86 height 28
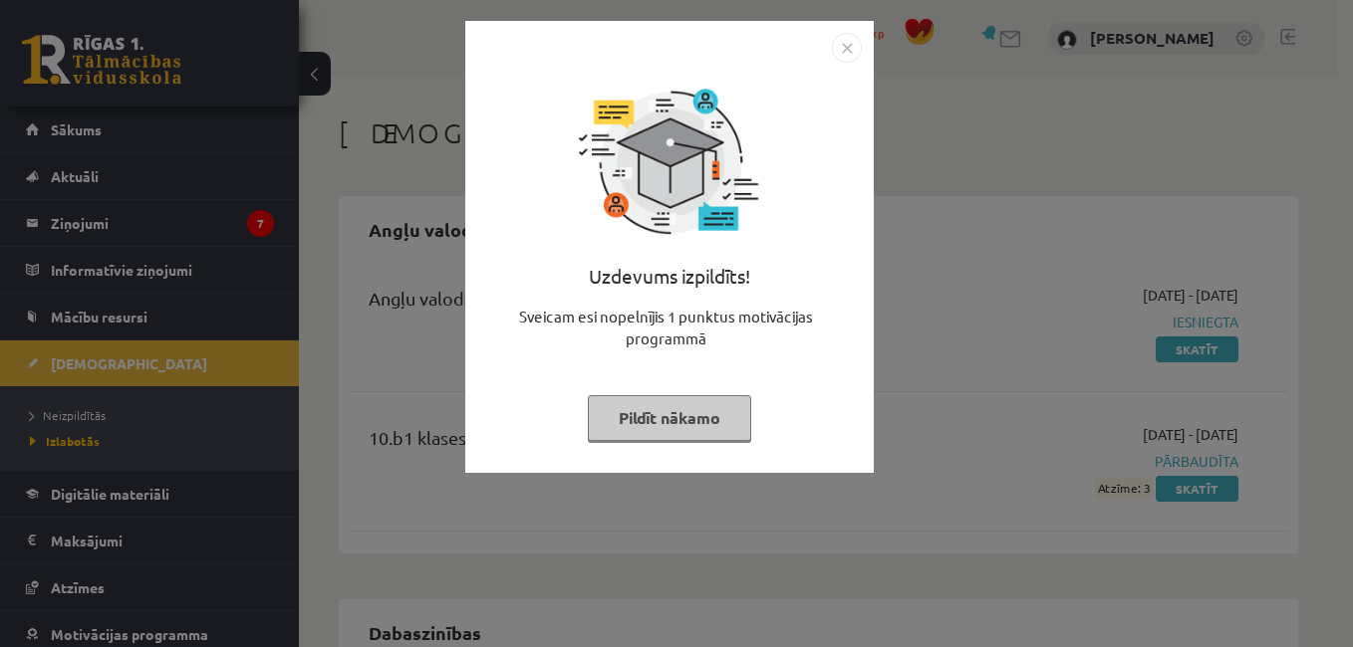
click at [636, 427] on button "Pildīt nākamo" at bounding box center [669, 418] width 163 height 46
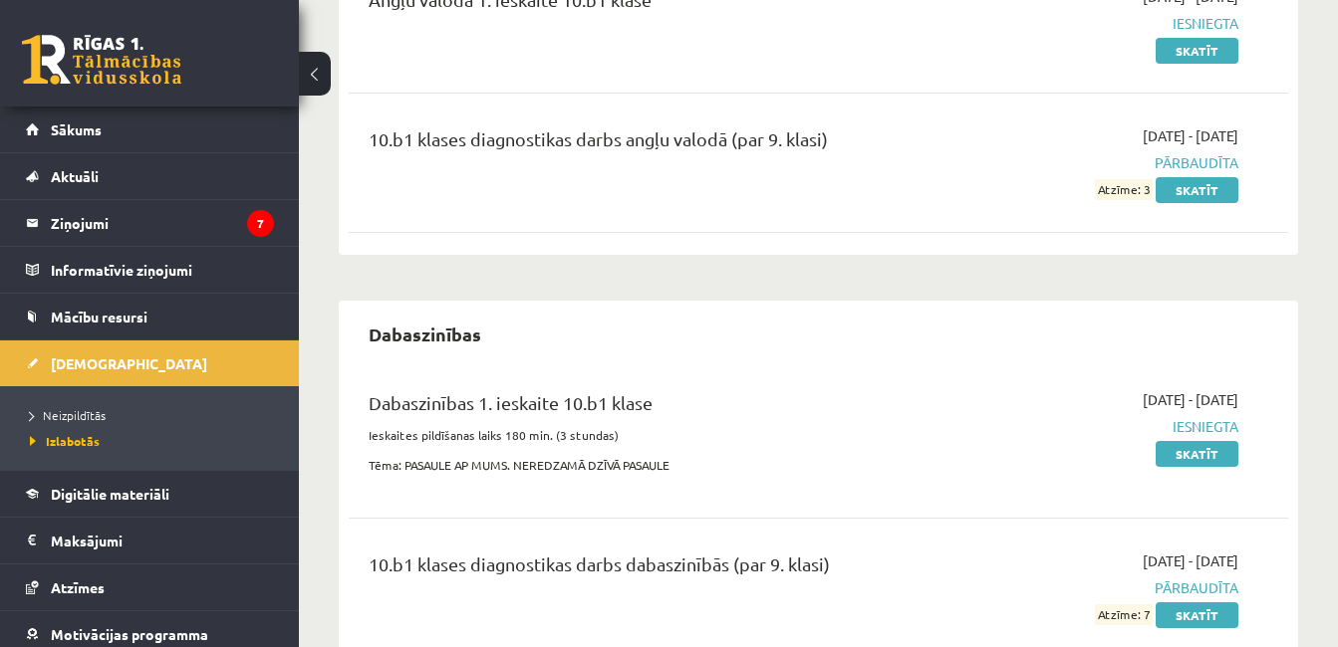
scroll to position [372, 0]
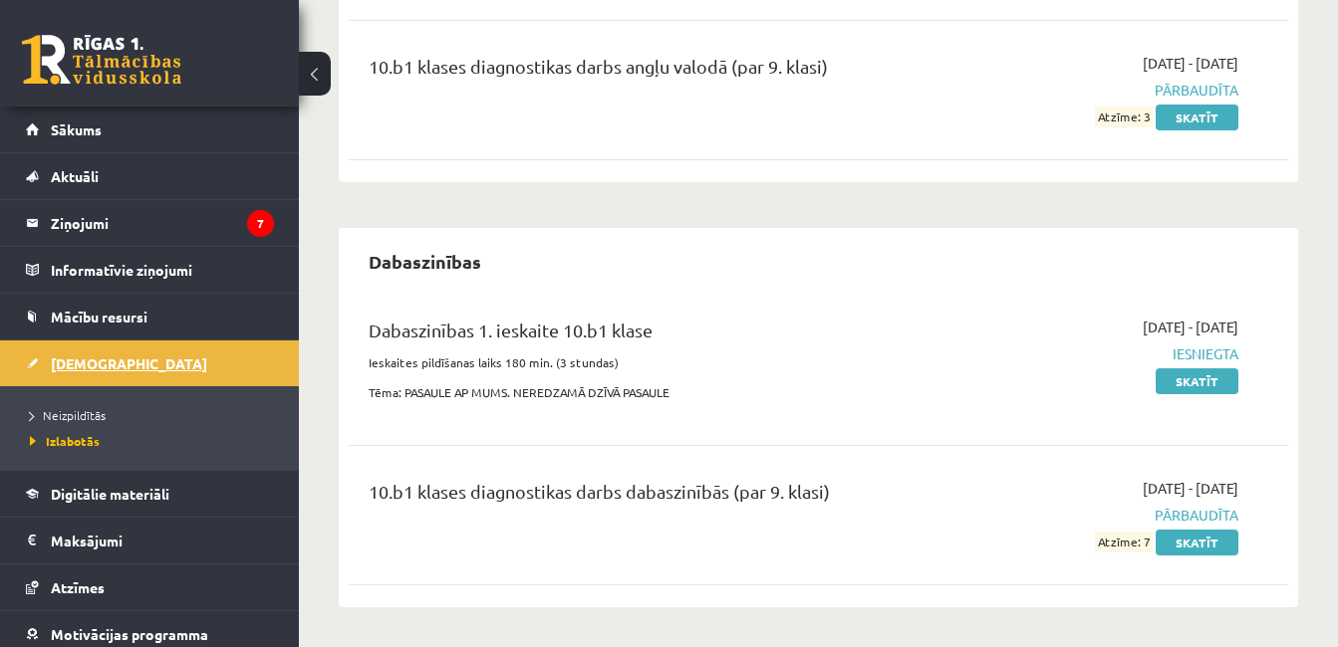
click at [74, 362] on span "[DEMOGRAPHIC_DATA]" at bounding box center [129, 364] width 156 height 18
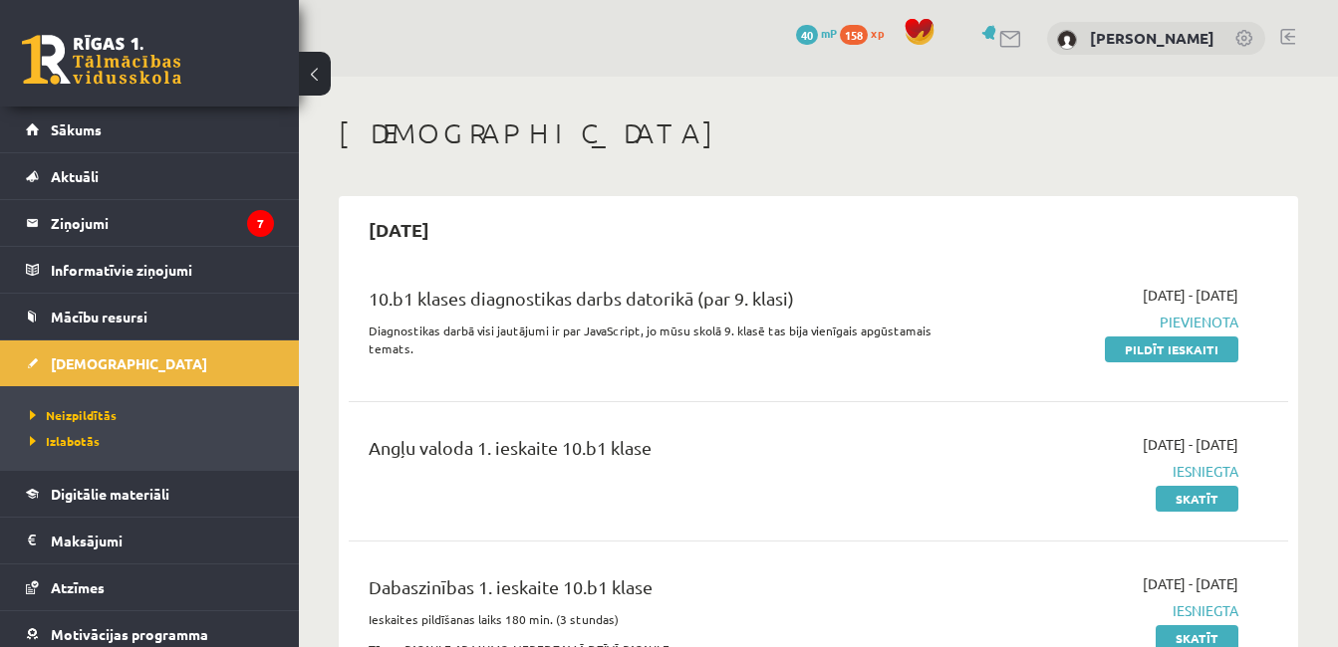
click at [1288, 38] on link at bounding box center [1287, 37] width 15 height 16
